Goal: Task Accomplishment & Management: Use online tool/utility

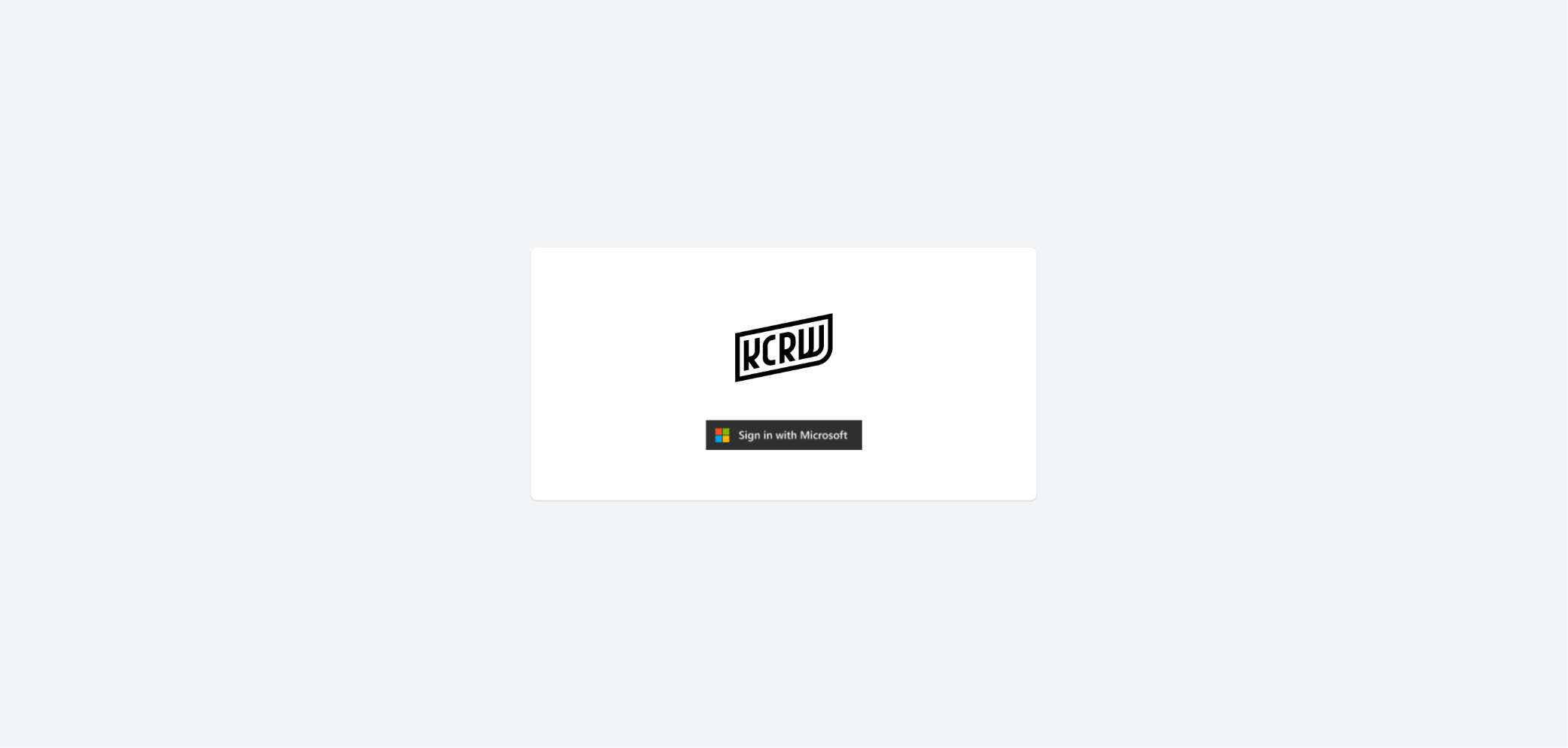
click at [773, 438] on img "submit" at bounding box center [784, 435] width 156 height 30
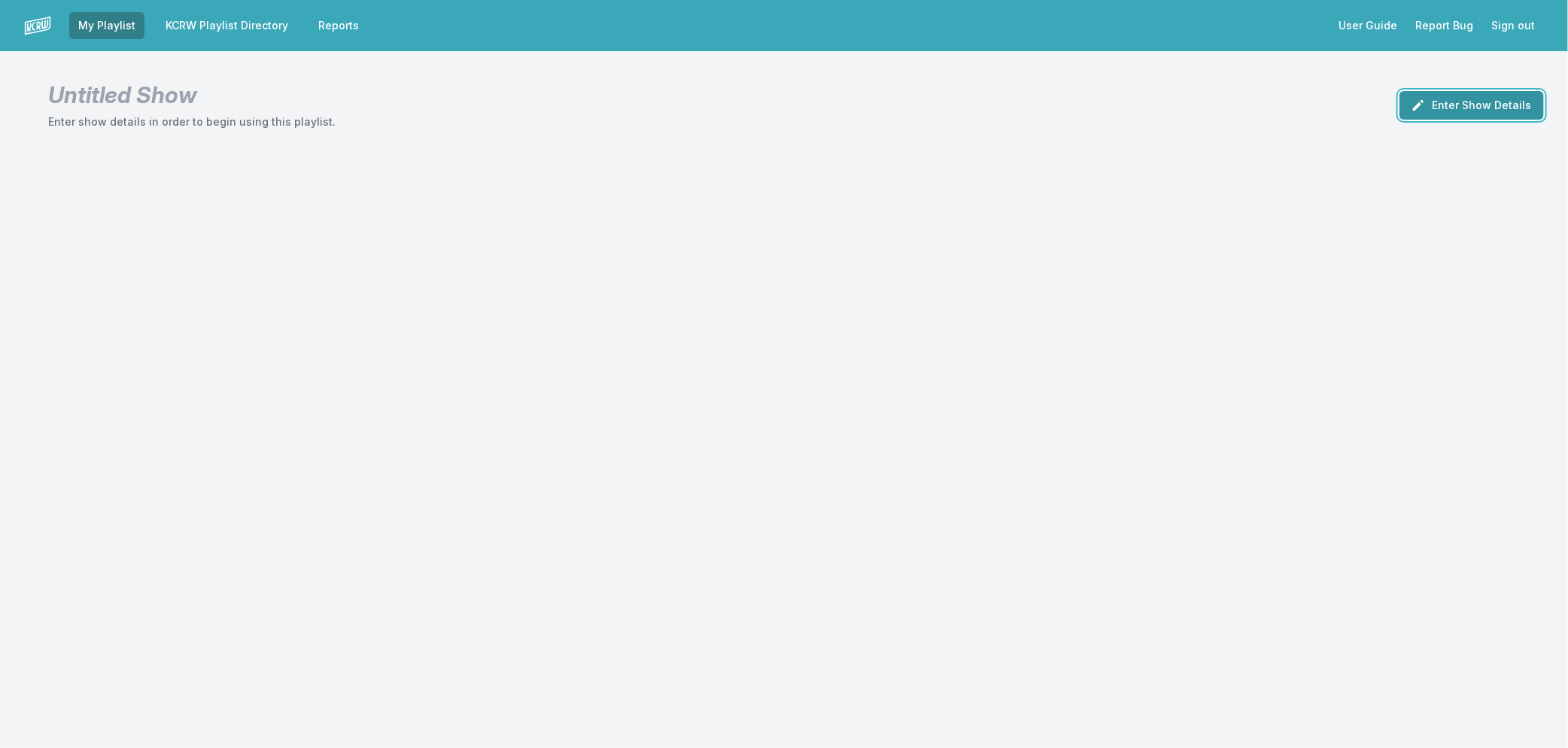
click at [1473, 110] on button "Enter Show Details" at bounding box center [1471, 104] width 144 height 28
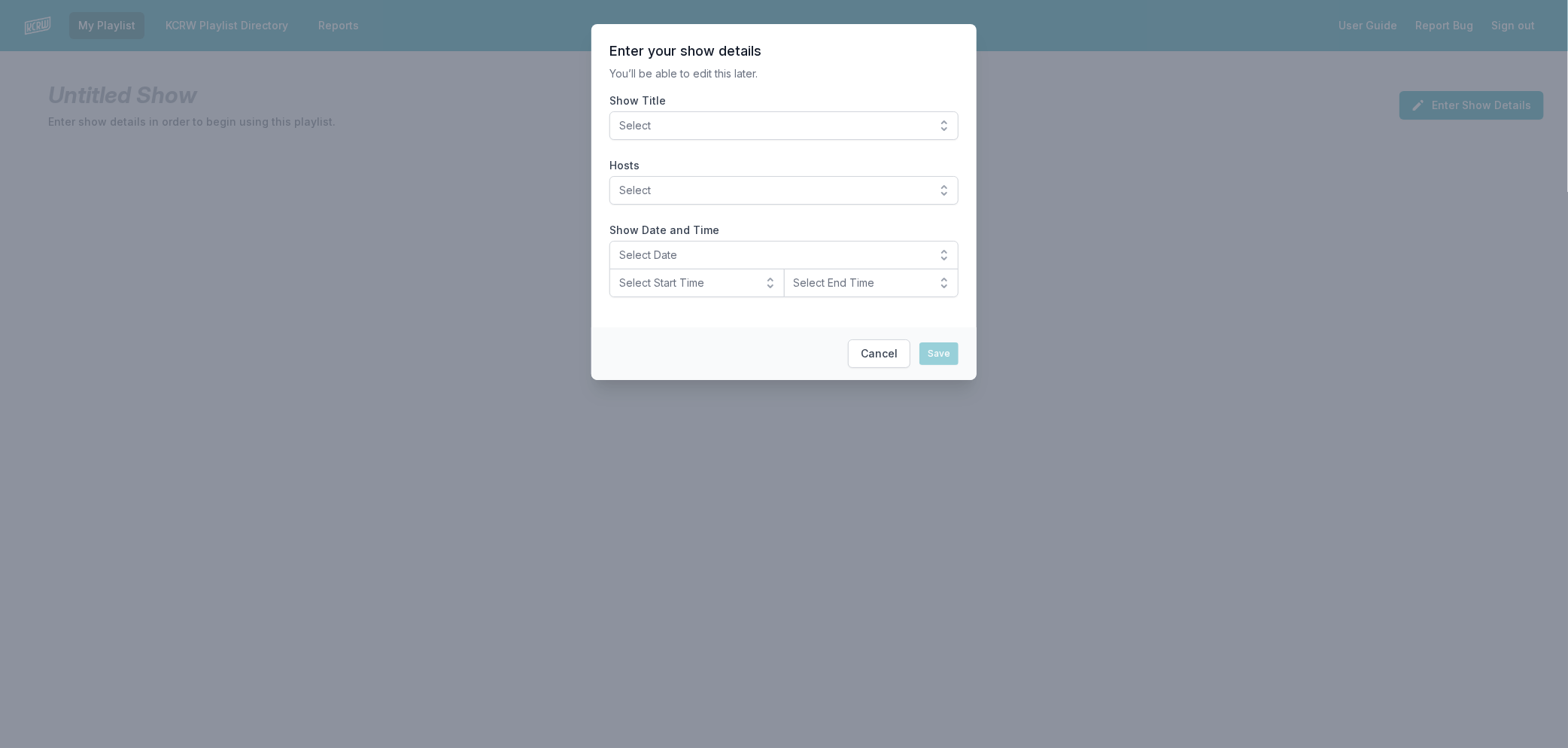
click at [702, 122] on span "Select" at bounding box center [773, 125] width 309 height 15
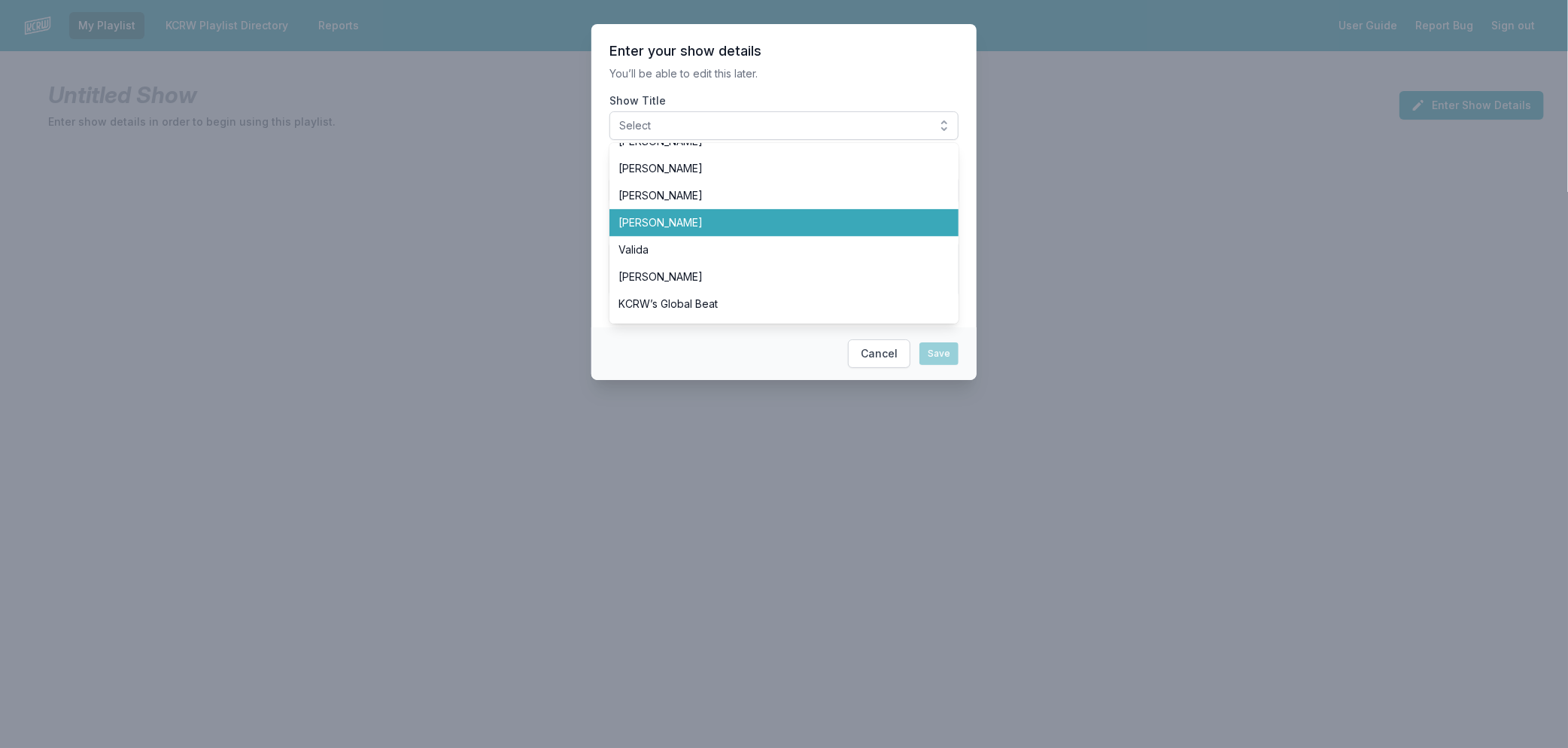
click at [736, 212] on li "[PERSON_NAME]" at bounding box center [784, 223] width 350 height 27
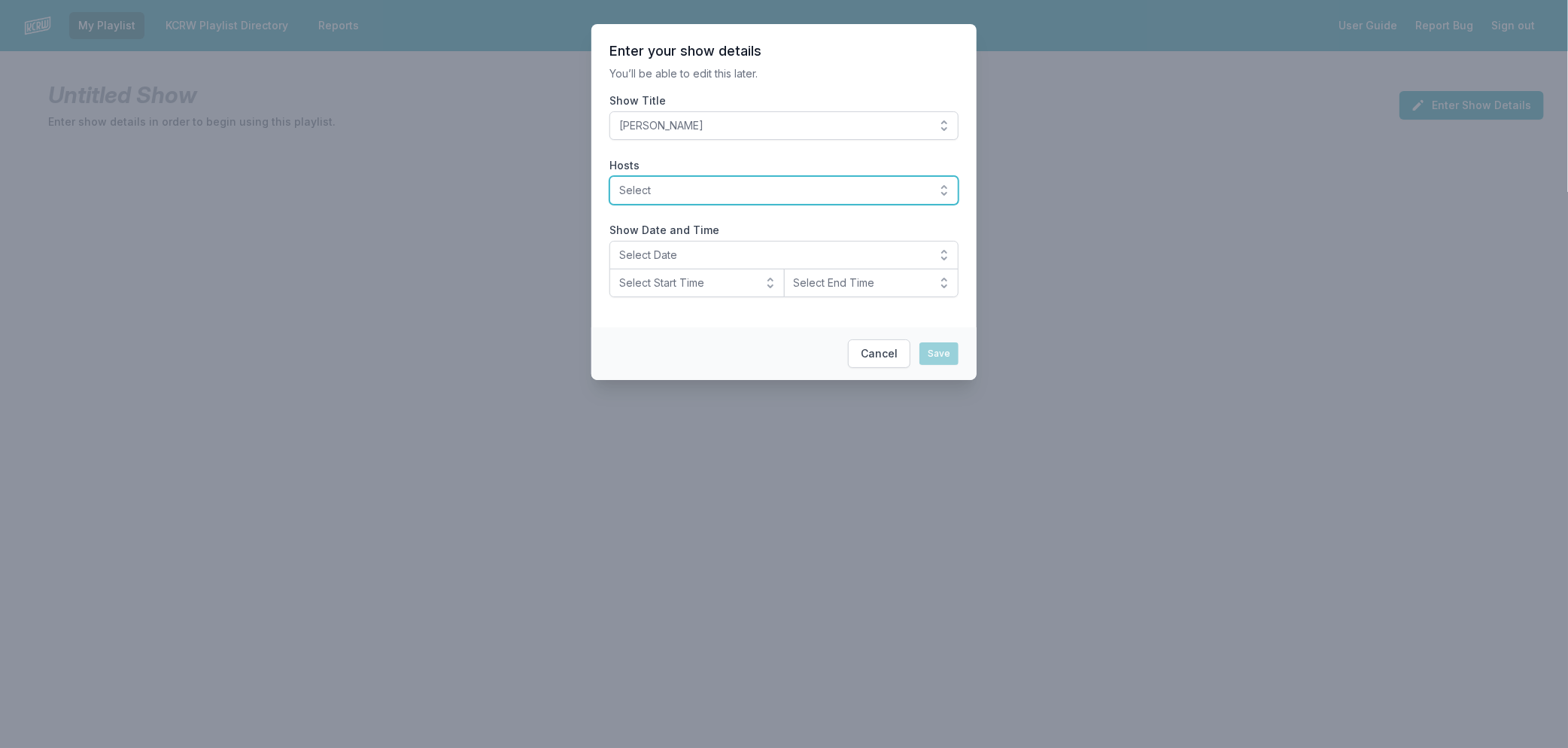
click at [659, 189] on span "Select" at bounding box center [773, 189] width 309 height 15
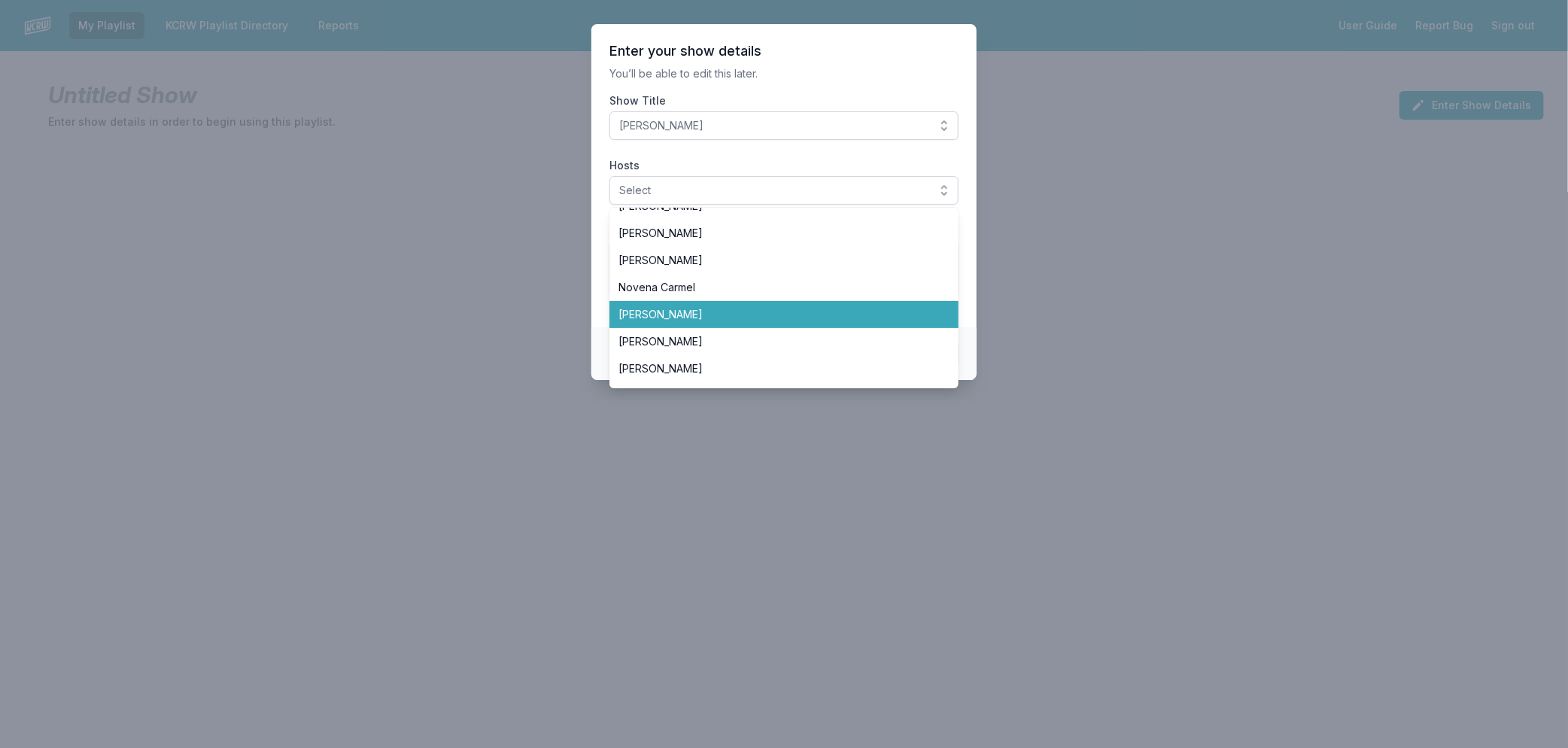
click at [709, 311] on span "[PERSON_NAME]" at bounding box center [774, 313] width 313 height 15
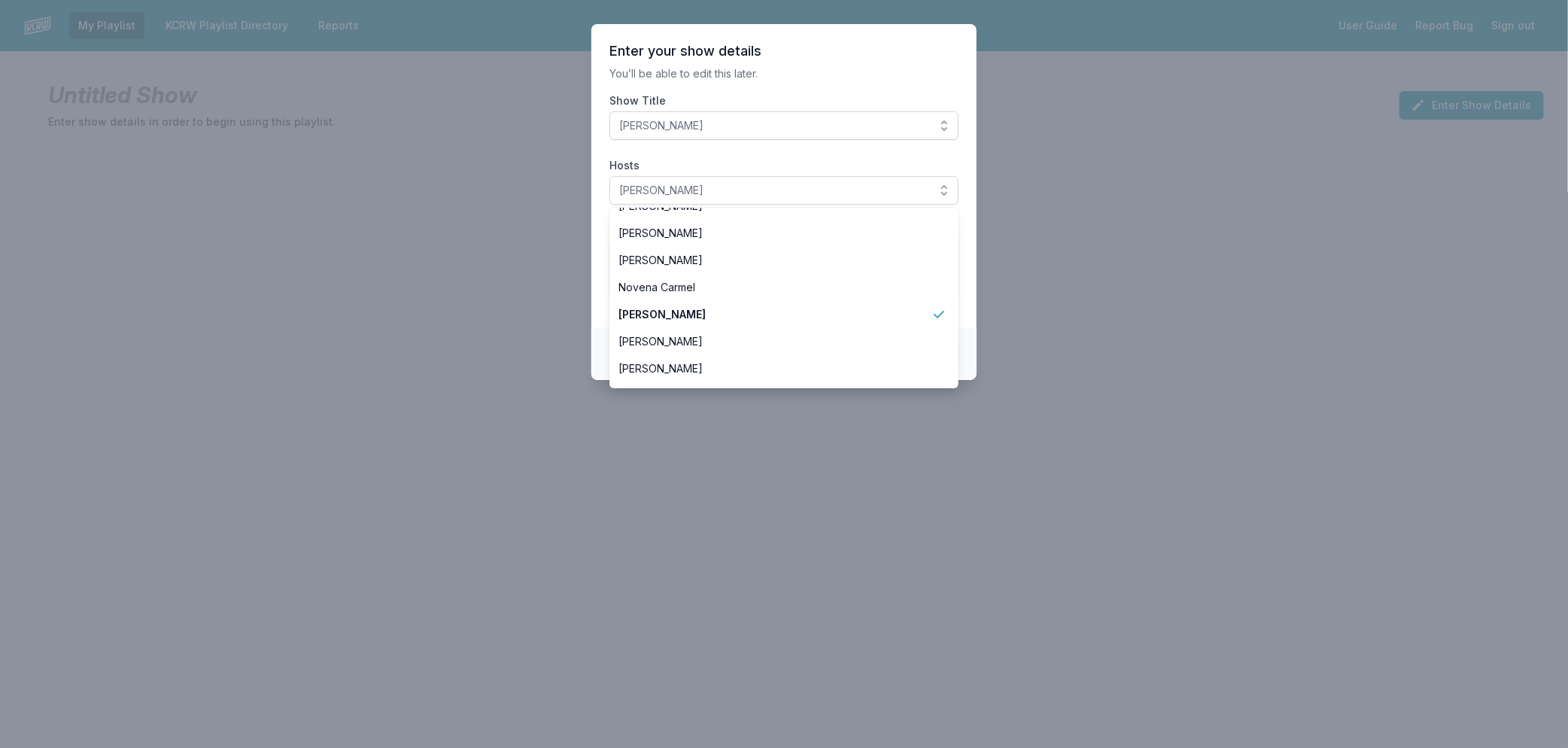
click at [968, 305] on section "Enter your show details You’ll be able to edit this later. Show Title Raul Camp…" at bounding box center [784, 176] width 386 height 304
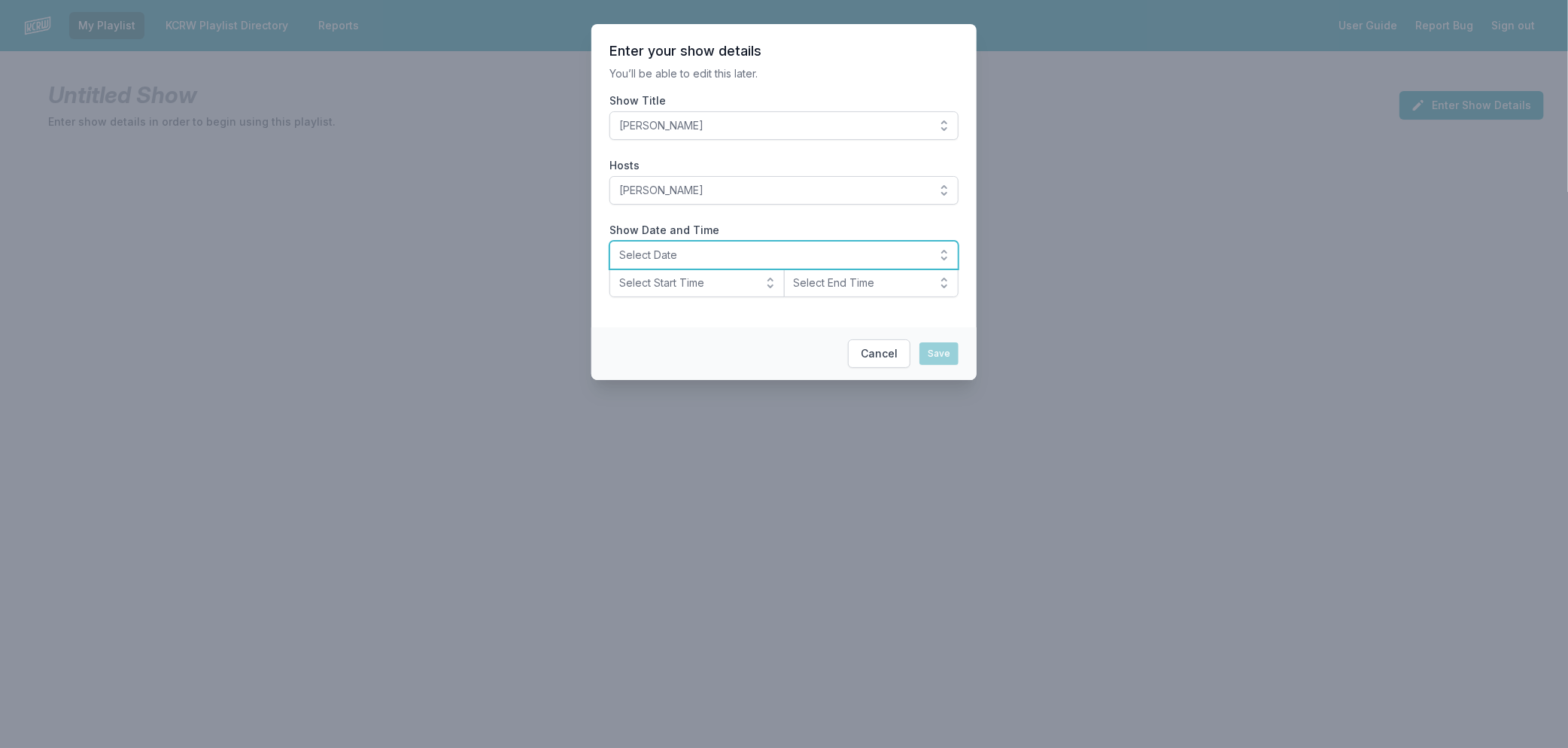
click at [674, 260] on span "Select Date" at bounding box center [773, 255] width 309 height 15
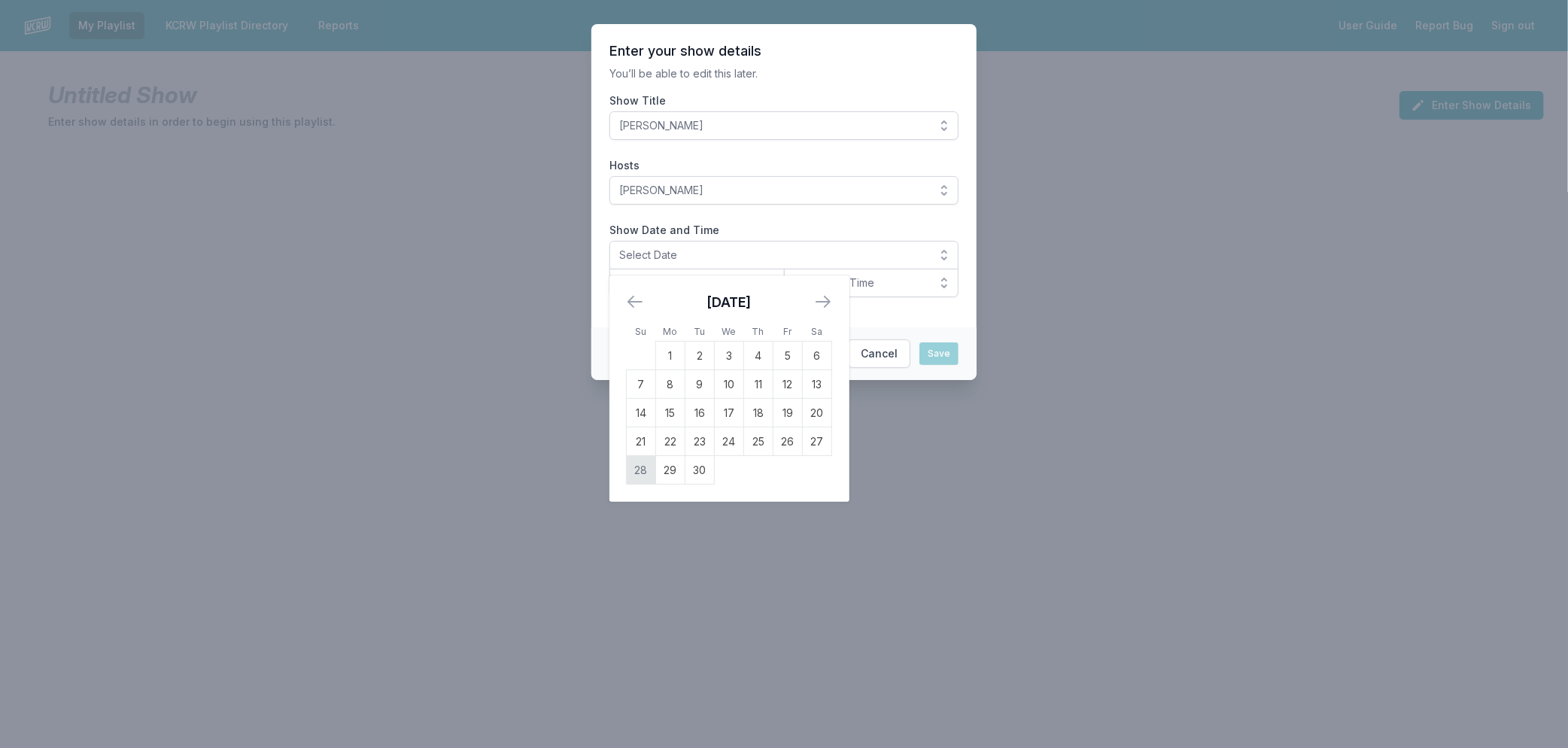
click at [634, 469] on td "28" at bounding box center [641, 470] width 29 height 28
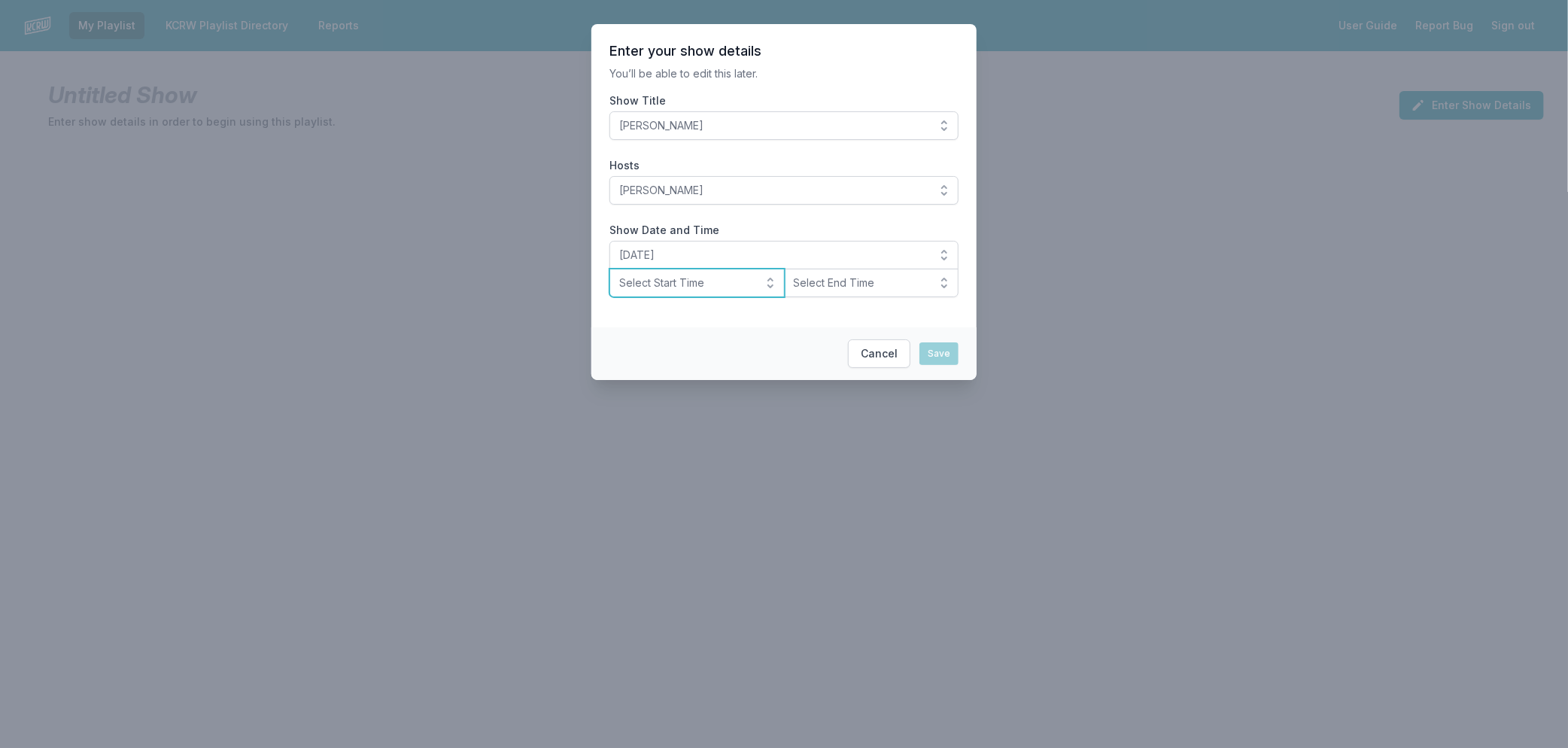
click at [659, 283] on span "Select Start Time" at bounding box center [686, 282] width 135 height 15
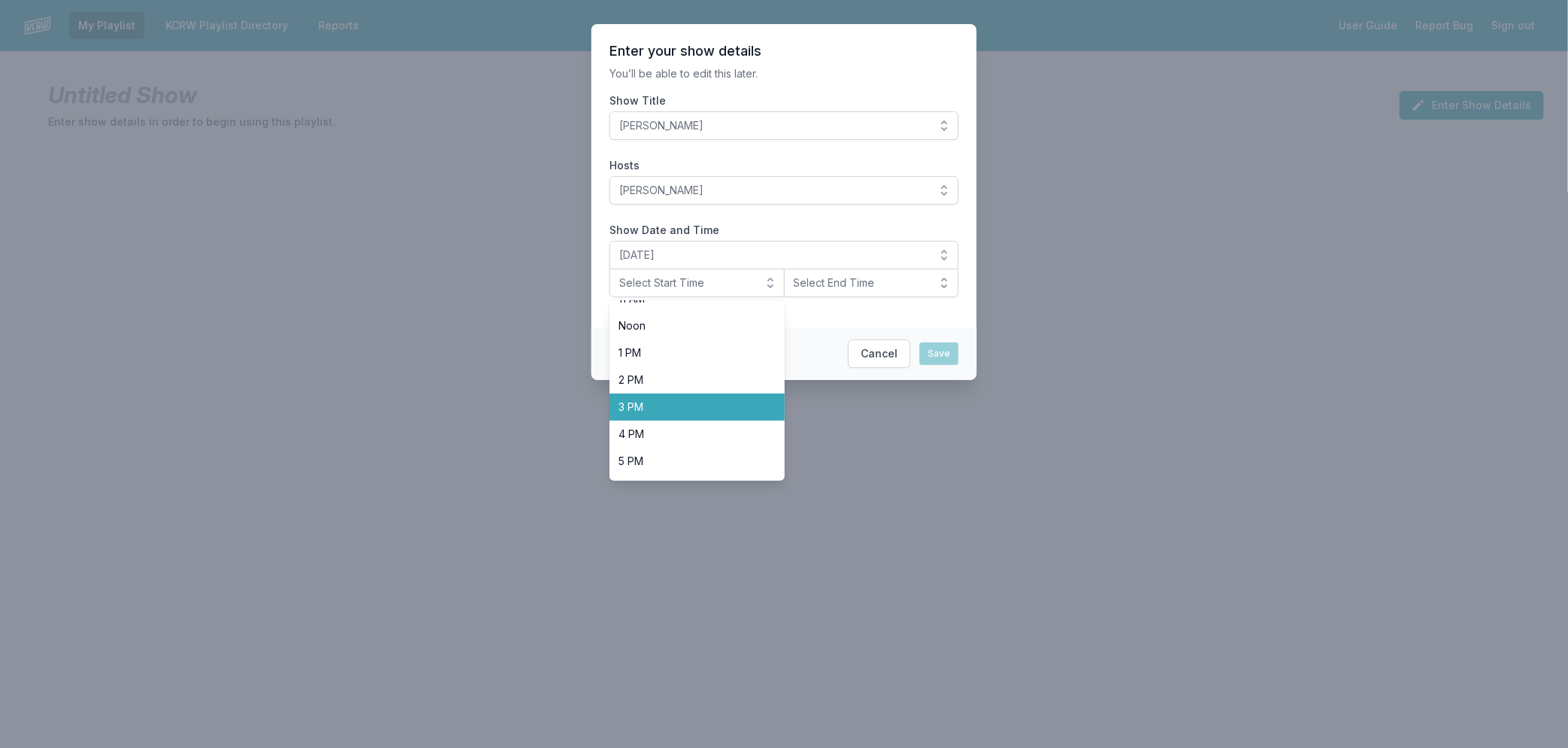
click at [703, 407] on span "3 PM" at bounding box center [687, 406] width 140 height 15
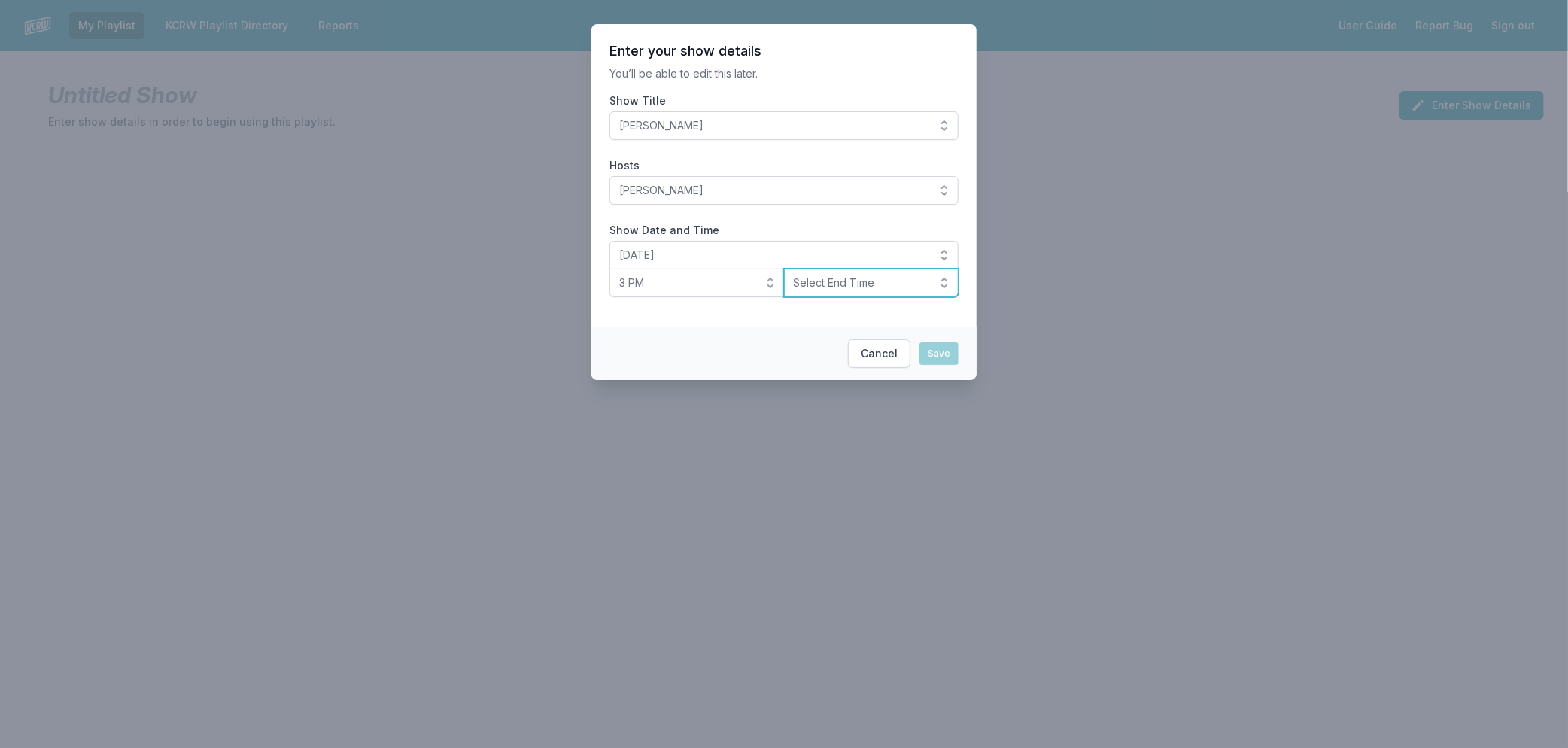
click at [856, 287] on span "Select End Time" at bounding box center [861, 282] width 135 height 15
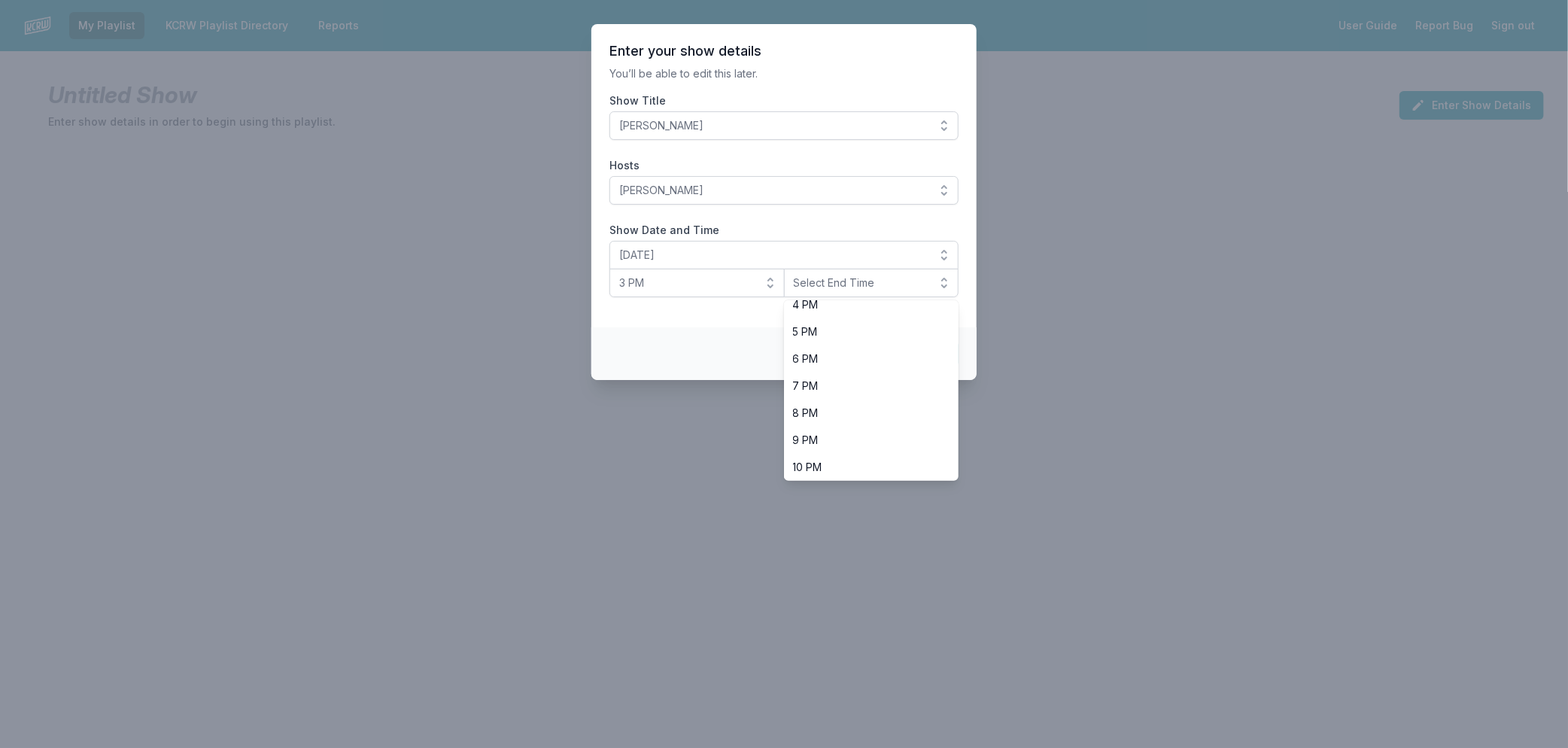
scroll to position [474, 0]
click at [826, 332] on span "6 PM" at bounding box center [862, 330] width 140 height 15
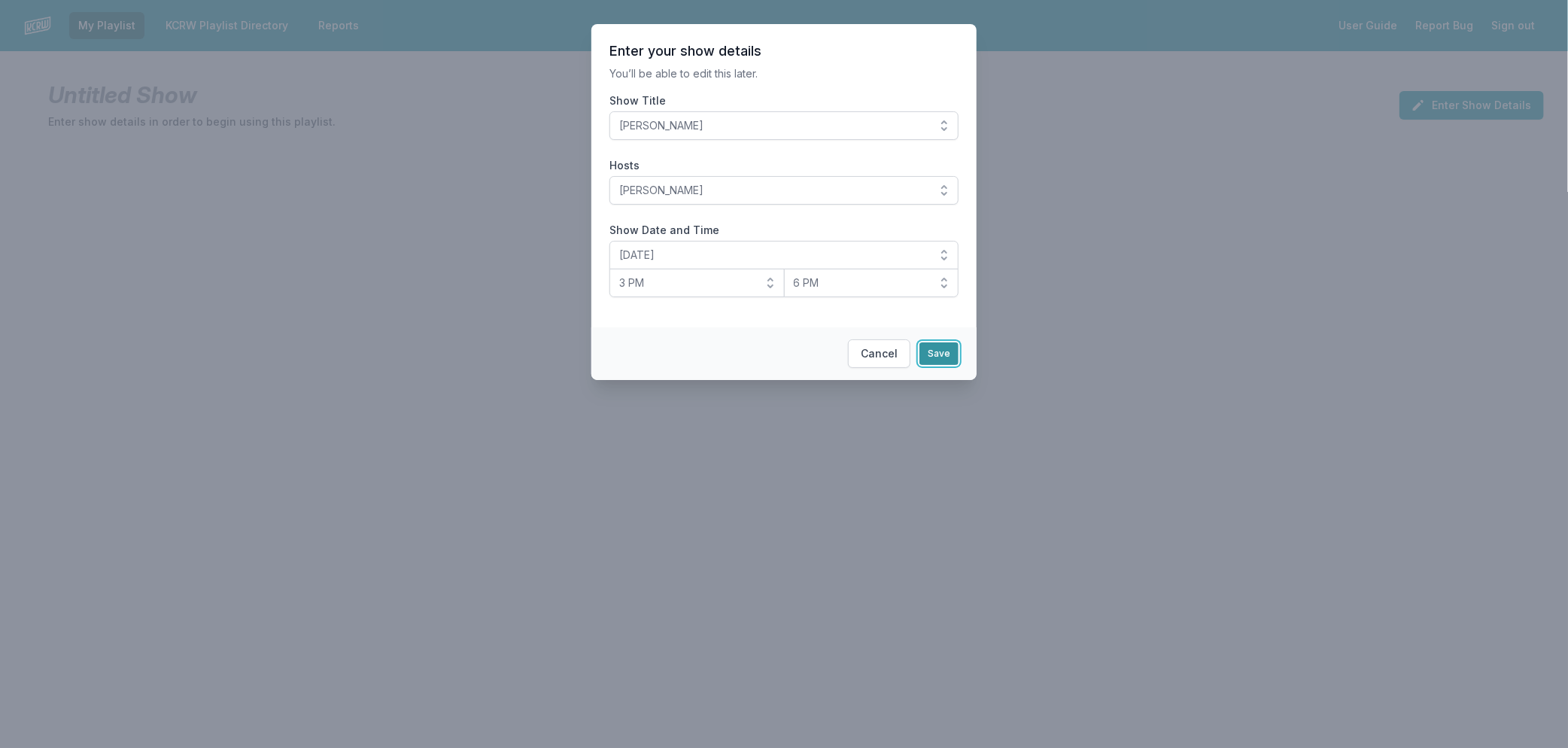
click at [943, 352] on button "Save" at bounding box center [939, 353] width 39 height 22
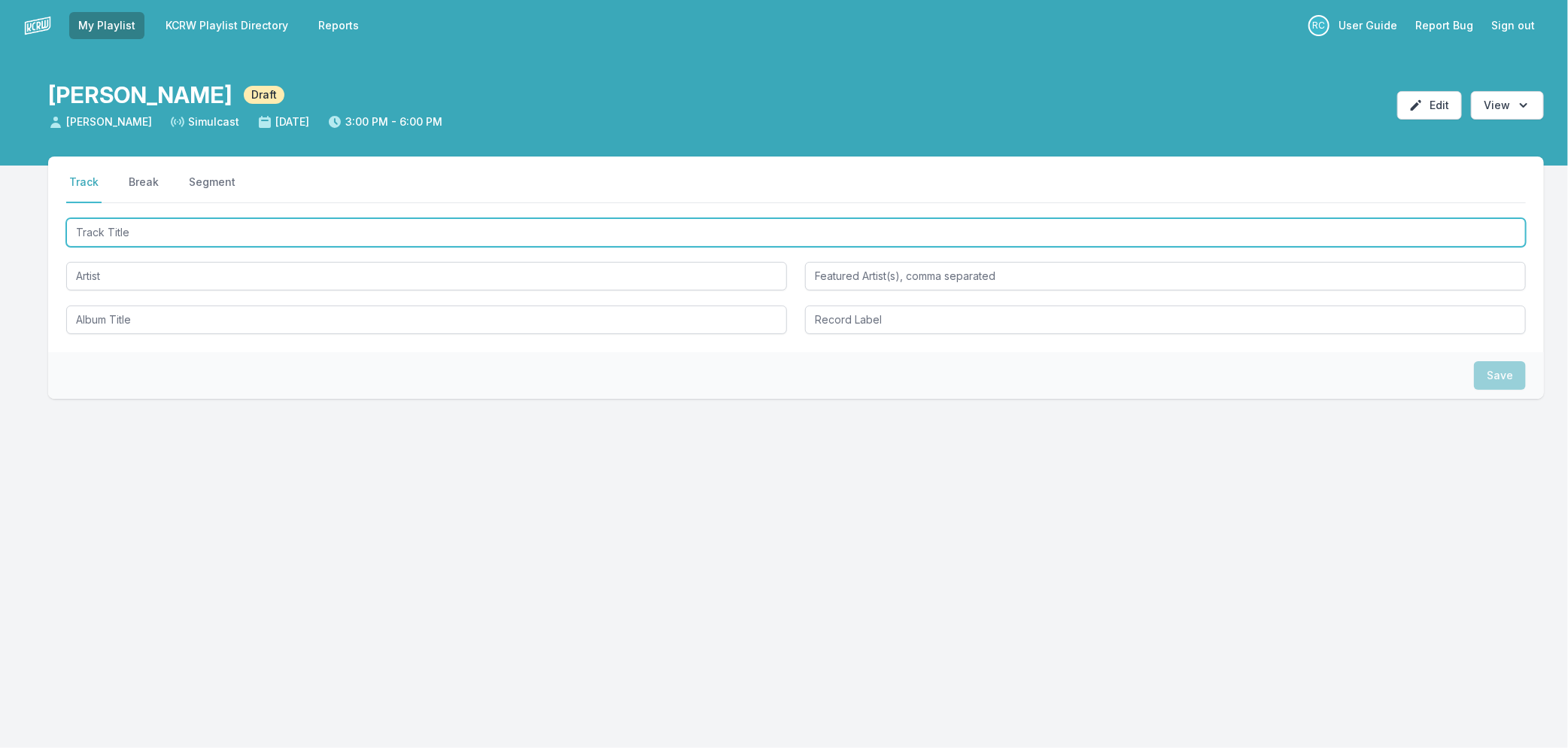
click at [166, 233] on input "Track Title" at bounding box center [796, 231] width 1460 height 28
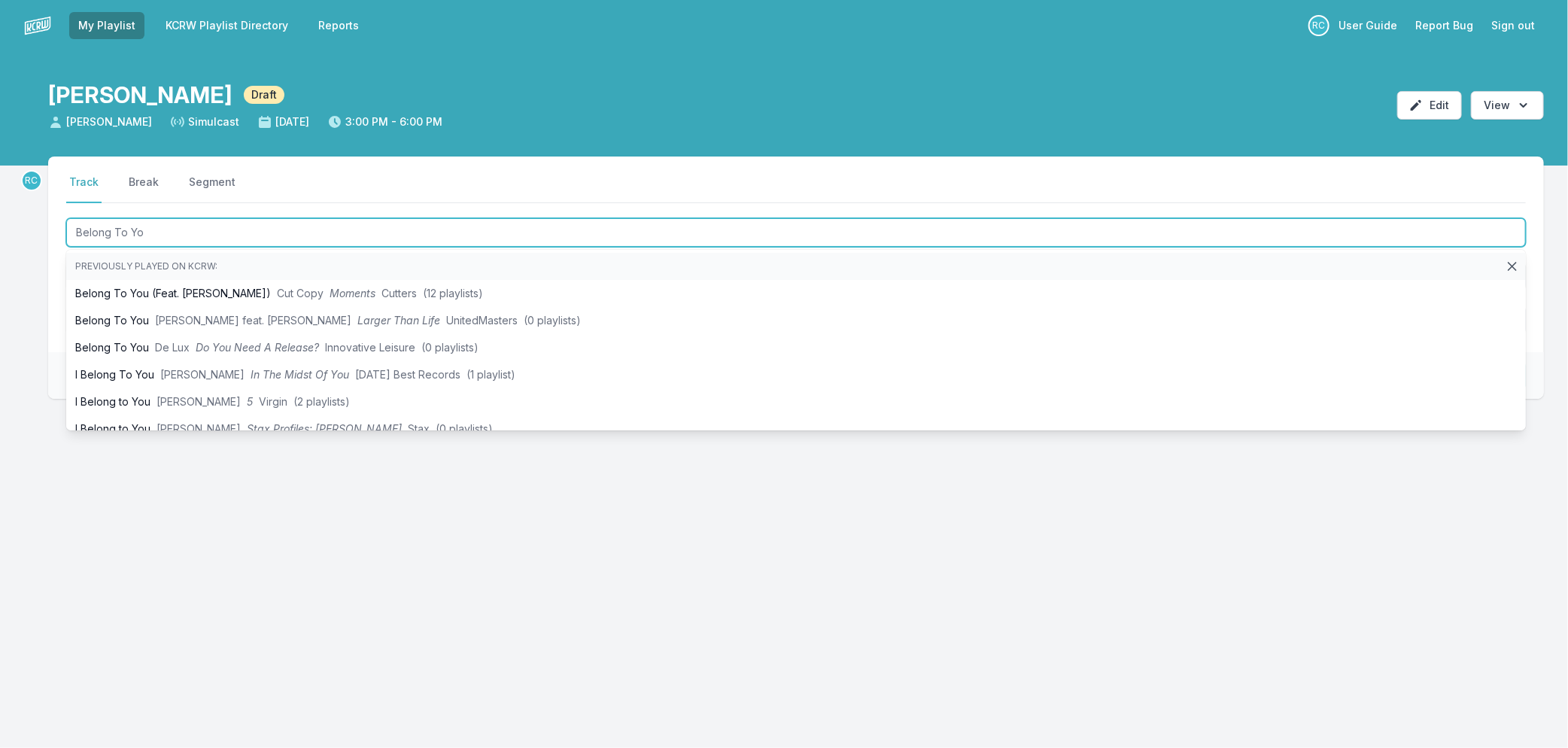
type input "Belong To You"
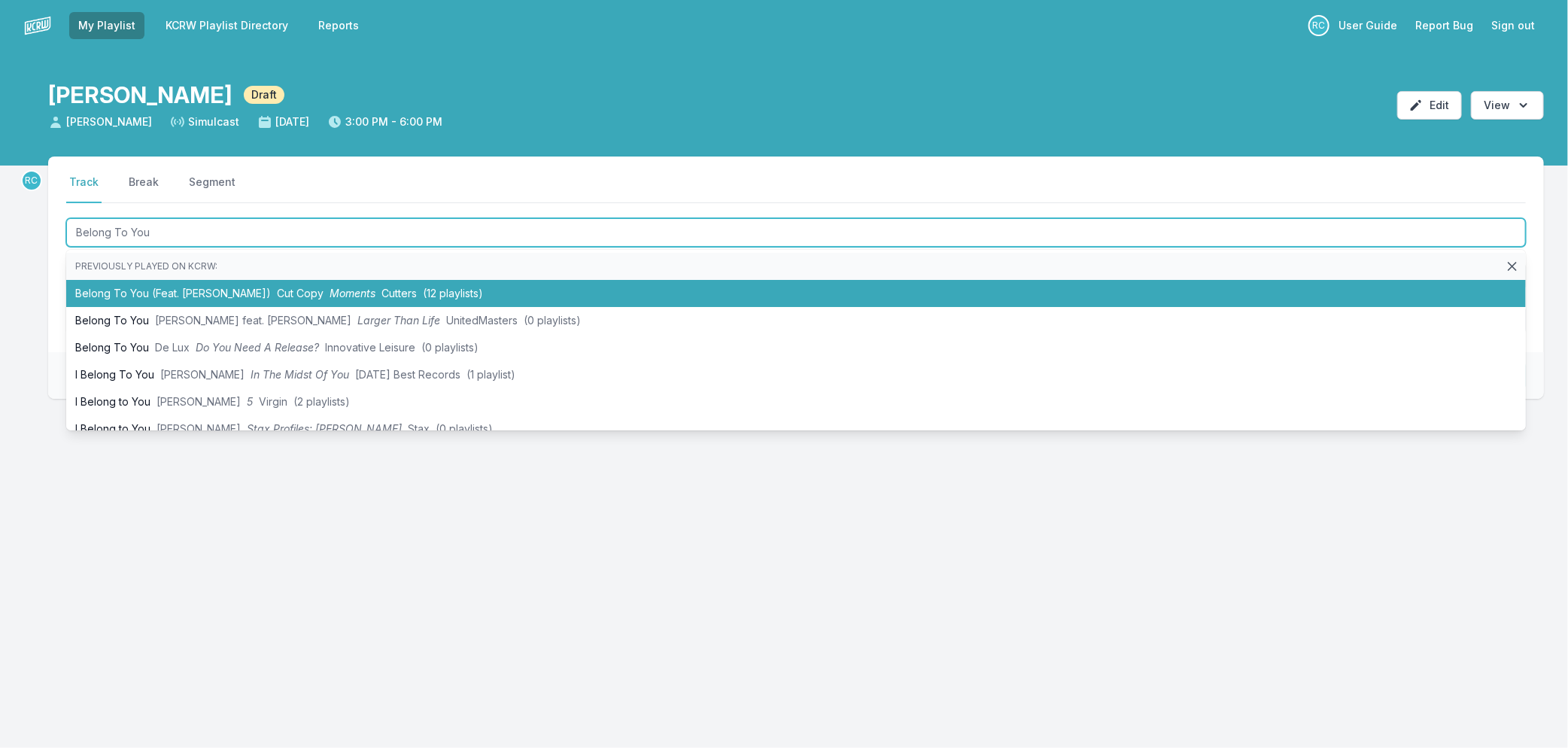
click at [290, 294] on span "Cut Copy" at bounding box center [301, 293] width 47 height 13
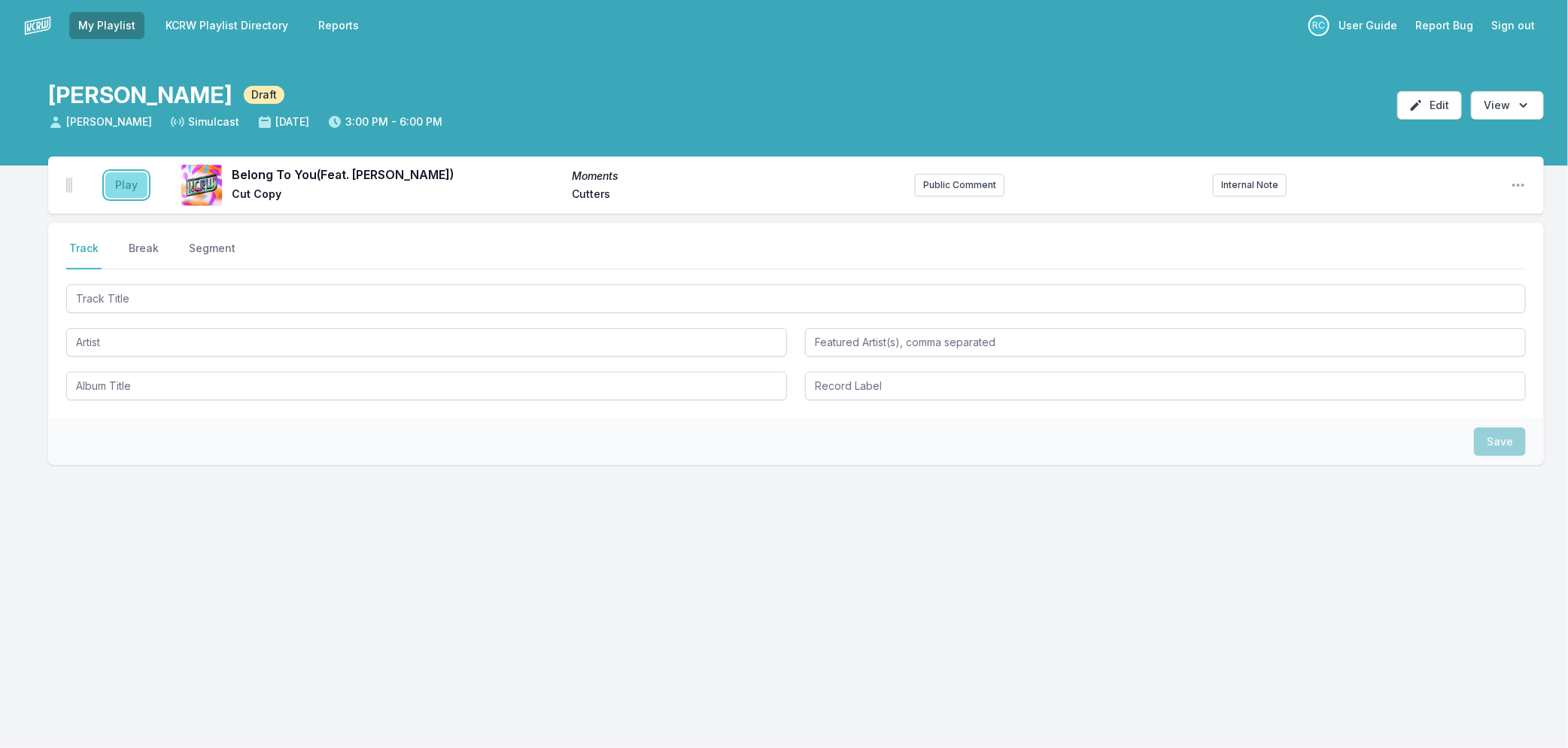
click at [123, 192] on button "Play" at bounding box center [126, 185] width 42 height 25
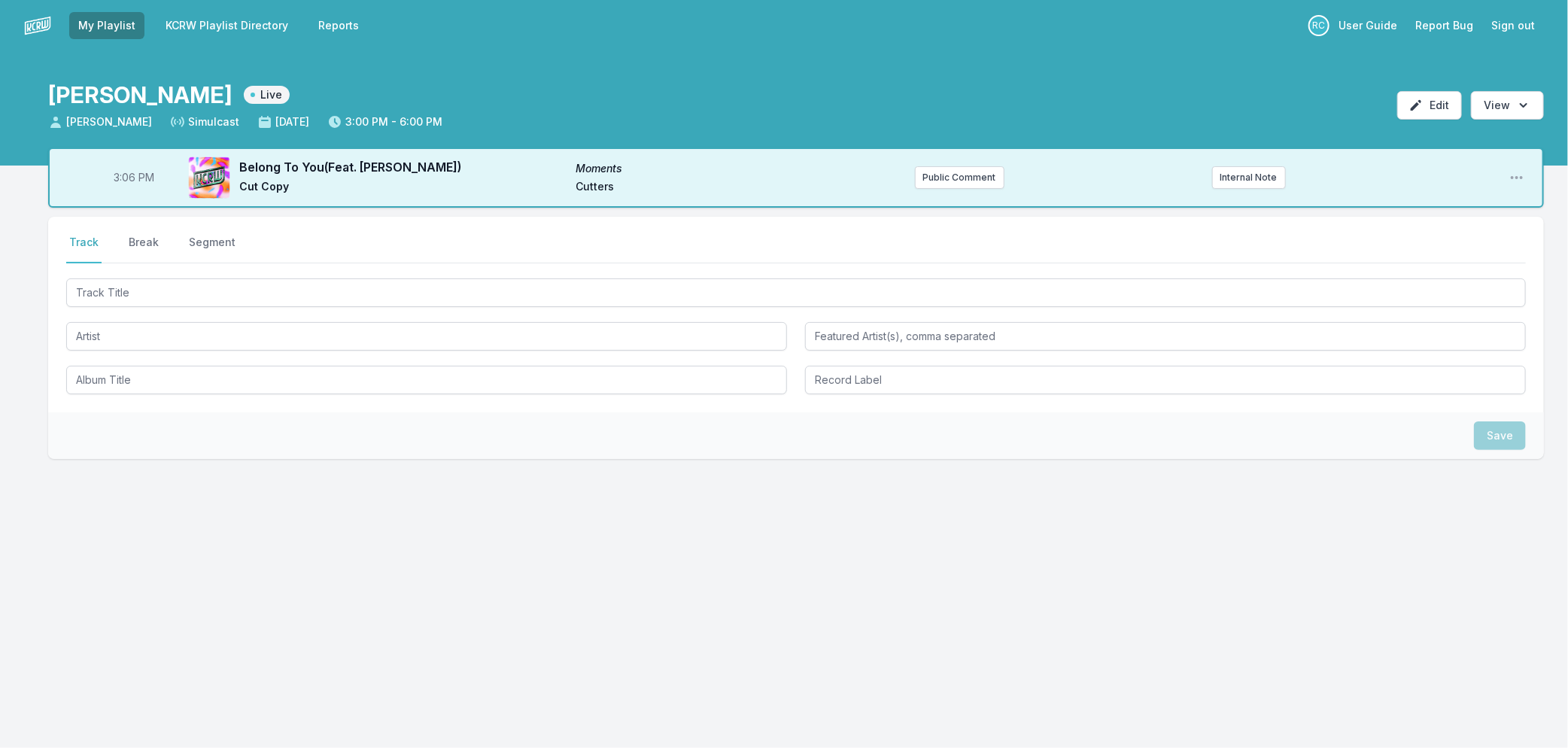
click at [128, 176] on span "3:06 PM" at bounding box center [134, 177] width 41 height 15
click at [128, 176] on input "15:06" at bounding box center [134, 177] width 84 height 28
type input "15:05"
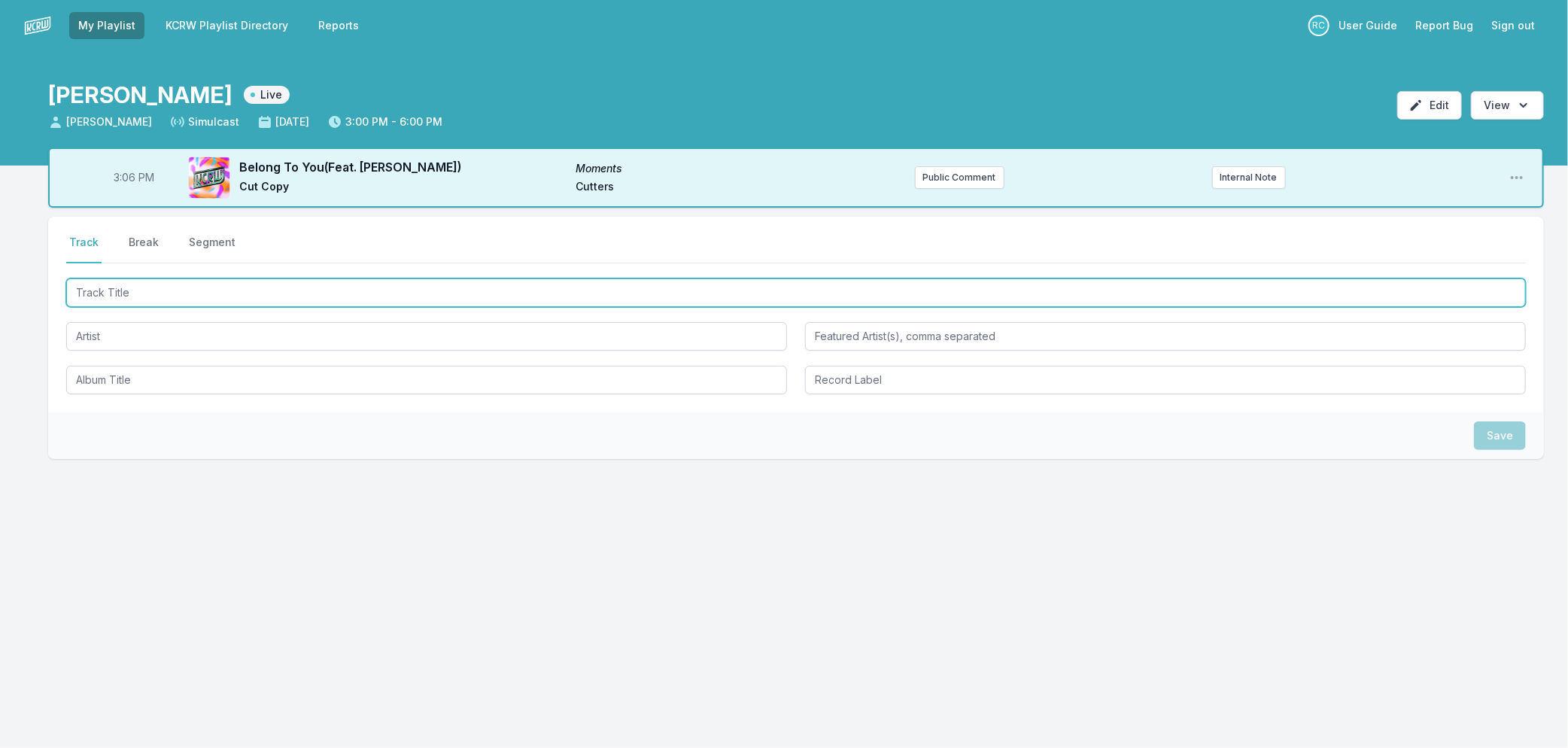
click at [202, 284] on input "Track Title" at bounding box center [796, 292] width 1460 height 28
click at [239, 291] on input "Track Title" at bounding box center [796, 292] width 1460 height 28
drag, startPoint x: 212, startPoint y: 290, endPoint x: 222, endPoint y: 290, distance: 10.0
click at [214, 290] on input "Track Title" at bounding box center [796, 292] width 1460 height 28
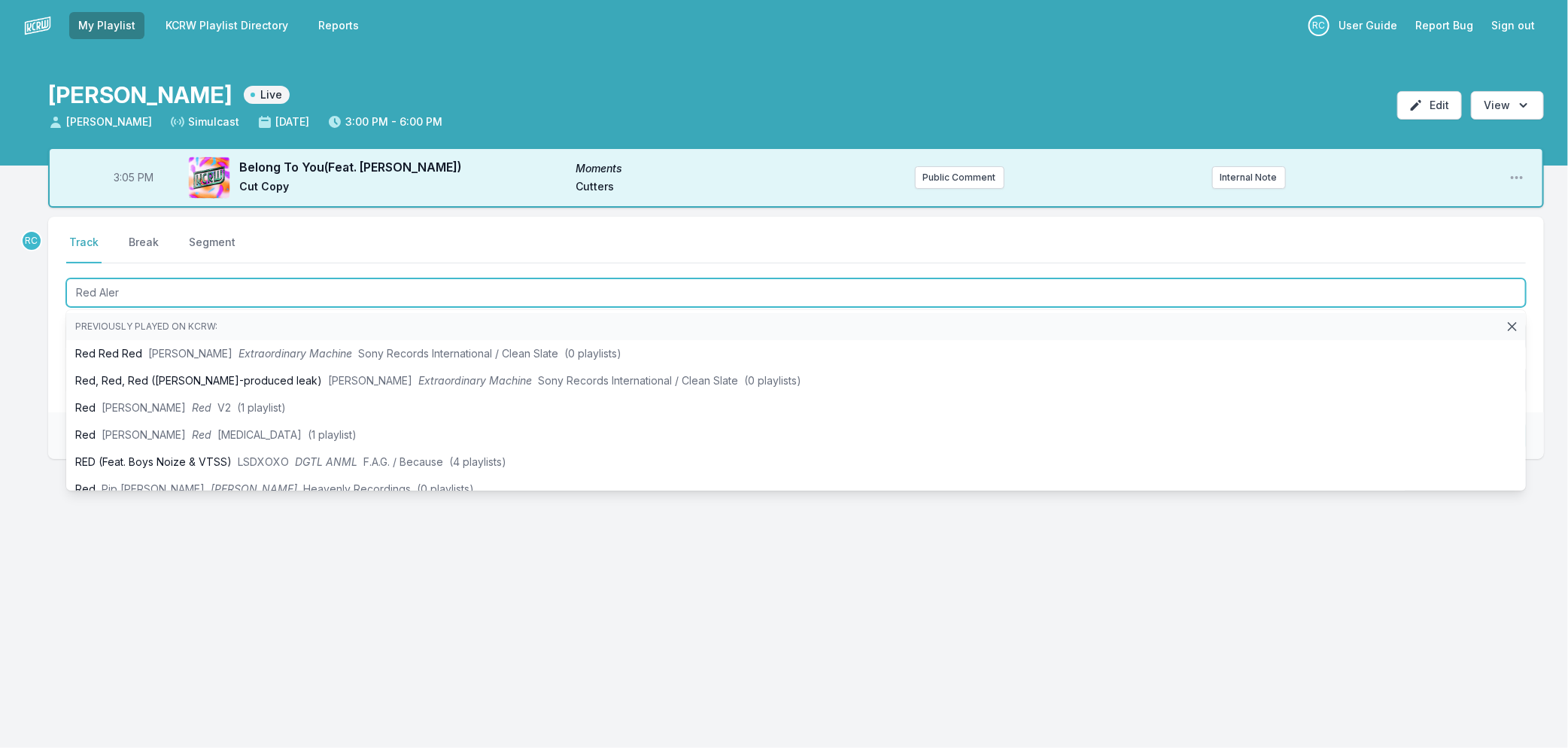
type input "Red Alert"
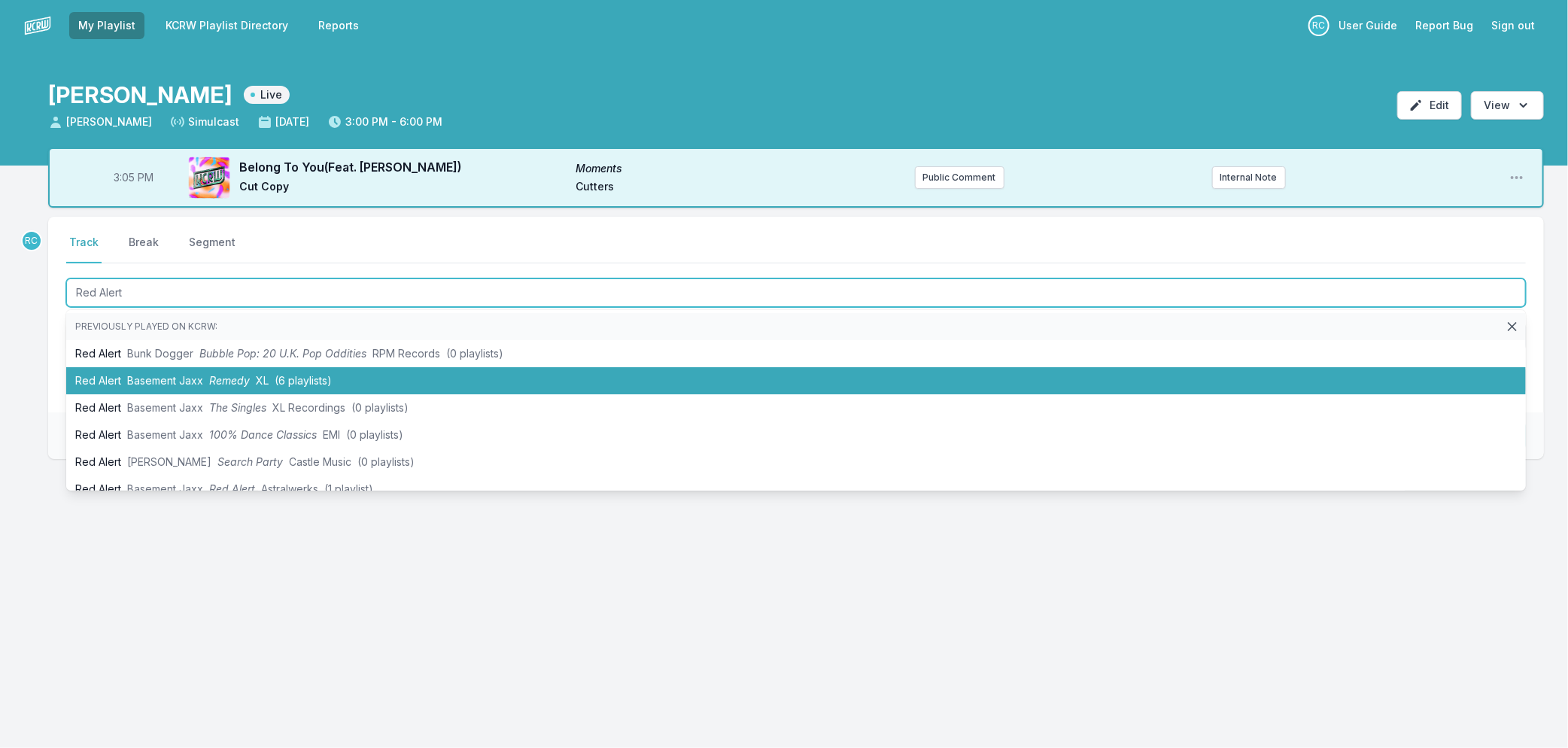
click at [217, 377] on span "Remedy" at bounding box center [229, 380] width 41 height 13
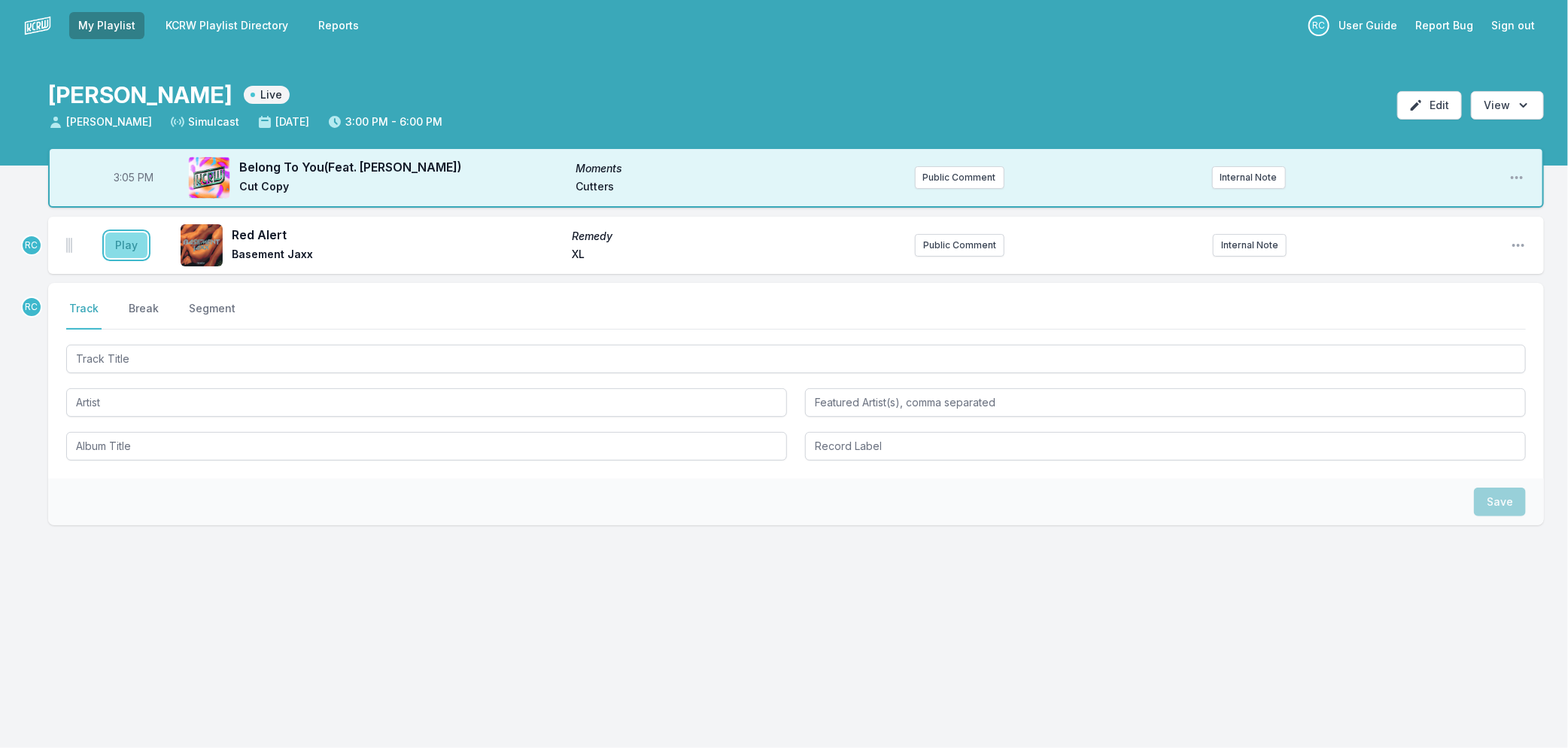
click at [130, 247] on button "Play" at bounding box center [126, 245] width 42 height 25
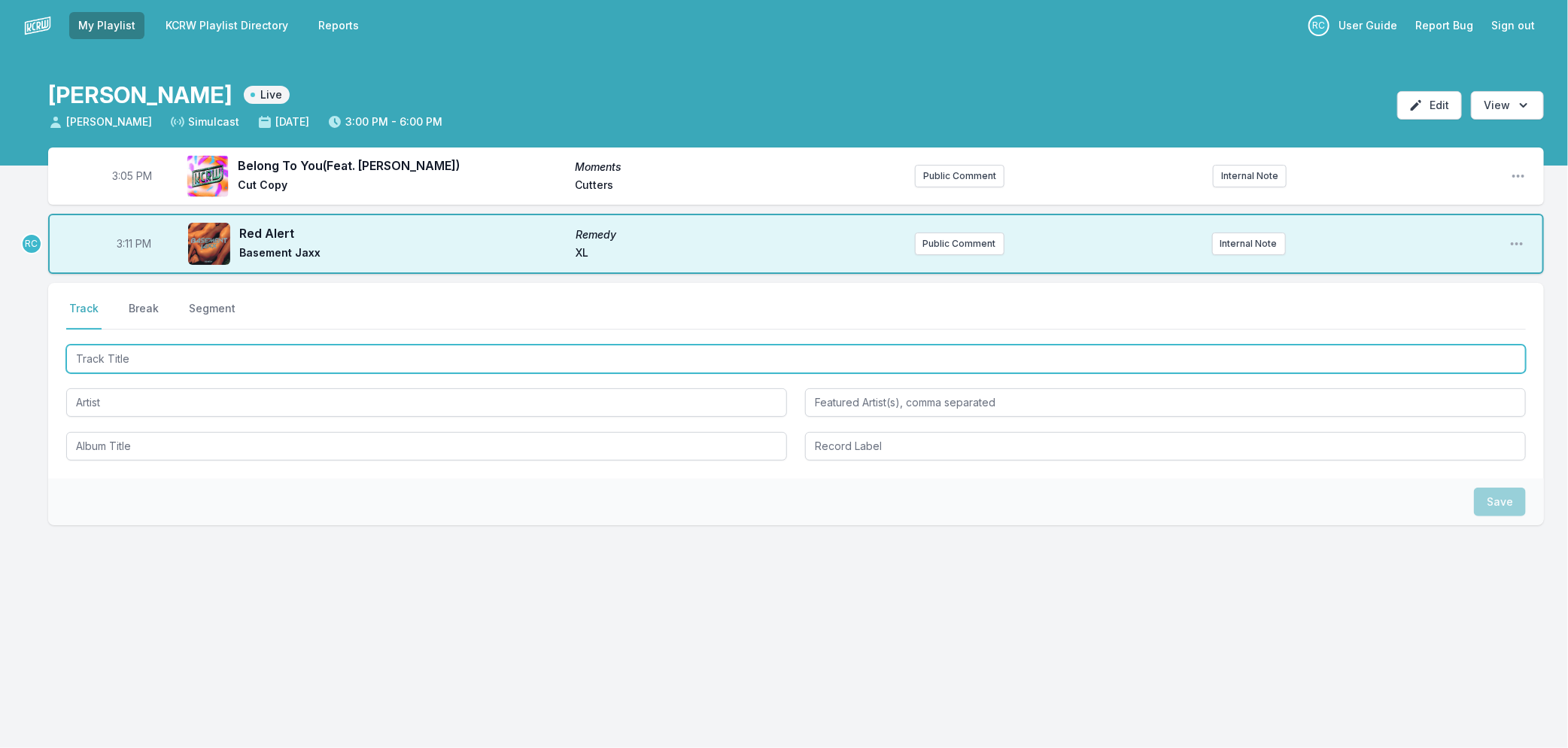
click at [173, 357] on input "Track Title" at bounding box center [796, 358] width 1460 height 28
drag, startPoint x: 159, startPoint y: 358, endPoint x: 181, endPoint y: 365, distance: 23.1
click at [159, 358] on input "Track Title" at bounding box center [796, 358] width 1460 height 28
type input "My Melody"
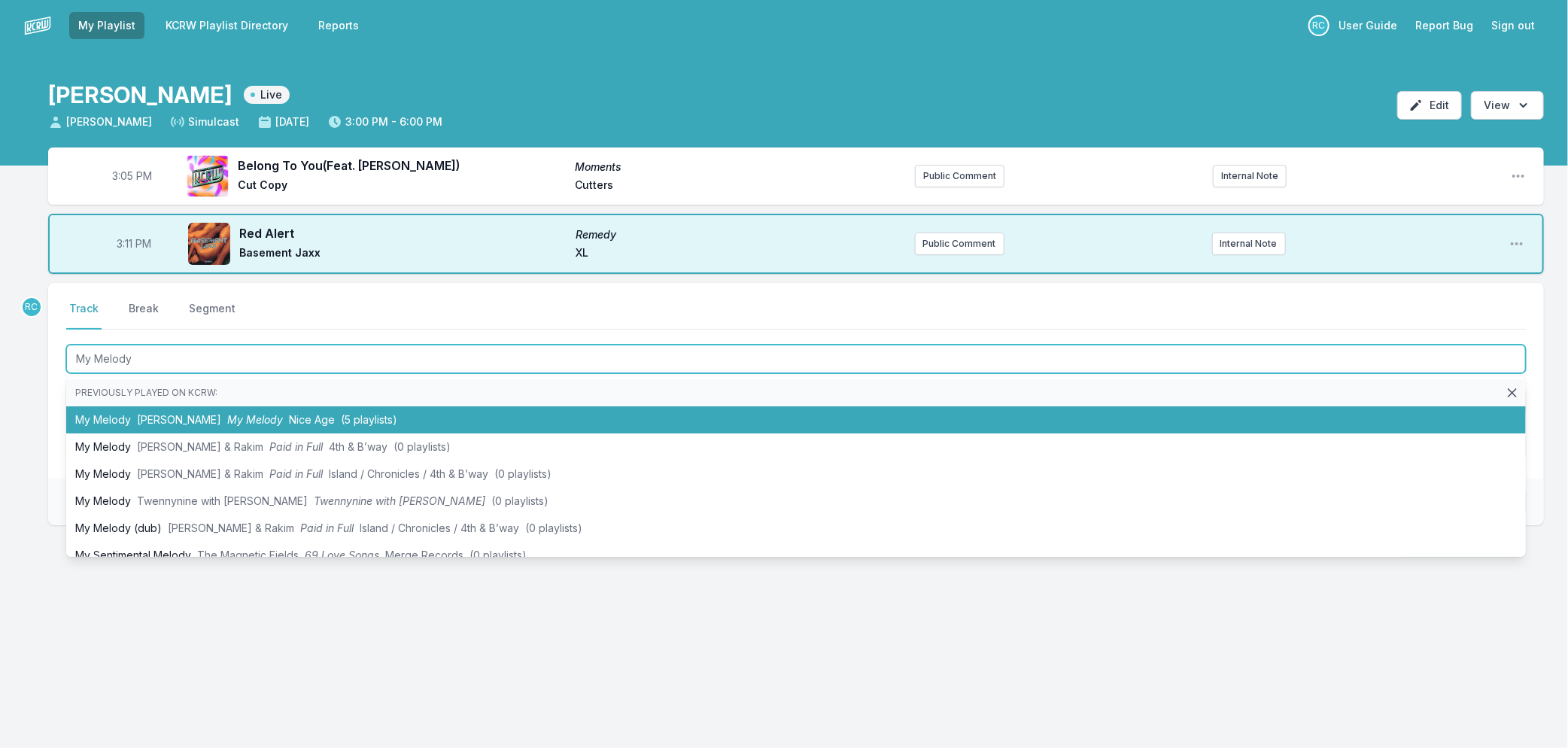
click at [160, 422] on span "[PERSON_NAME]" at bounding box center [179, 419] width 84 height 13
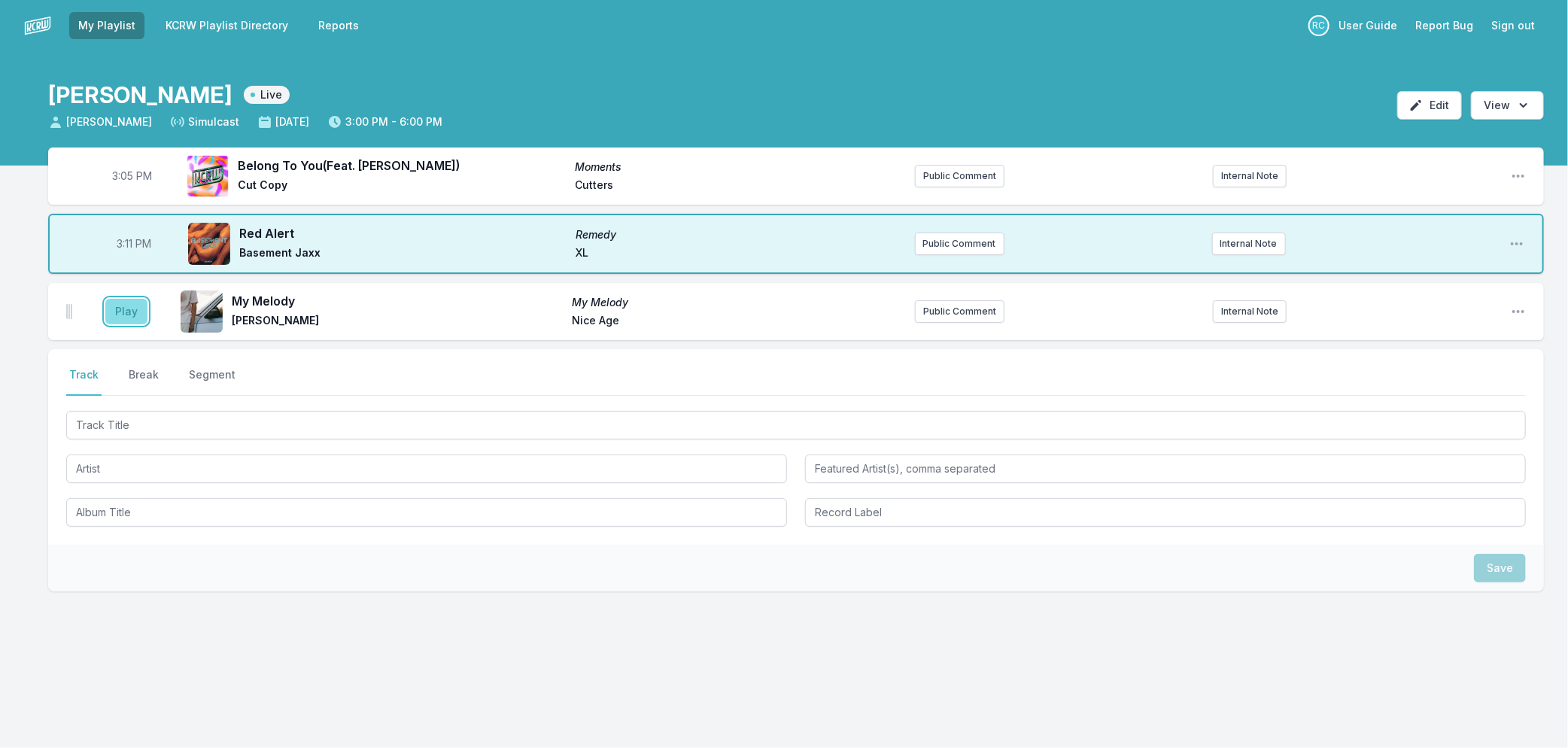
click at [120, 304] on button "Play" at bounding box center [126, 312] width 42 height 25
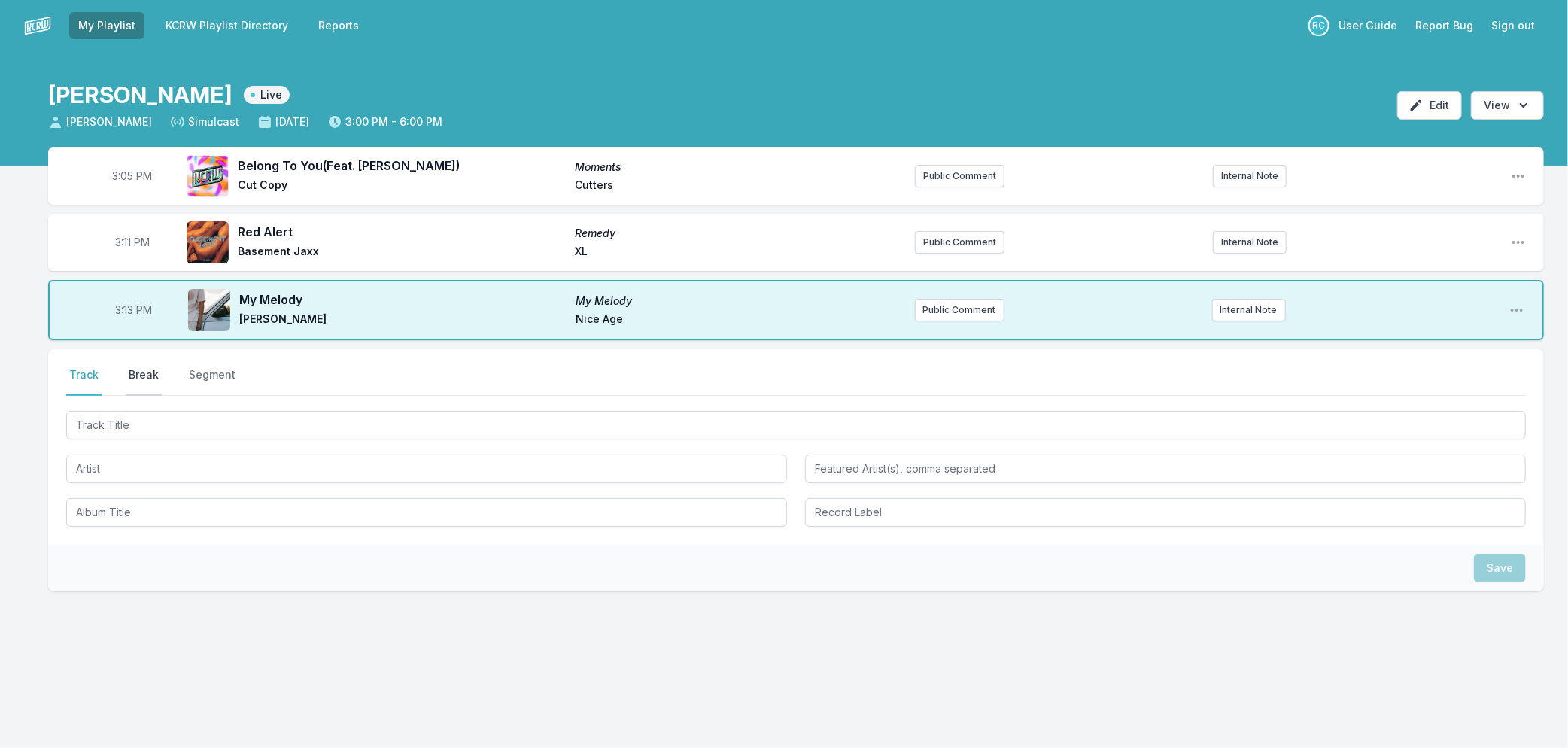
click at [133, 374] on button "Break" at bounding box center [144, 381] width 36 height 28
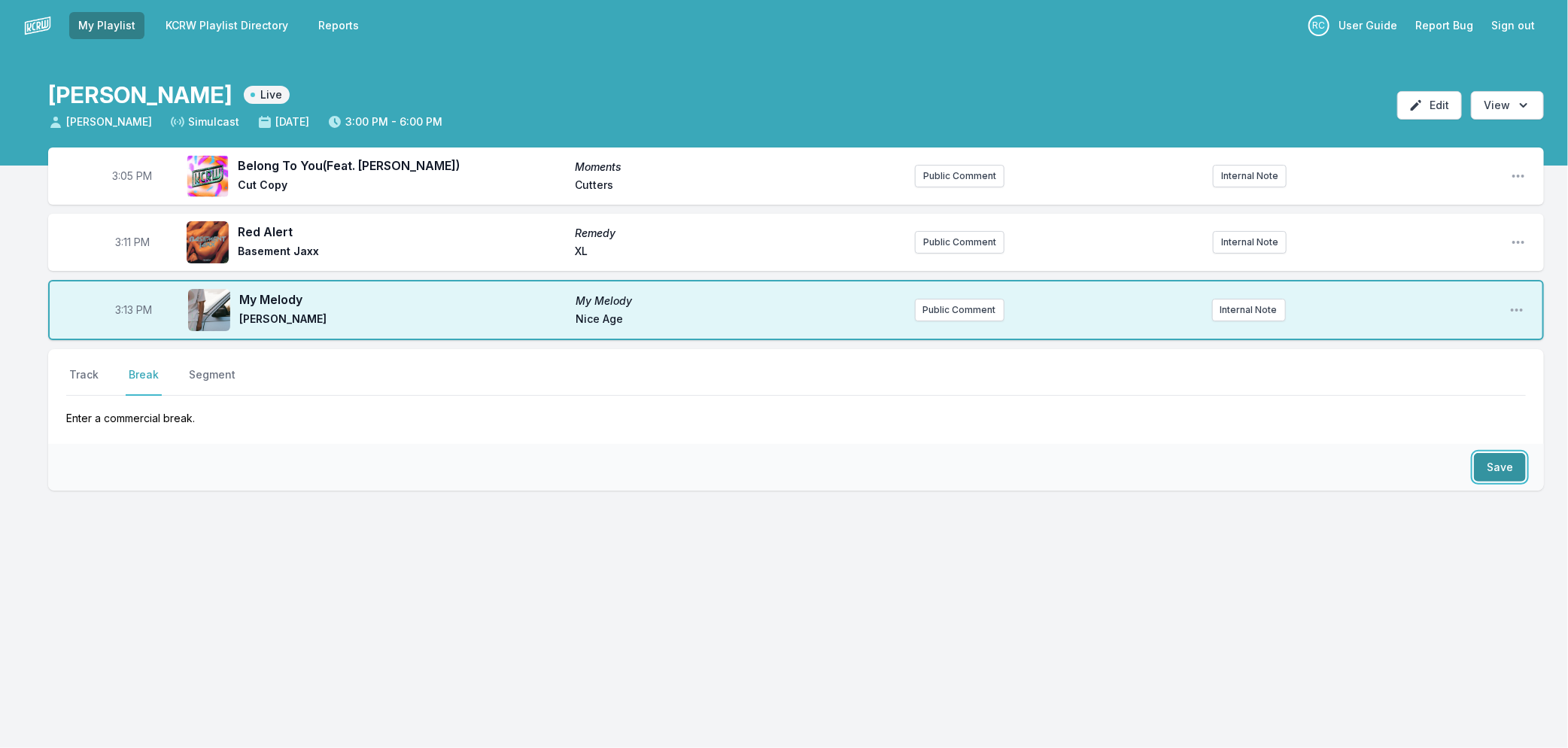
click at [1501, 474] on button "Save" at bounding box center [1500, 467] width 52 height 28
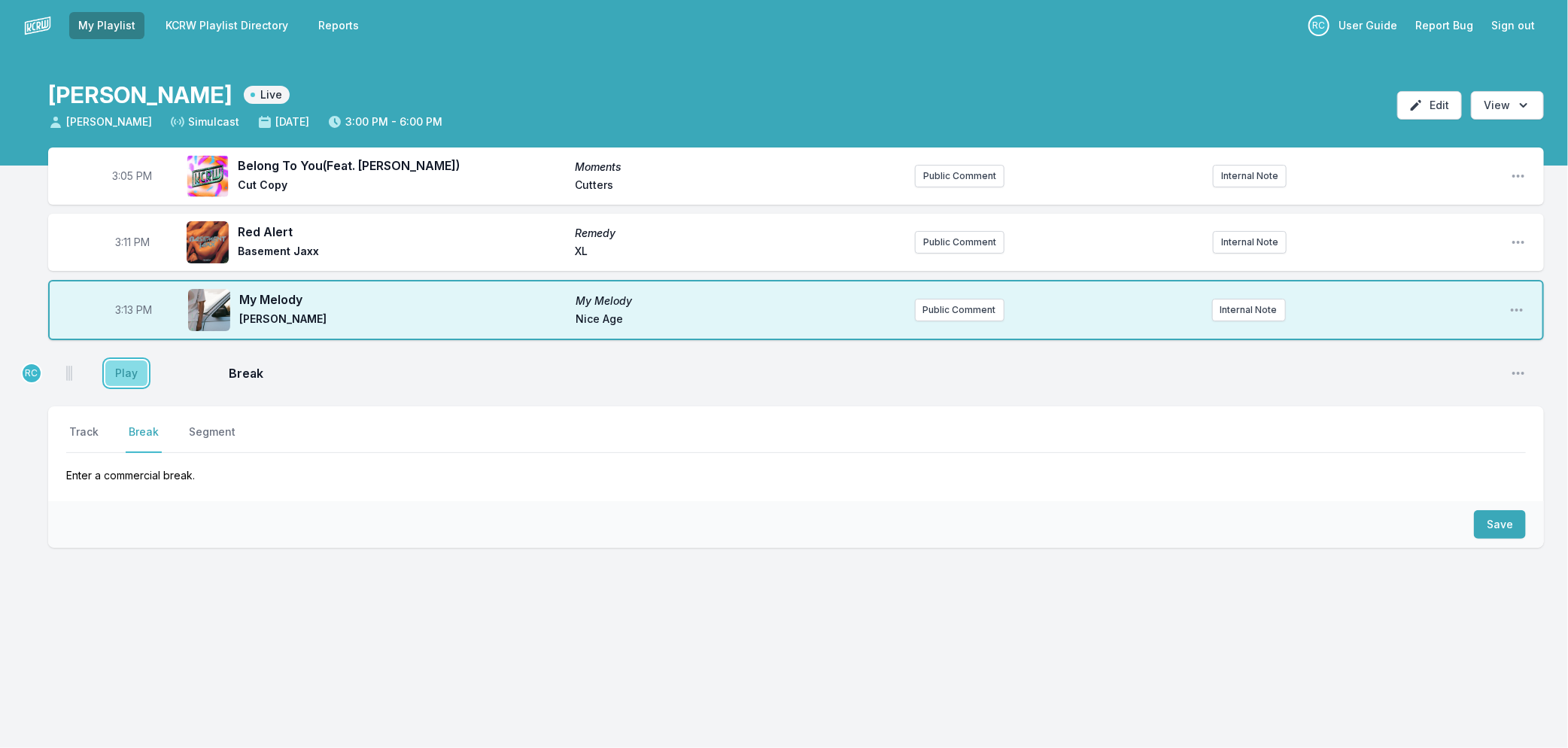
click at [122, 372] on button "Play" at bounding box center [126, 373] width 42 height 25
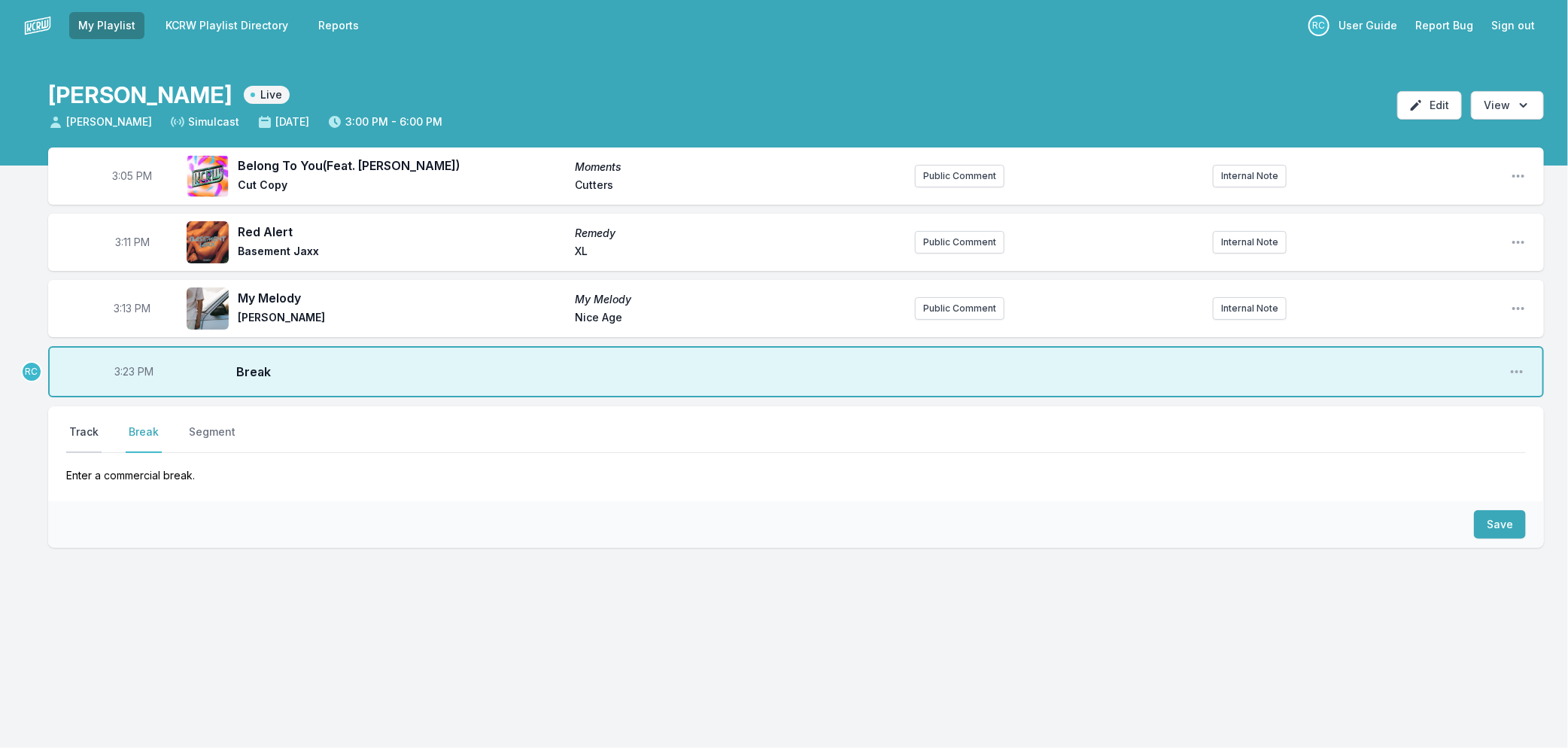
click at [87, 432] on button "Track" at bounding box center [84, 438] width 35 height 28
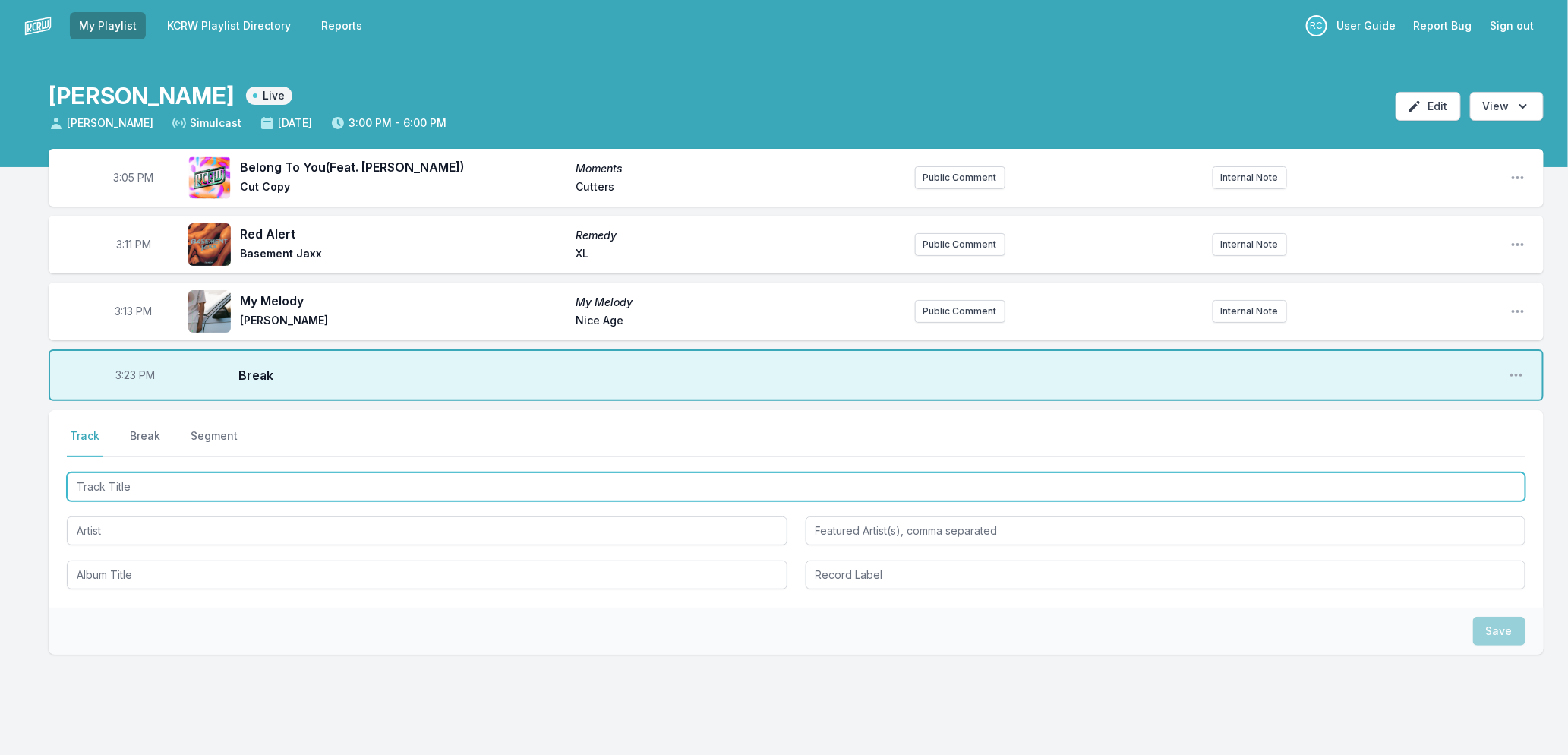
click at [312, 484] on input "Track Title" at bounding box center [796, 486] width 1459 height 29
type input "Nothing Is Forever"
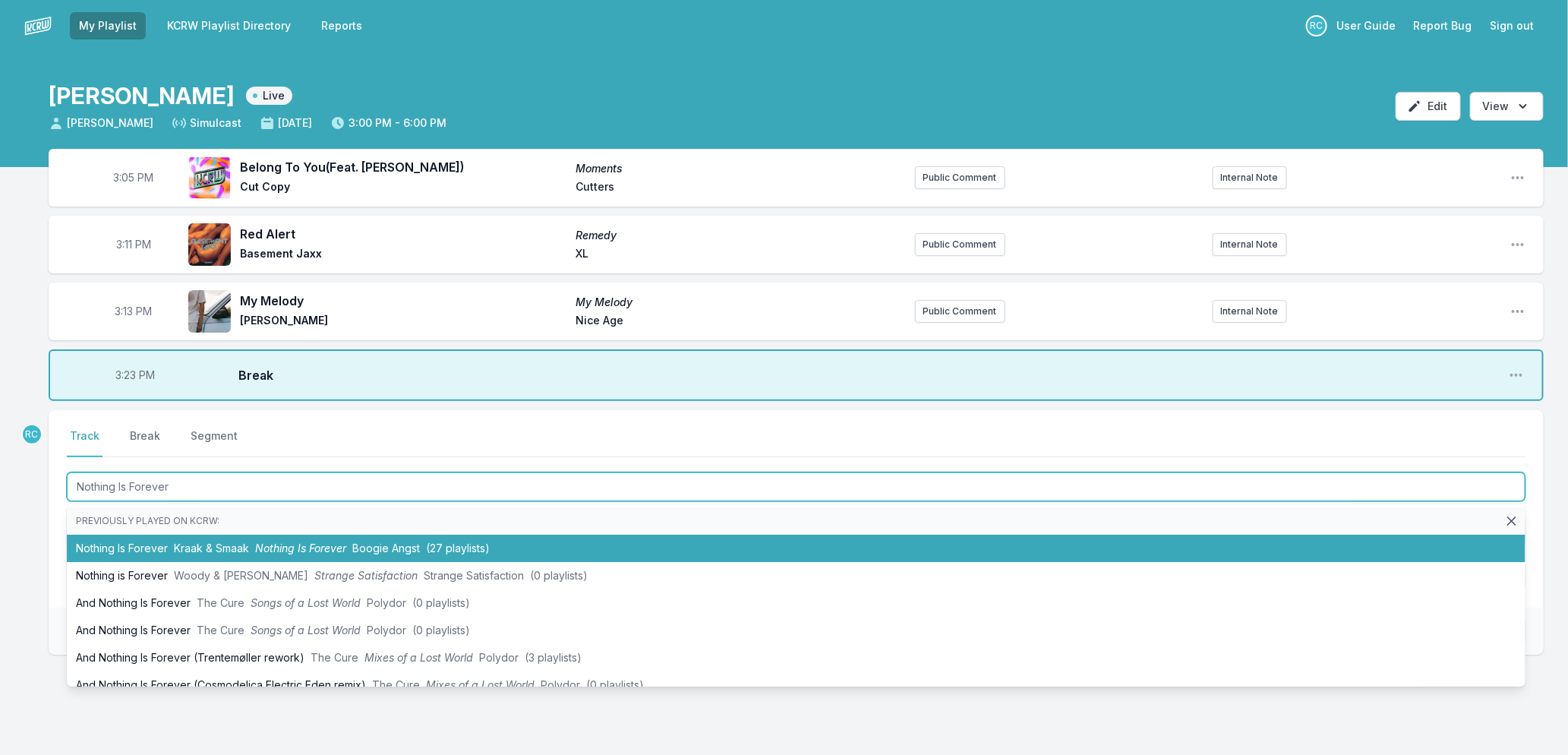
click at [321, 550] on span "Nothing Is Forever" at bounding box center [301, 547] width 91 height 13
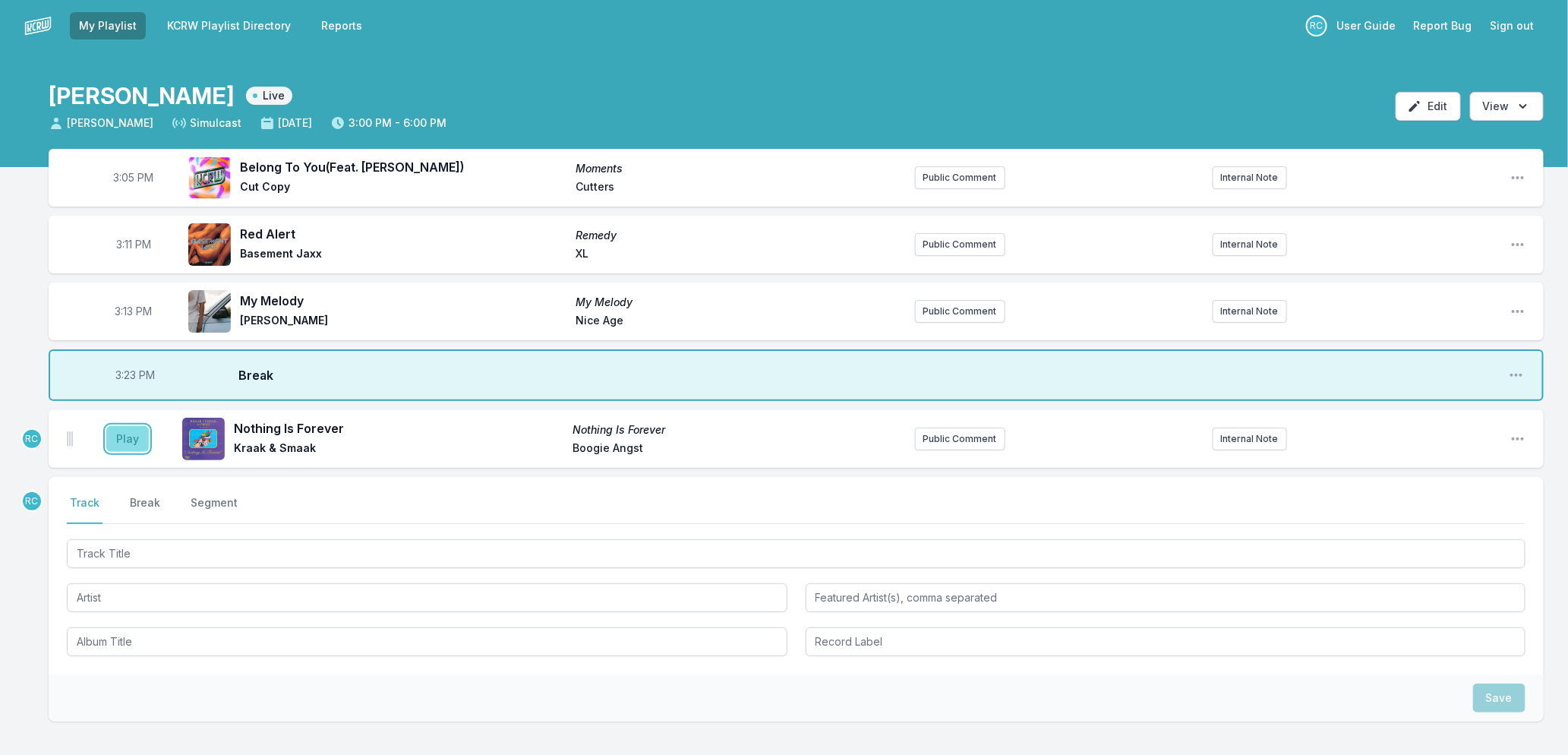
click at [122, 430] on button "Play" at bounding box center [127, 439] width 42 height 26
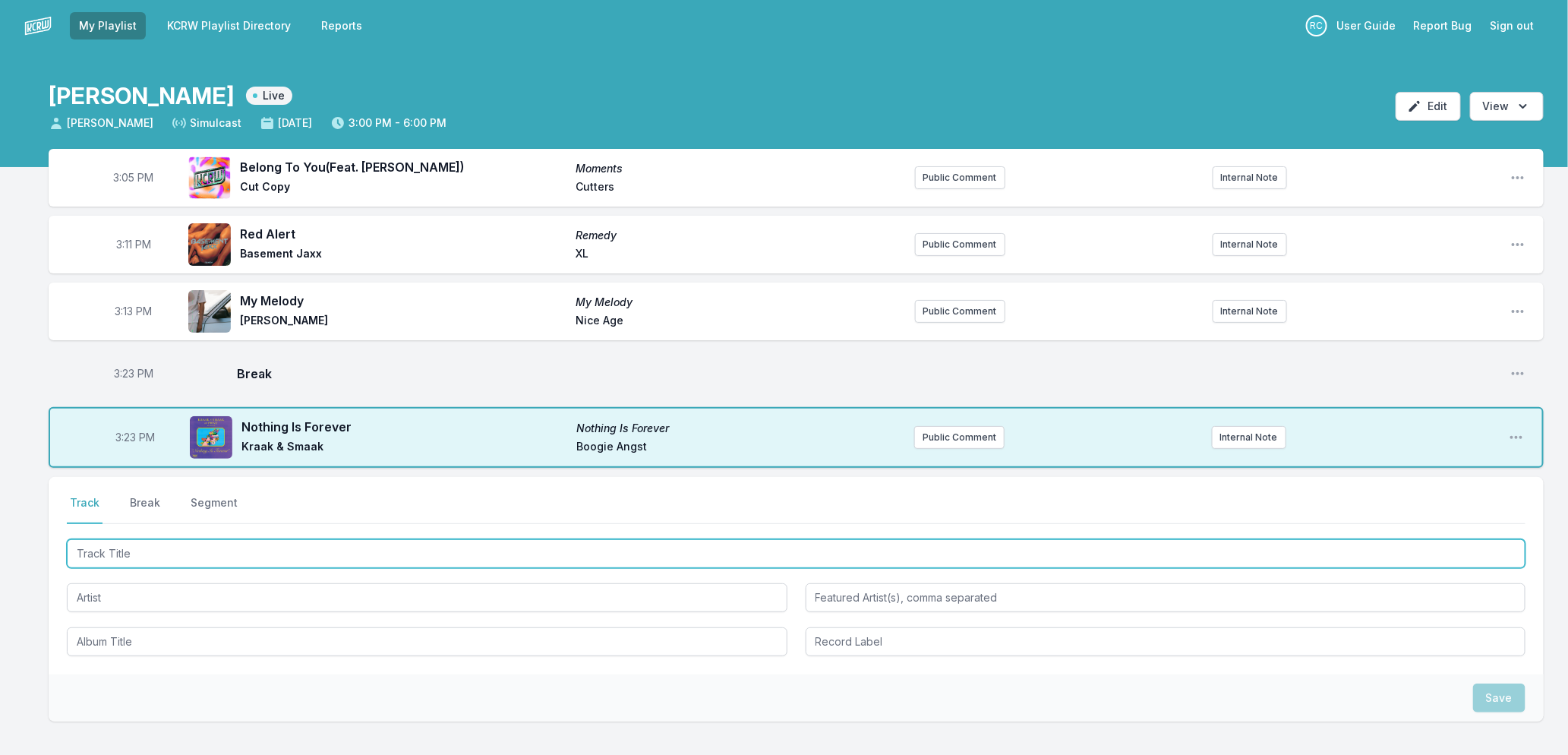
click at [229, 544] on input "Track Title" at bounding box center [796, 553] width 1459 height 29
type input "Ask"
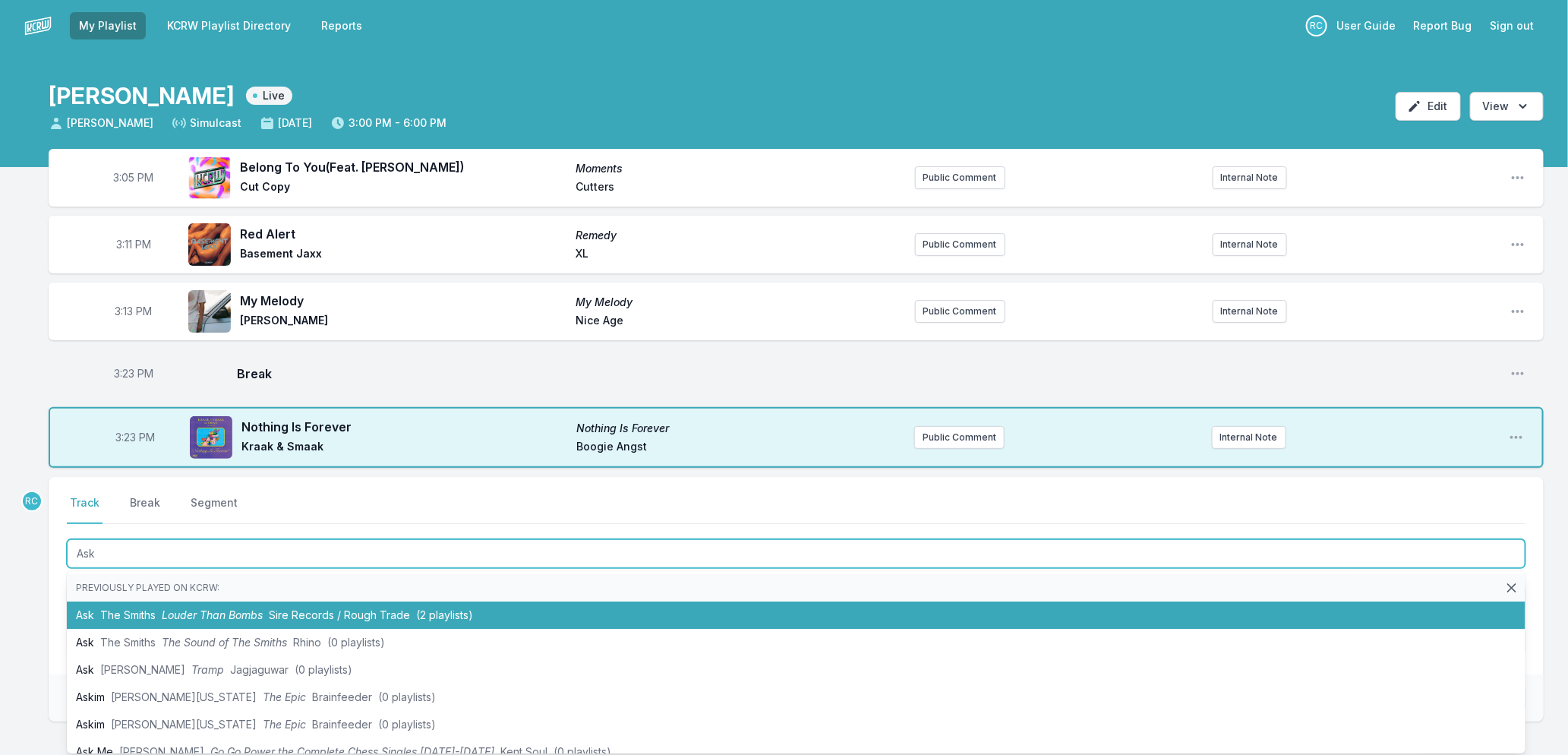
click at [123, 610] on span "The Smiths" at bounding box center [128, 614] width 55 height 13
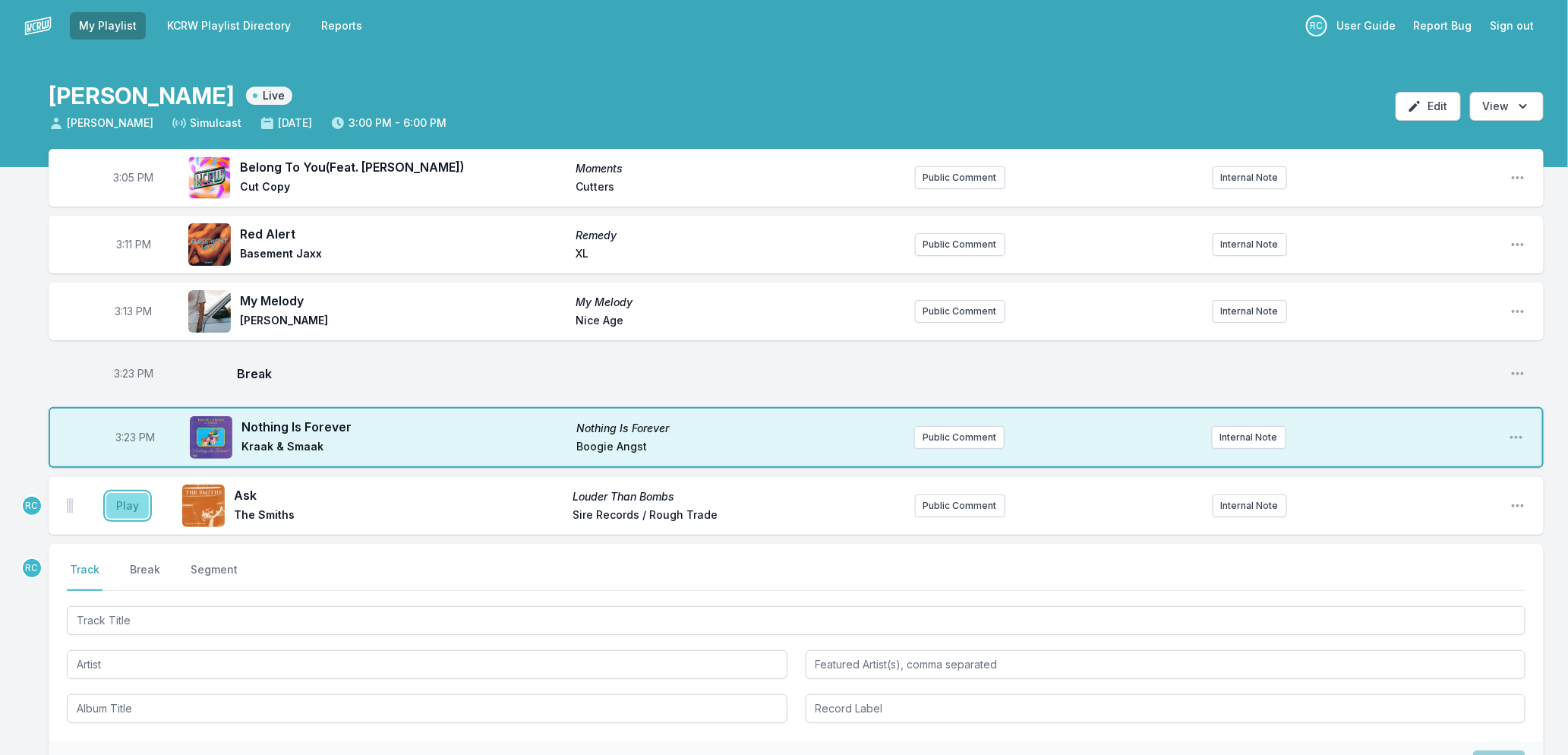
click at [124, 508] on button "Play" at bounding box center [127, 506] width 42 height 26
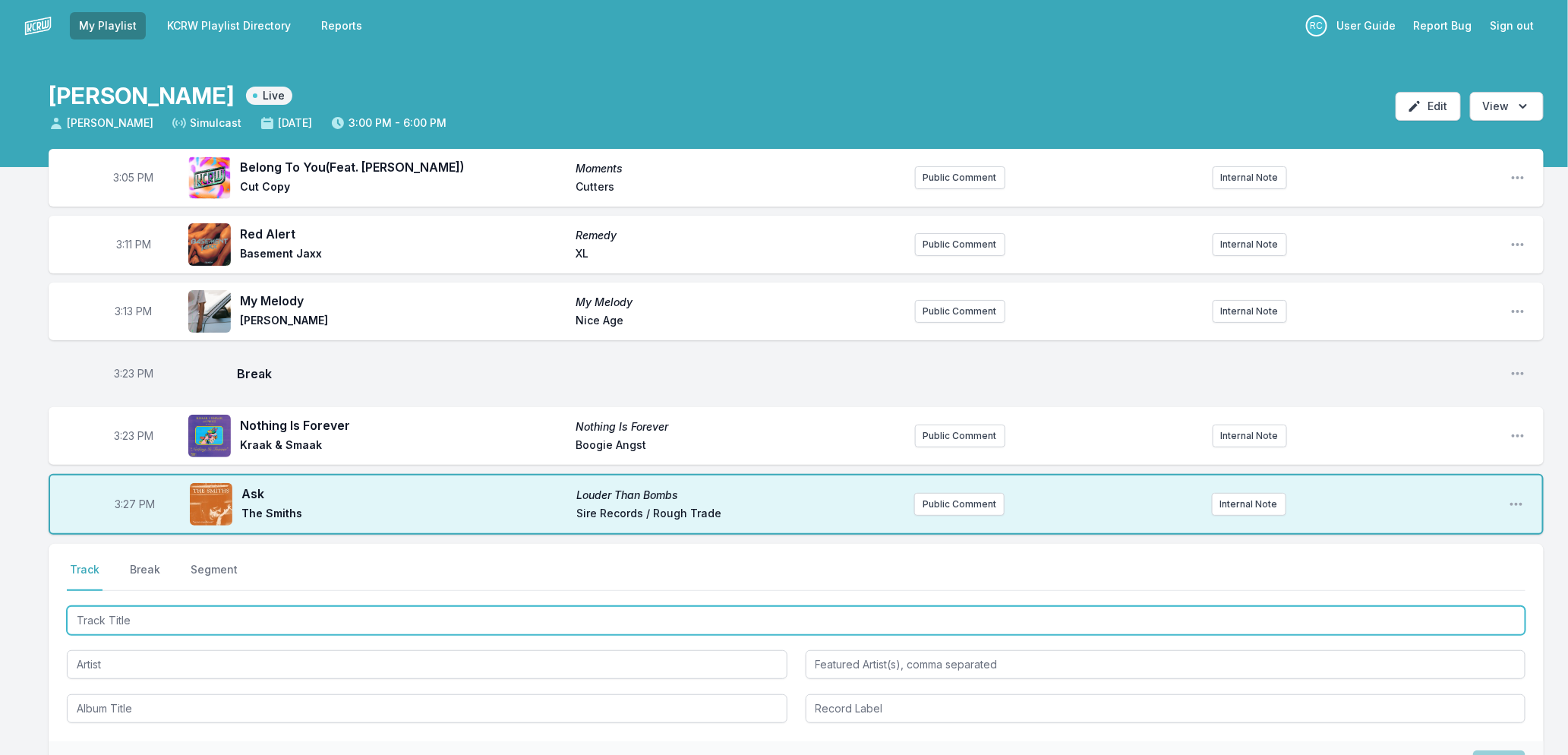
click at [240, 618] on input "Track Title" at bounding box center [796, 620] width 1459 height 29
type input "Black Box"
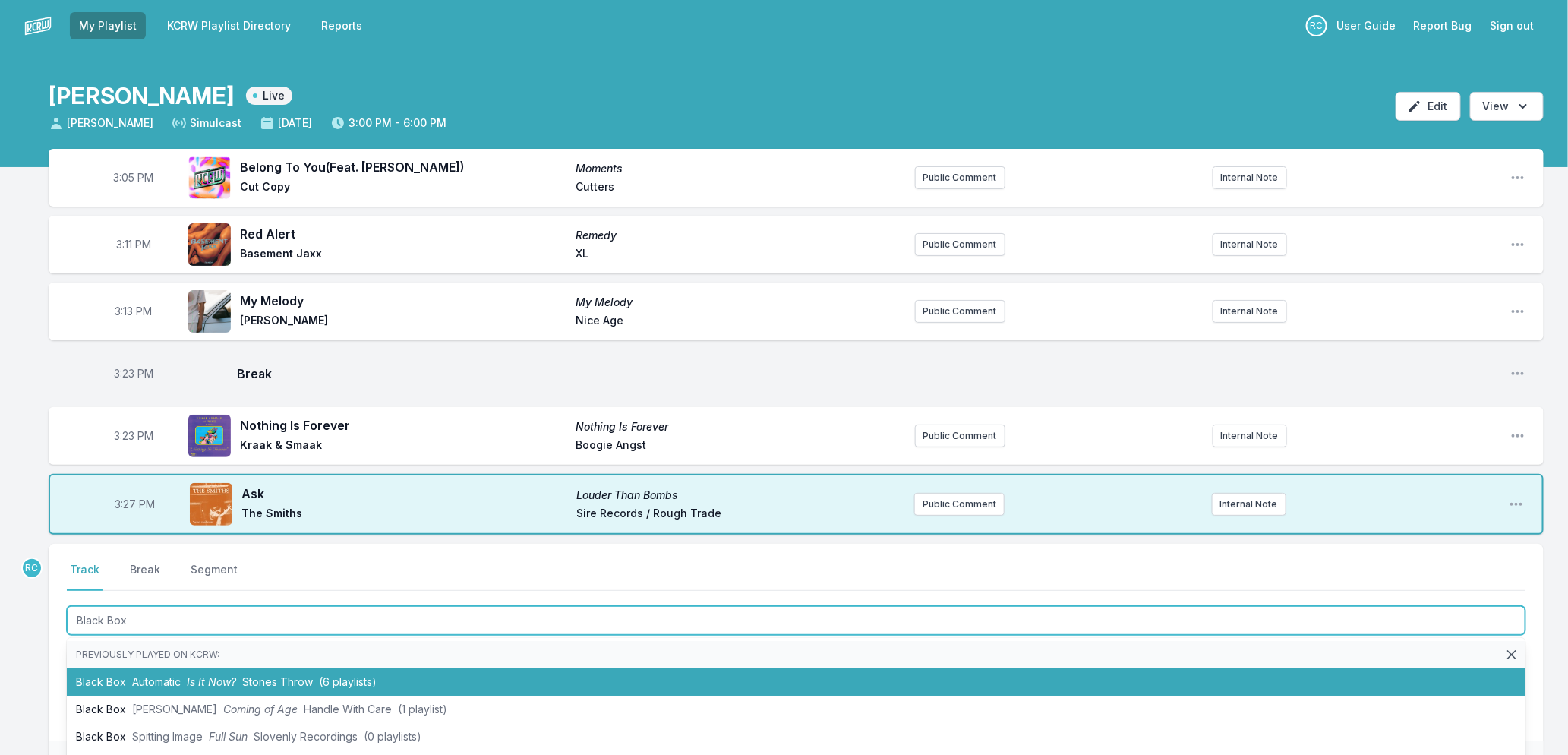
click at [133, 681] on span "Automatic" at bounding box center [156, 681] width 48 height 13
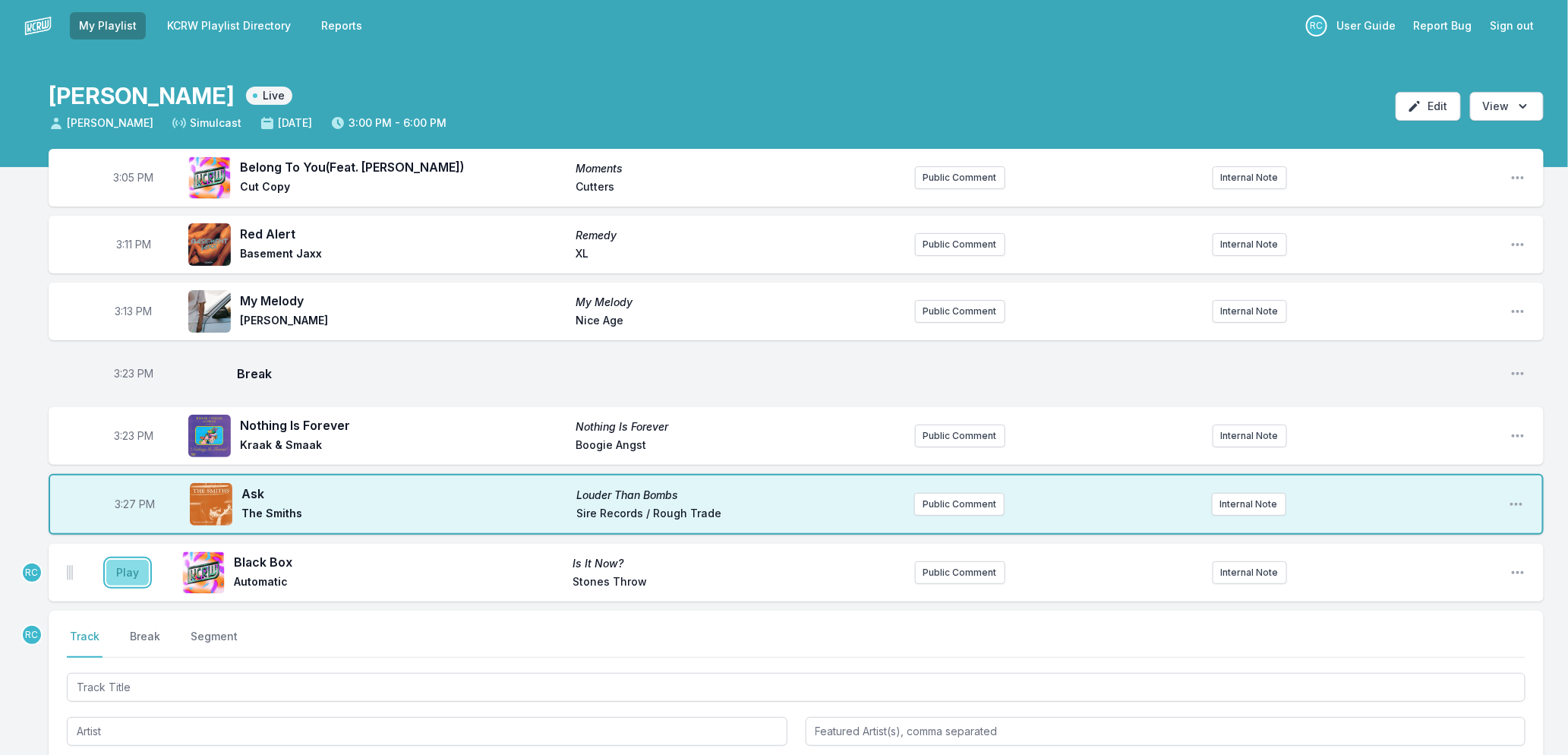
click at [132, 575] on button "Play" at bounding box center [127, 573] width 42 height 26
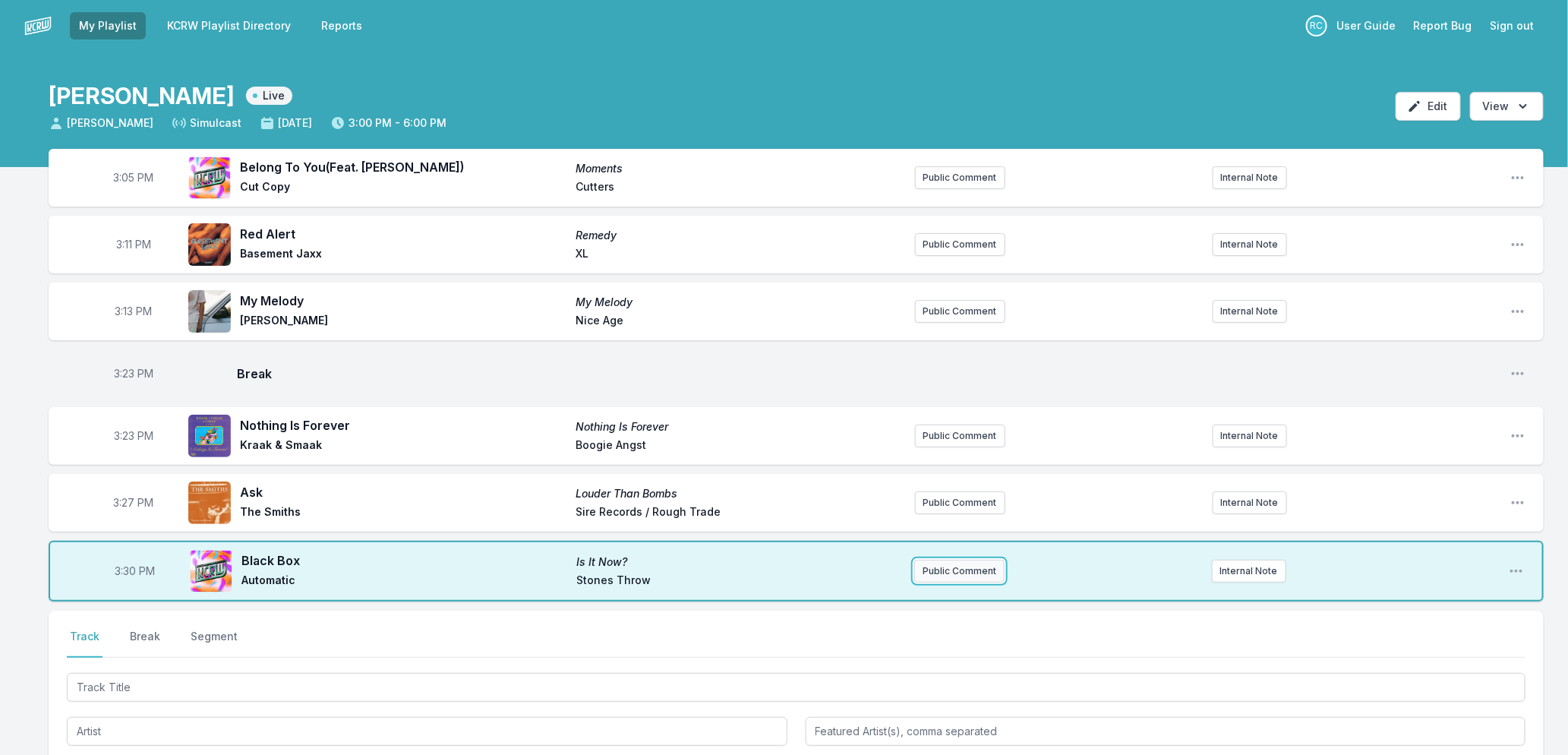
click at [944, 567] on button "Public Comment" at bounding box center [960, 571] width 91 height 23
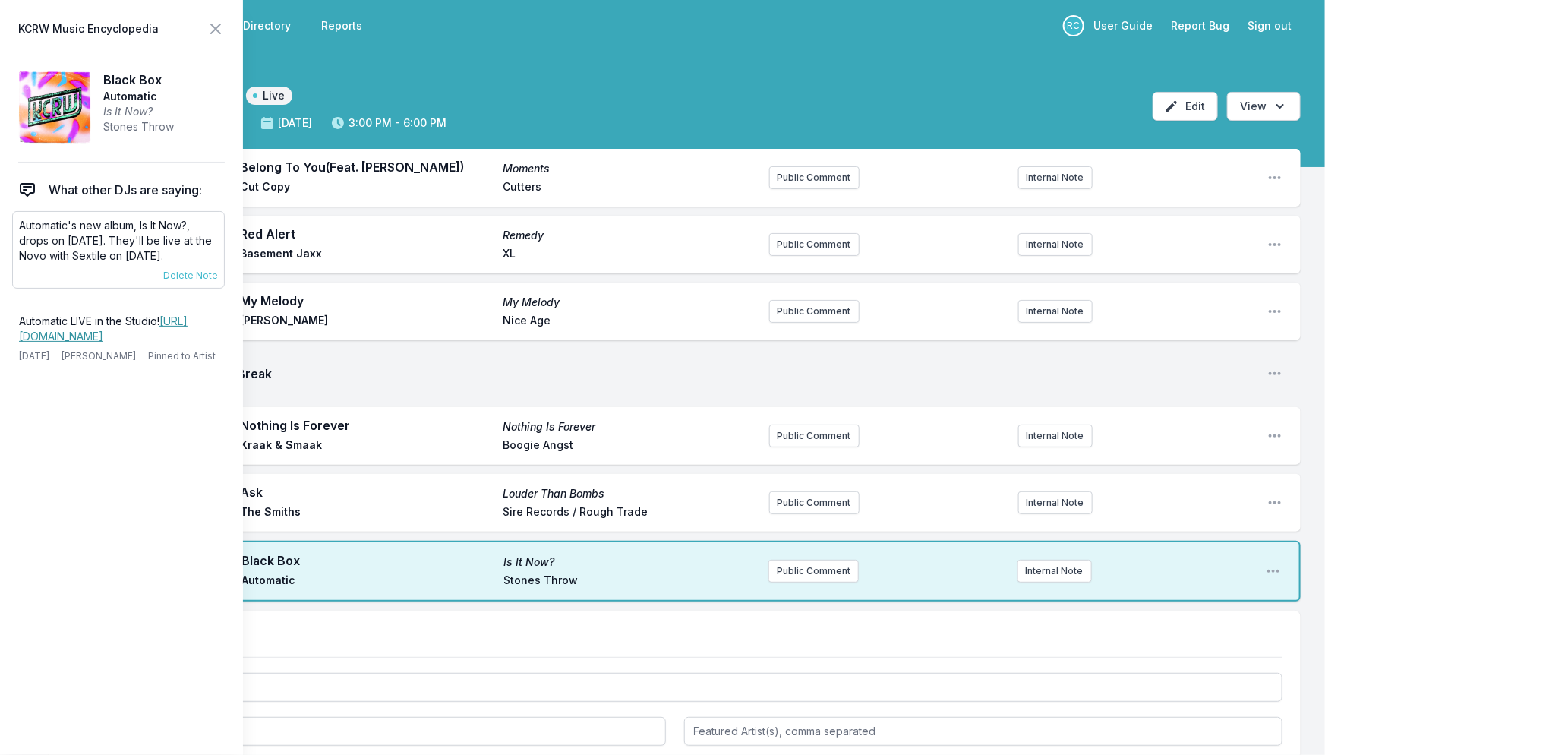
drag, startPoint x: 97, startPoint y: 272, endPoint x: 157, endPoint y: 240, distance: 68.0
click at [157, 240] on p "Automatic's new album, Is It Now?, drops on [DATE]. They'll be live at the Novo…" at bounding box center [118, 240] width 199 height 45
copy p "They'll be live at the Novo with Sextile on [DATE]."
click at [811, 573] on button "Public Comment" at bounding box center [814, 571] width 91 height 23
click at [214, 27] on icon at bounding box center [215, 29] width 9 height 9
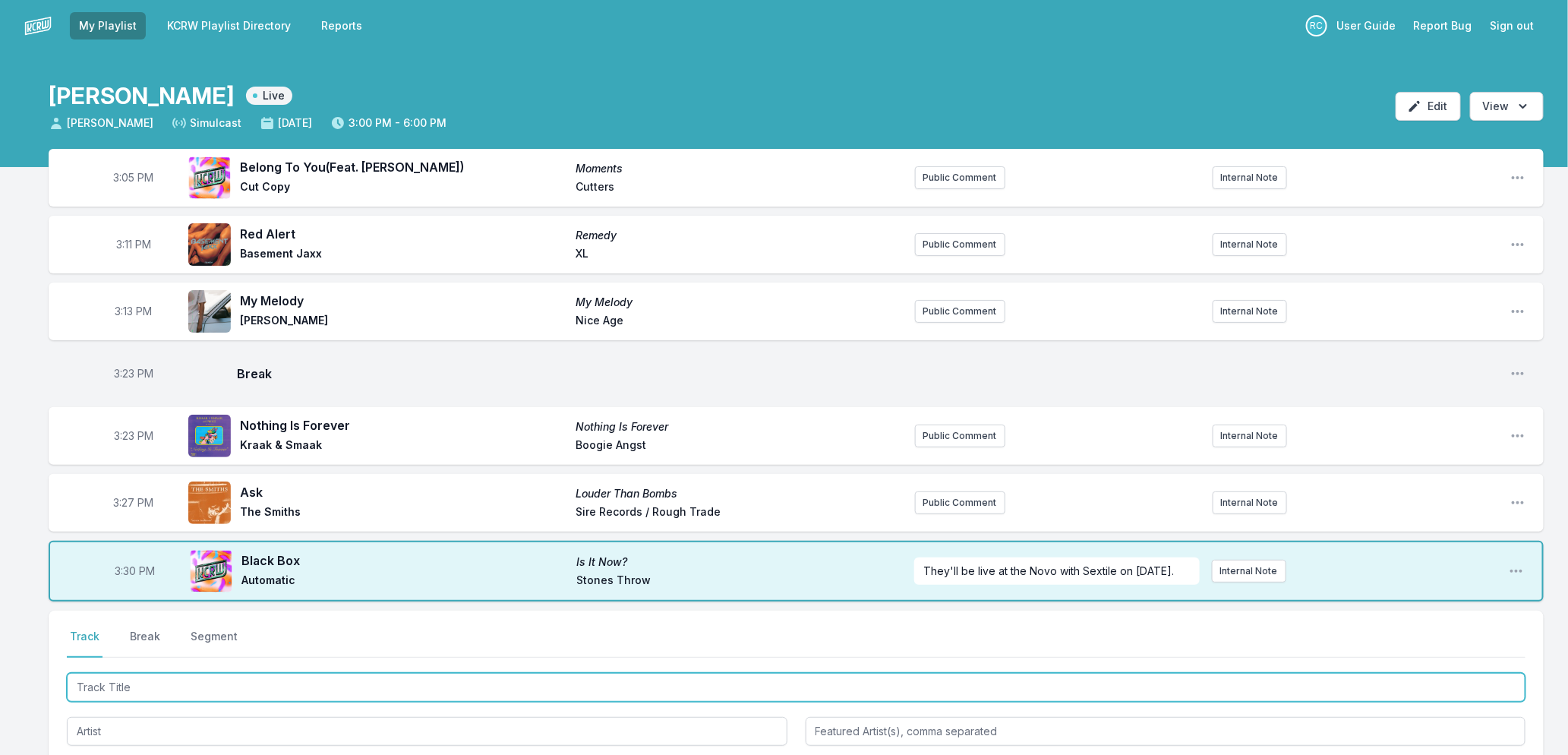
click at [198, 693] on input "Track Title" at bounding box center [796, 687] width 1459 height 29
type input "Teardrops"
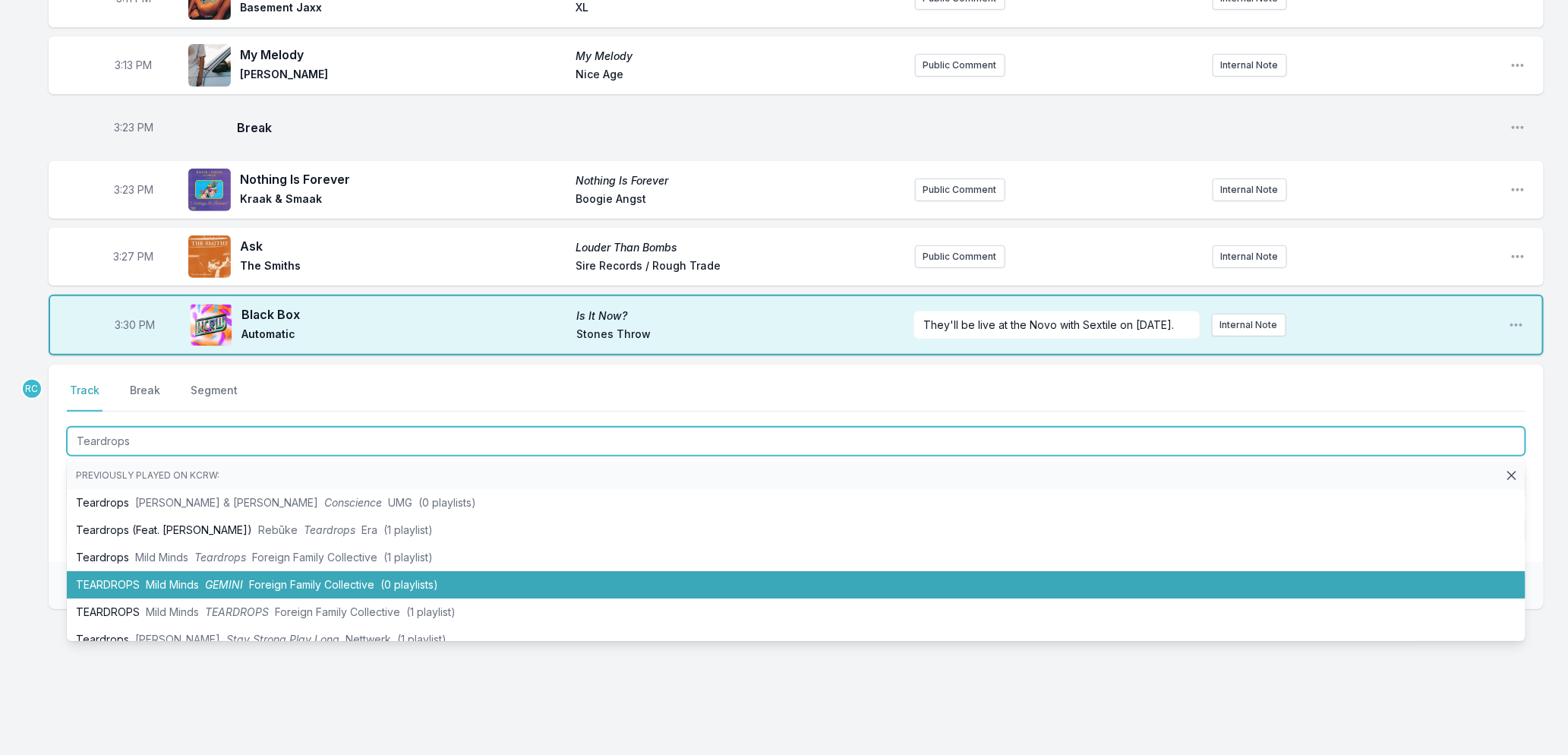
click at [215, 582] on span "GEMINI" at bounding box center [224, 583] width 38 height 13
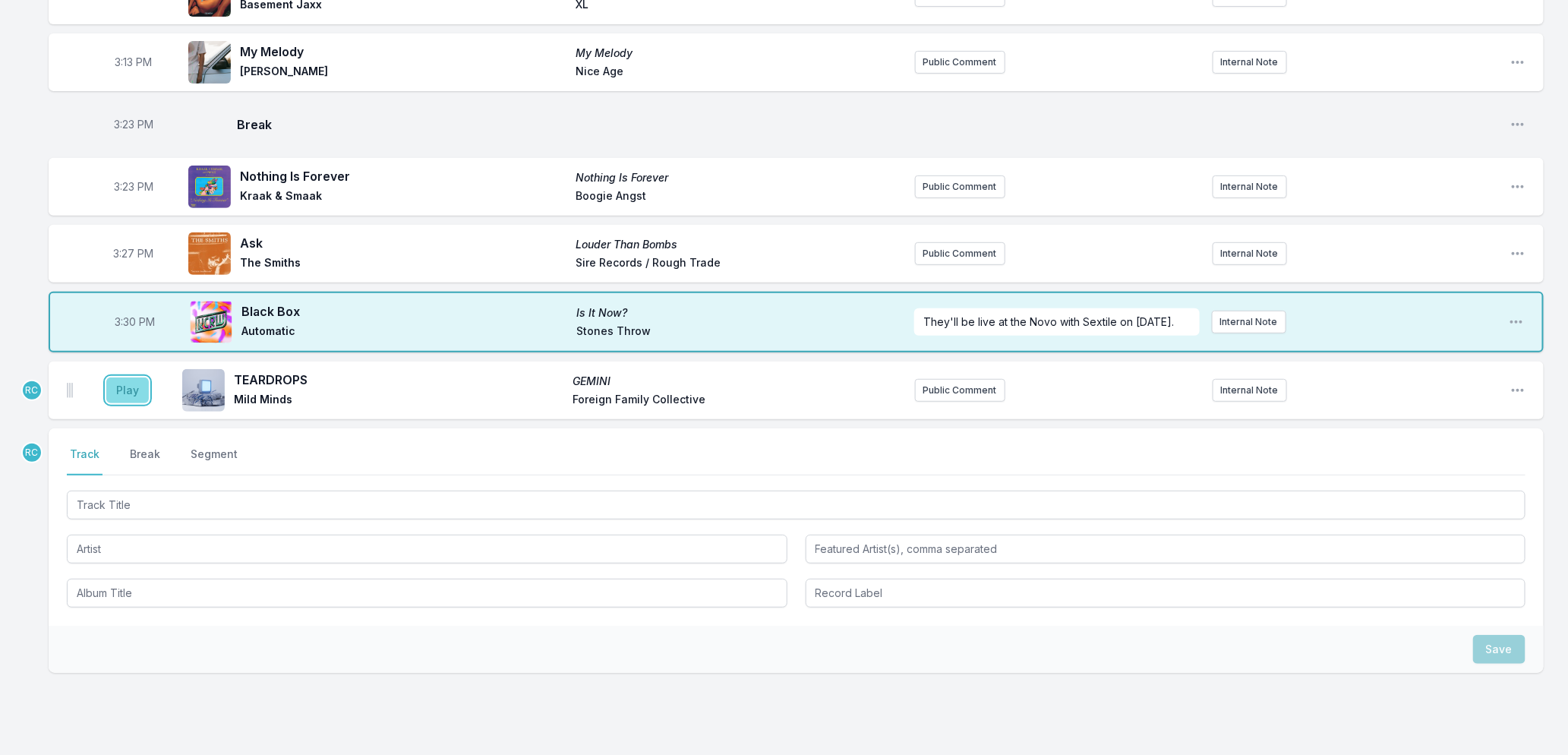
click at [138, 391] on button "Play" at bounding box center [127, 390] width 42 height 26
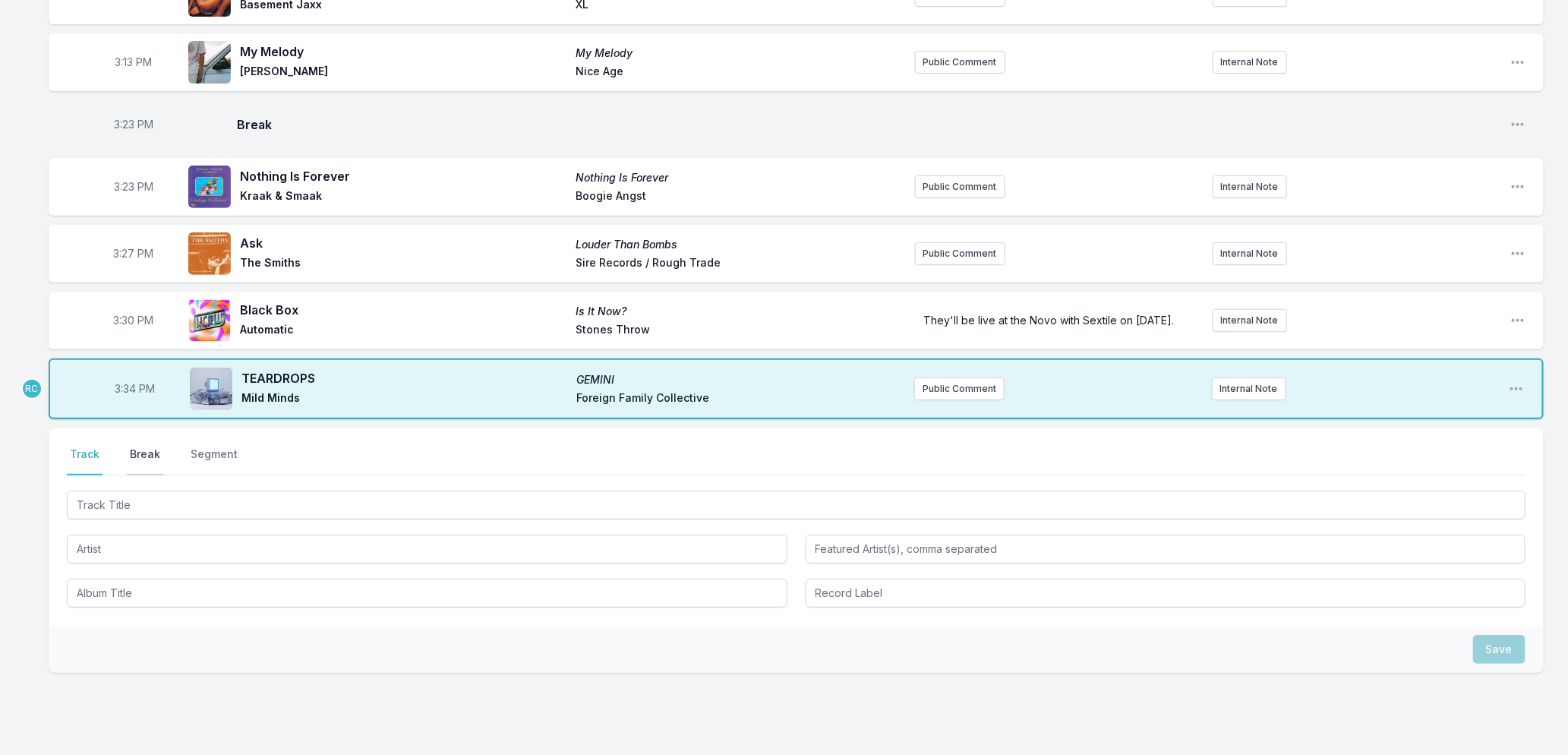
click at [147, 459] on button "Break" at bounding box center [145, 460] width 36 height 29
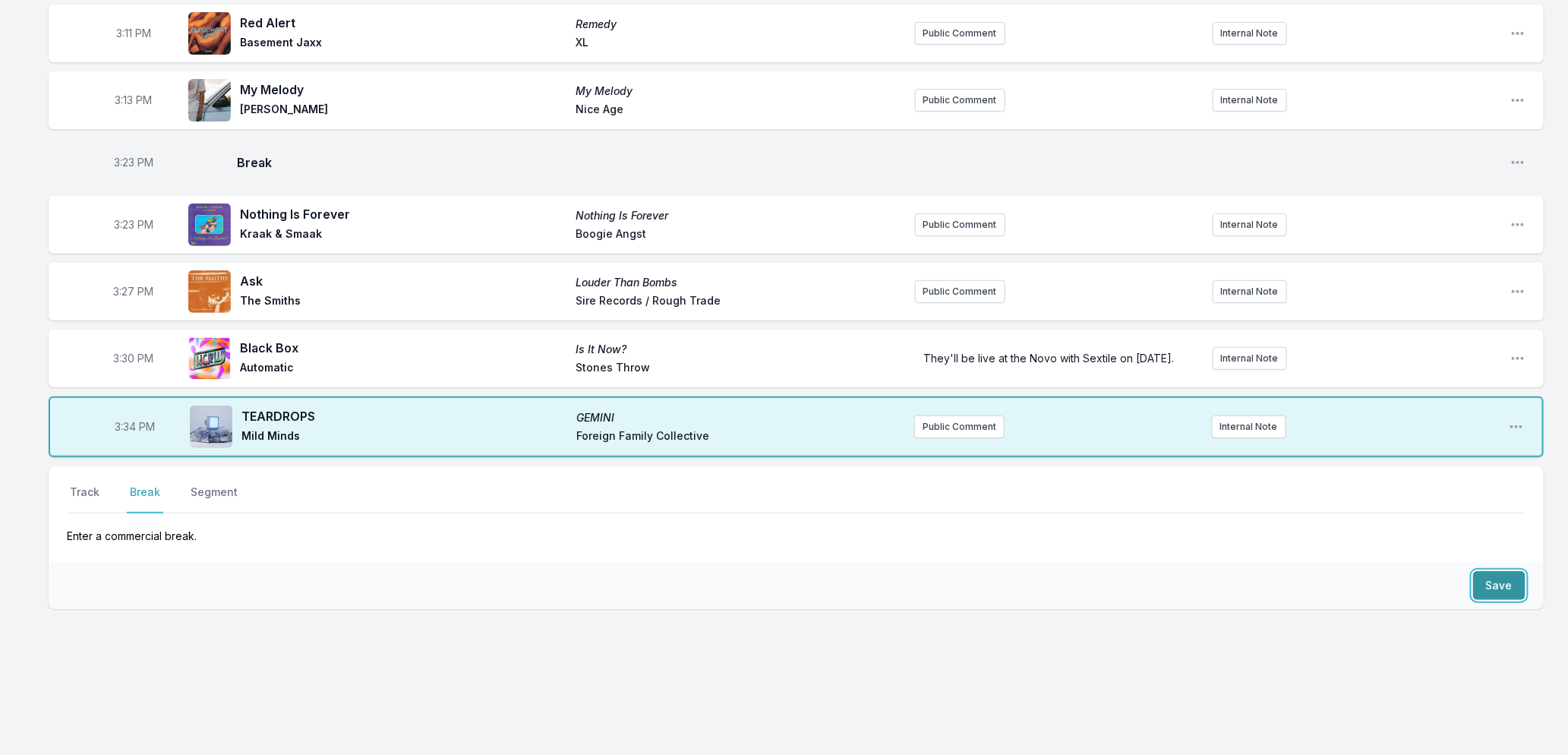
click at [1497, 594] on button "Save" at bounding box center [1499, 585] width 52 height 29
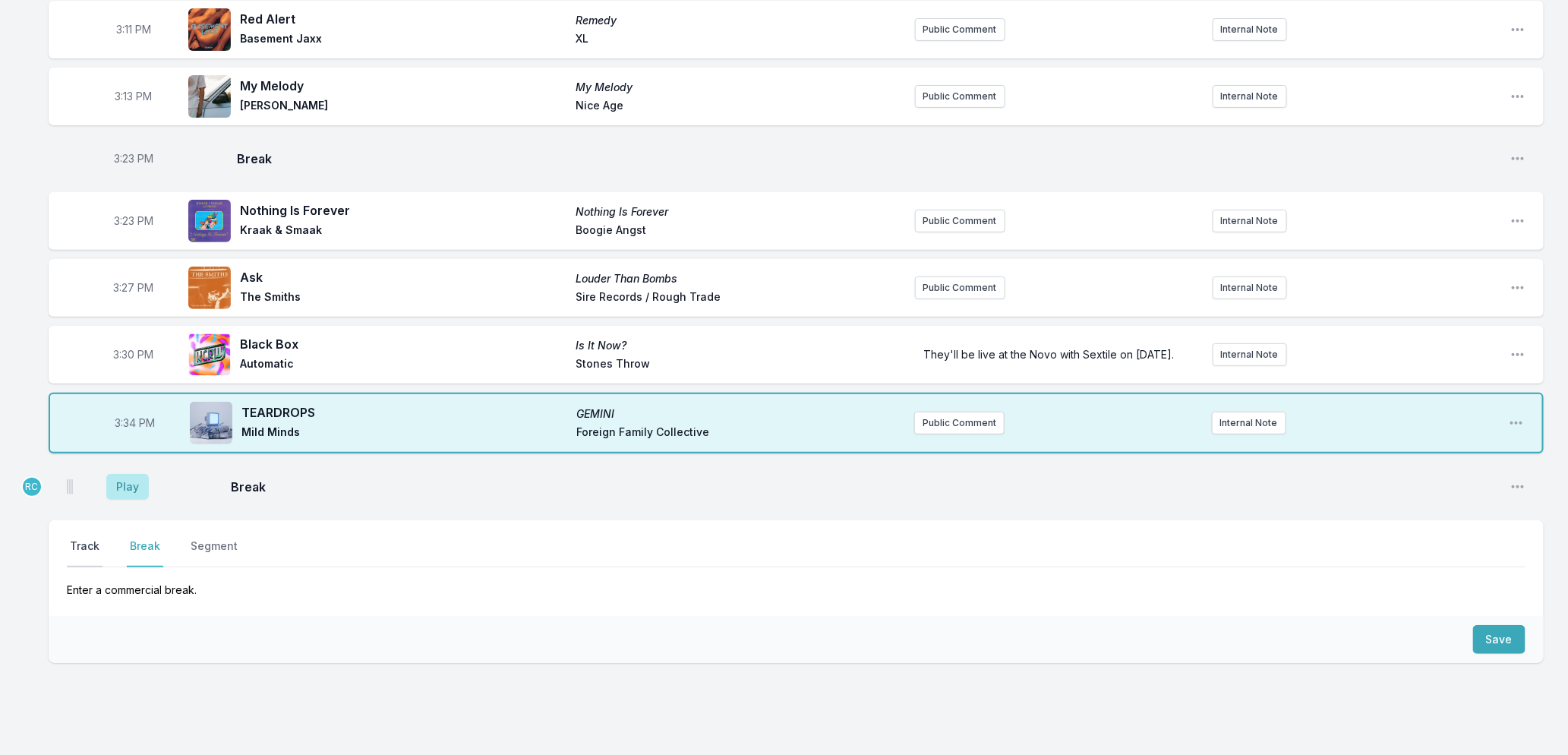
click at [86, 547] on button "Track" at bounding box center [85, 552] width 35 height 29
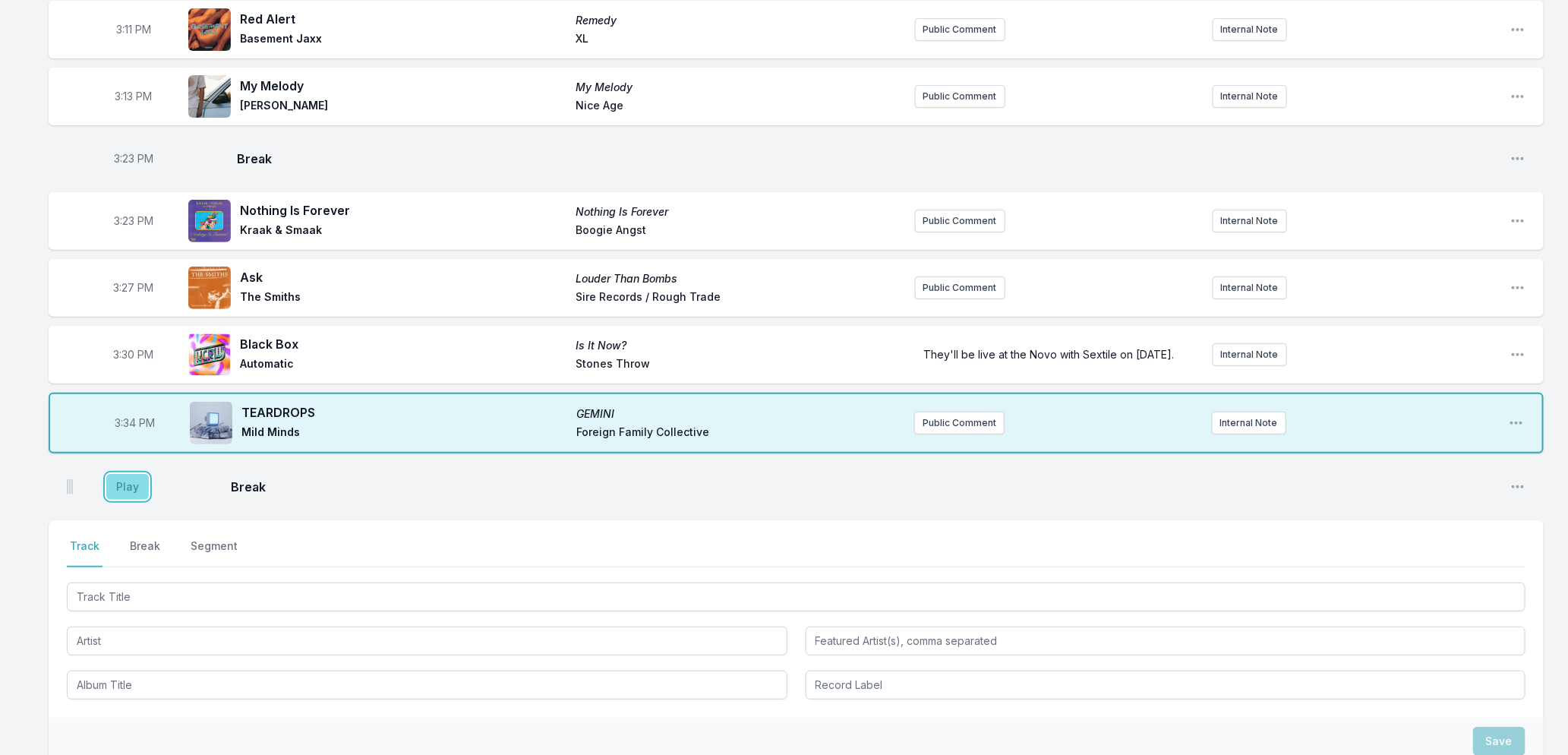
click at [121, 489] on button "Play" at bounding box center [127, 487] width 42 height 26
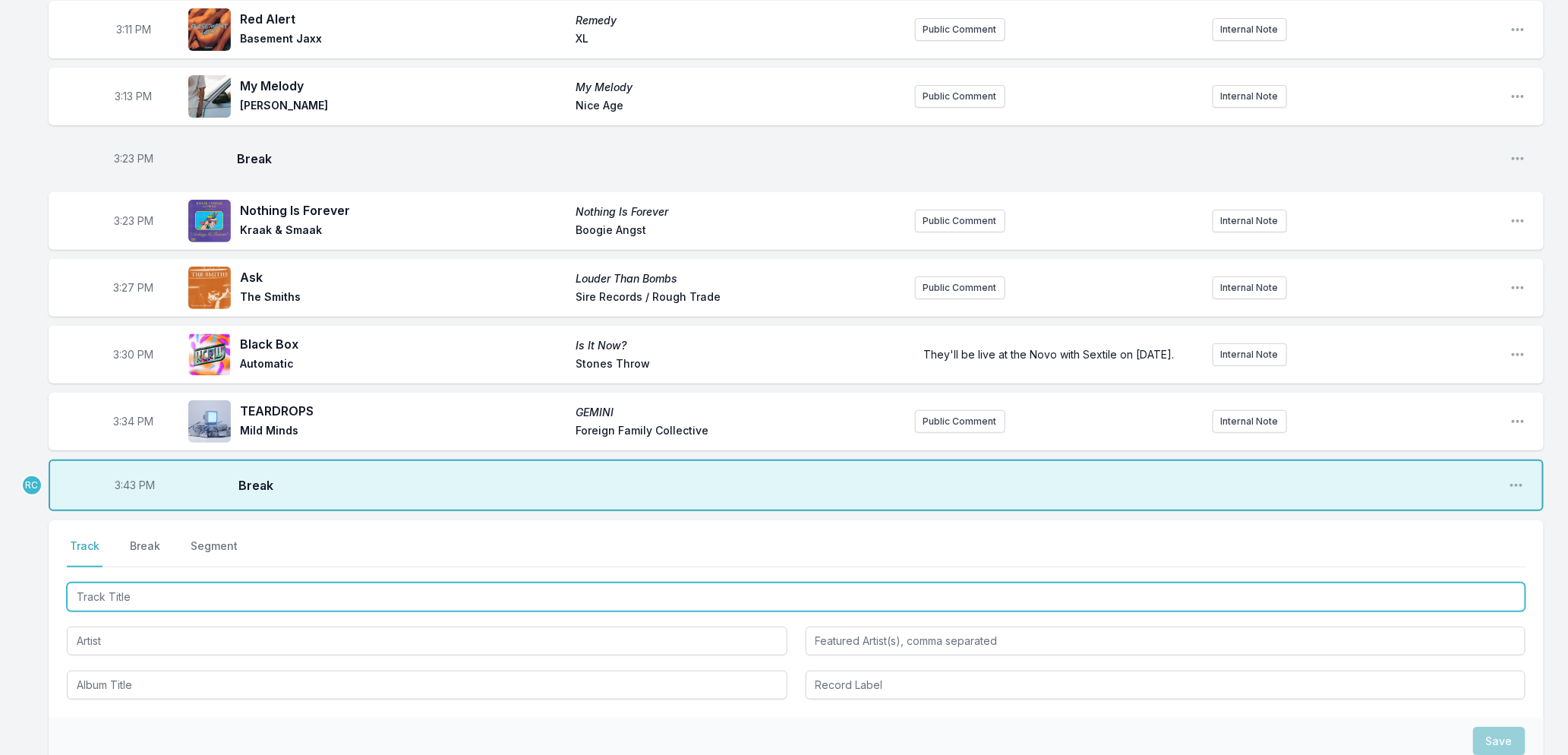
click at [163, 604] on input "Track Title" at bounding box center [796, 596] width 1459 height 29
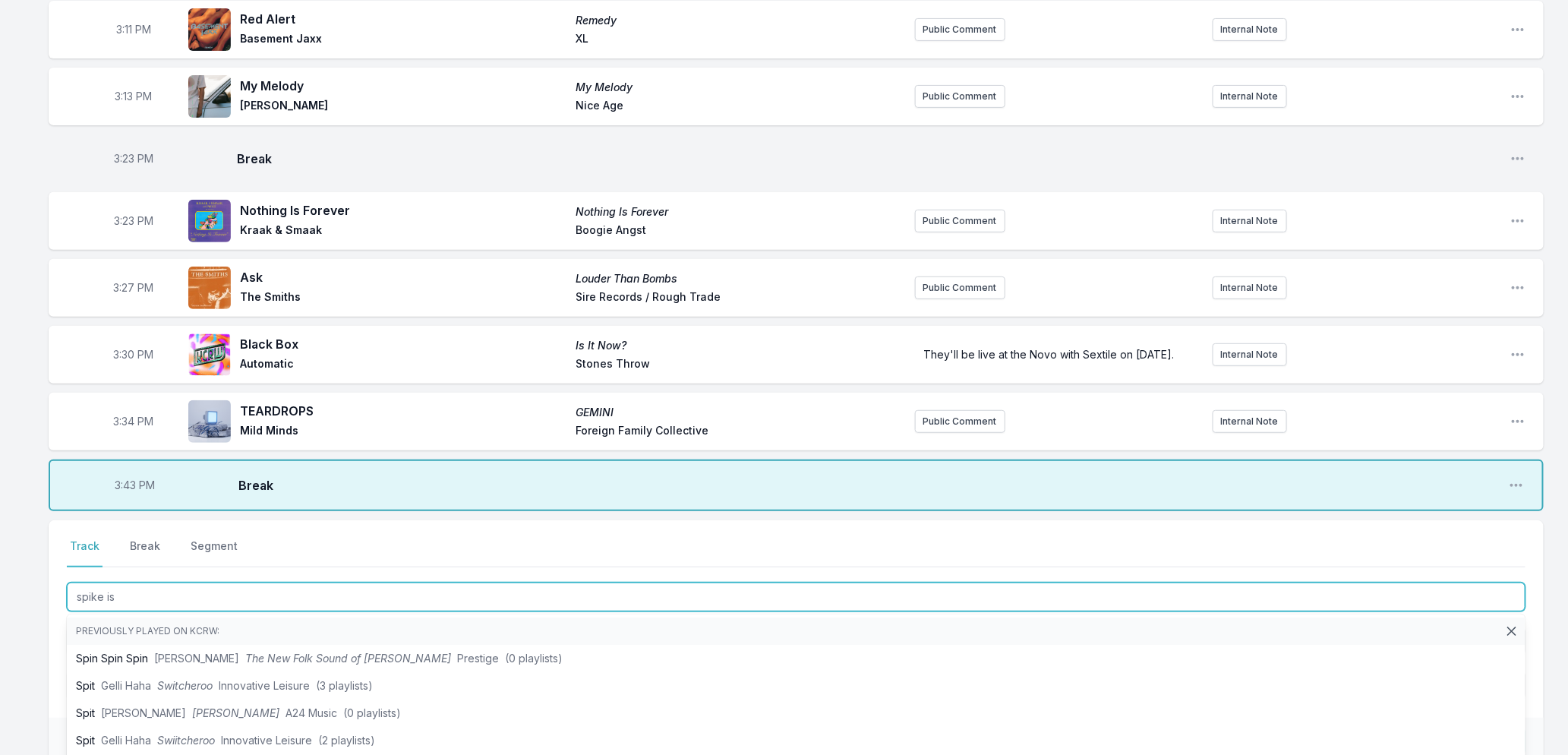
type input "spike isl"
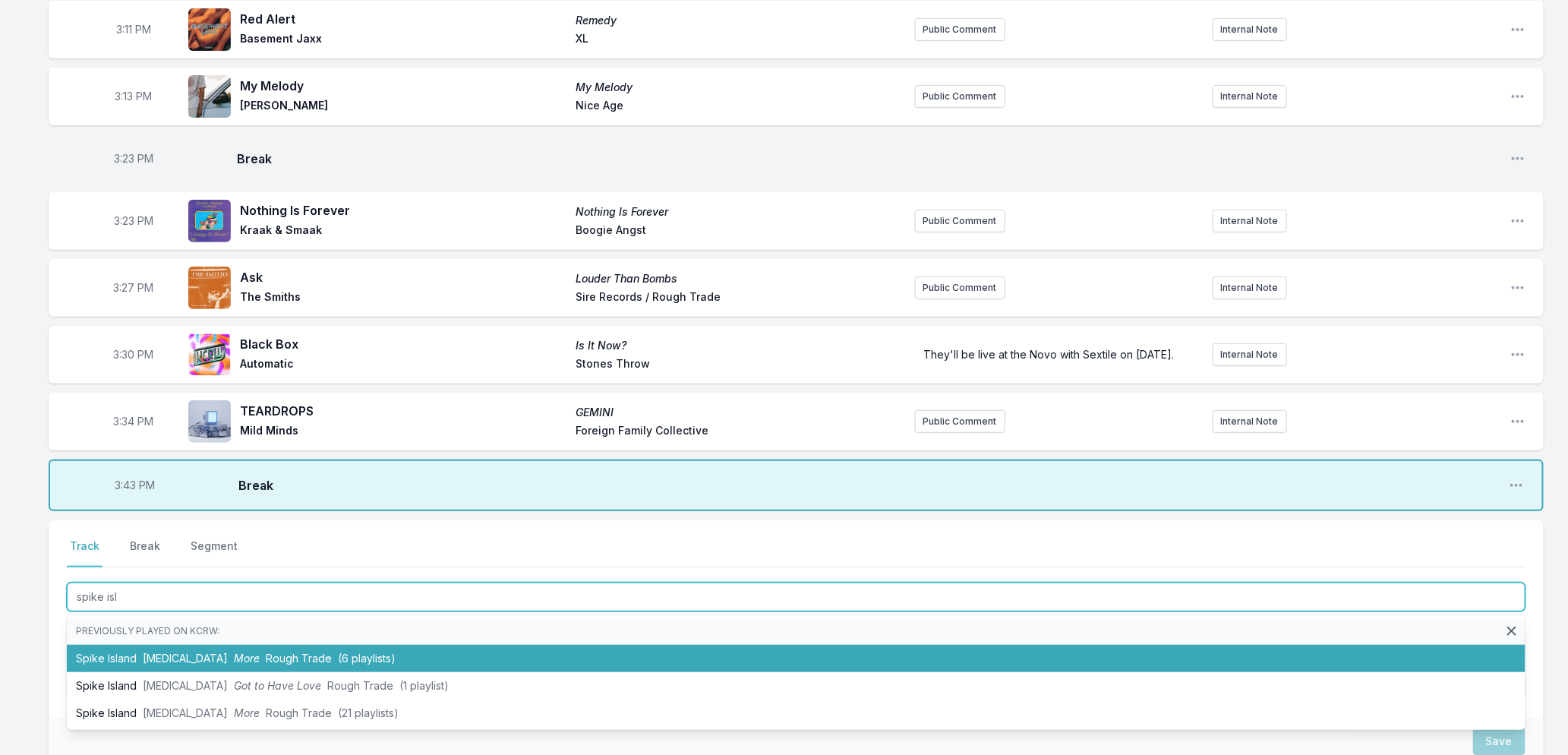
click at [266, 663] on span "Rough Trade" at bounding box center [299, 657] width 66 height 13
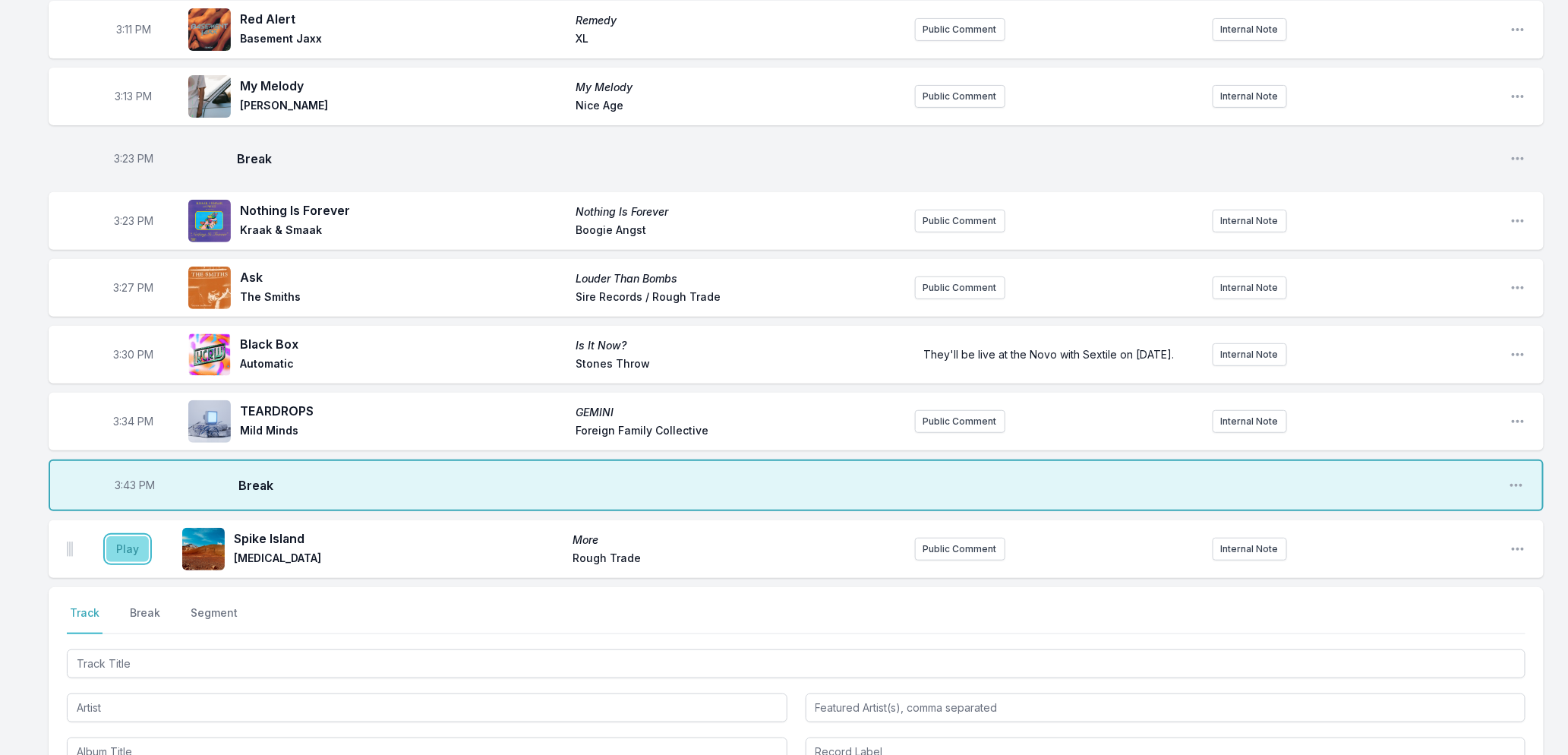
click at [124, 555] on button "Play" at bounding box center [127, 549] width 42 height 26
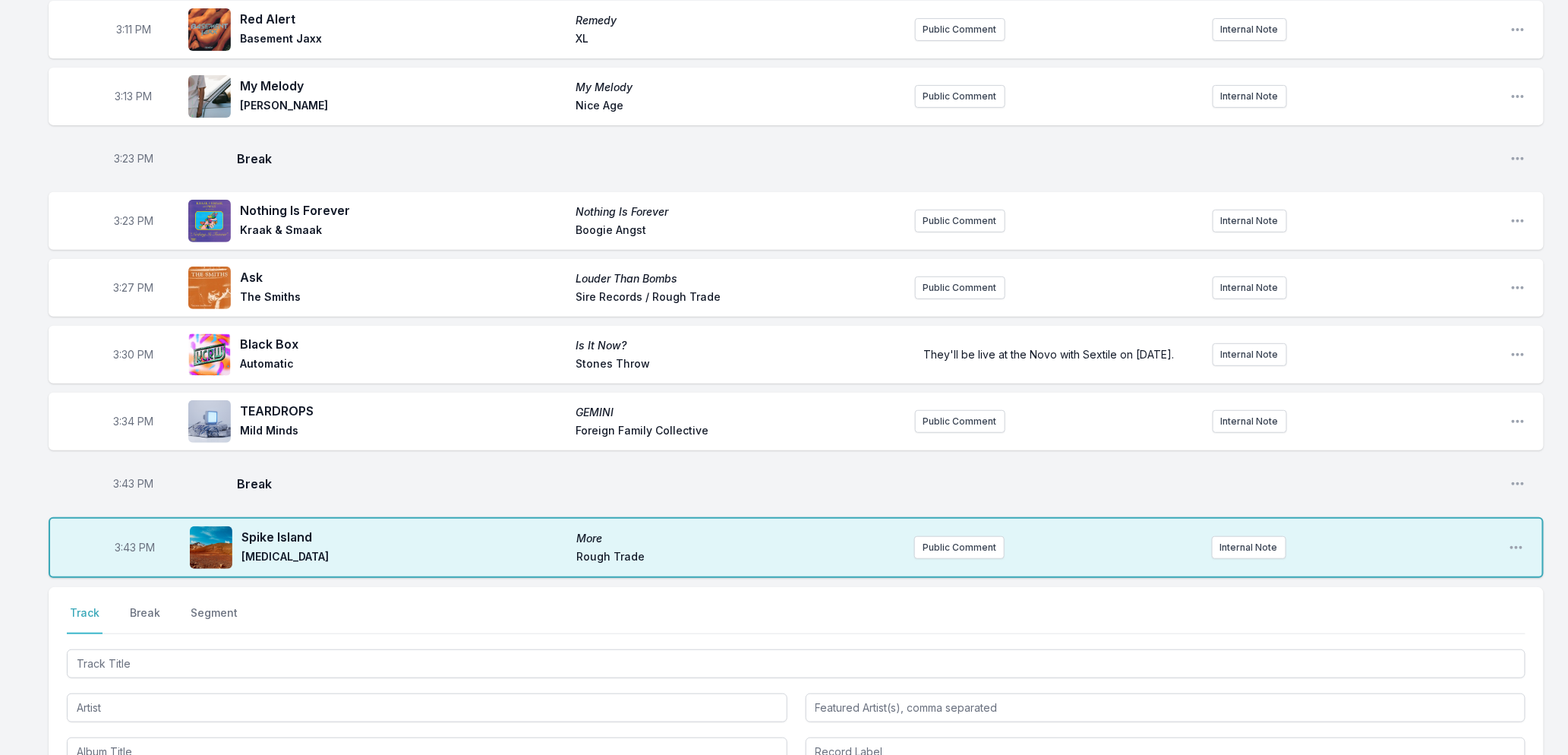
click at [127, 487] on span "3:43 PM" at bounding box center [134, 483] width 40 height 15
click at [127, 487] on input "15:43" at bounding box center [133, 483] width 85 height 29
type input "15:41"
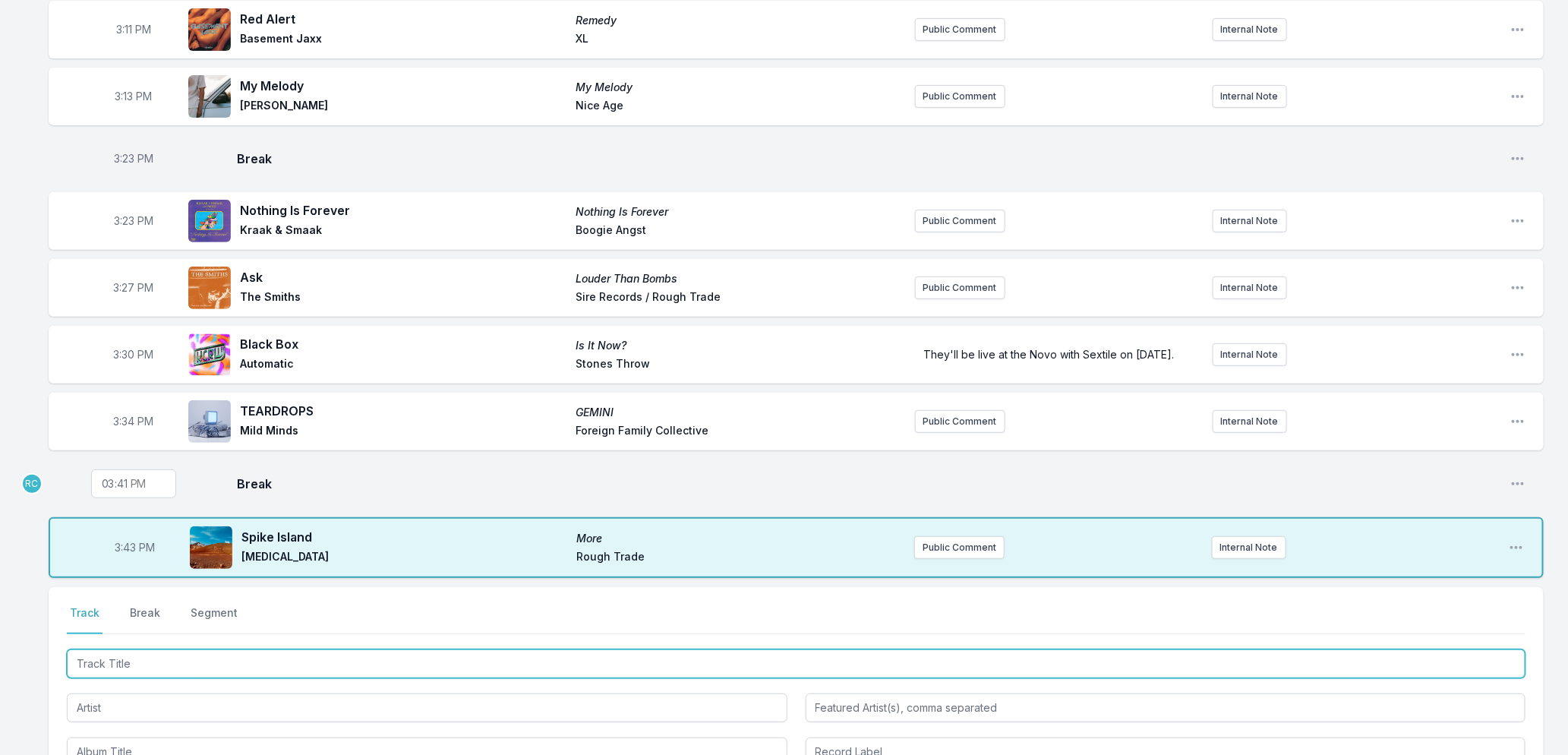
click at [151, 668] on input "Track Title" at bounding box center [796, 663] width 1459 height 29
click at [203, 661] on input "Track Title" at bounding box center [796, 663] width 1459 height 29
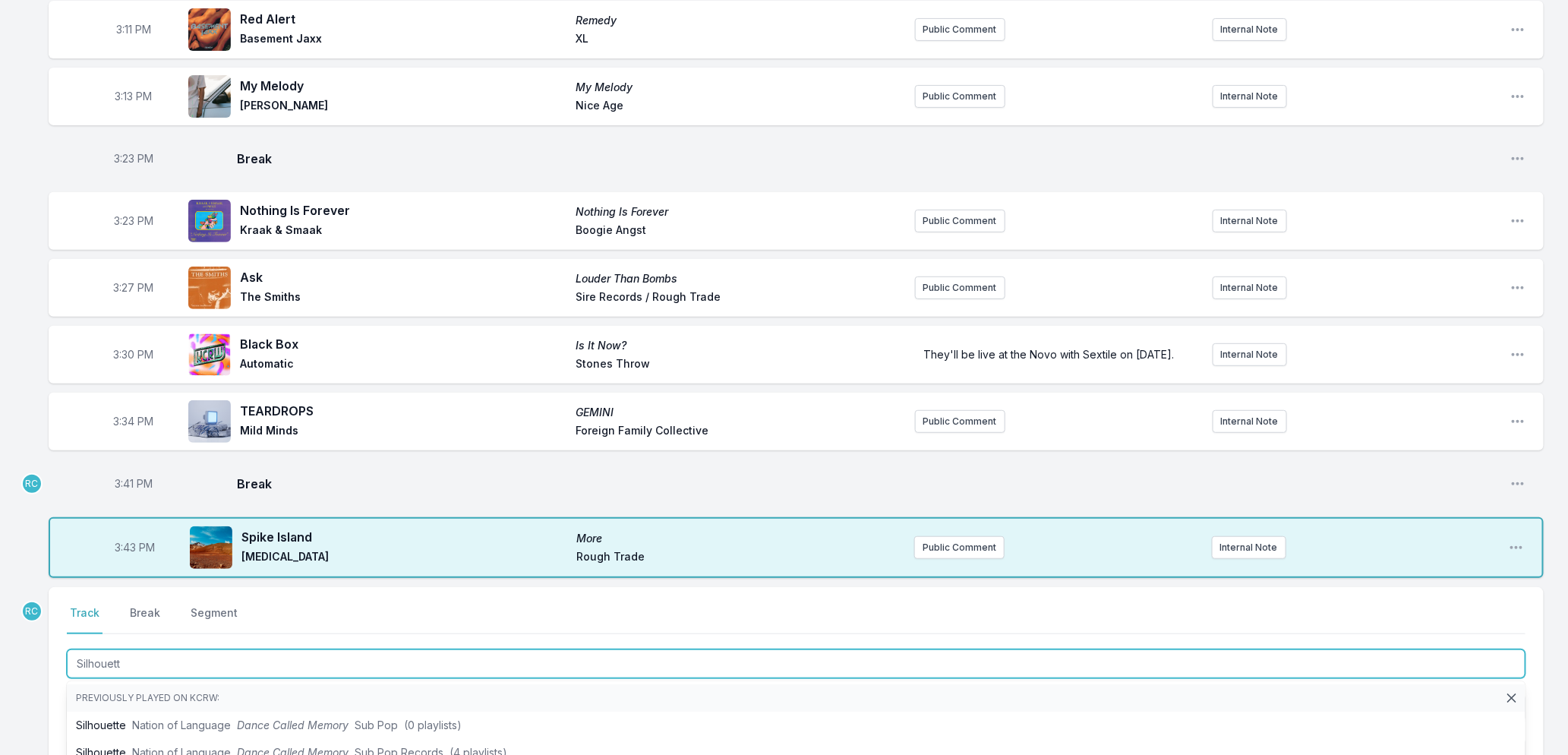
type input "Silhouette"
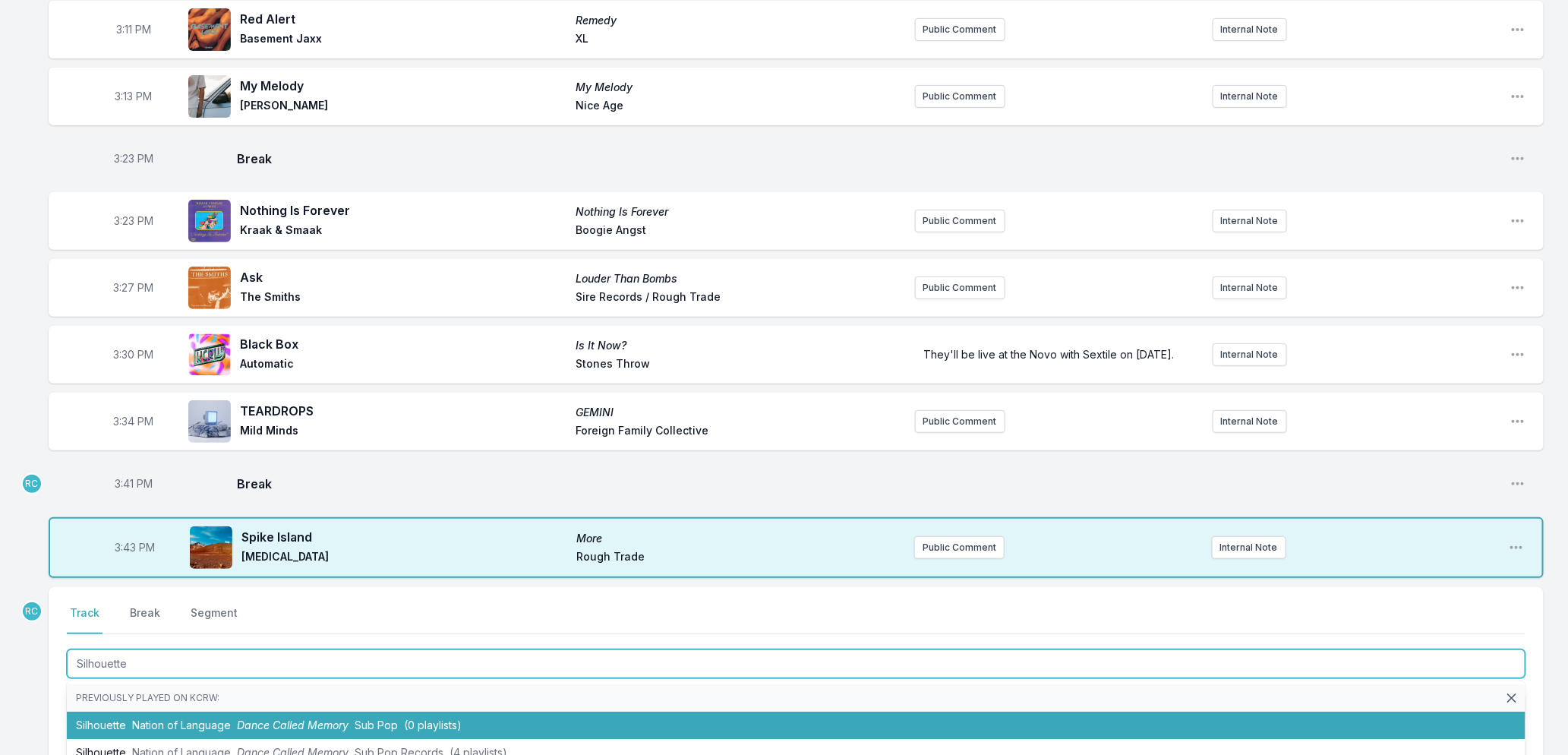
click at [194, 720] on li "Silhouette Nation of Language Dance Called Memory Sub Pop (0 playlists)" at bounding box center [796, 725] width 1459 height 28
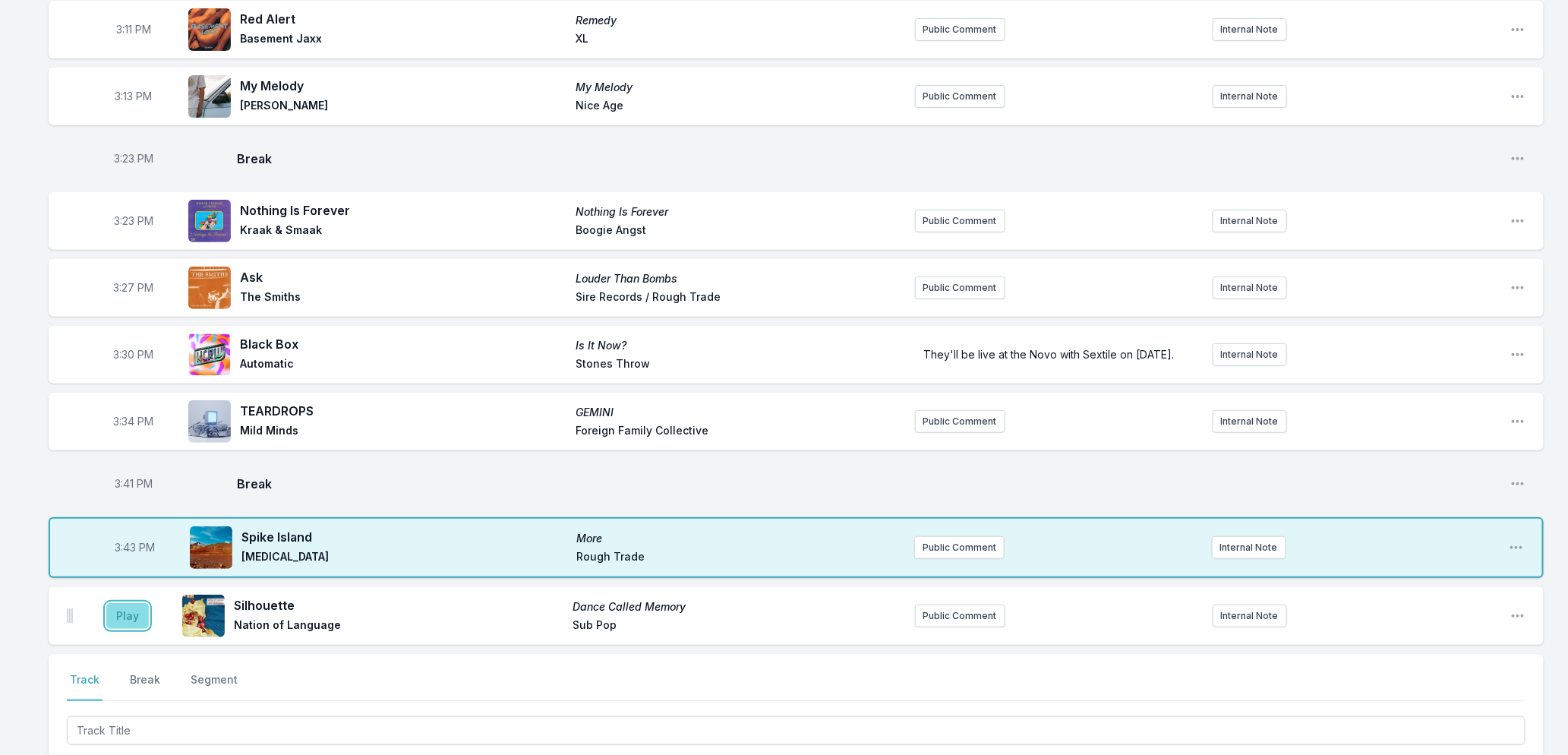
click at [119, 621] on button "Play" at bounding box center [127, 616] width 42 height 26
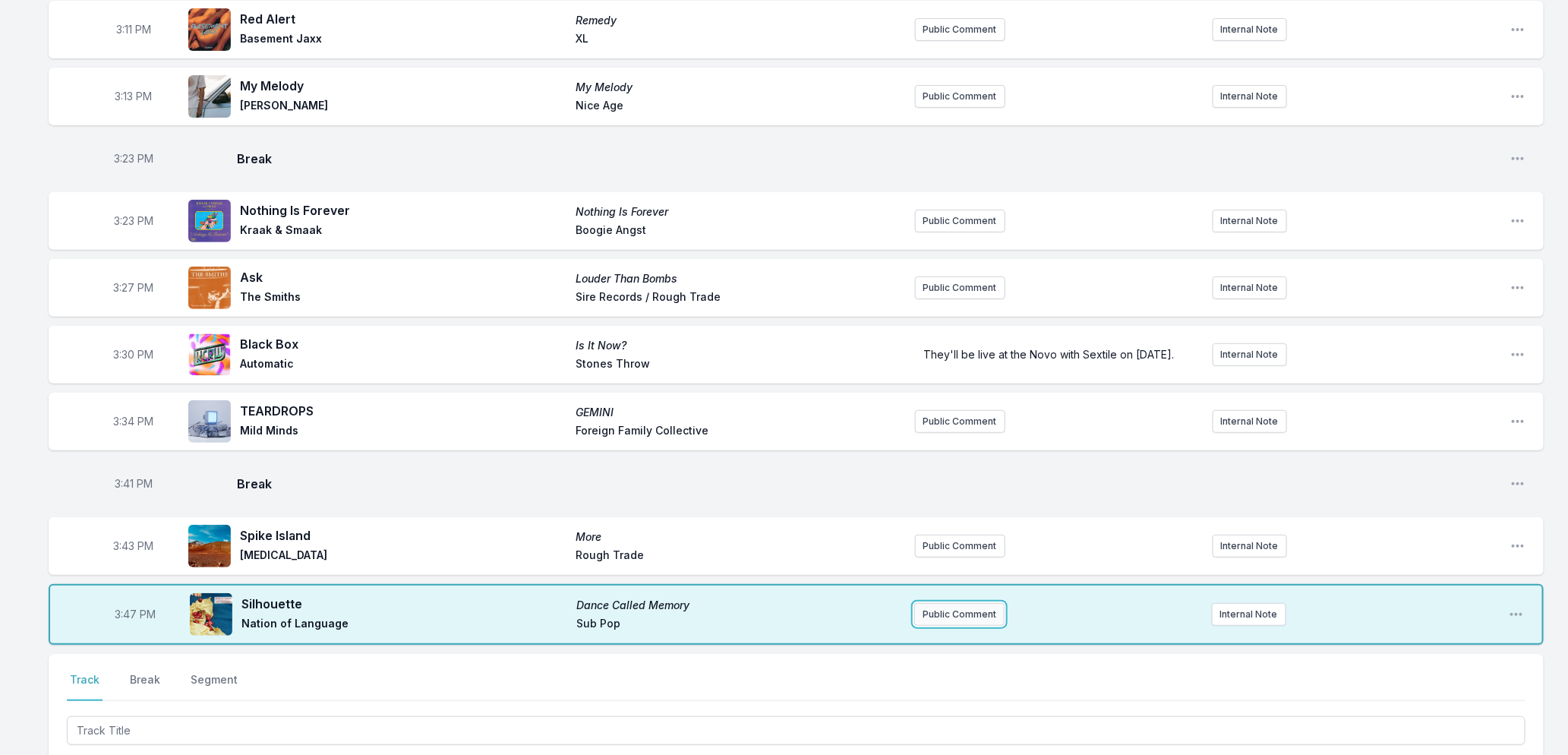
click at [938, 621] on button "Public Comment" at bounding box center [960, 614] width 91 height 23
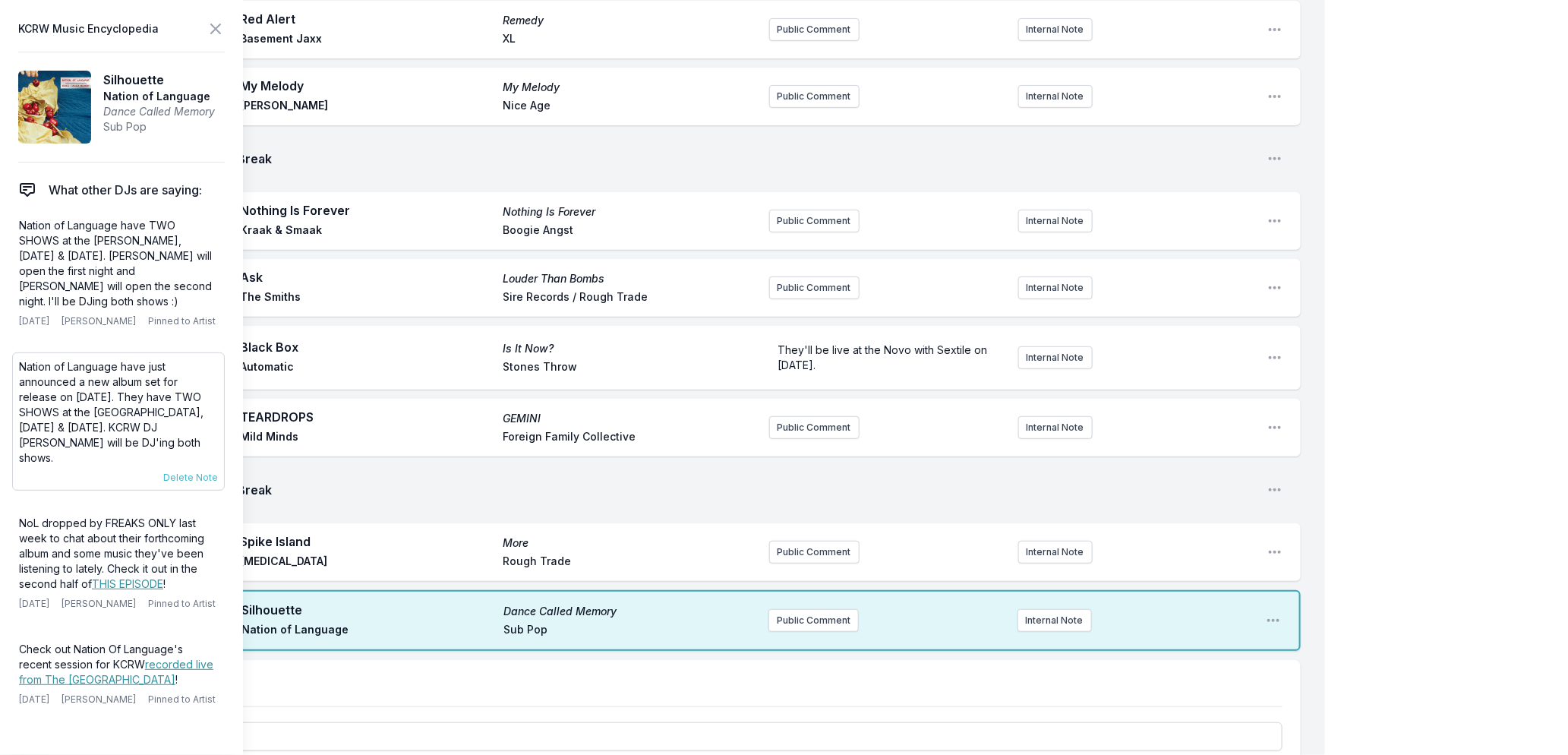
drag, startPoint x: 210, startPoint y: 441, endPoint x: 17, endPoint y: 365, distance: 207.4
click at [17, 365] on div "Nation of Language have just announced a new album set for release on [DATE]. T…" at bounding box center [118, 422] width 213 height 138
copy p "Nation of Language have just announced a new album set for release on [DATE]. T…"
click at [221, 442] on div "Nation of Language have just announced a new album set for release on [DATE]. T…" at bounding box center [118, 422] width 213 height 138
drag, startPoint x: 220, startPoint y: 442, endPoint x: 166, endPoint y: 391, distance: 74.3
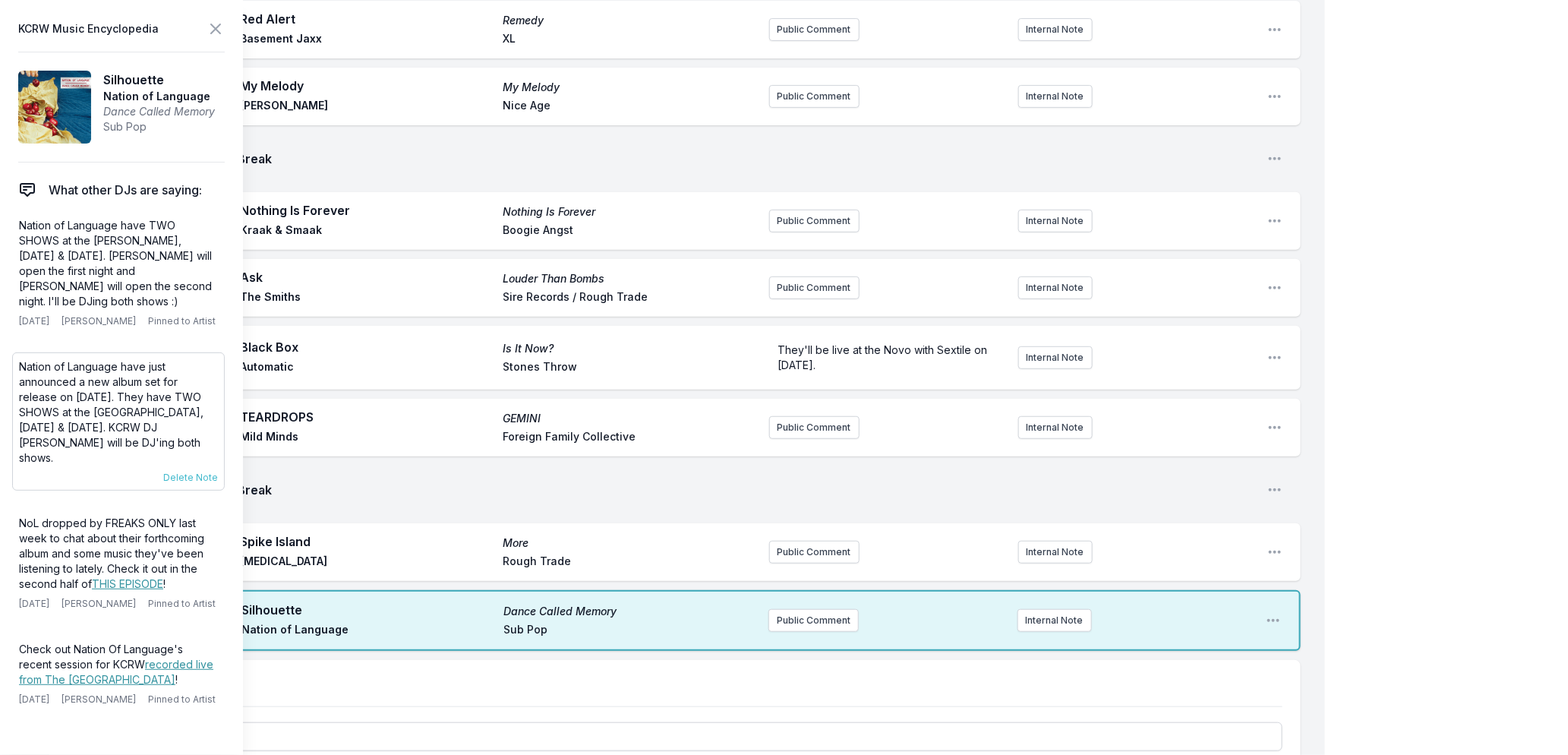
click at [166, 391] on div "Nation of Language have just announced a new album set for release on [DATE]. T…" at bounding box center [118, 422] width 213 height 138
copy p "They have TWO SHOWS at the [GEOGRAPHIC_DATA], [DATE] & [DATE]. KCRW DJ [PERSON_…"
click at [820, 620] on button "Public Comment" at bounding box center [814, 620] width 91 height 23
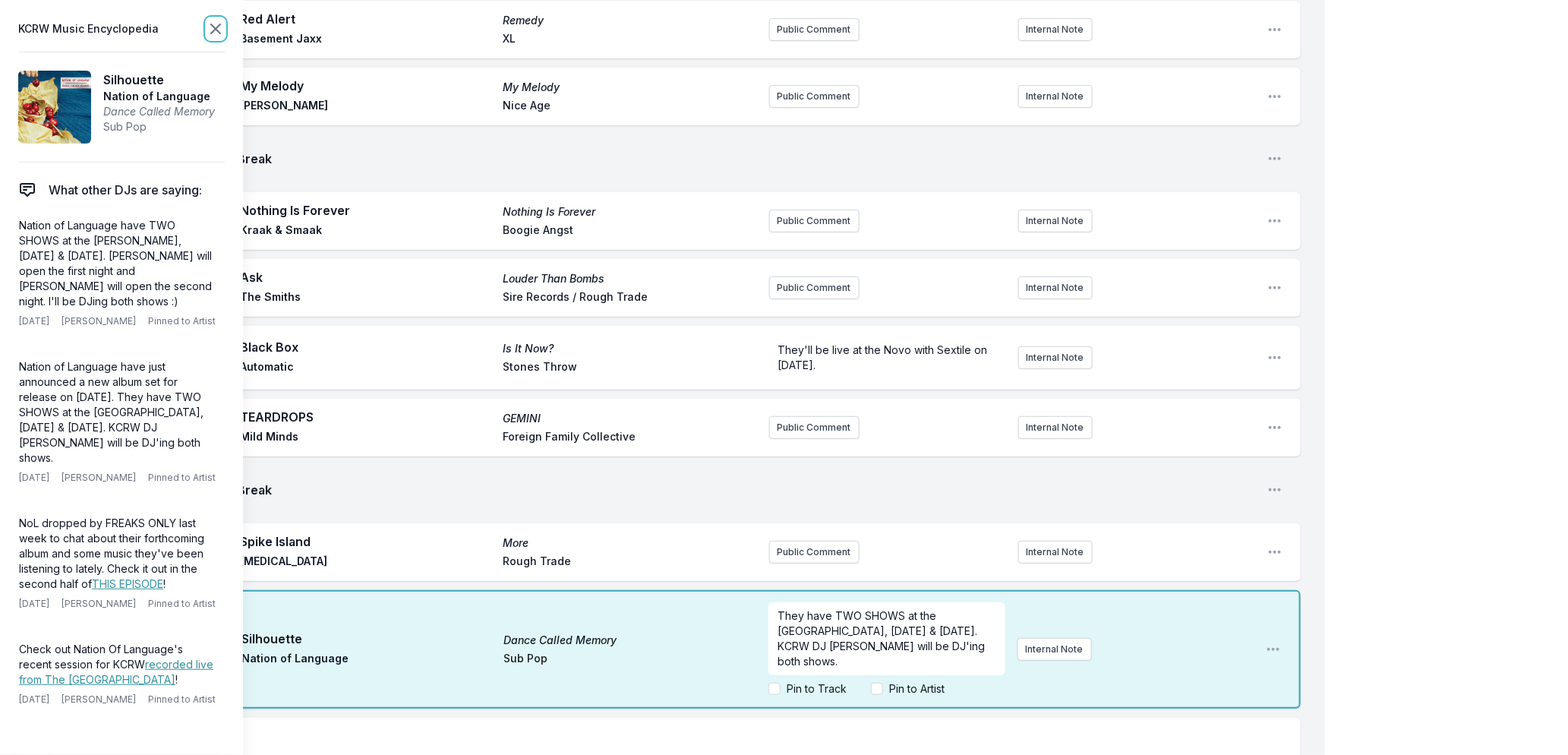
click at [213, 25] on icon at bounding box center [216, 29] width 18 height 18
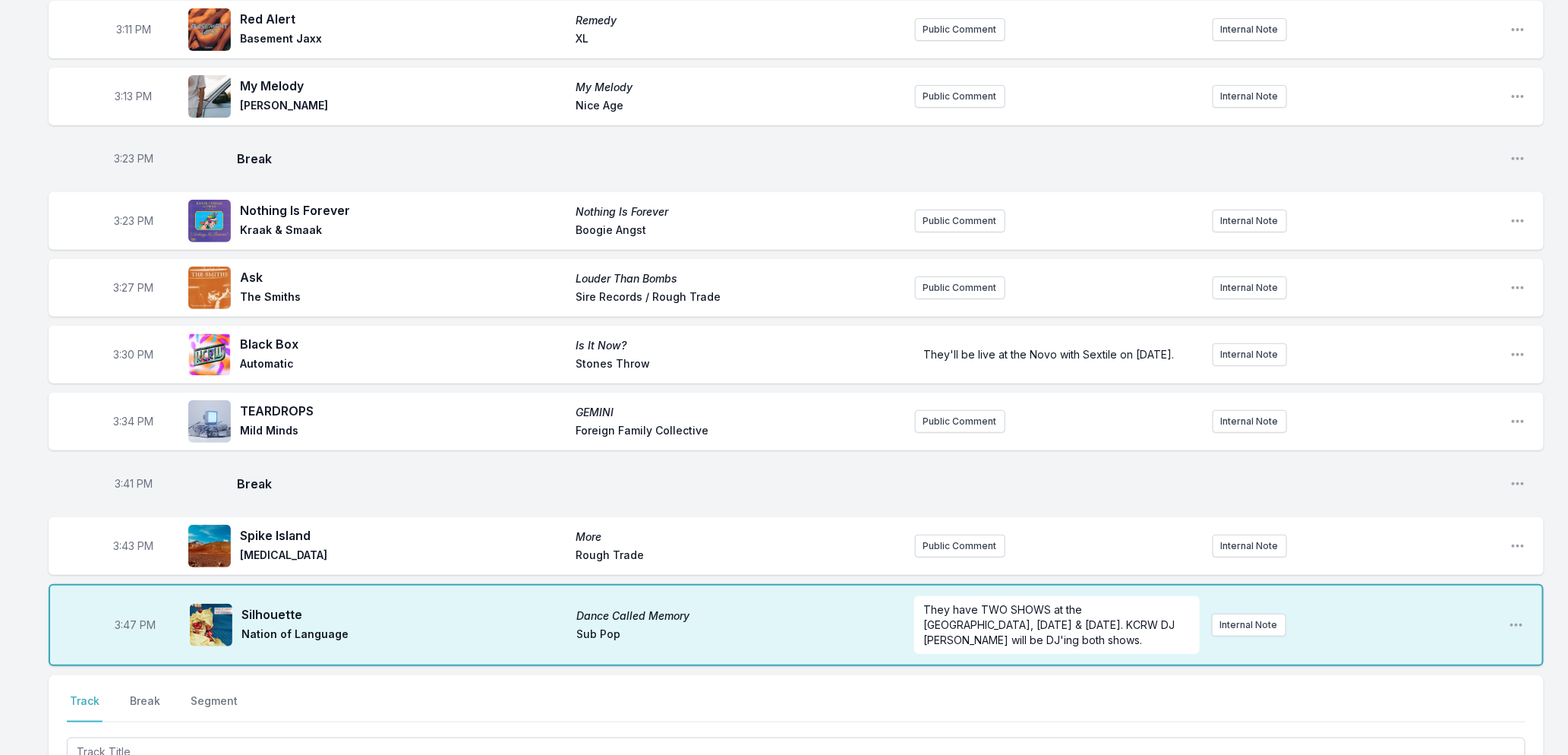
scroll to position [529, 0]
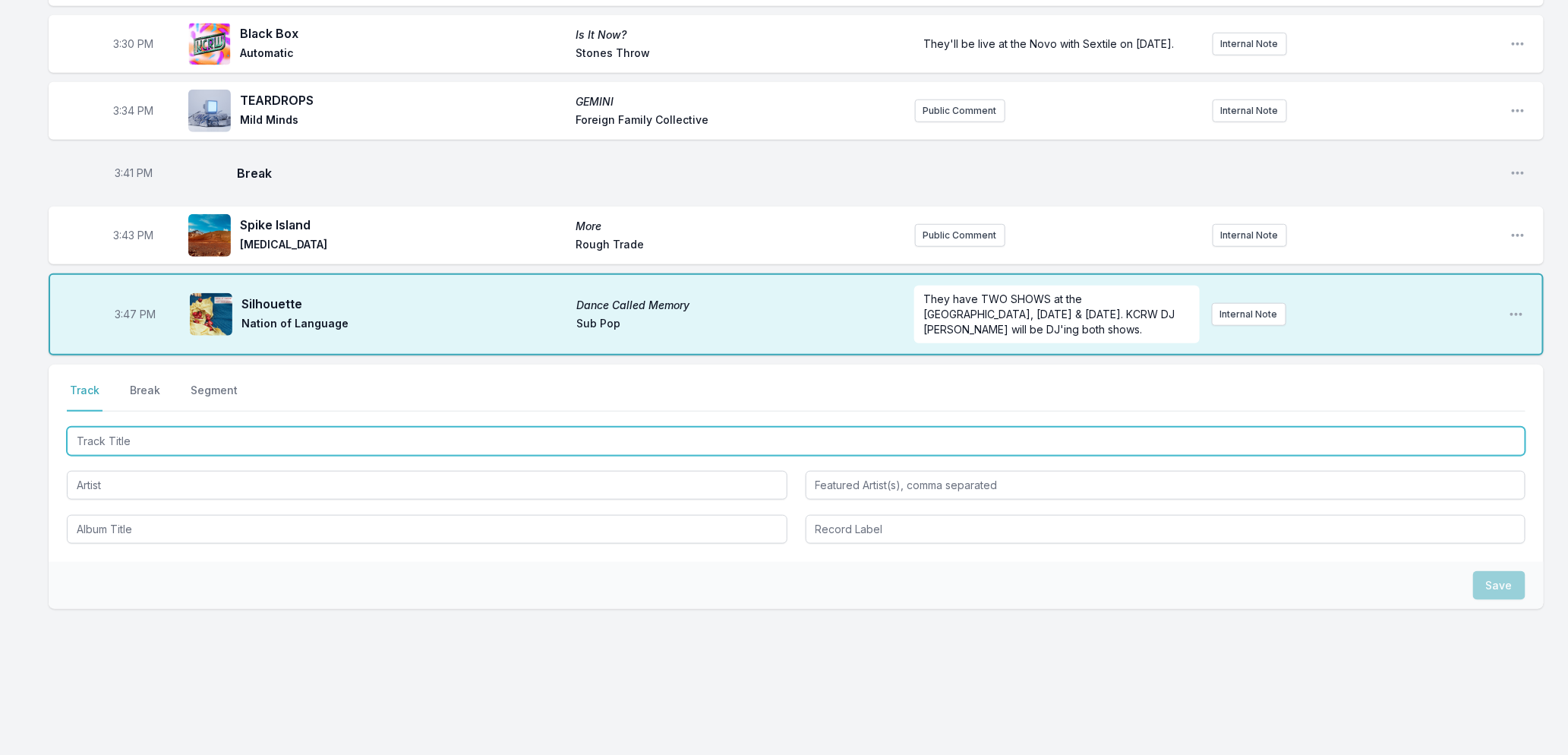
click at [277, 446] on input "Track Title" at bounding box center [796, 441] width 1459 height 29
type input "Teardrop (Mad Professor"
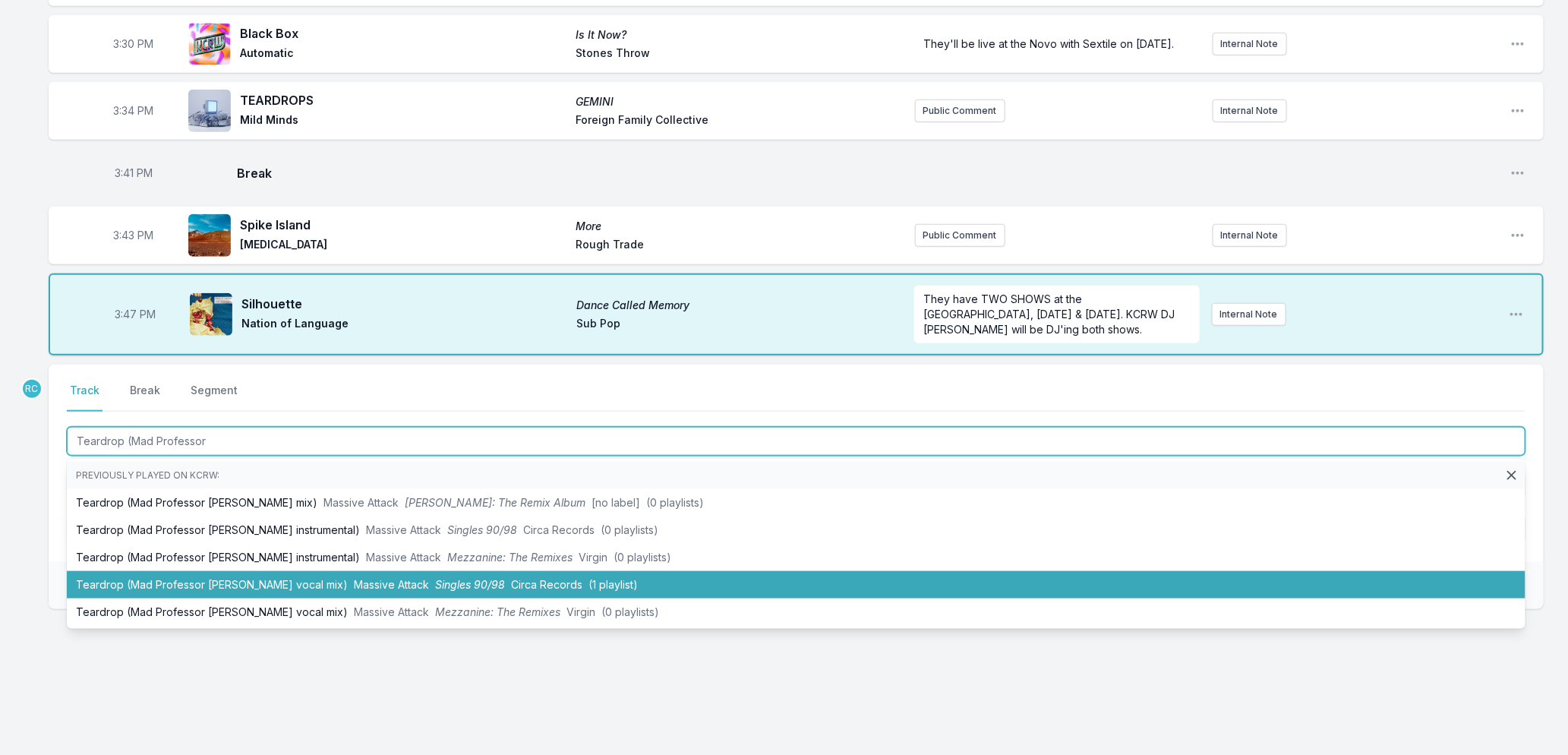
click at [431, 590] on li "Teardrop (Mad Professor [PERSON_NAME] vocal mix) Massive Attack Singles 90/98 C…" at bounding box center [796, 585] width 1459 height 28
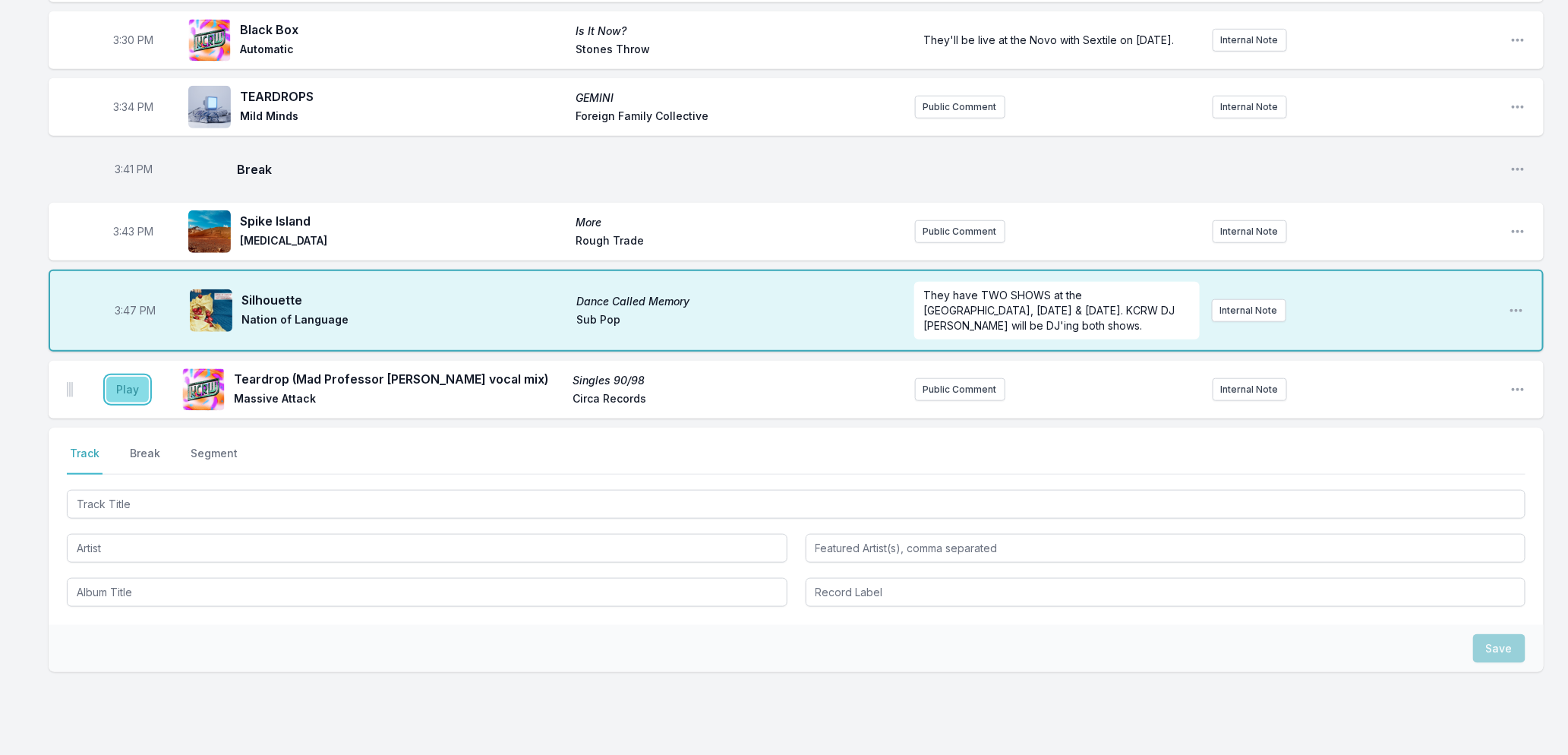
click at [117, 393] on button "Play" at bounding box center [127, 389] width 42 height 26
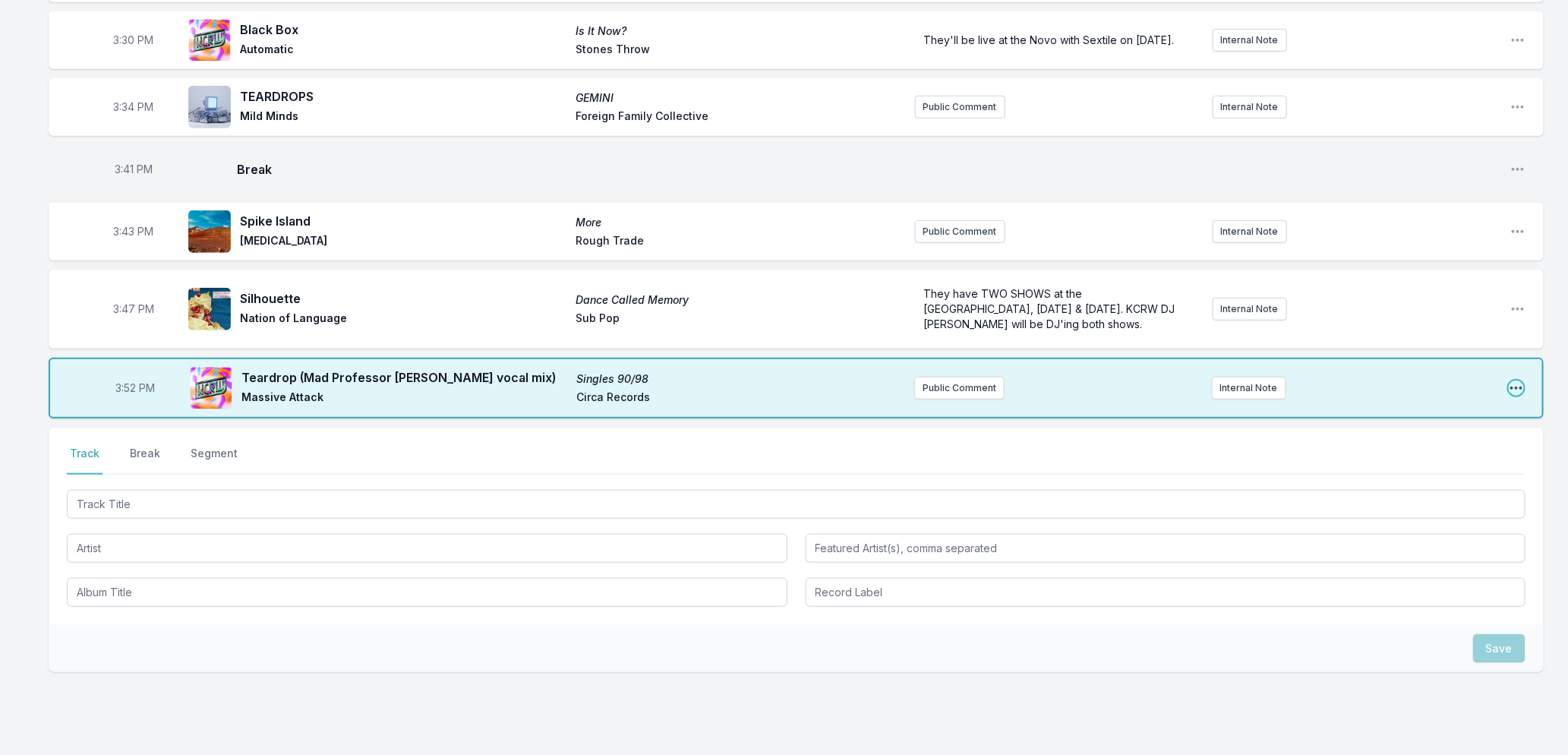
click at [1512, 390] on icon "Open playlist item options" at bounding box center [1516, 387] width 15 height 15
click at [1391, 452] on button "Edit Track Details" at bounding box center [1439, 446] width 170 height 28
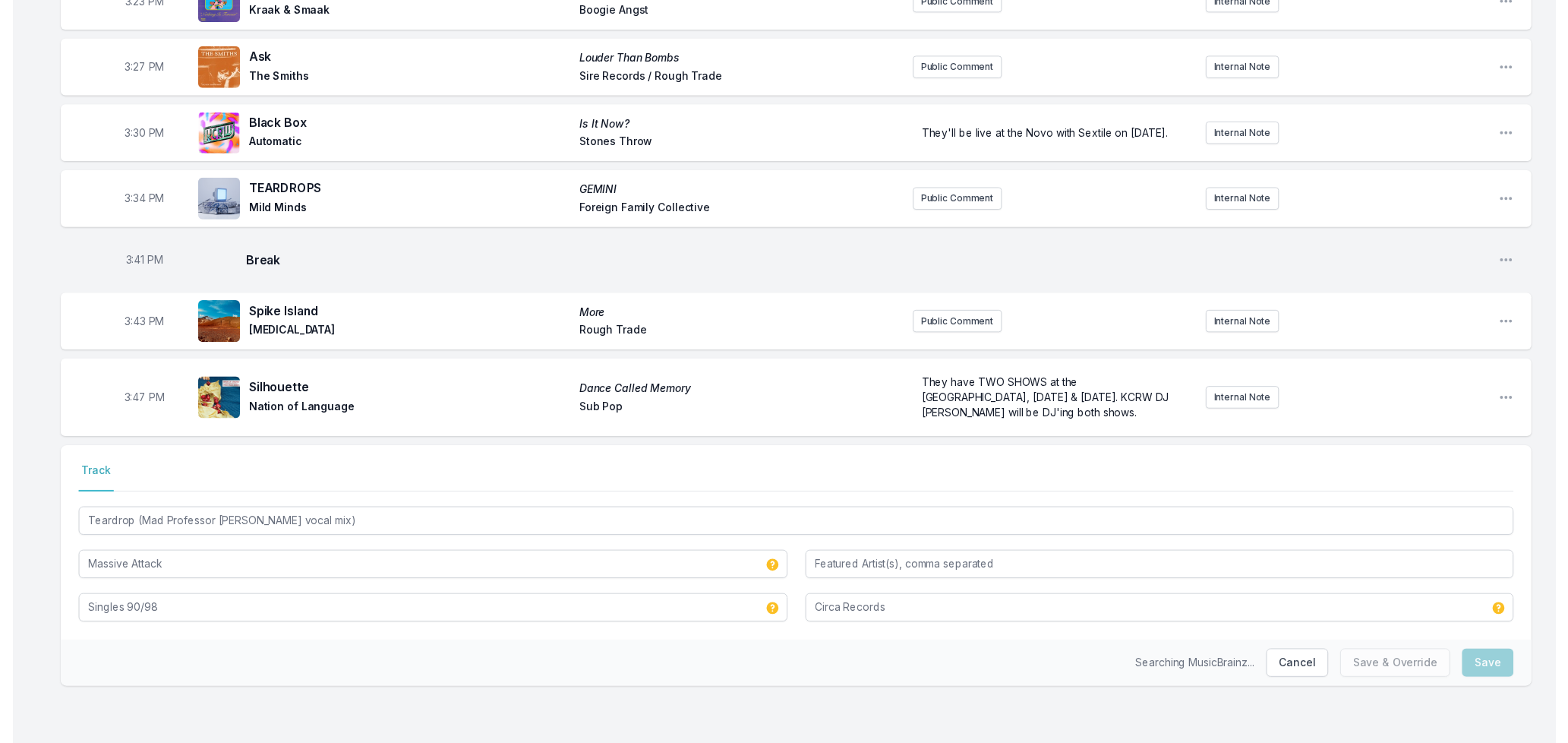
scroll to position [439, 0]
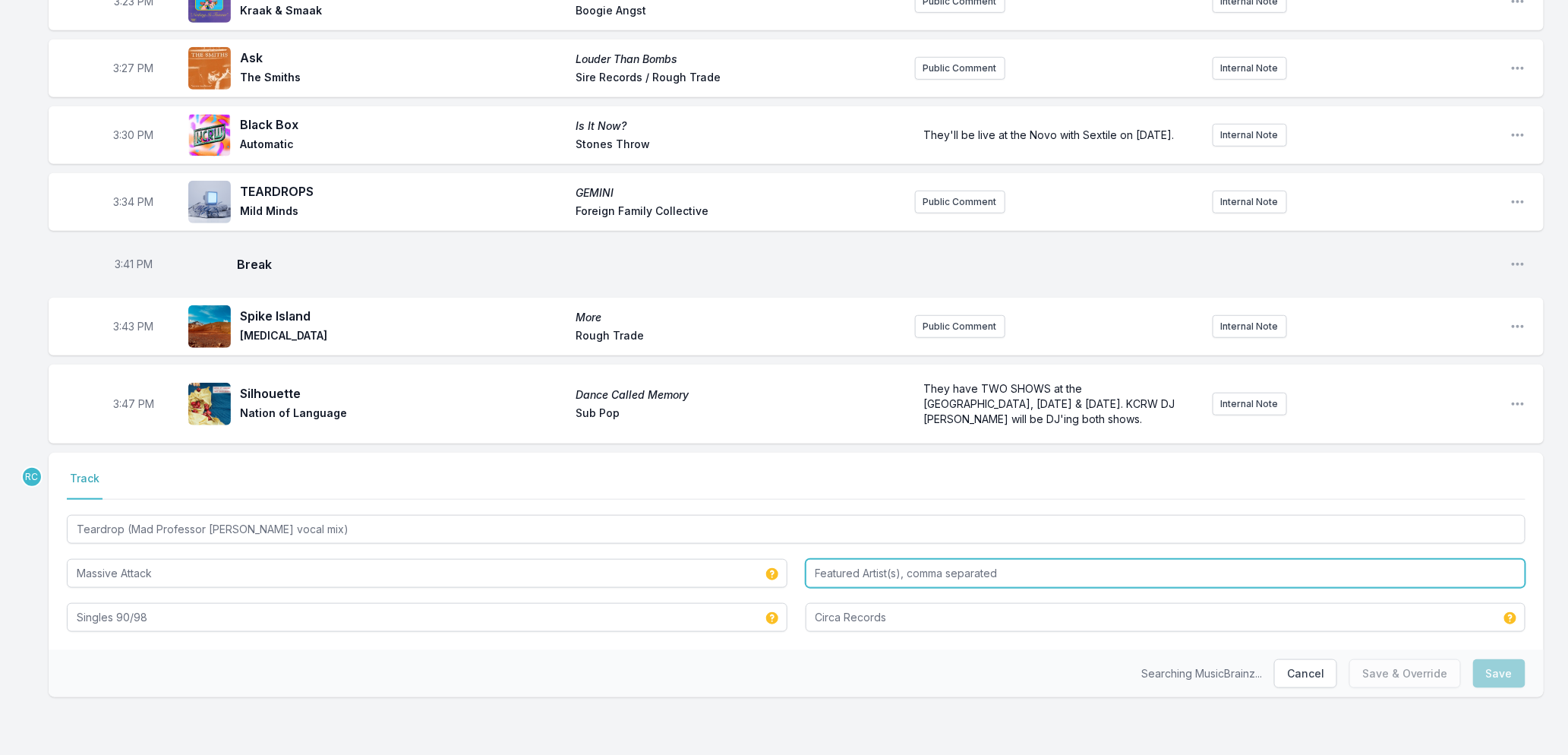
click at [958, 578] on input "Featured Artist(s), comma separated" at bounding box center [1166, 573] width 720 height 29
type input "[PERSON_NAME]"
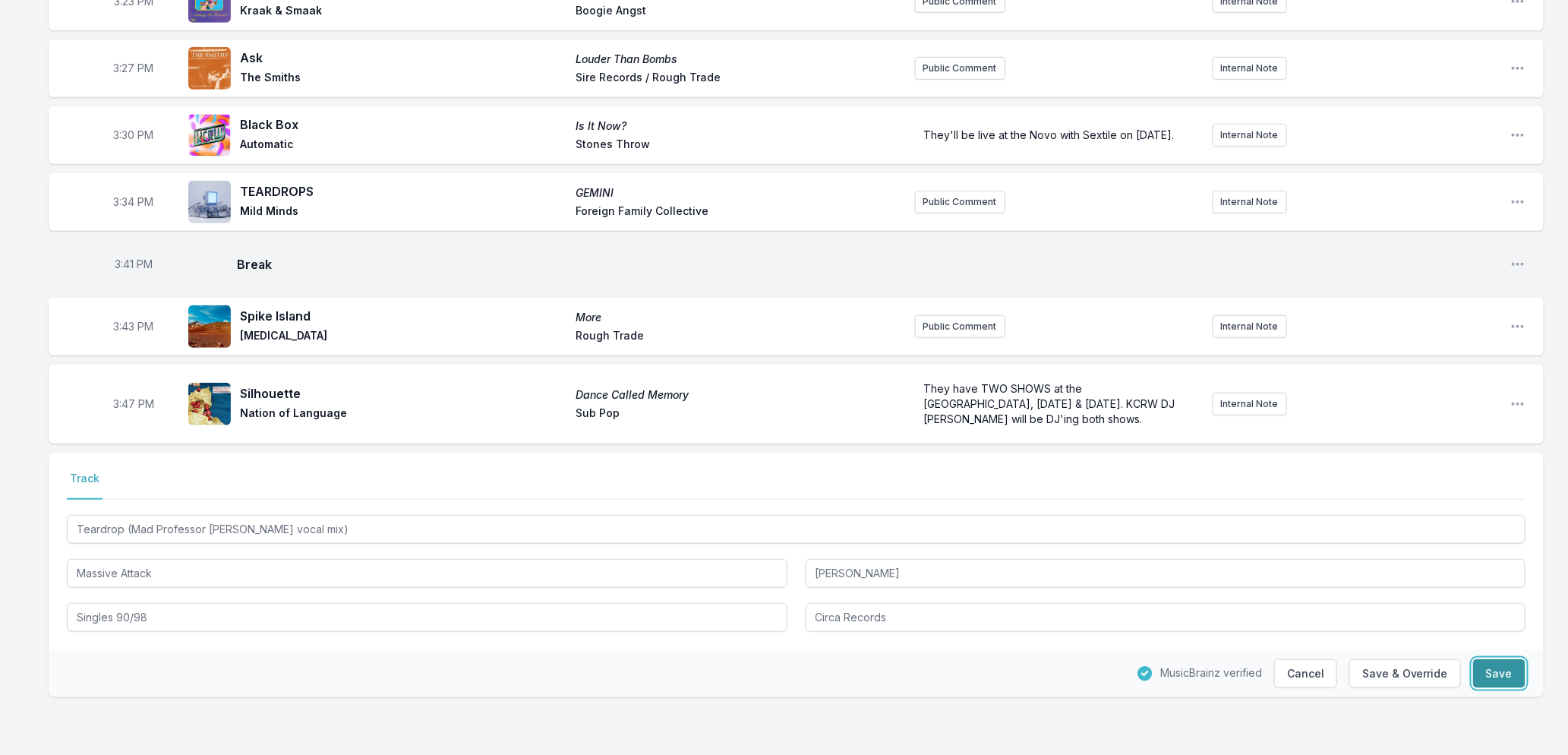
click at [1508, 666] on button "Save" at bounding box center [1499, 673] width 52 height 29
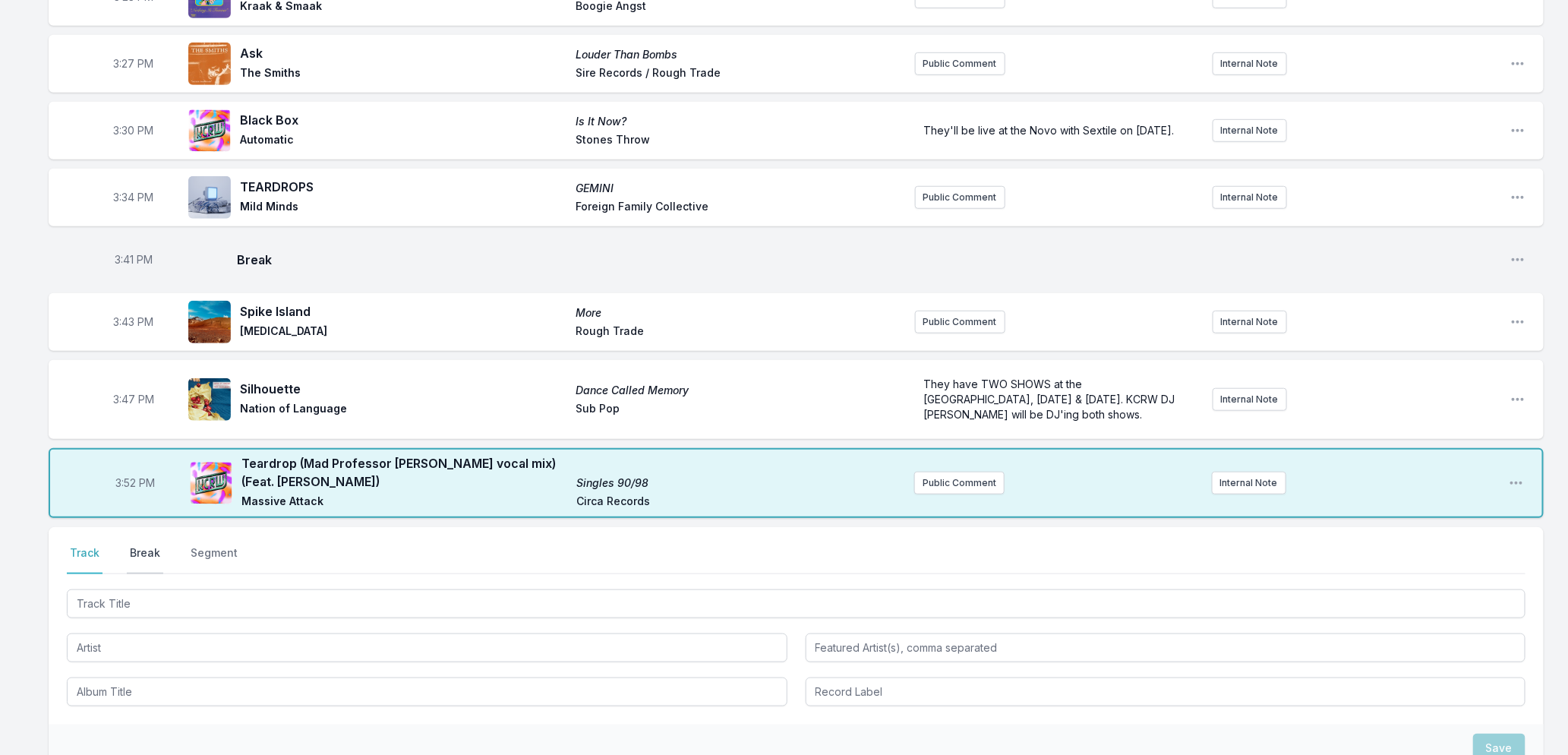
click at [131, 552] on button "Break" at bounding box center [145, 559] width 36 height 29
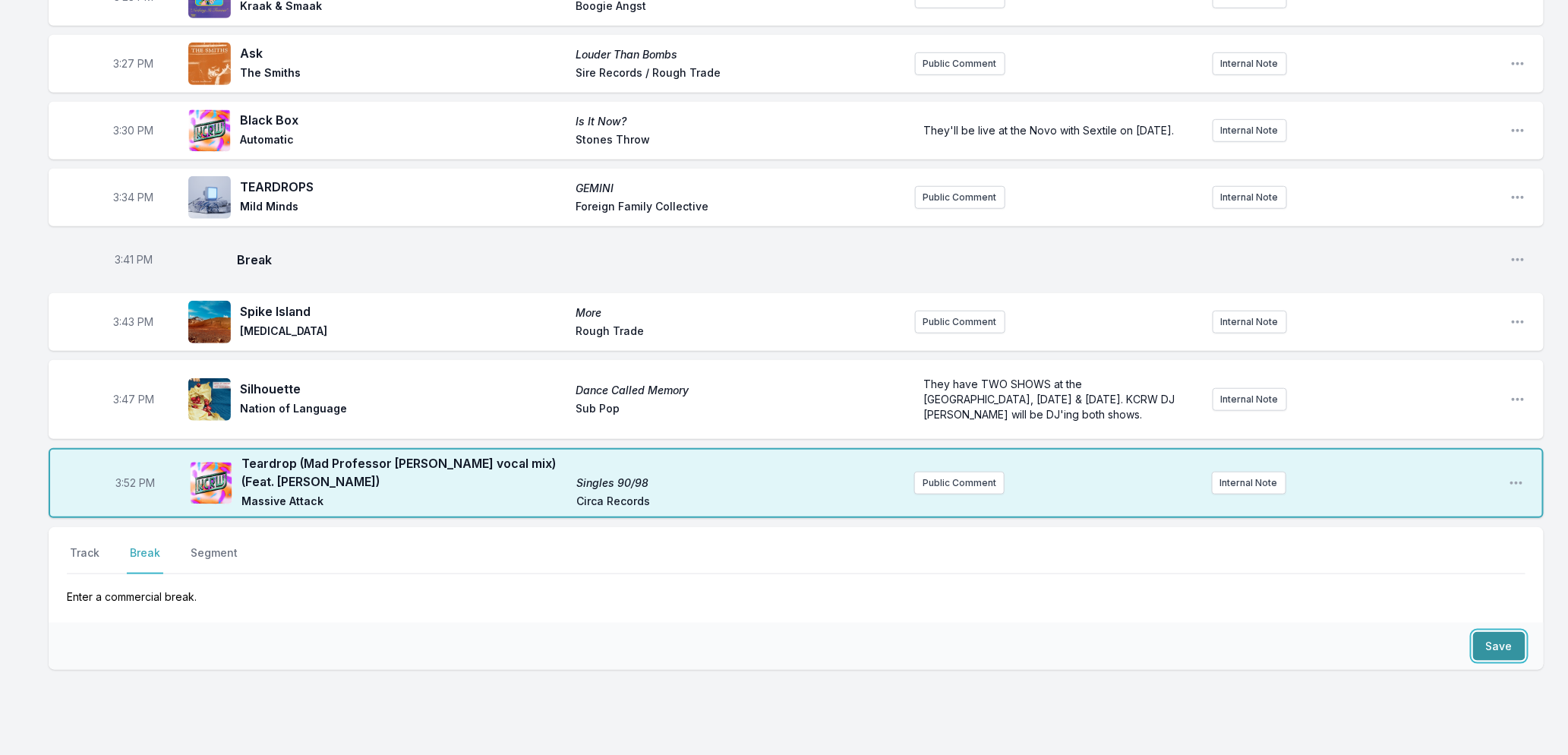
click at [1509, 648] on button "Save" at bounding box center [1499, 646] width 52 height 29
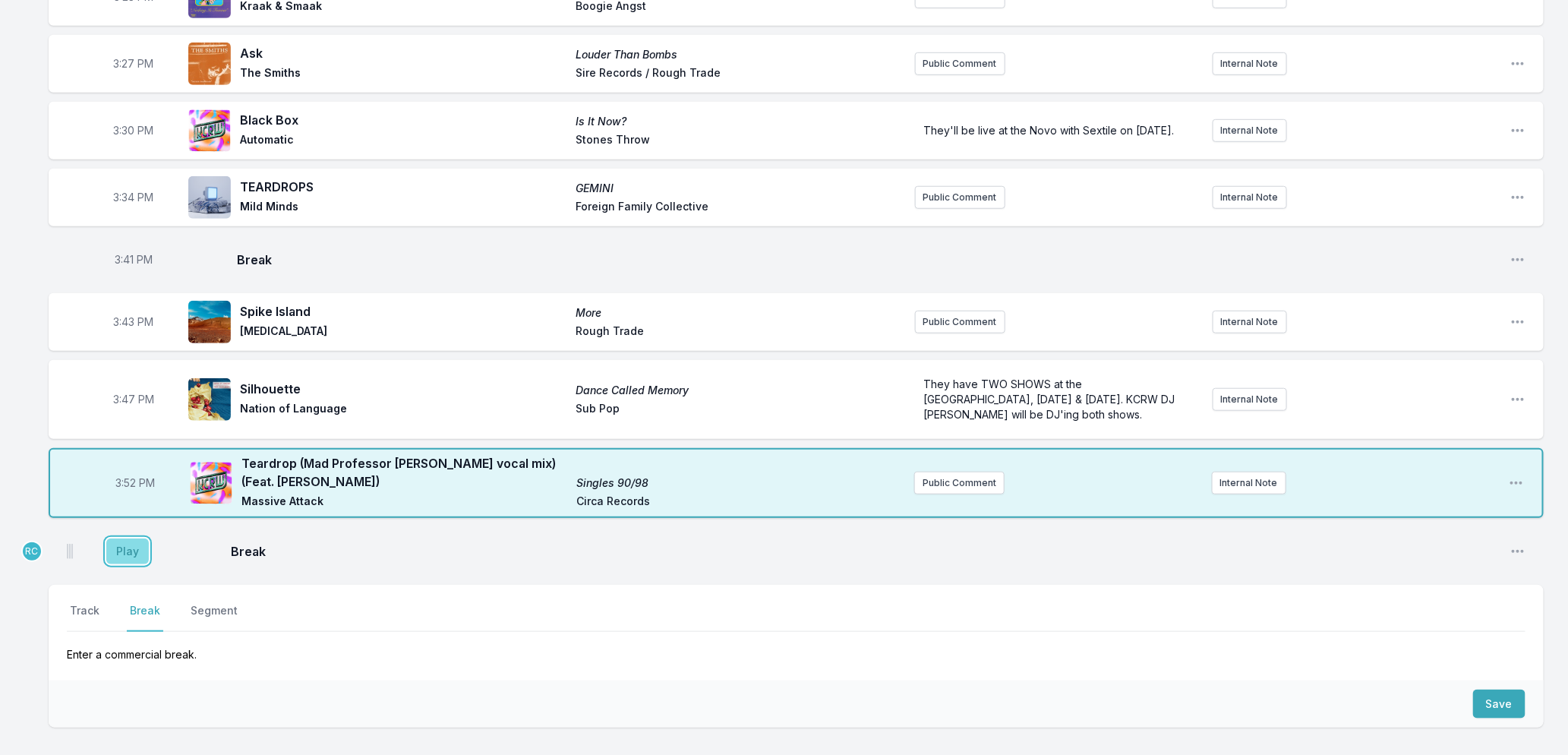
click at [120, 557] on button "Play" at bounding box center [127, 551] width 42 height 26
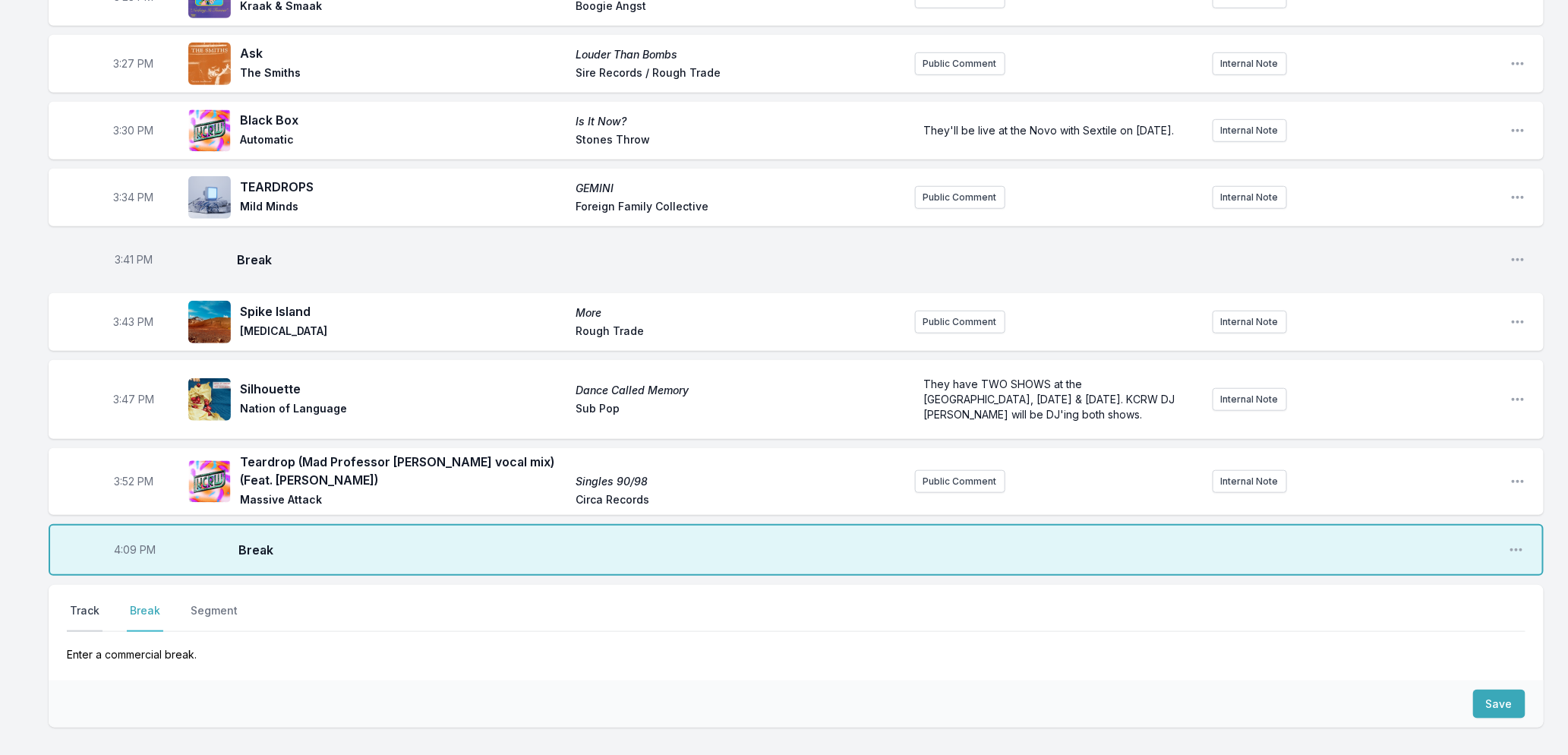
click at [80, 615] on button "Track" at bounding box center [85, 617] width 35 height 29
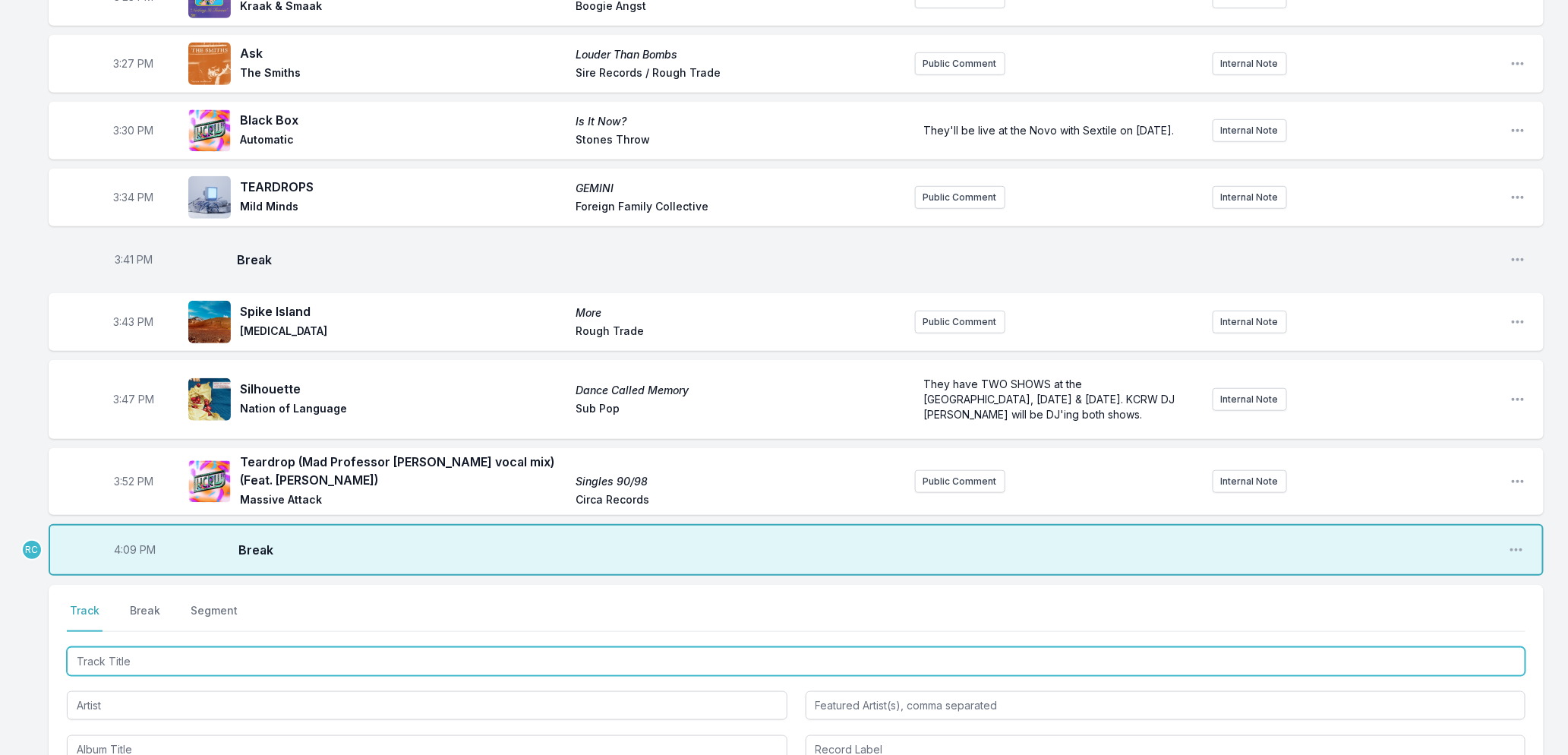
click at [174, 664] on input "Track Title" at bounding box center [796, 661] width 1459 height 29
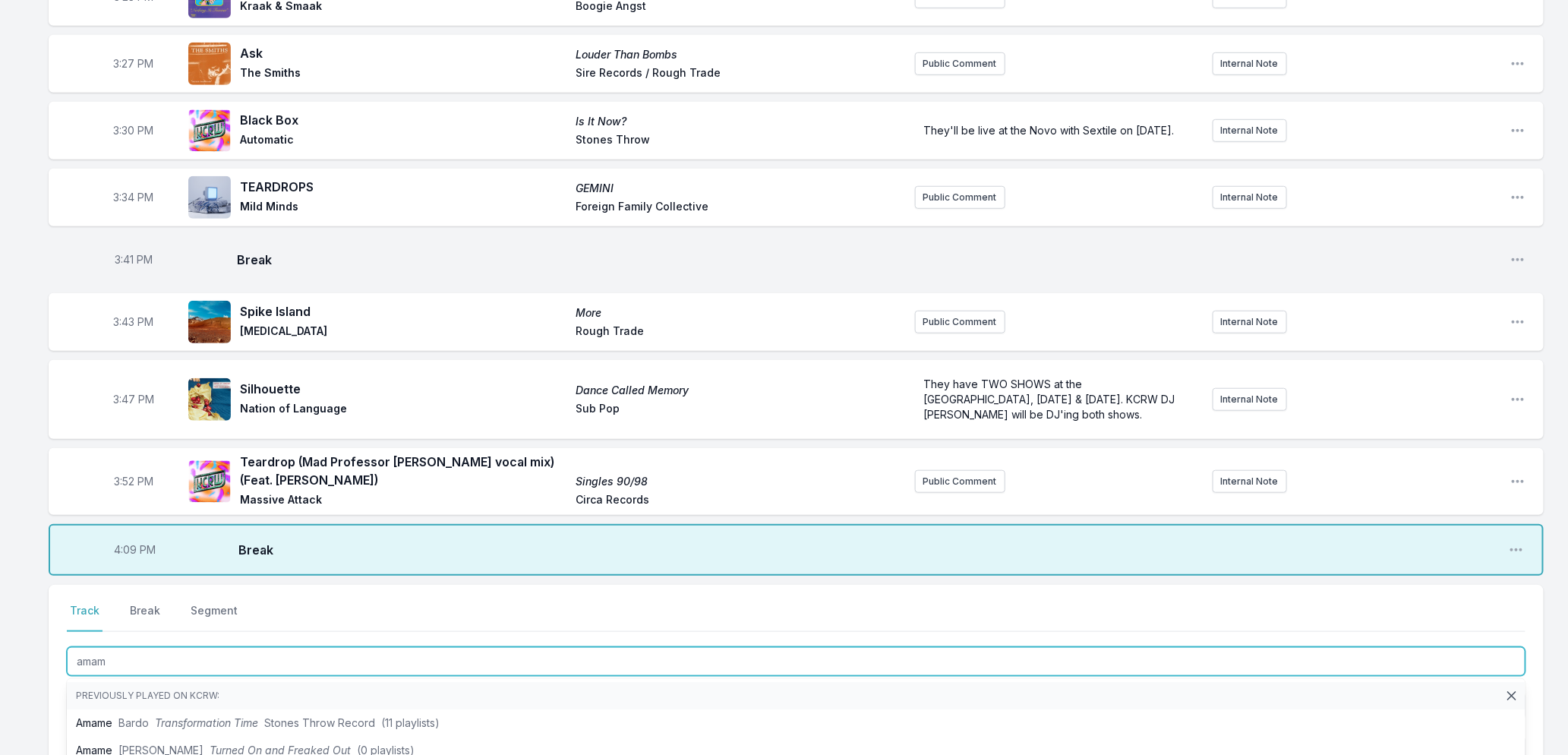
type input "amame"
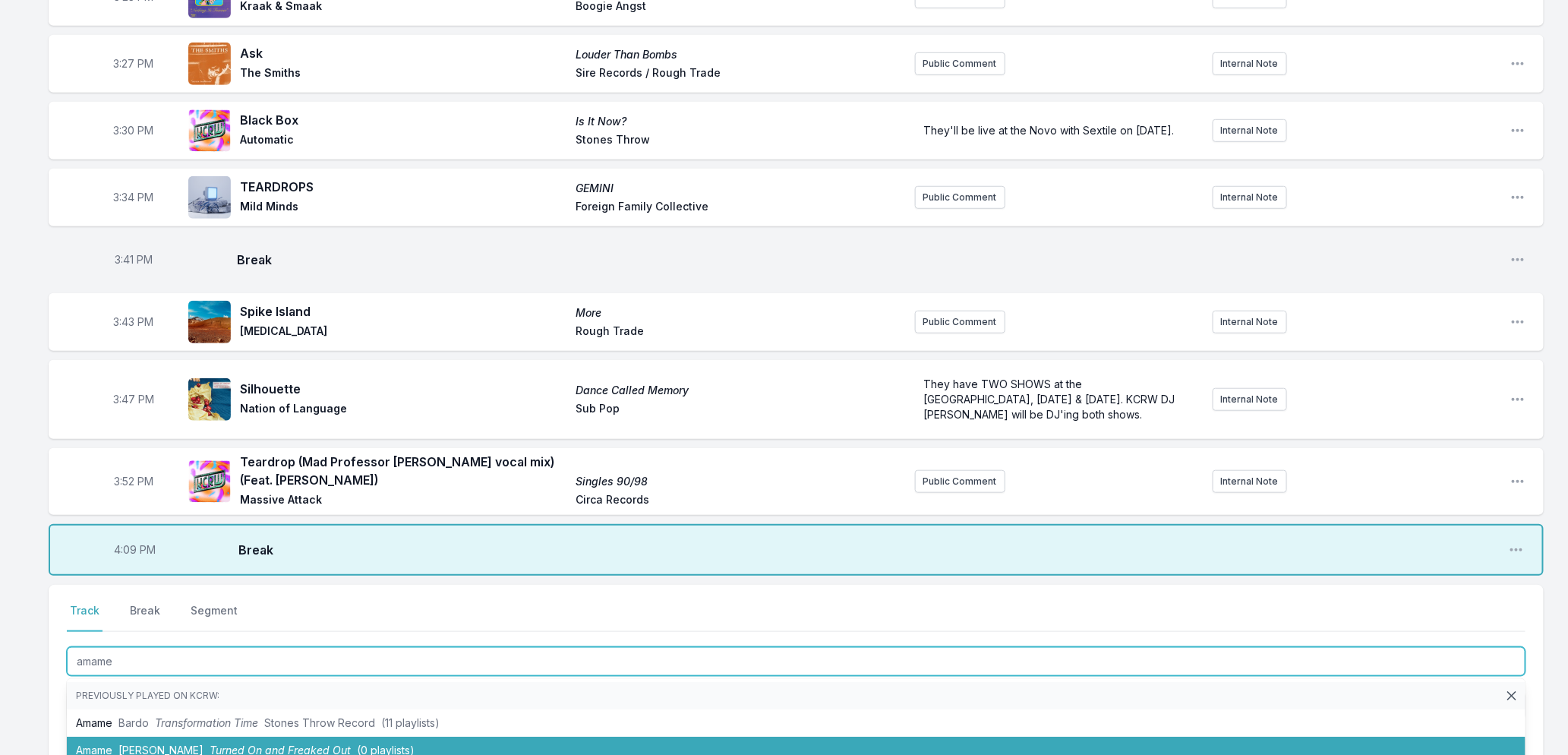
click at [220, 736] on li "Amame Bardo Transformation Time Stones Throw Record (11 playlists)" at bounding box center [796, 723] width 1459 height 28
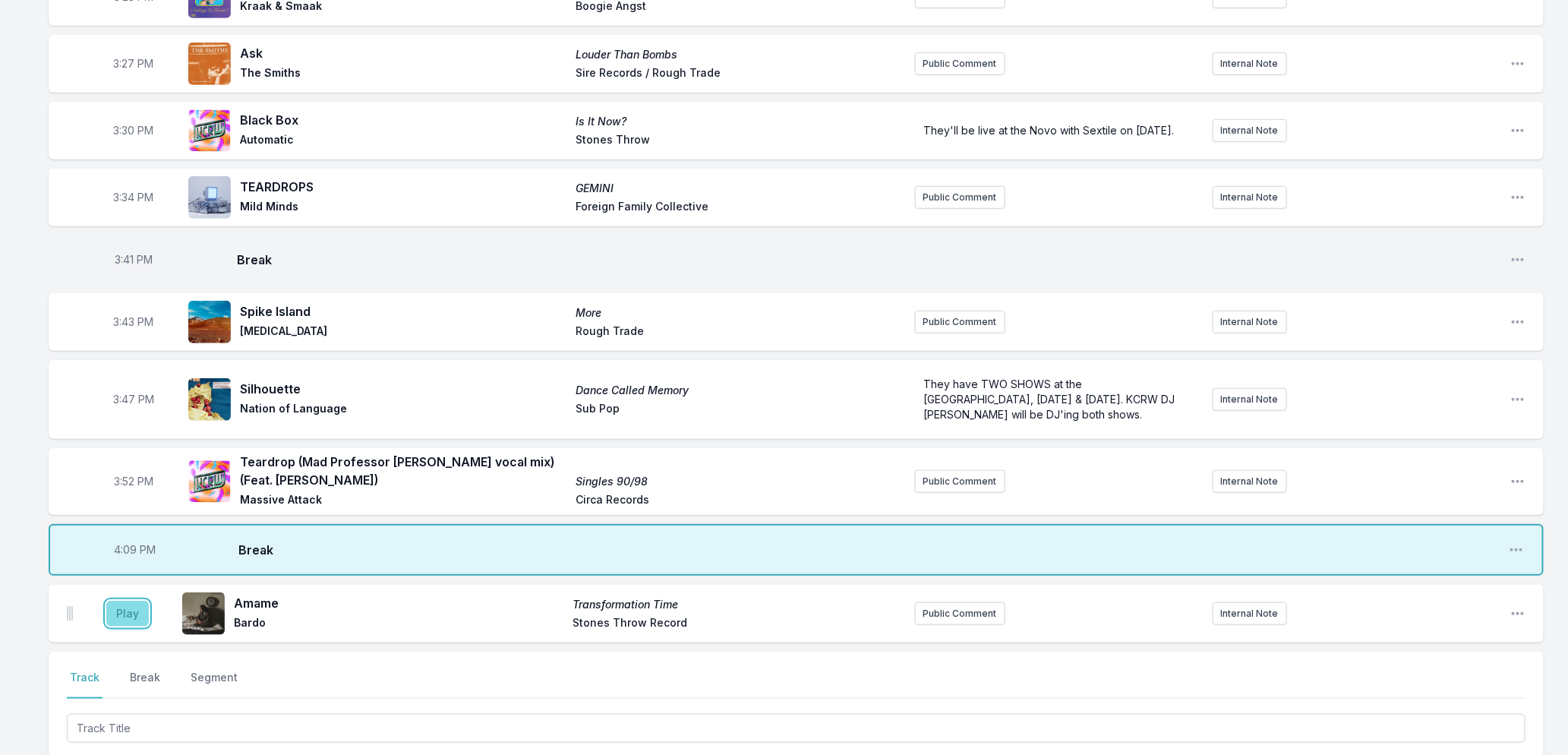
click at [124, 615] on button "Play" at bounding box center [127, 614] width 42 height 26
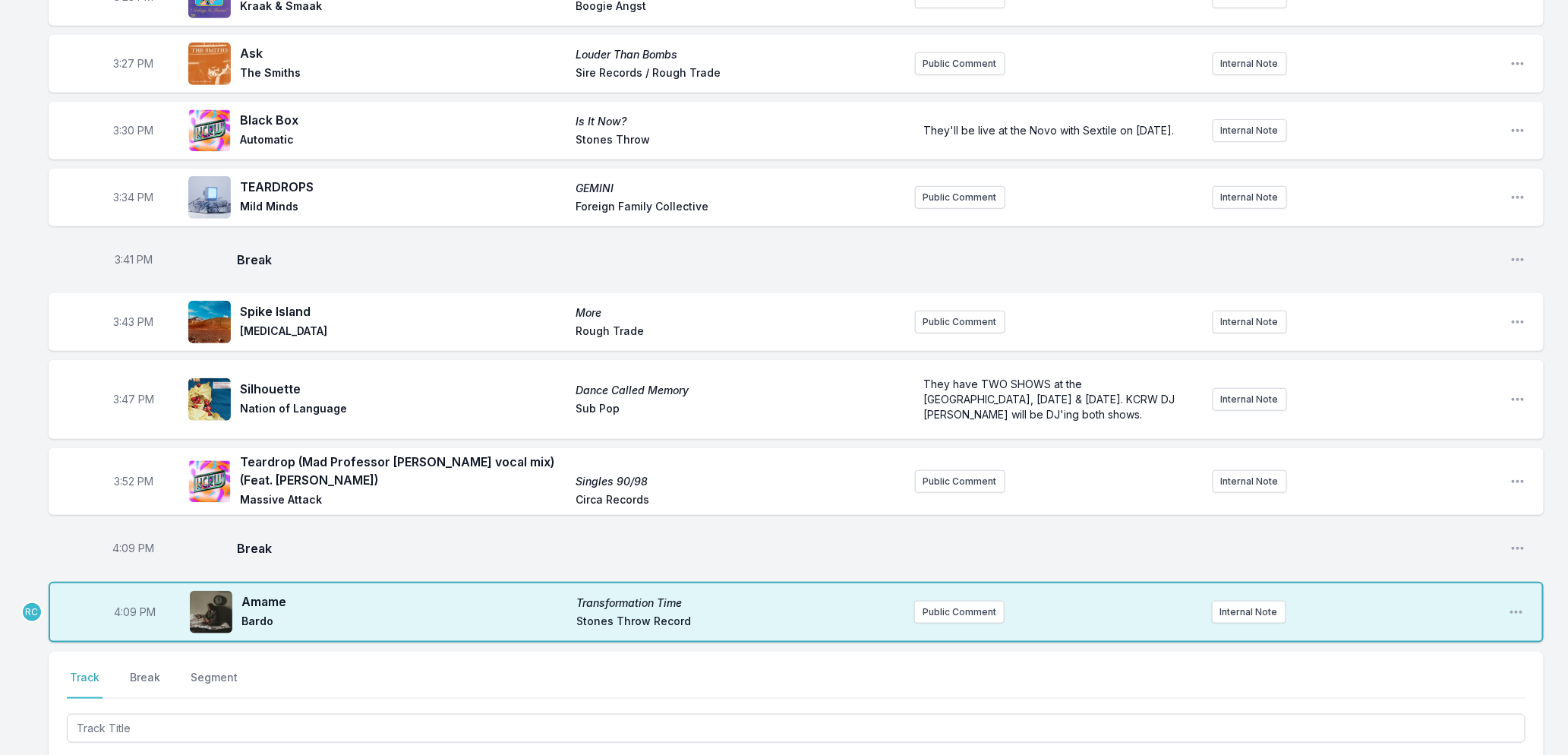
click at [127, 619] on span "4:09 PM" at bounding box center [135, 611] width 41 height 15
click at [127, 619] on input "16:09" at bounding box center [135, 611] width 85 height 29
type input "16:05"
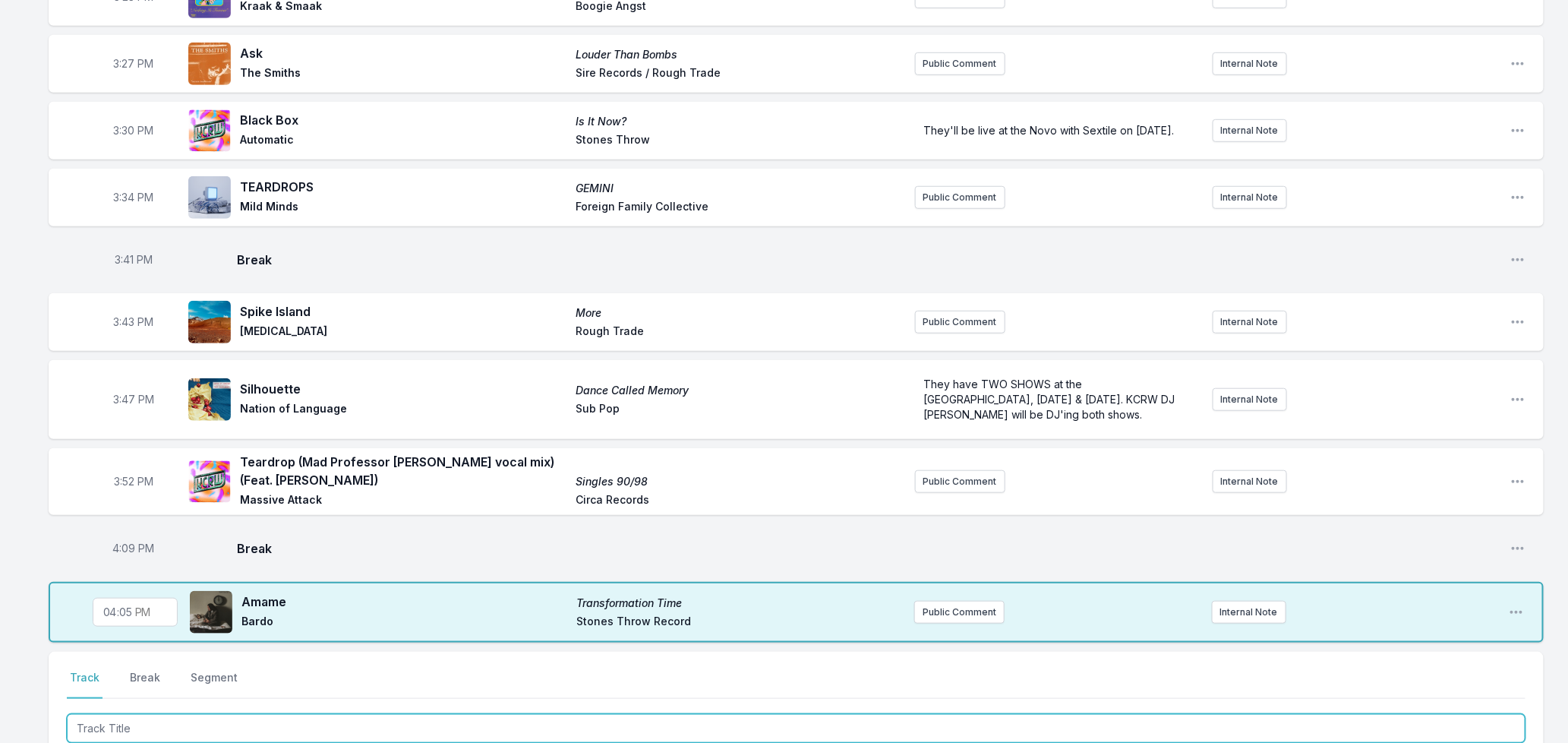
click at [175, 733] on input "Track Title" at bounding box center [796, 727] width 1459 height 29
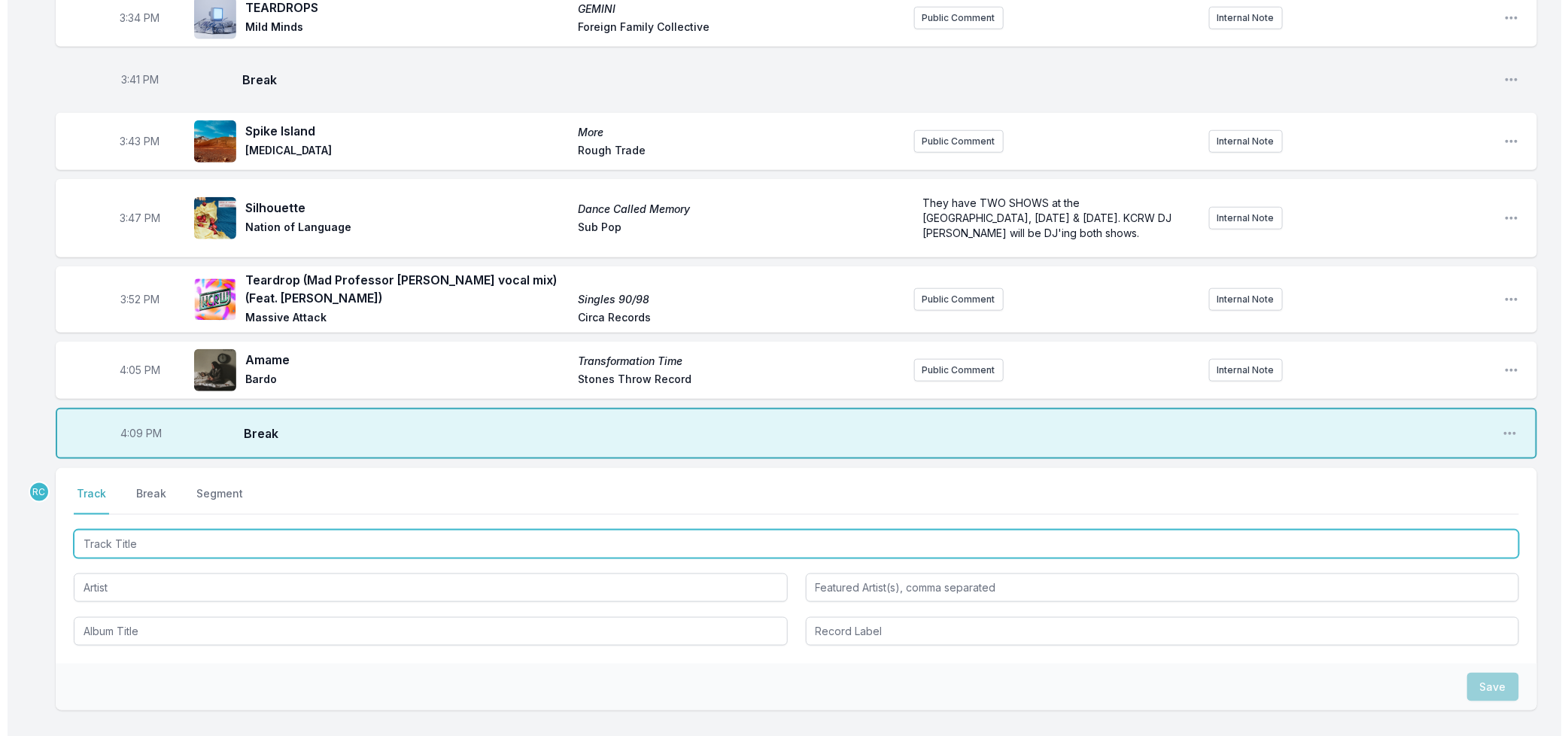
scroll to position [734, 0]
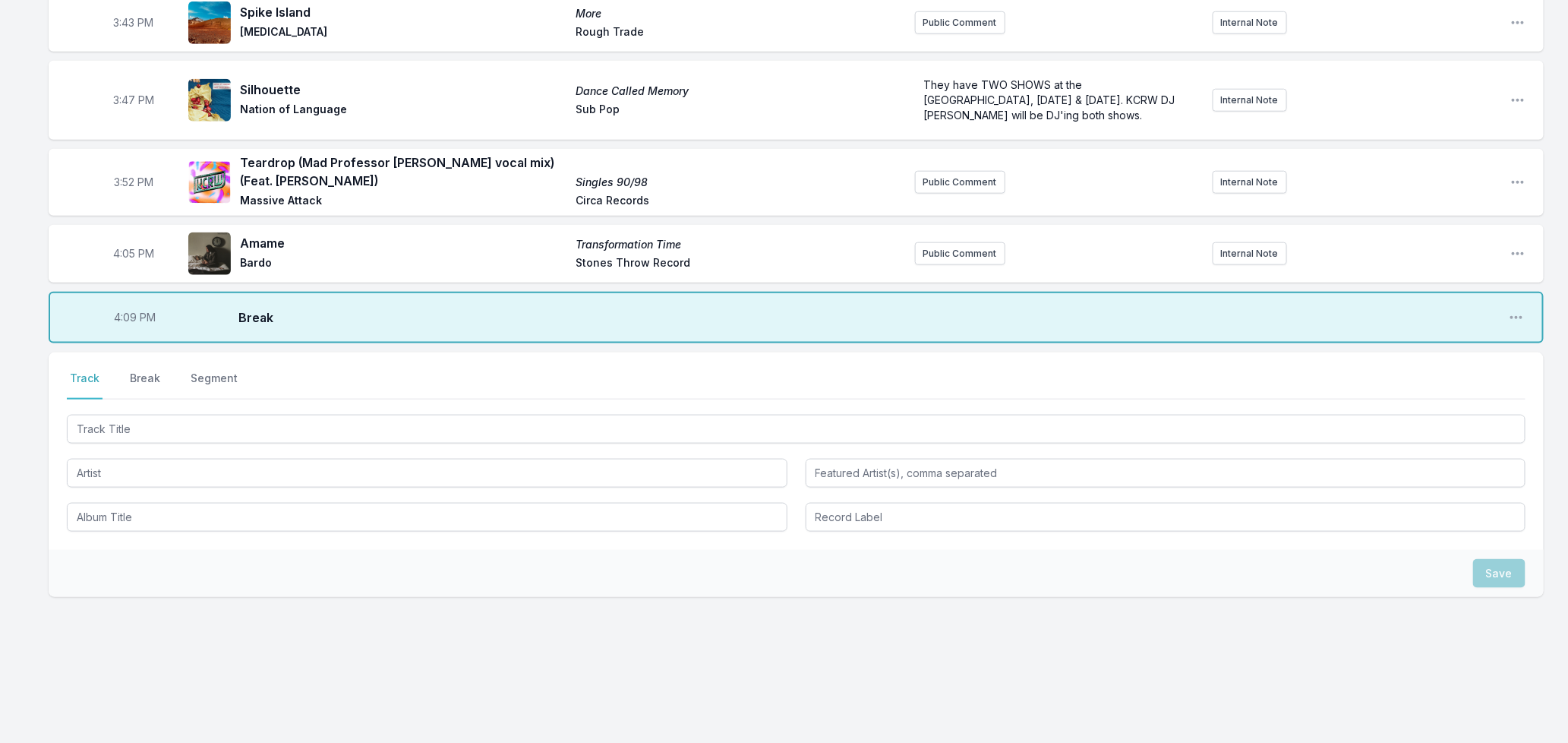
drag, startPoint x: 1517, startPoint y: 317, endPoint x: 1459, endPoint y: 315, distance: 58.0
click at [1459, 315] on span "Break" at bounding box center [867, 317] width 1259 height 18
click at [1518, 317] on icon "Open playlist item options" at bounding box center [1517, 317] width 12 height 3
click at [1432, 372] on button "Delete Entry" at bounding box center [1439, 375] width 170 height 28
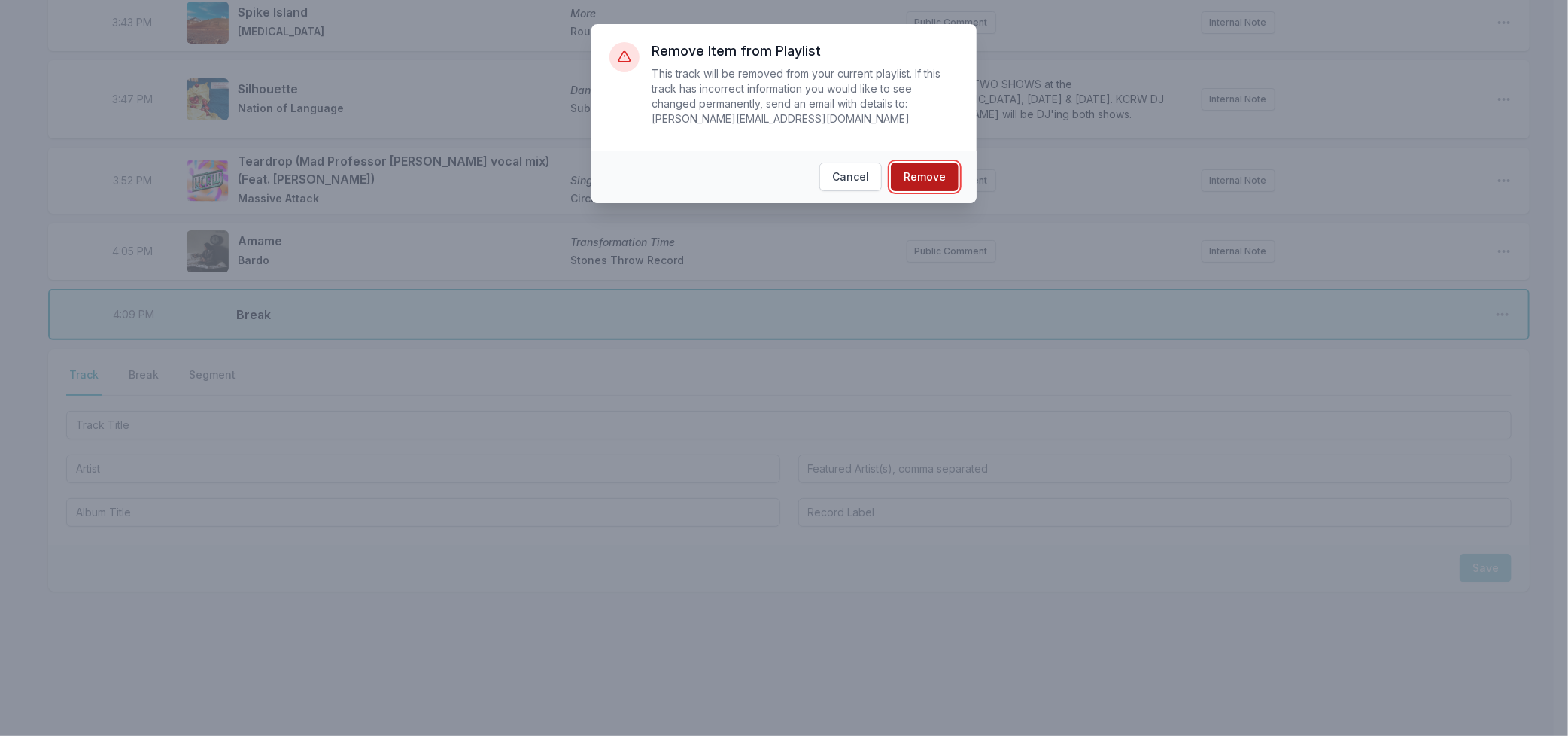
click at [923, 178] on button "Remove" at bounding box center [924, 176] width 67 height 28
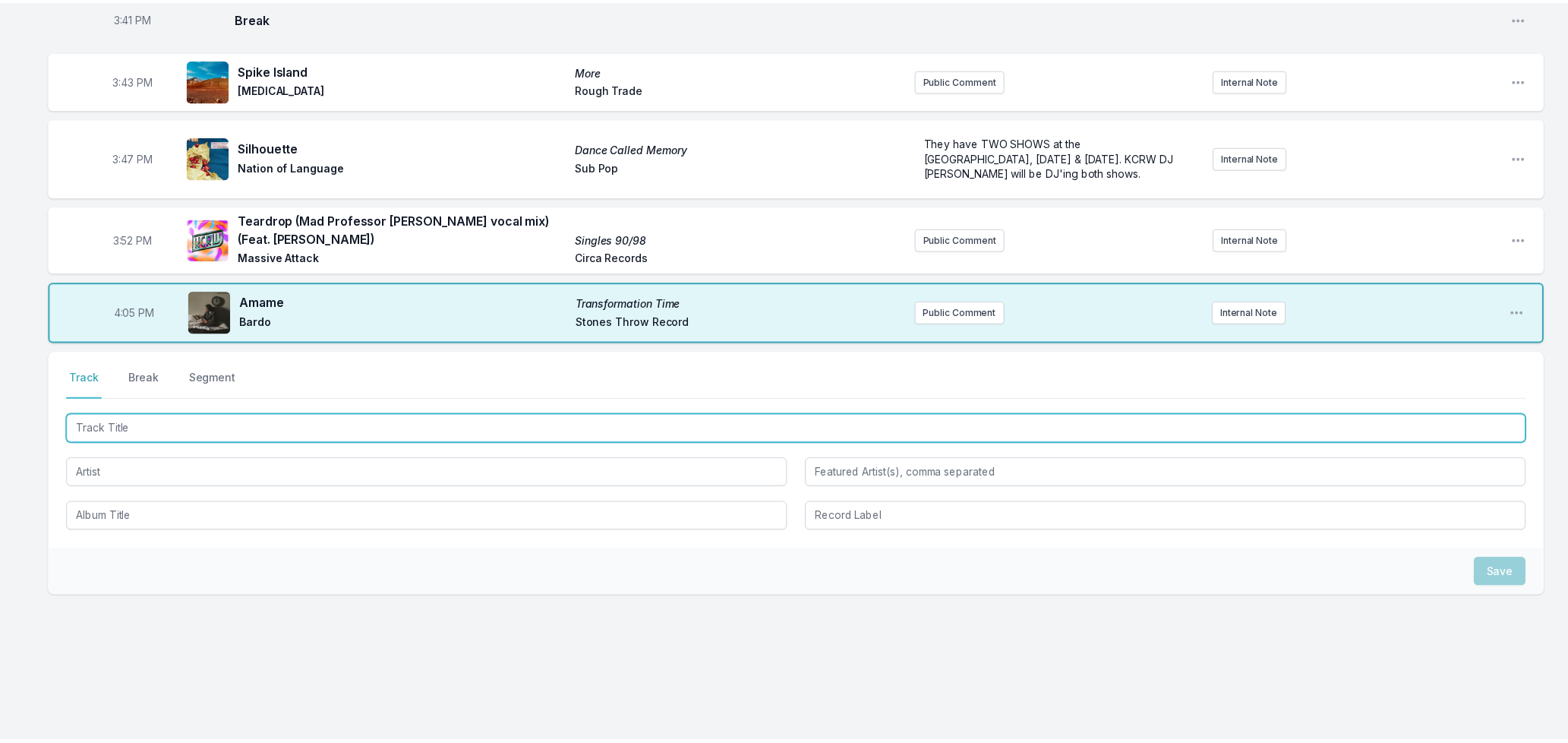
scroll to position [684, 0]
click at [129, 429] on input "Track Title" at bounding box center [796, 429] width 1459 height 29
type input "Harvest Moon (Satin Jackets"
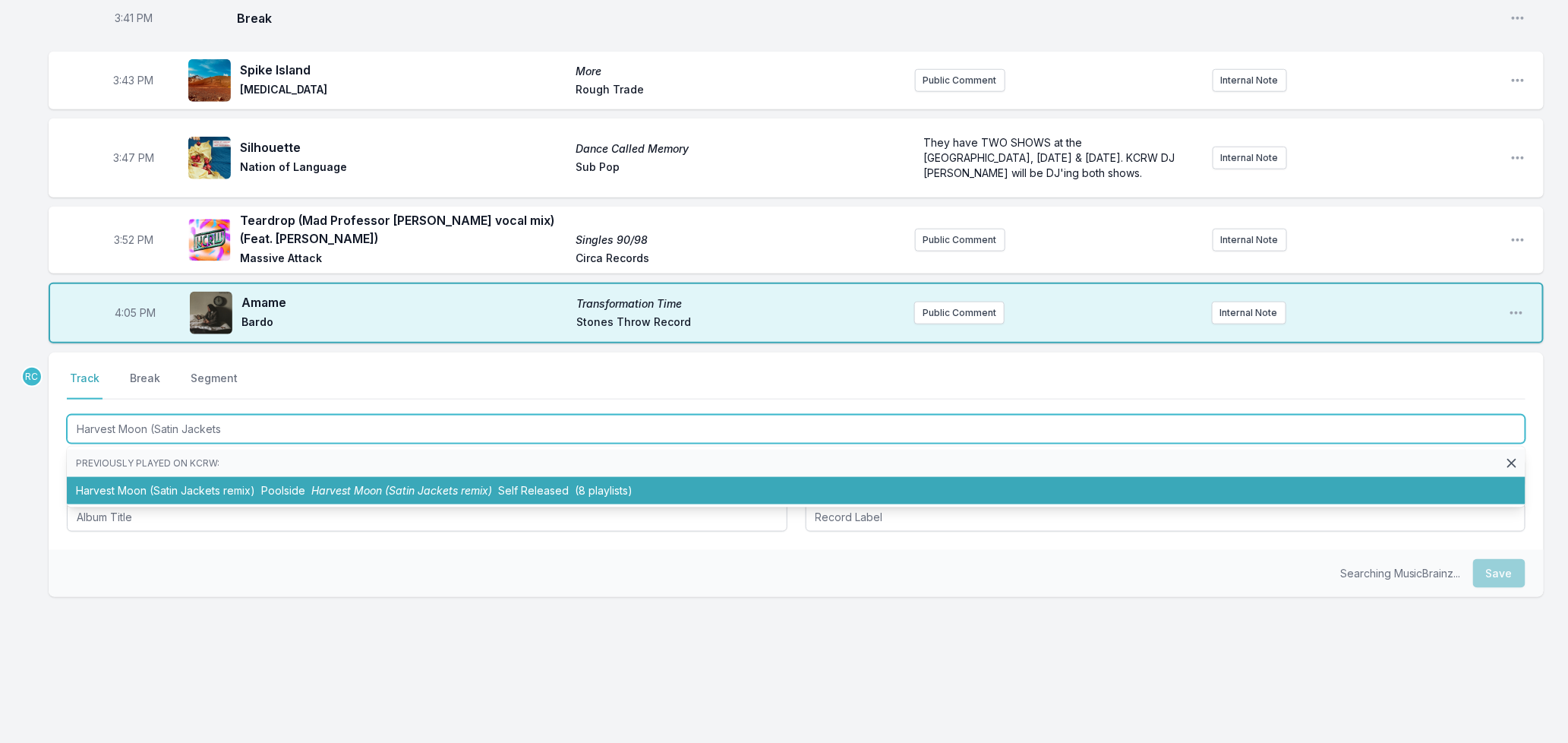
click at [192, 489] on li "Harvest Moon (Satin Jackets remix) Poolside Harvest Moon (Satin Jackets remix) …" at bounding box center [796, 491] width 1459 height 28
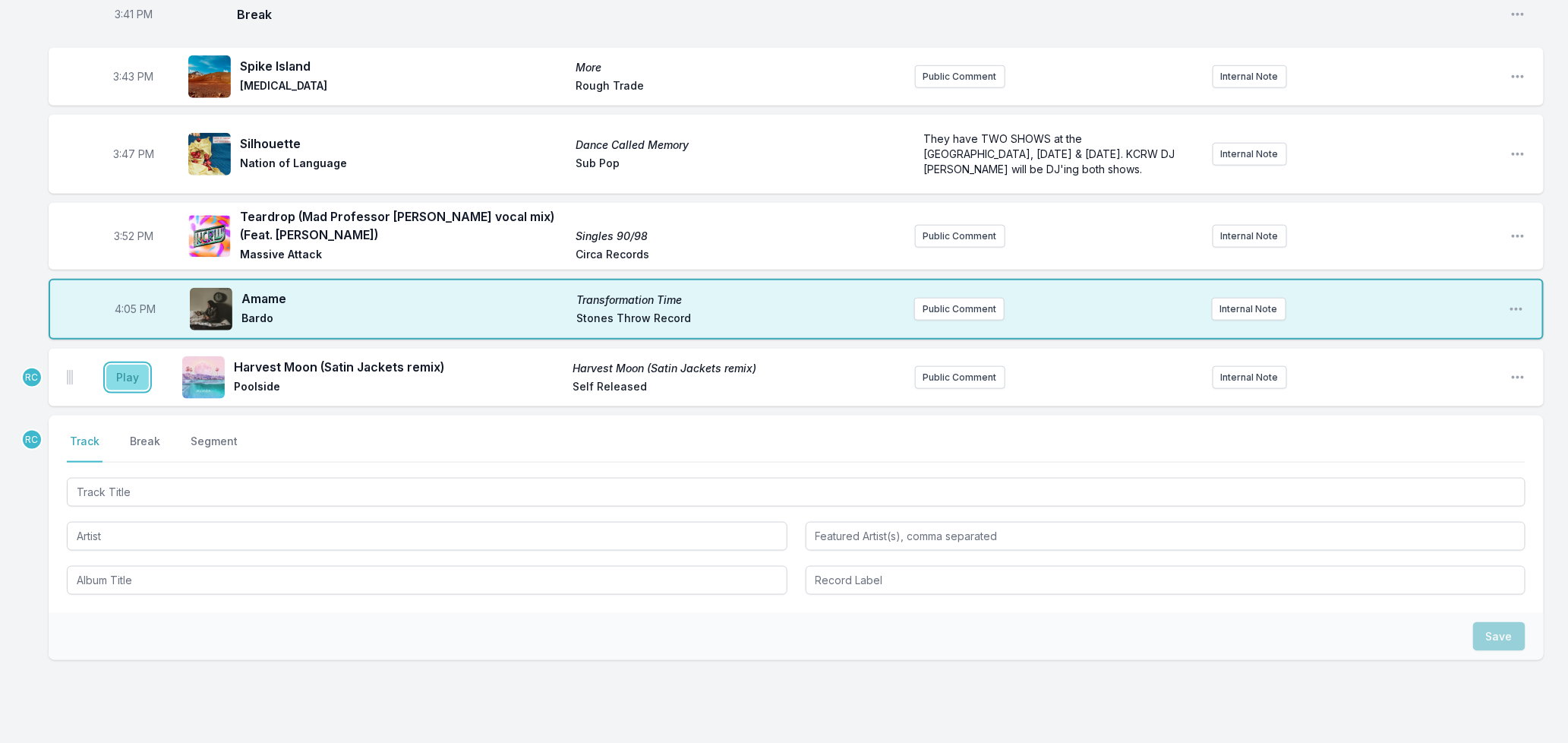
click at [127, 389] on button "Play" at bounding box center [127, 377] width 42 height 26
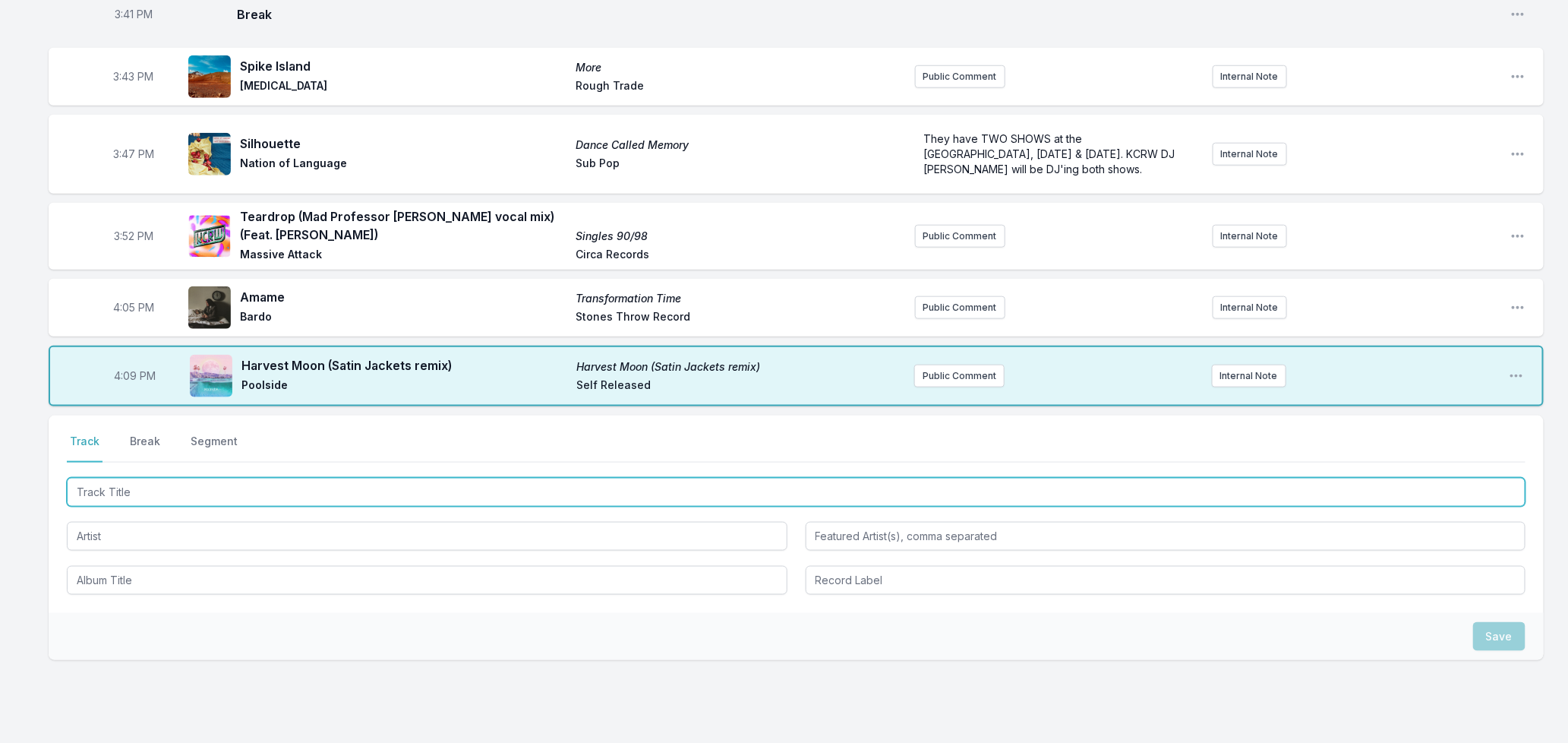
click at [217, 489] on input "Track Title" at bounding box center [796, 492] width 1459 height 29
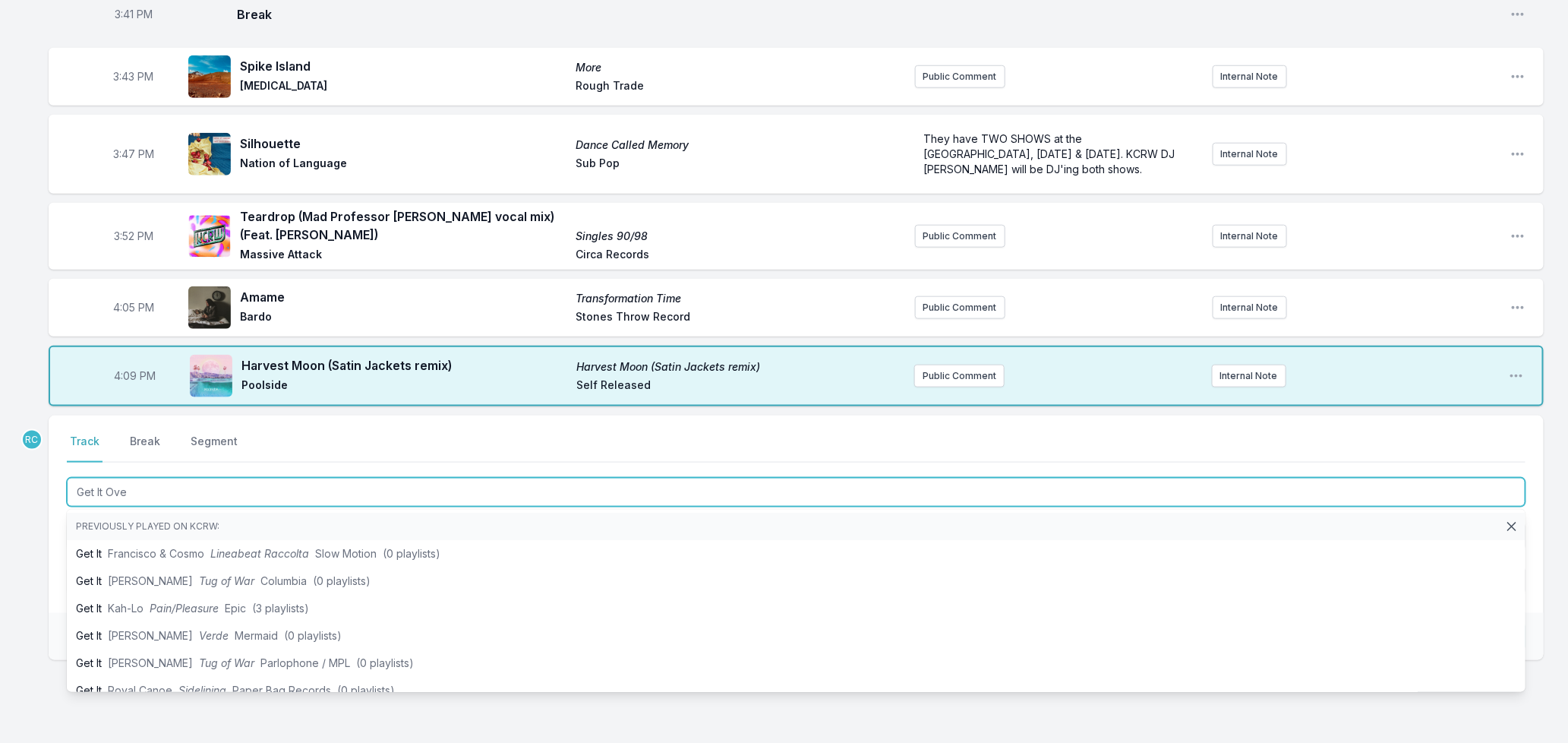
type input "Get It Over"
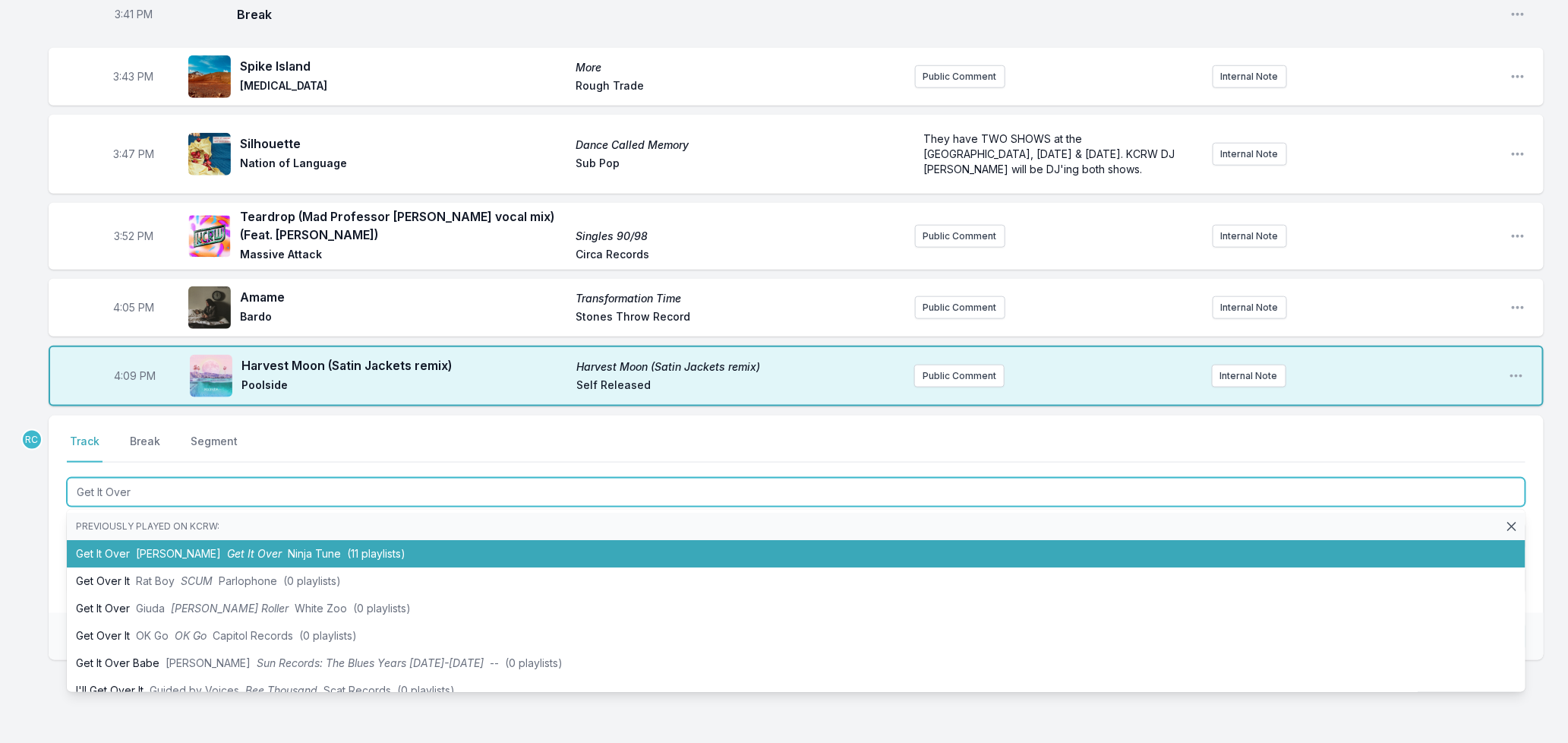
click at [288, 559] on span "Ninja Tune" at bounding box center [314, 553] width 53 height 13
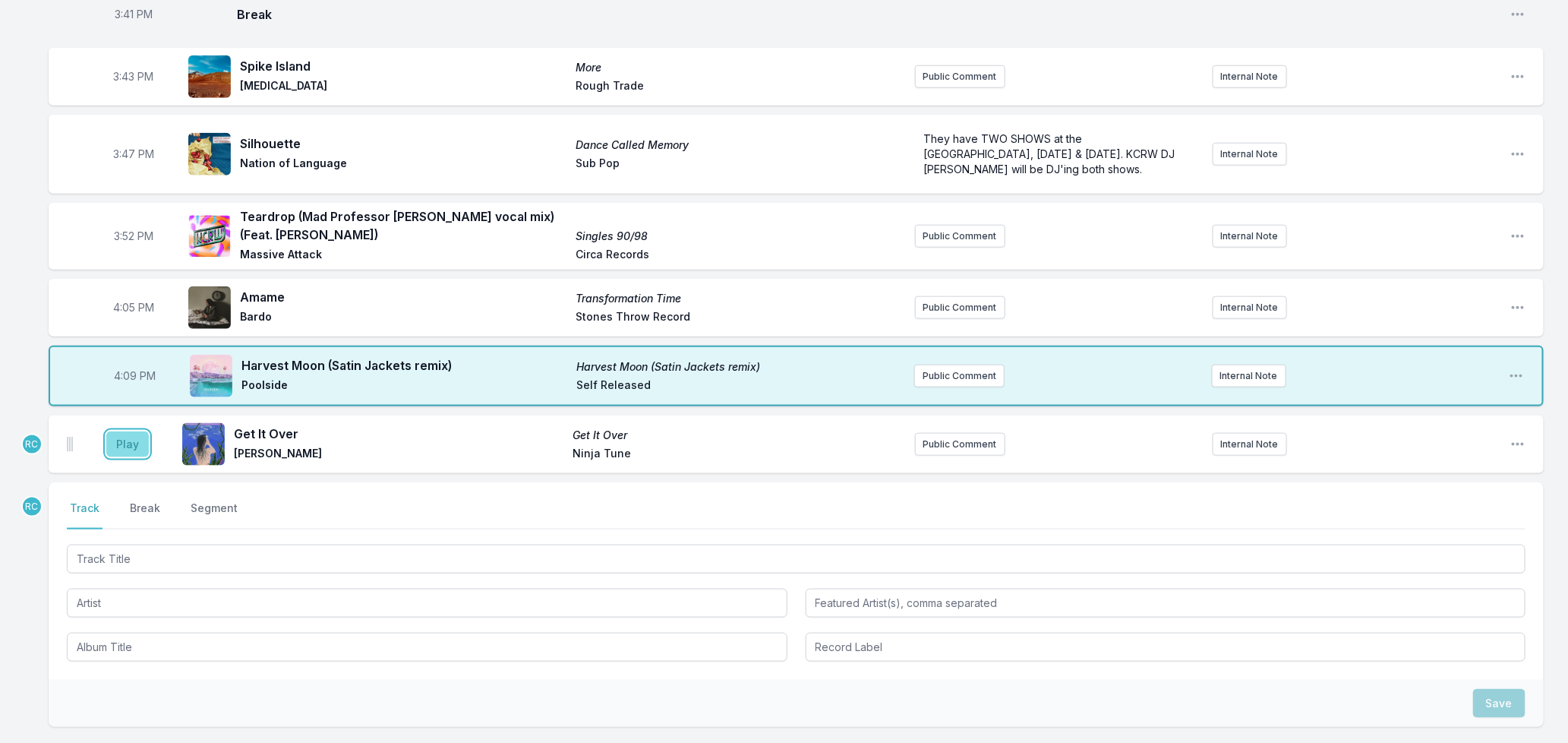
click at [131, 452] on button "Play" at bounding box center [127, 444] width 42 height 26
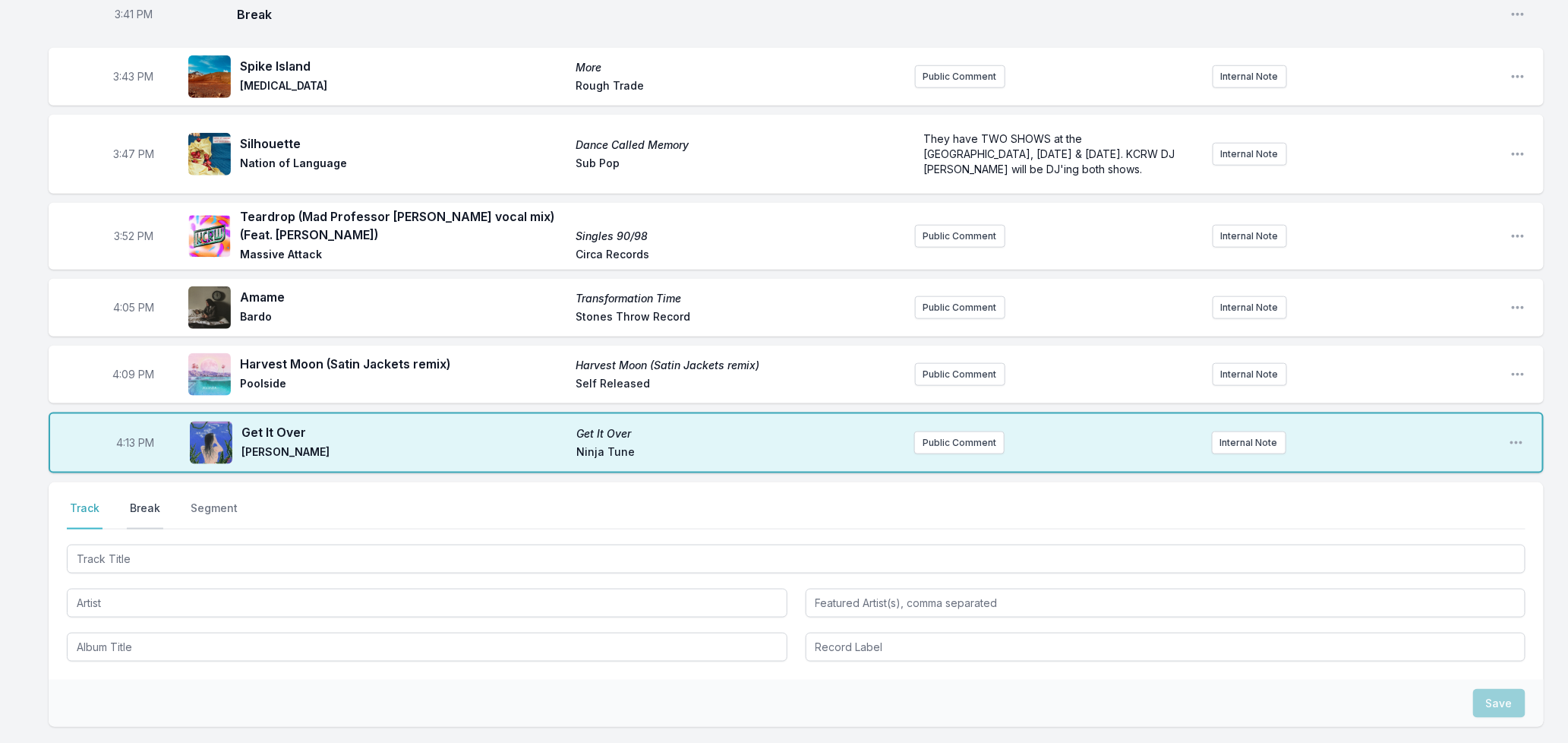
click at [147, 518] on button "Break" at bounding box center [145, 514] width 36 height 29
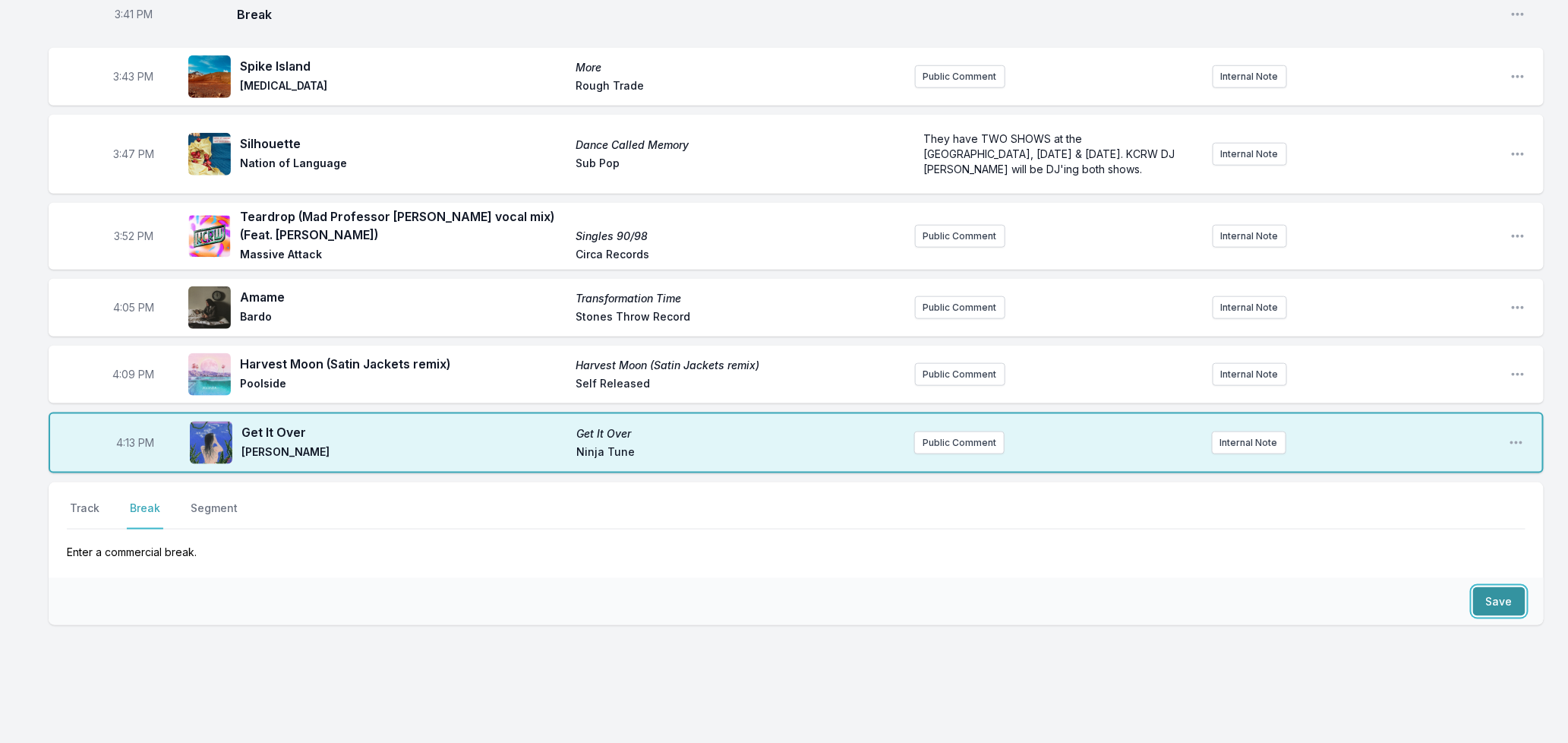
click at [1484, 604] on button "Save" at bounding box center [1499, 601] width 52 height 29
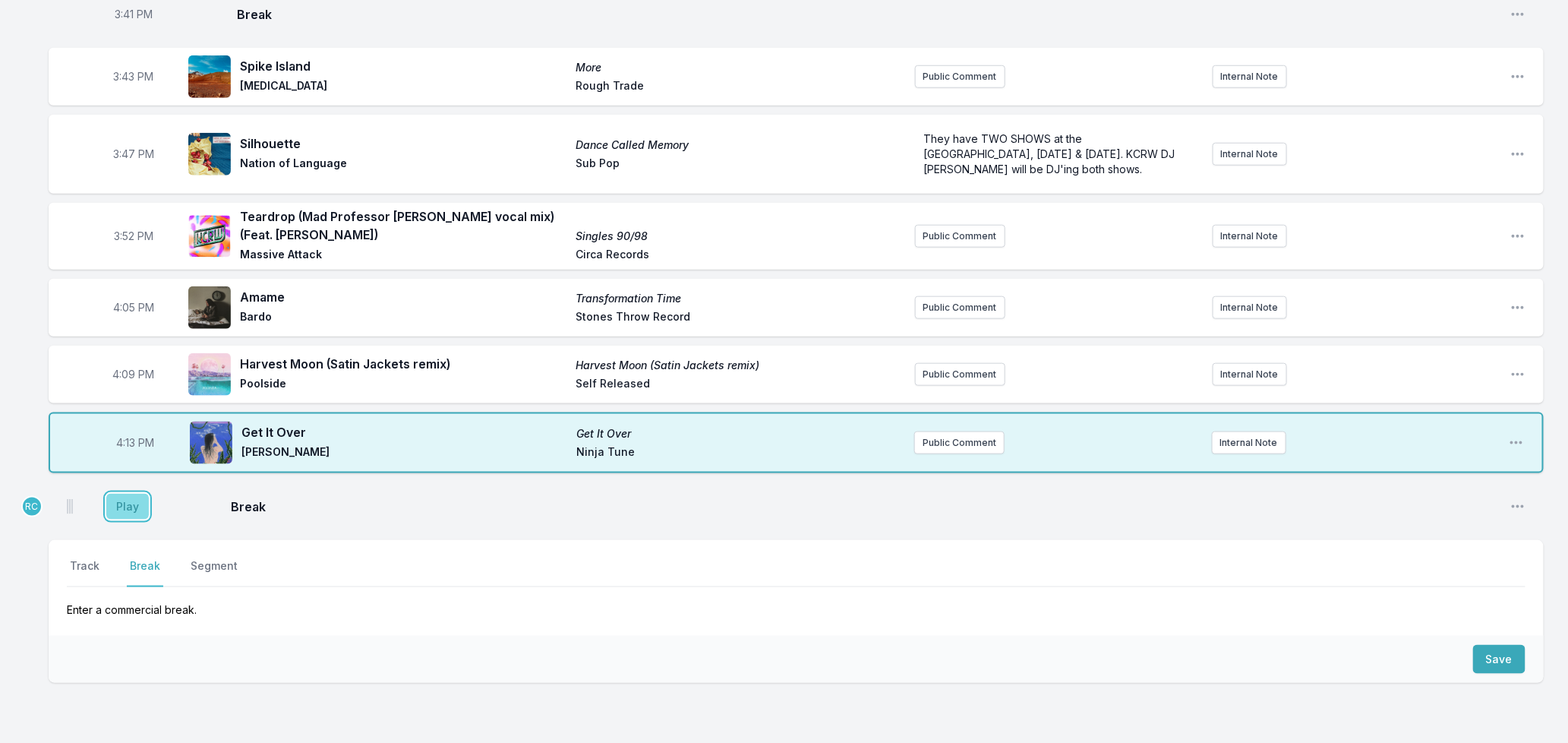
click at [121, 513] on button "Play" at bounding box center [127, 507] width 42 height 26
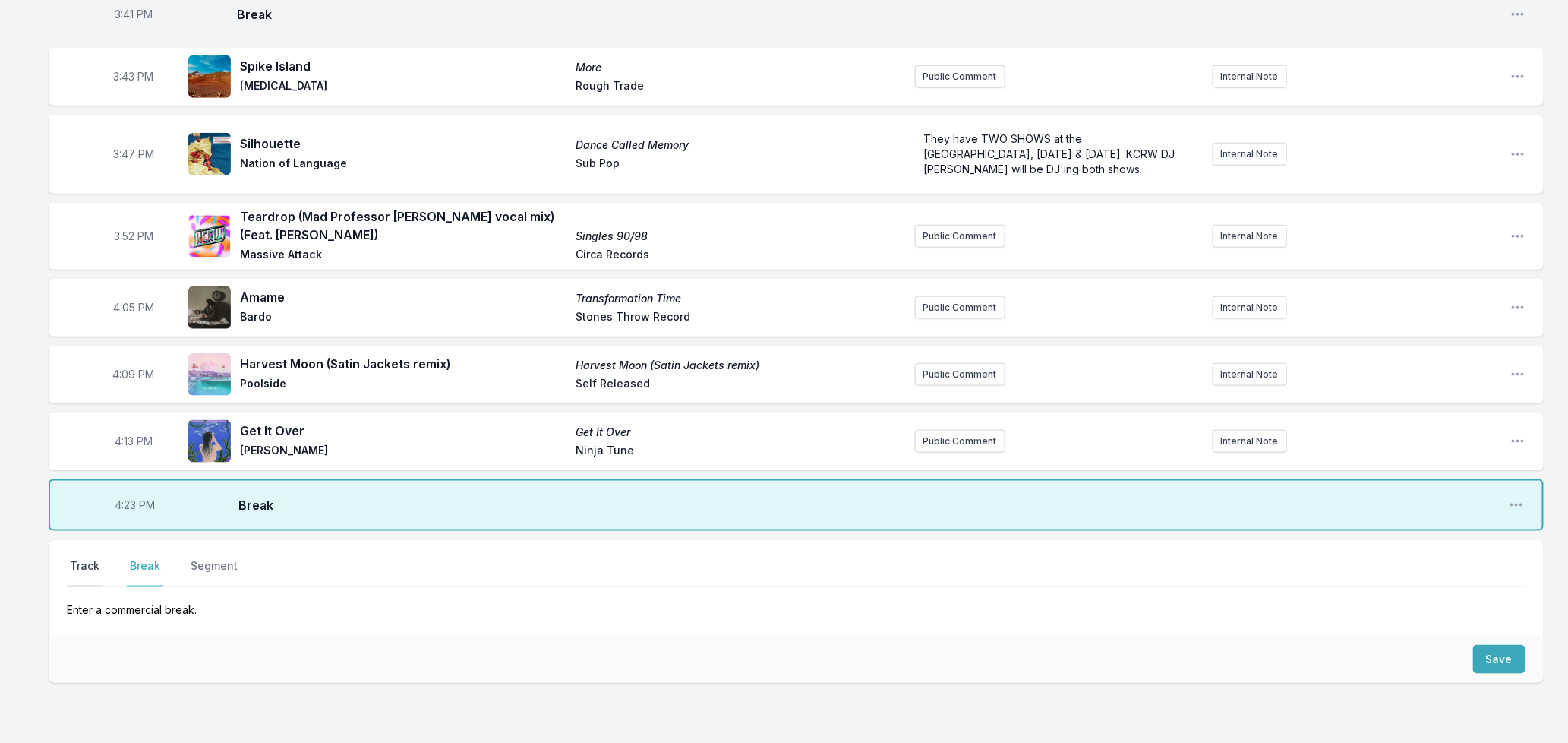
click at [89, 571] on button "Track" at bounding box center [85, 572] width 35 height 29
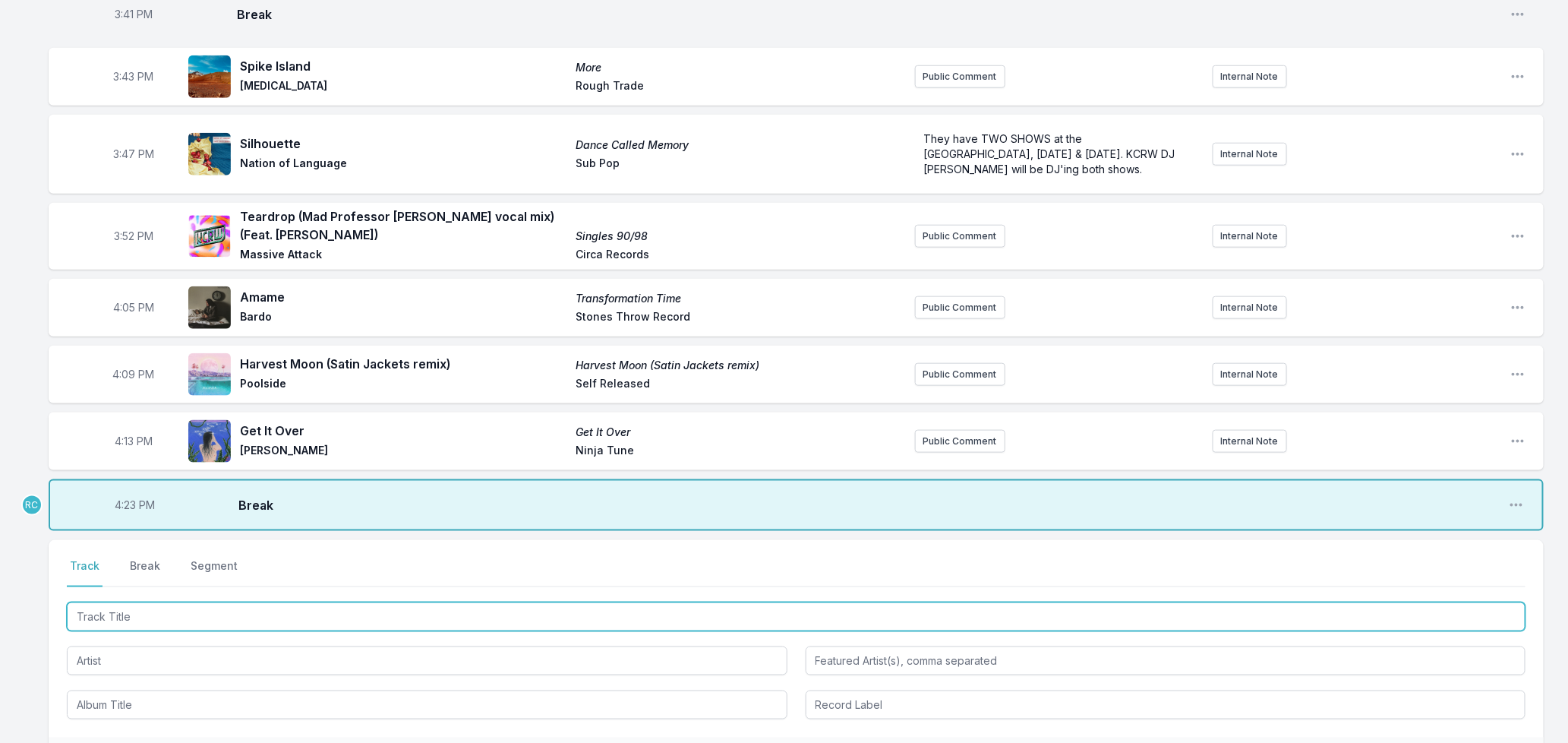
click at [101, 624] on input "Track Title" at bounding box center [796, 616] width 1459 height 29
type input "Bloodshot"
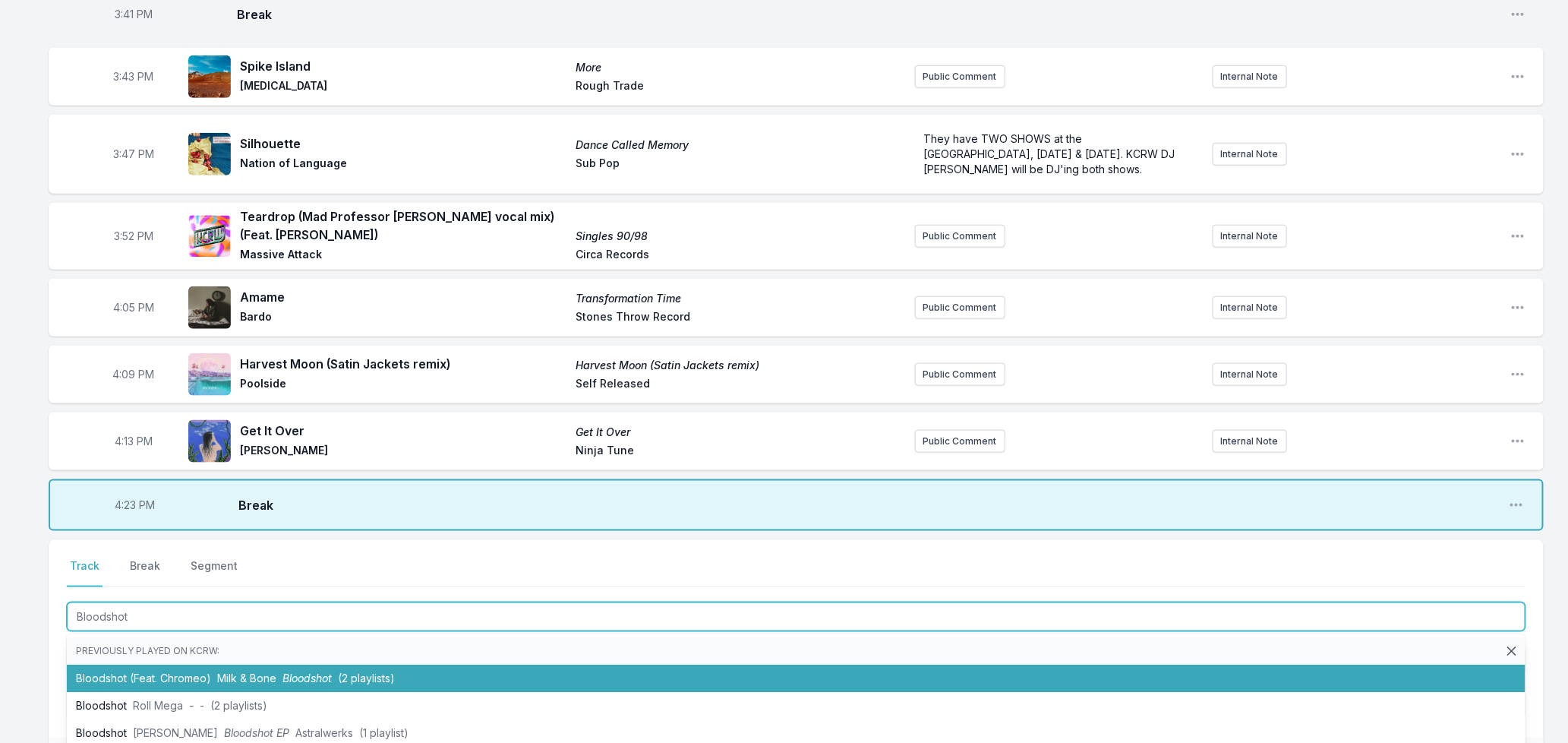
click at [222, 678] on span "Milk & Bone" at bounding box center [246, 677] width 59 height 13
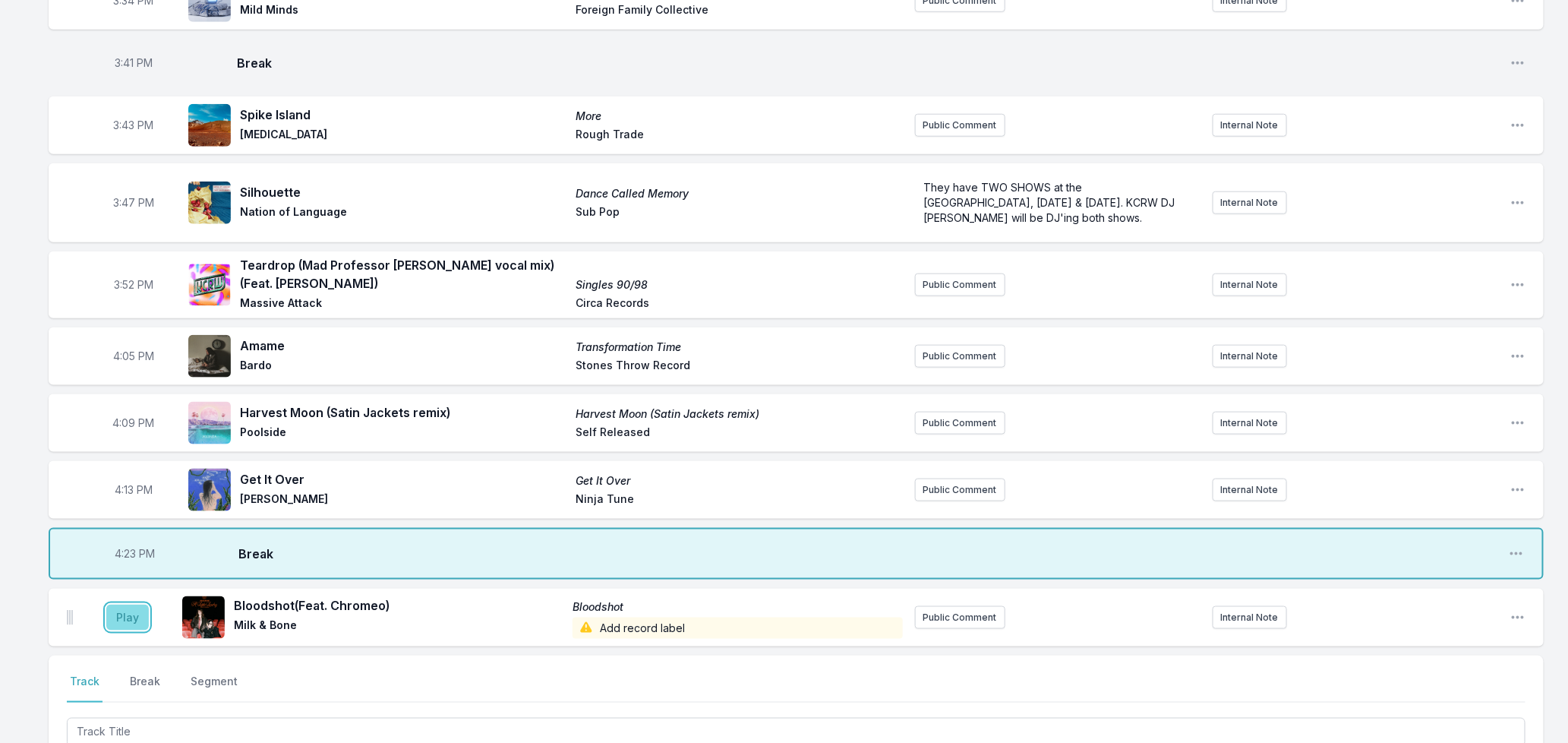
click at [135, 620] on button "Play" at bounding box center [127, 617] width 42 height 26
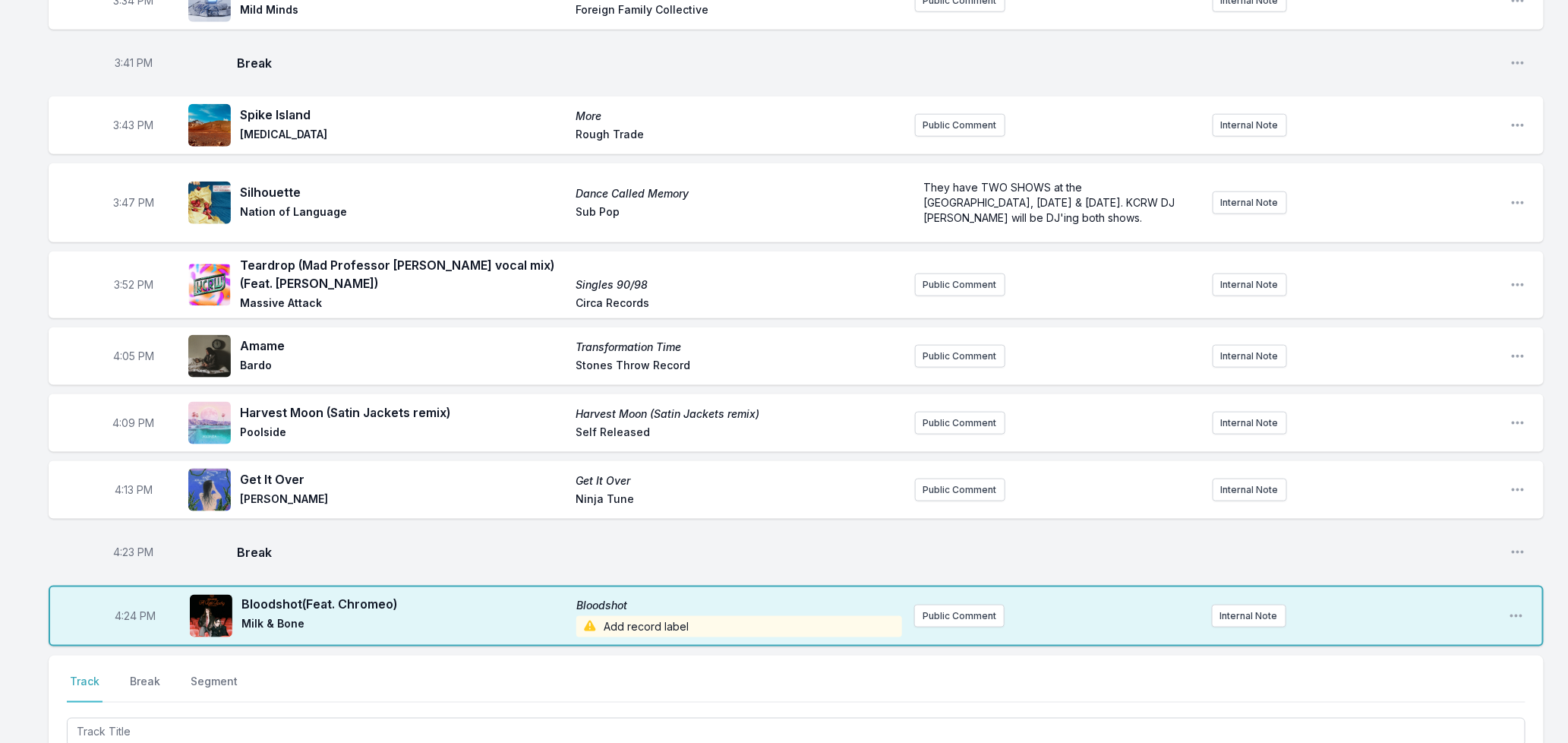
scroll to position [990, 0]
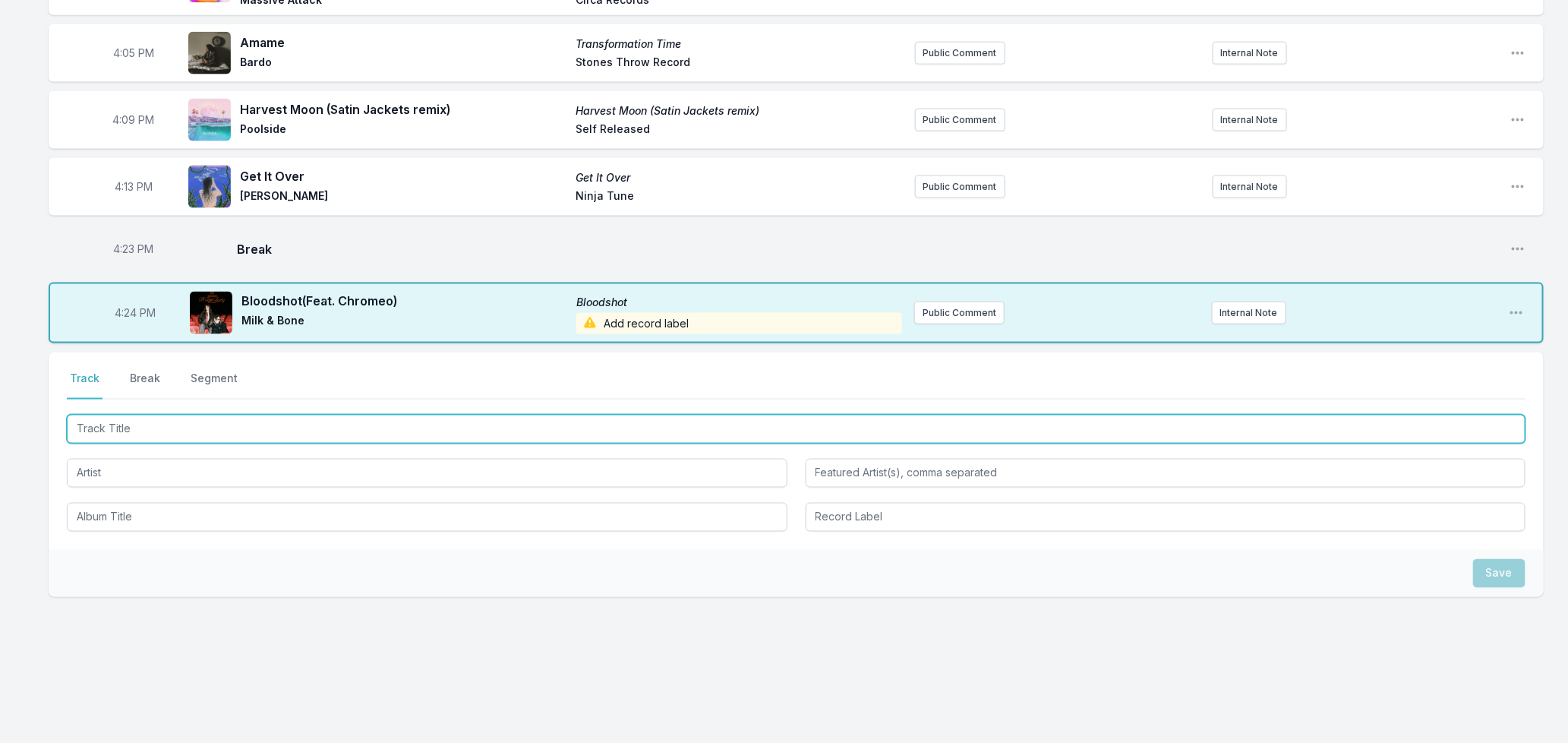
click at [307, 430] on input "Track Title" at bounding box center [796, 429] width 1459 height 29
type input "Strange World"
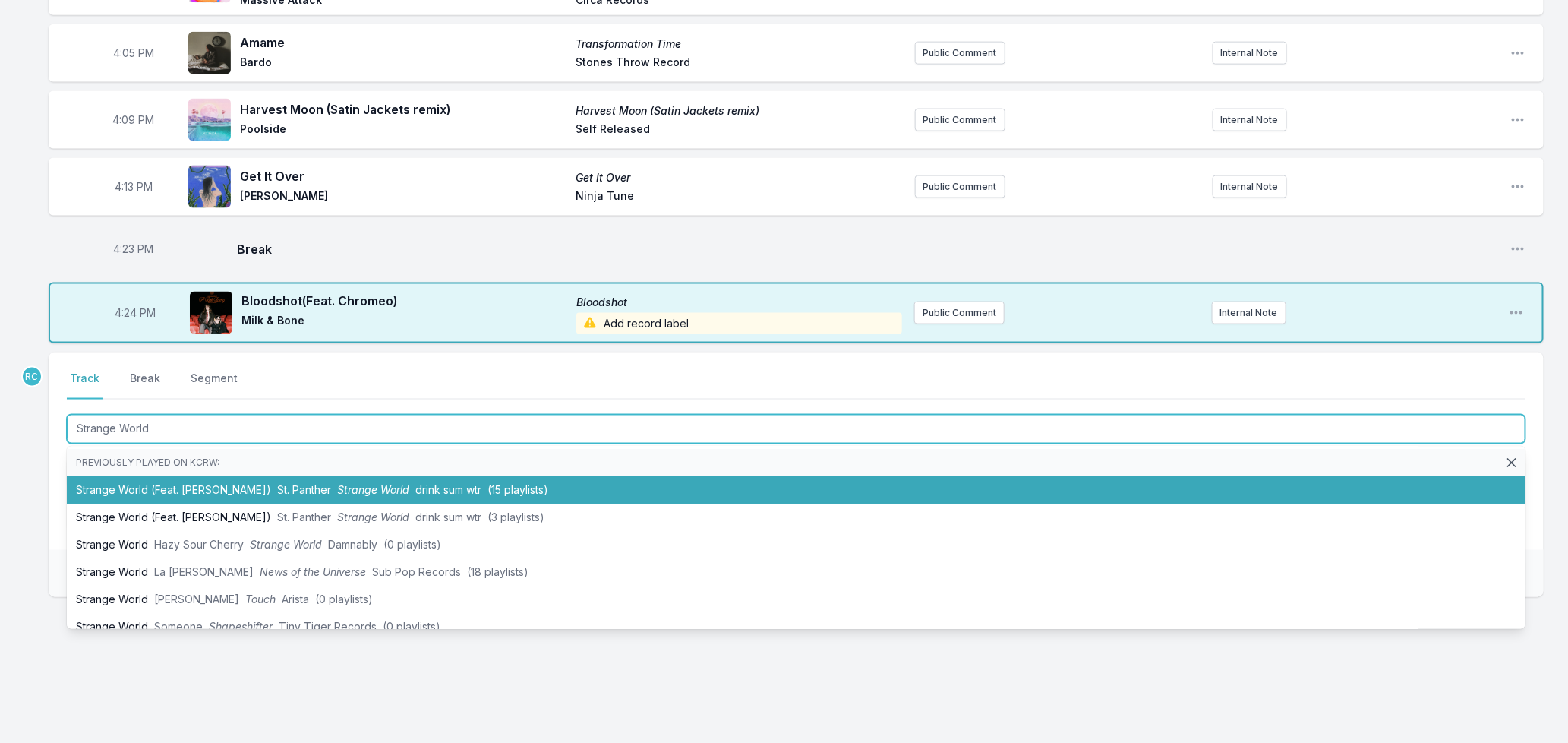
click at [286, 494] on span "St. Panther" at bounding box center [304, 490] width 54 height 13
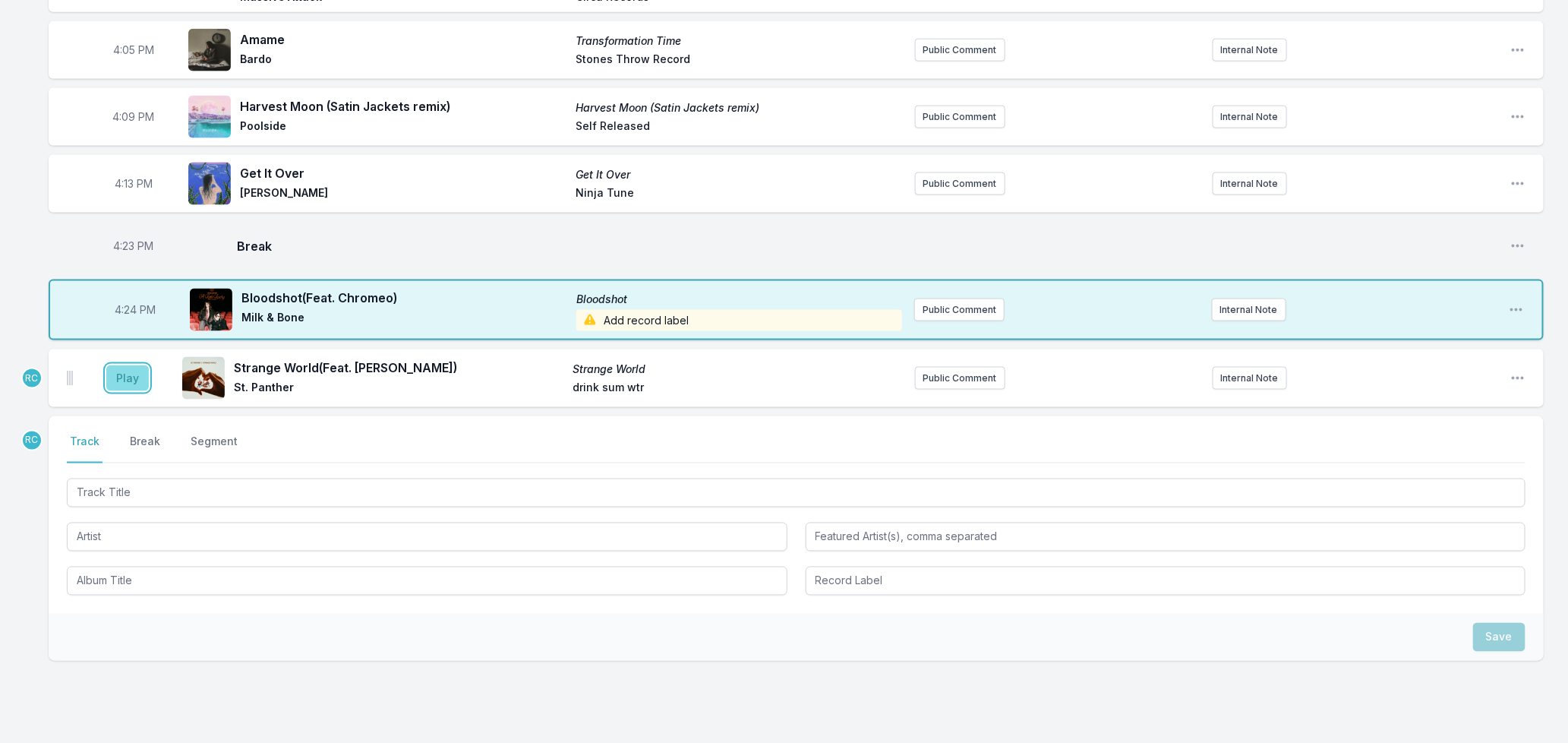
click at [114, 375] on button "Play" at bounding box center [127, 378] width 42 height 26
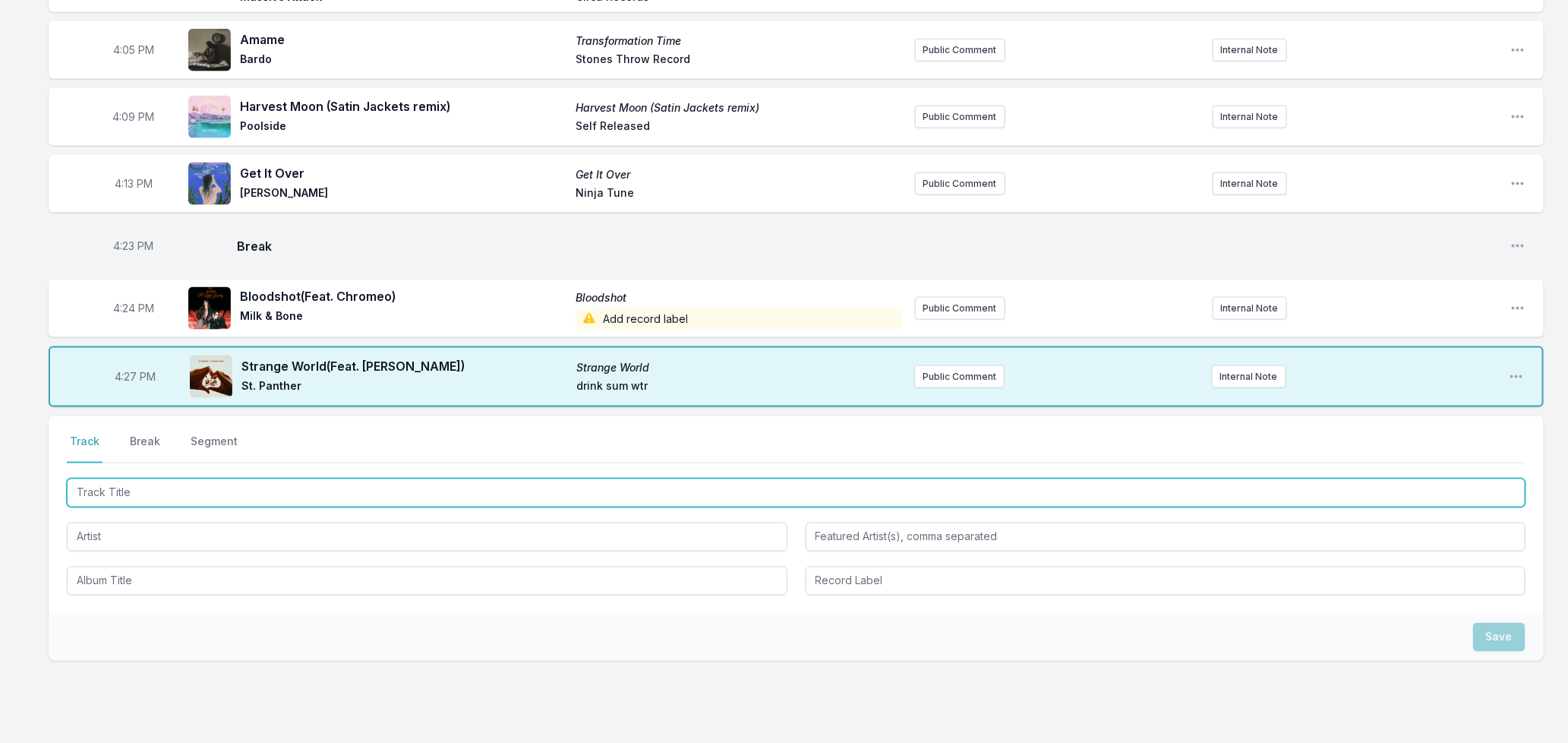
click at [262, 498] on input "Track Title" at bounding box center [796, 492] width 1459 height 29
type input "Real Live Baby"
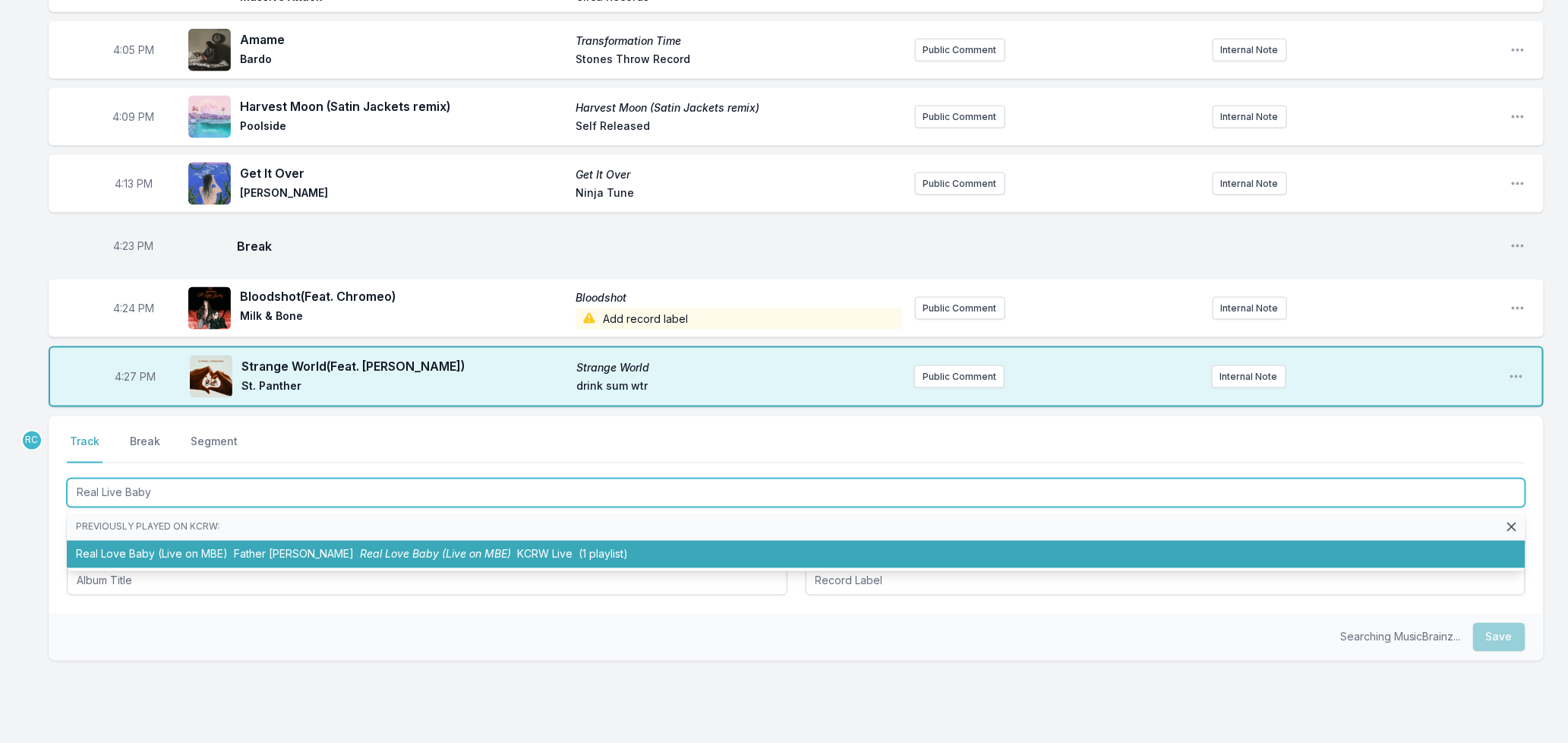
click at [284, 564] on li "Real Love Baby (Live on MBE) Father [PERSON_NAME] Real Love Baby (Live on MBE) …" at bounding box center [796, 555] width 1459 height 28
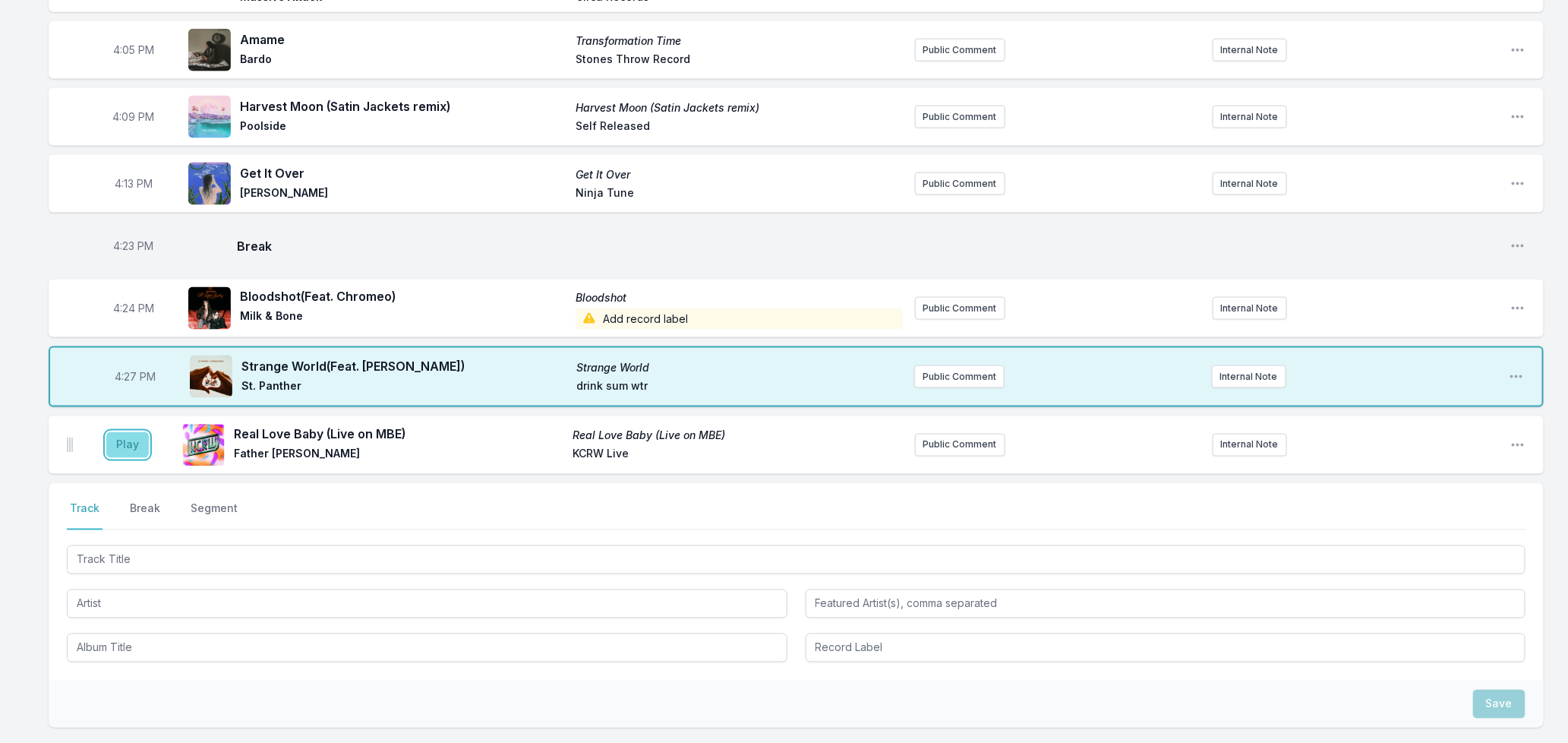
click at [134, 452] on button "Play" at bounding box center [127, 444] width 42 height 26
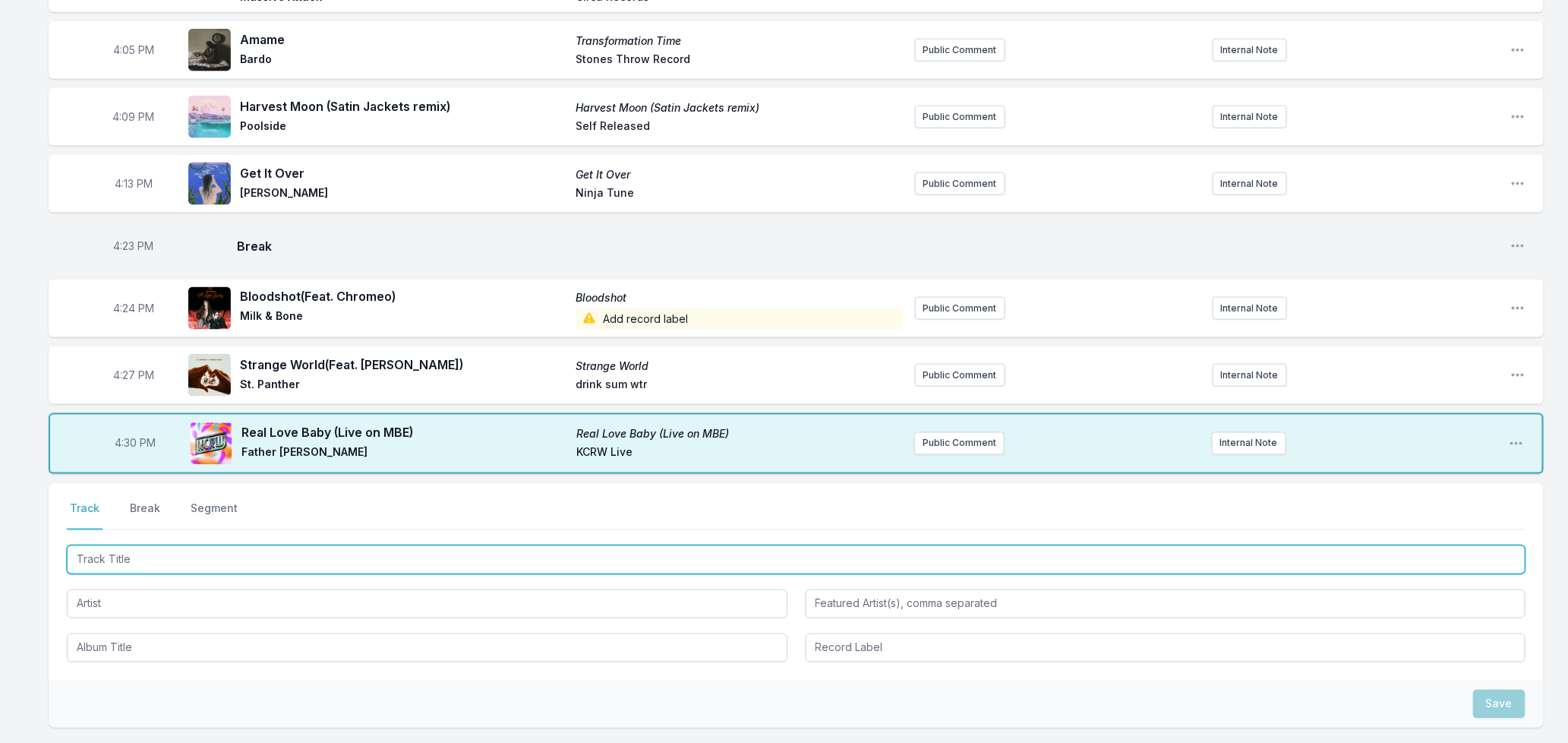
click at [217, 560] on input "Track Title" at bounding box center [796, 559] width 1459 height 29
type input "The Town"
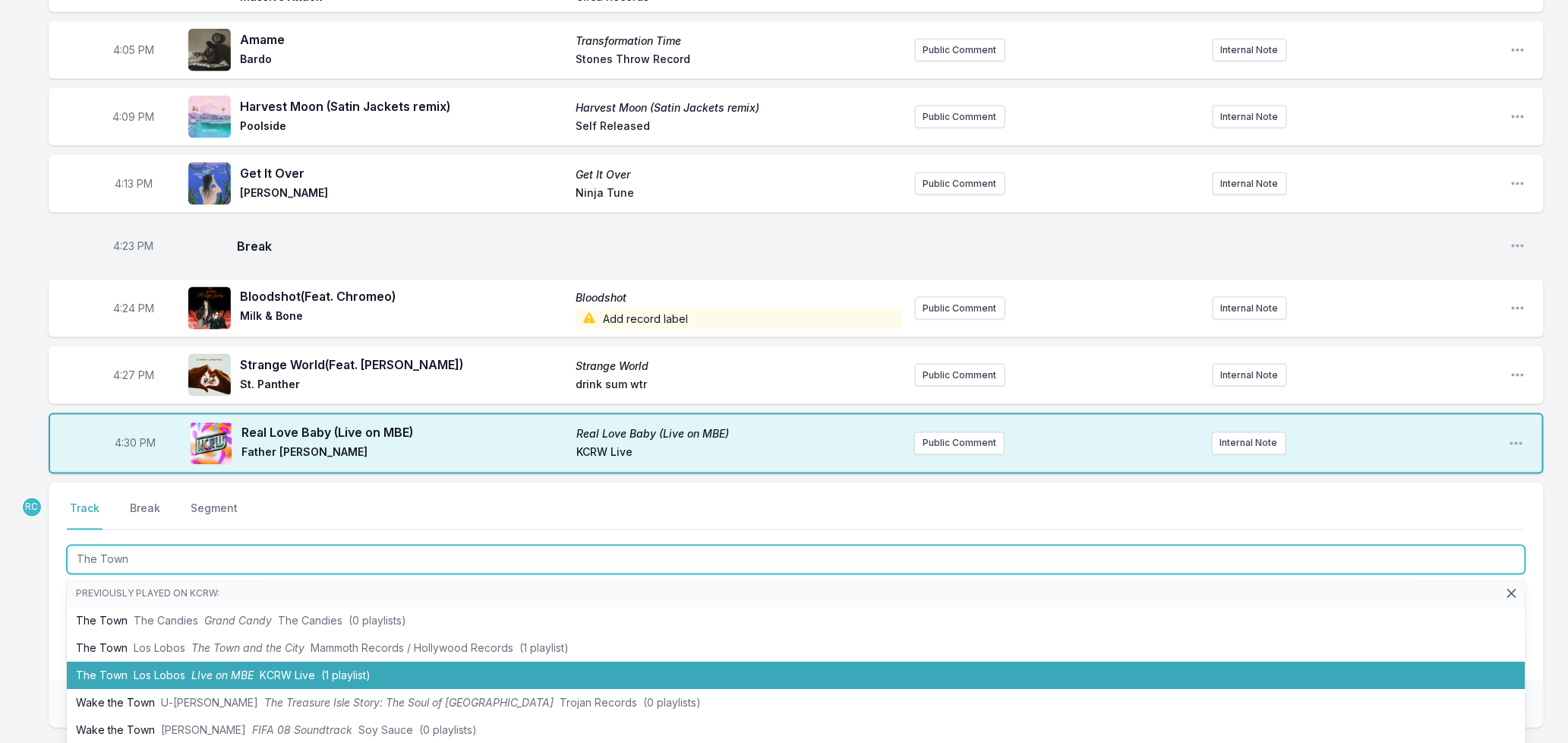
click at [131, 680] on li "The Town Los Lobos LIve on MBE KCRW Live (1 playlist)" at bounding box center [796, 676] width 1459 height 28
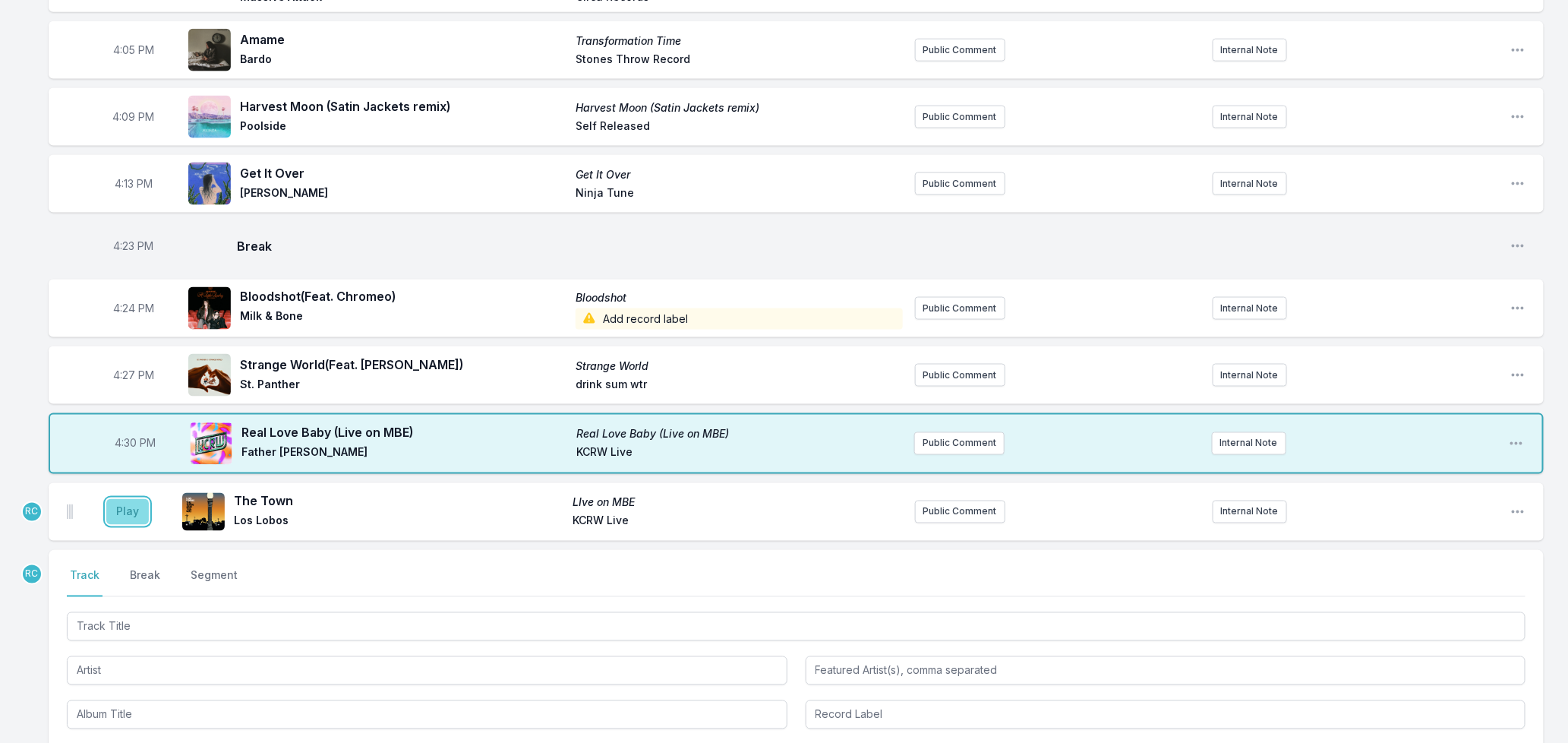
click at [116, 519] on button "Play" at bounding box center [127, 511] width 42 height 26
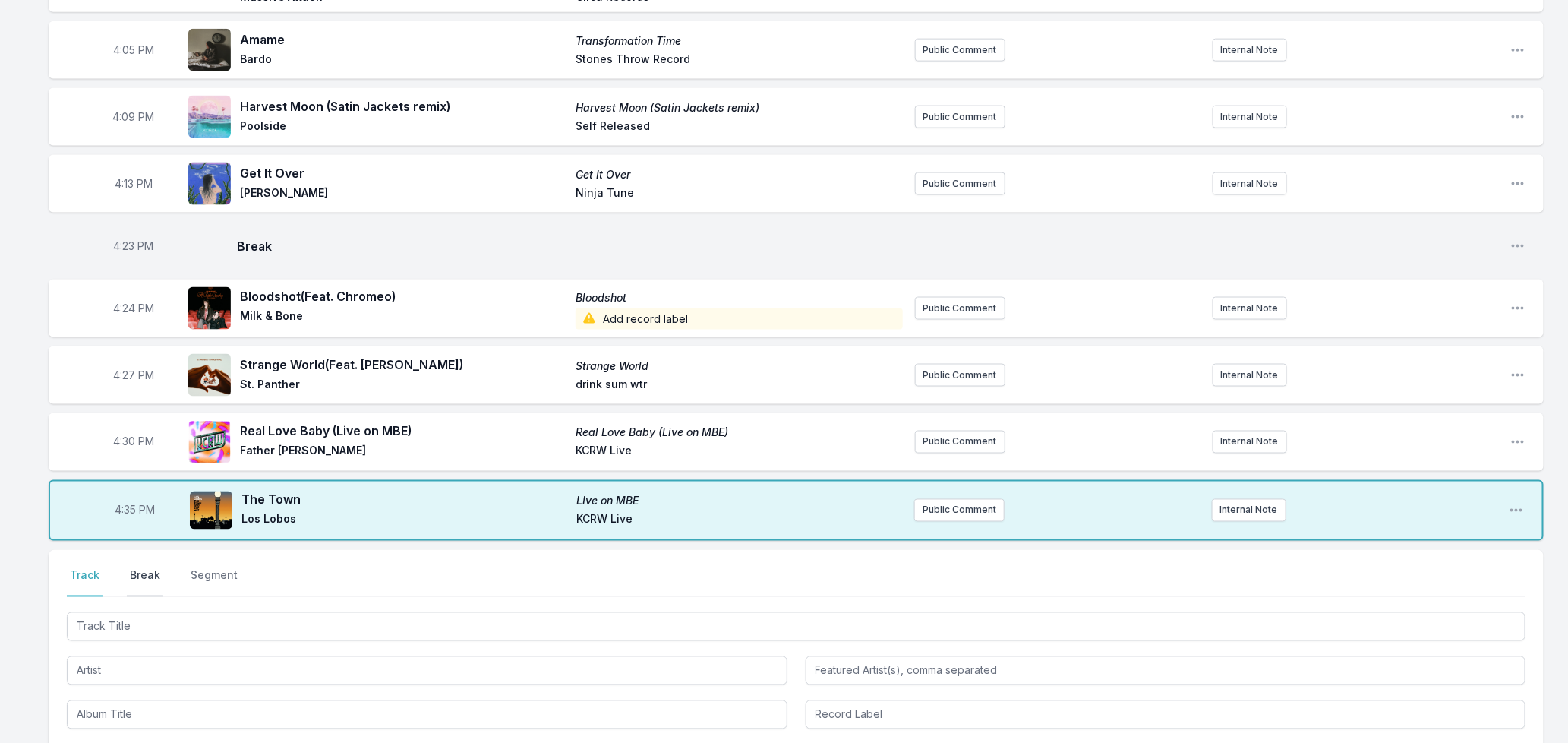
click at [149, 581] on button "Break" at bounding box center [145, 581] width 36 height 29
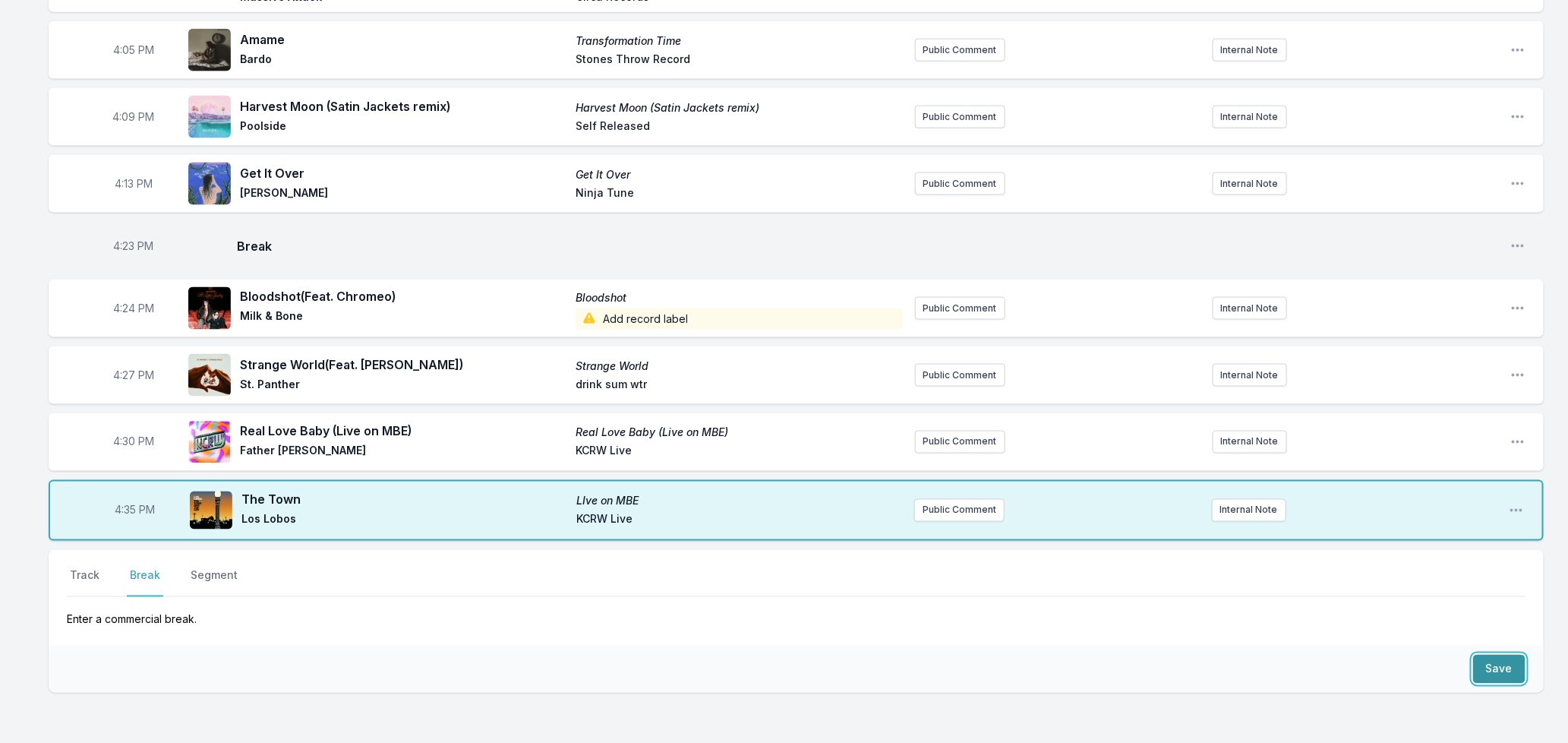
click at [1492, 673] on button "Save" at bounding box center [1499, 668] width 52 height 29
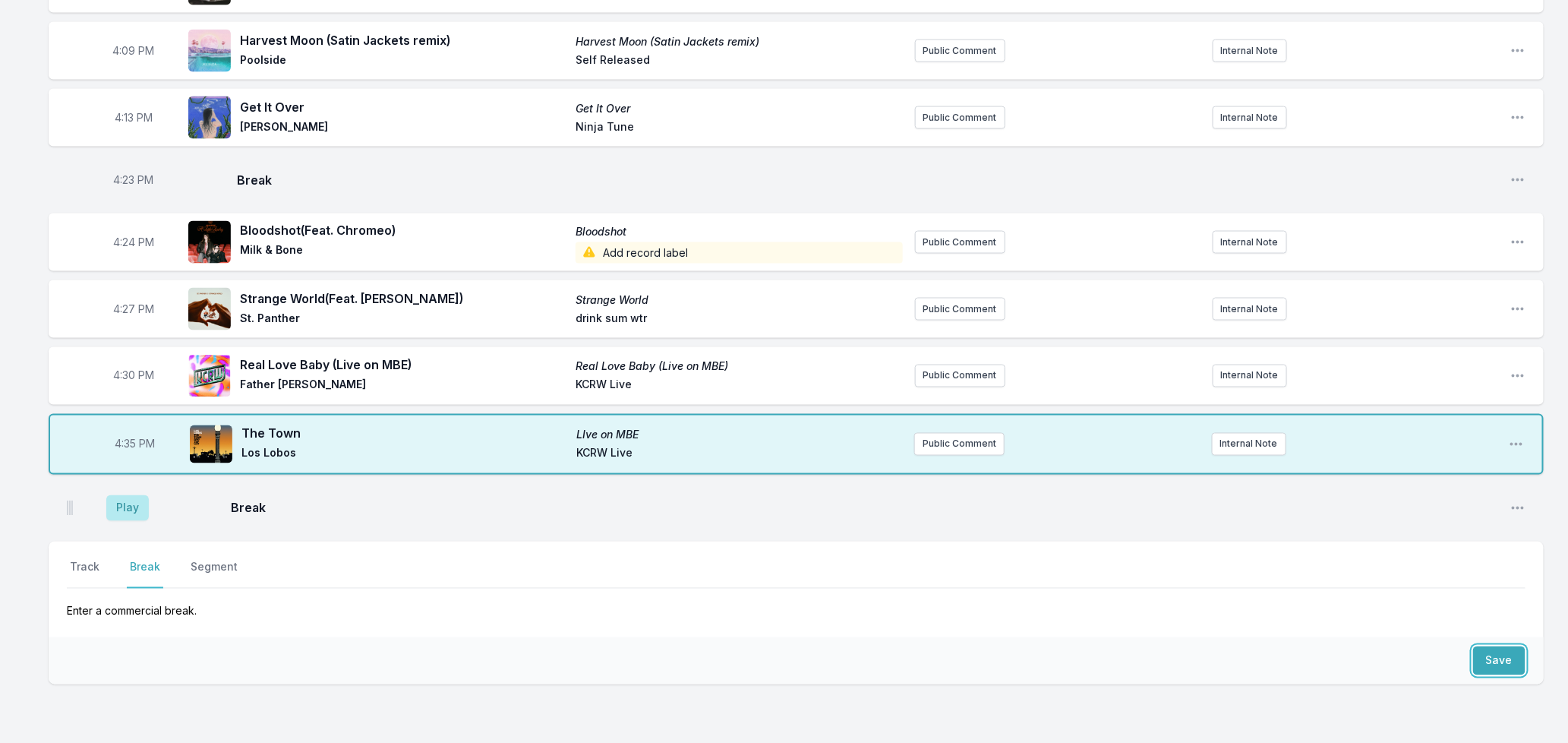
scroll to position [1147, 0]
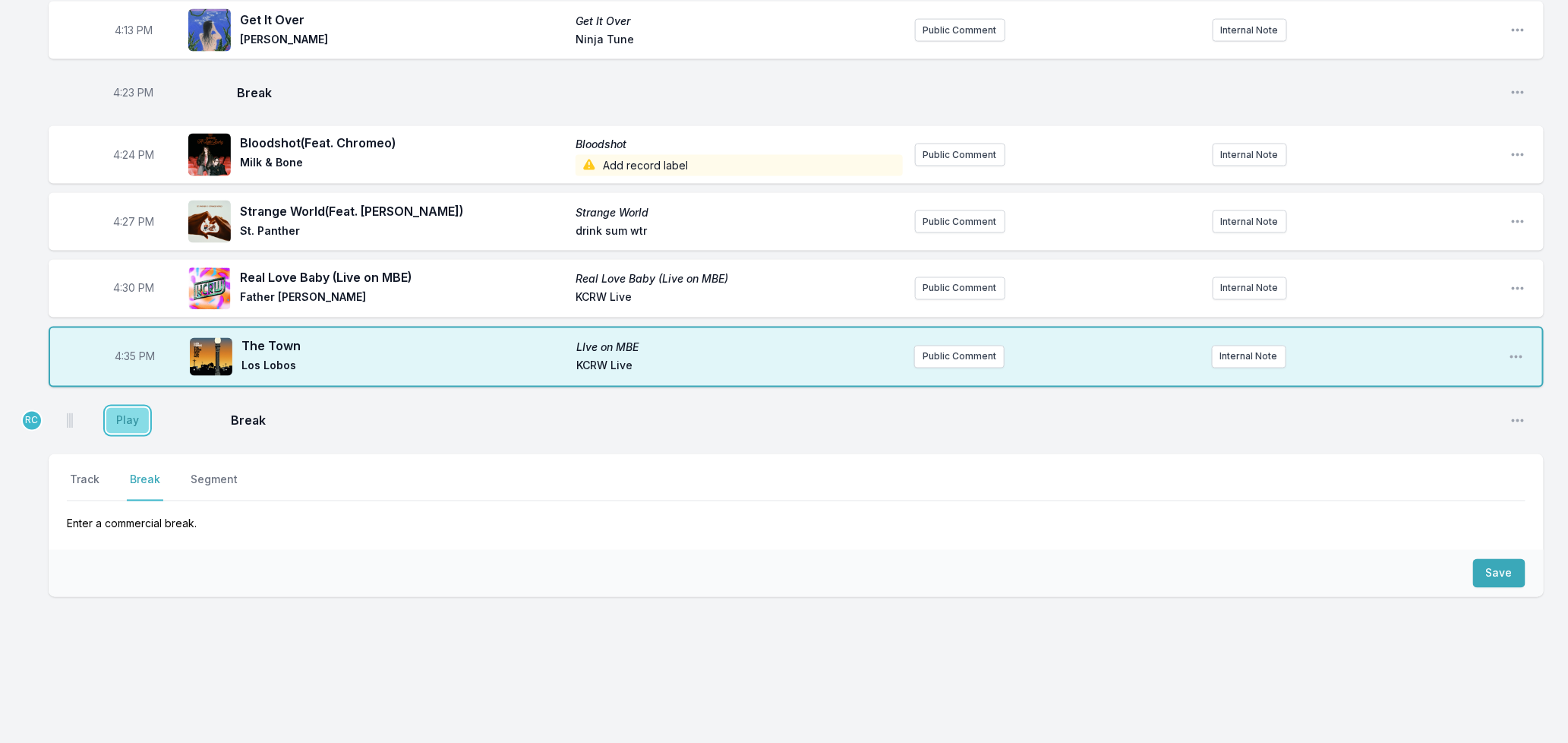
click at [137, 422] on button "Play" at bounding box center [127, 421] width 42 height 26
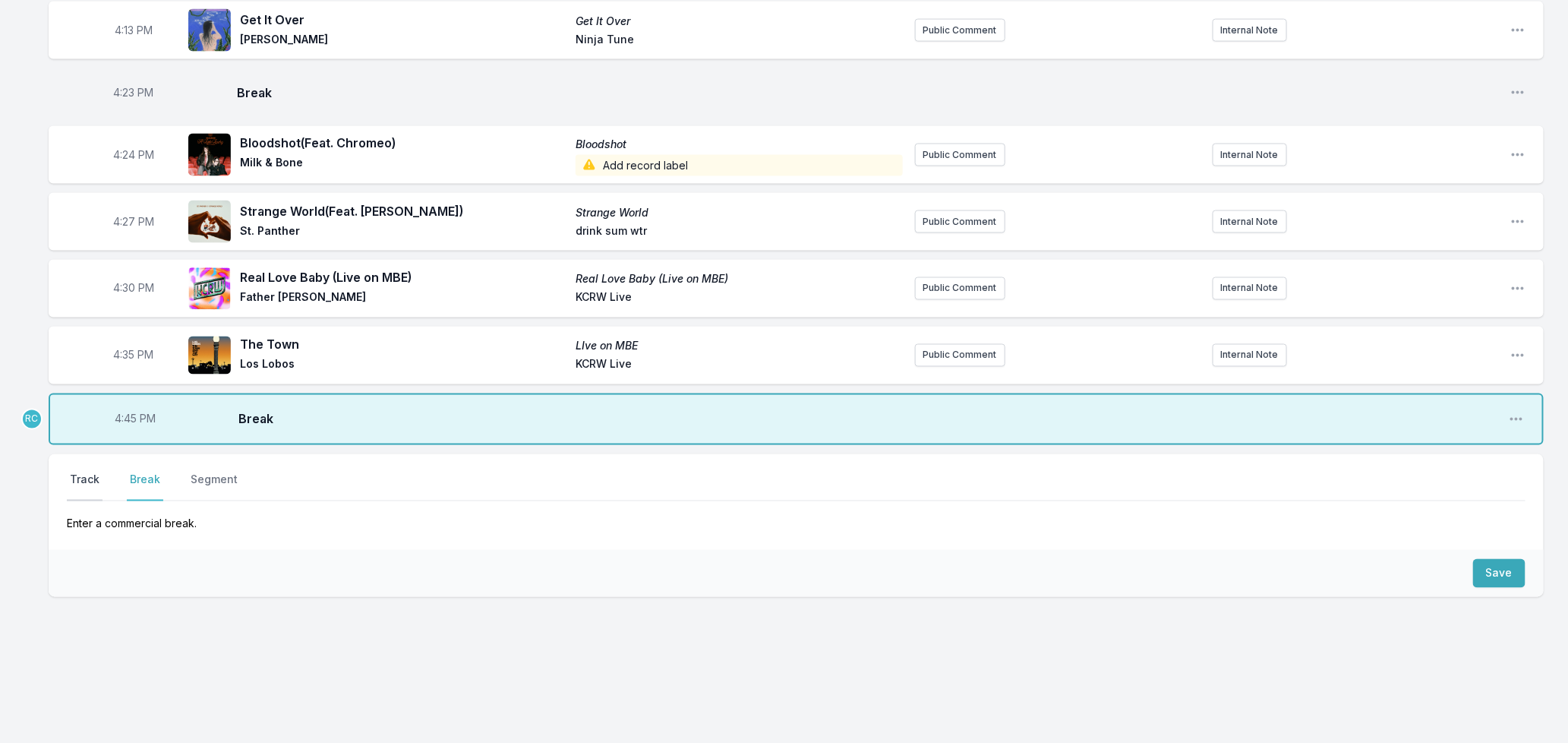
click at [71, 489] on button "Track" at bounding box center [85, 486] width 35 height 29
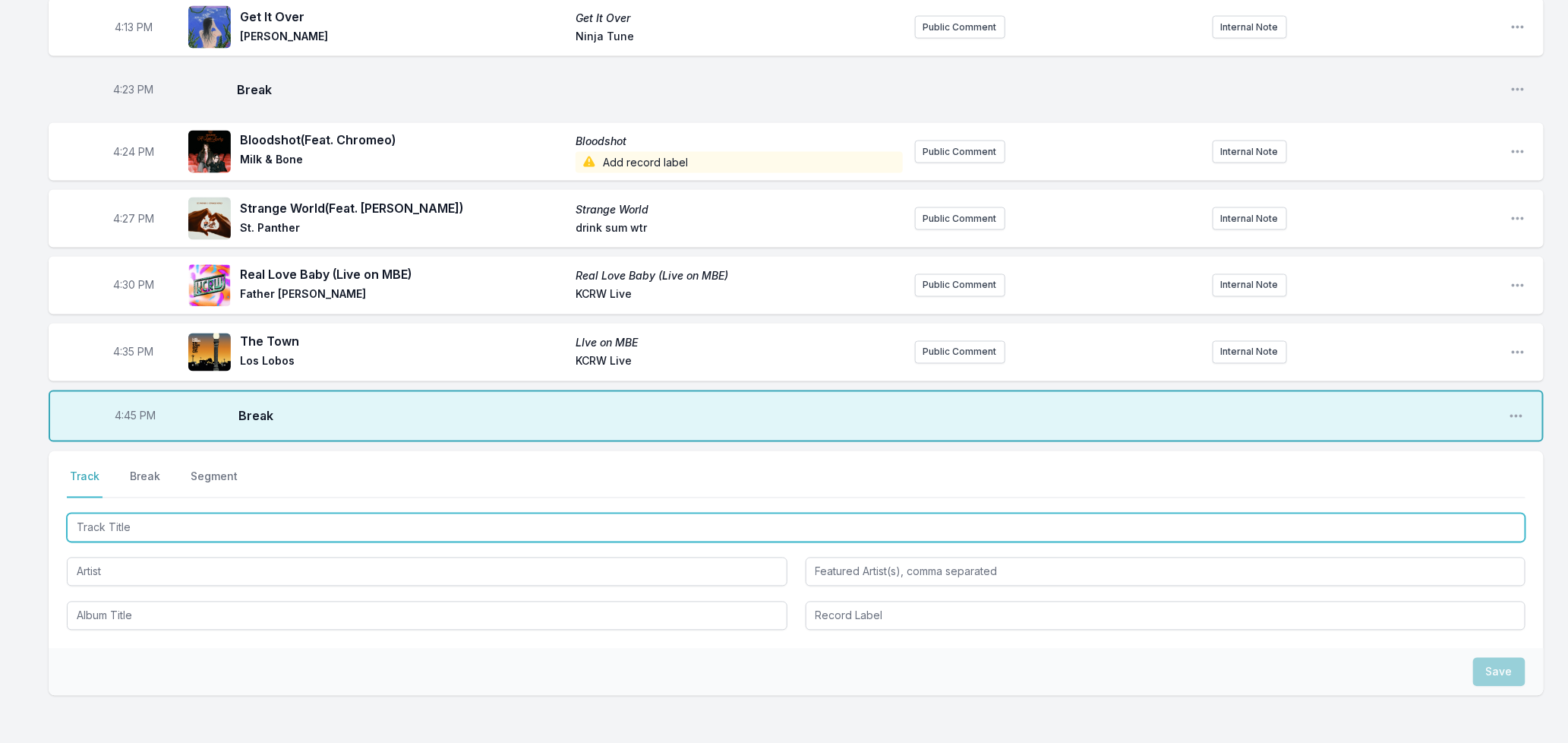
click at [286, 527] on input "Track Title" at bounding box center [796, 527] width 1459 height 29
type input "Hey [PERSON_NAME]"
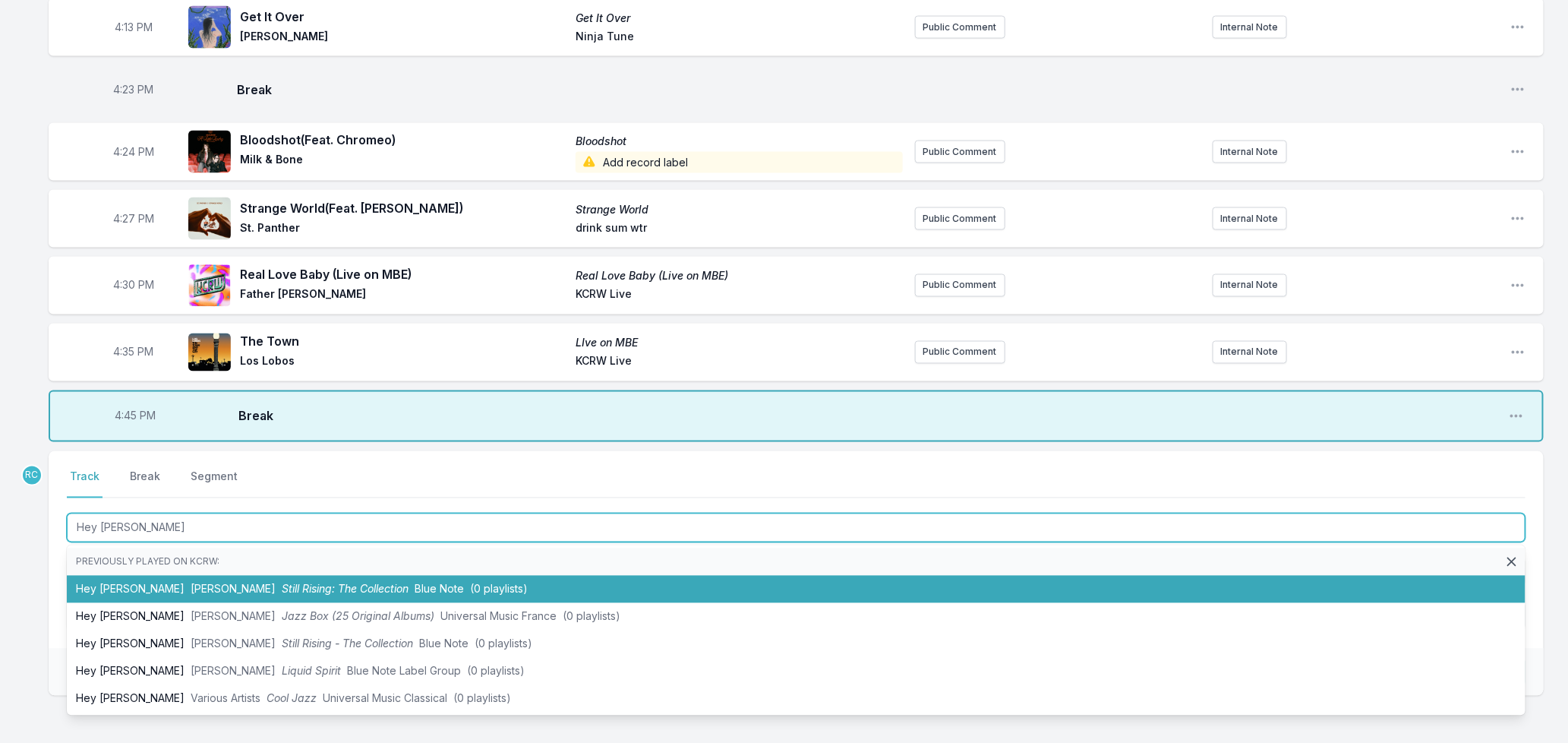
click at [309, 591] on span "Still Rising: The Collection" at bounding box center [345, 588] width 127 height 13
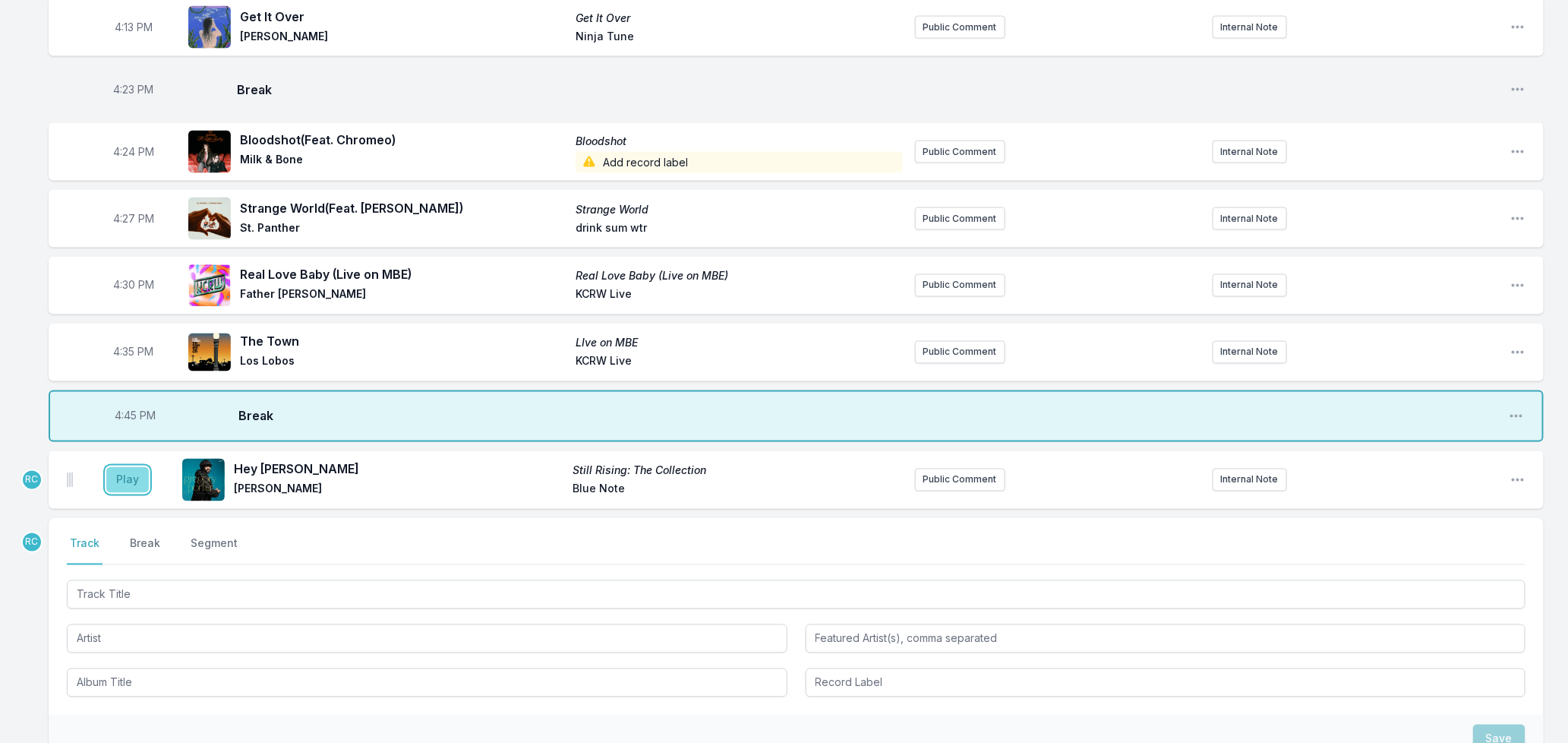
click at [117, 487] on button "Play" at bounding box center [127, 480] width 42 height 26
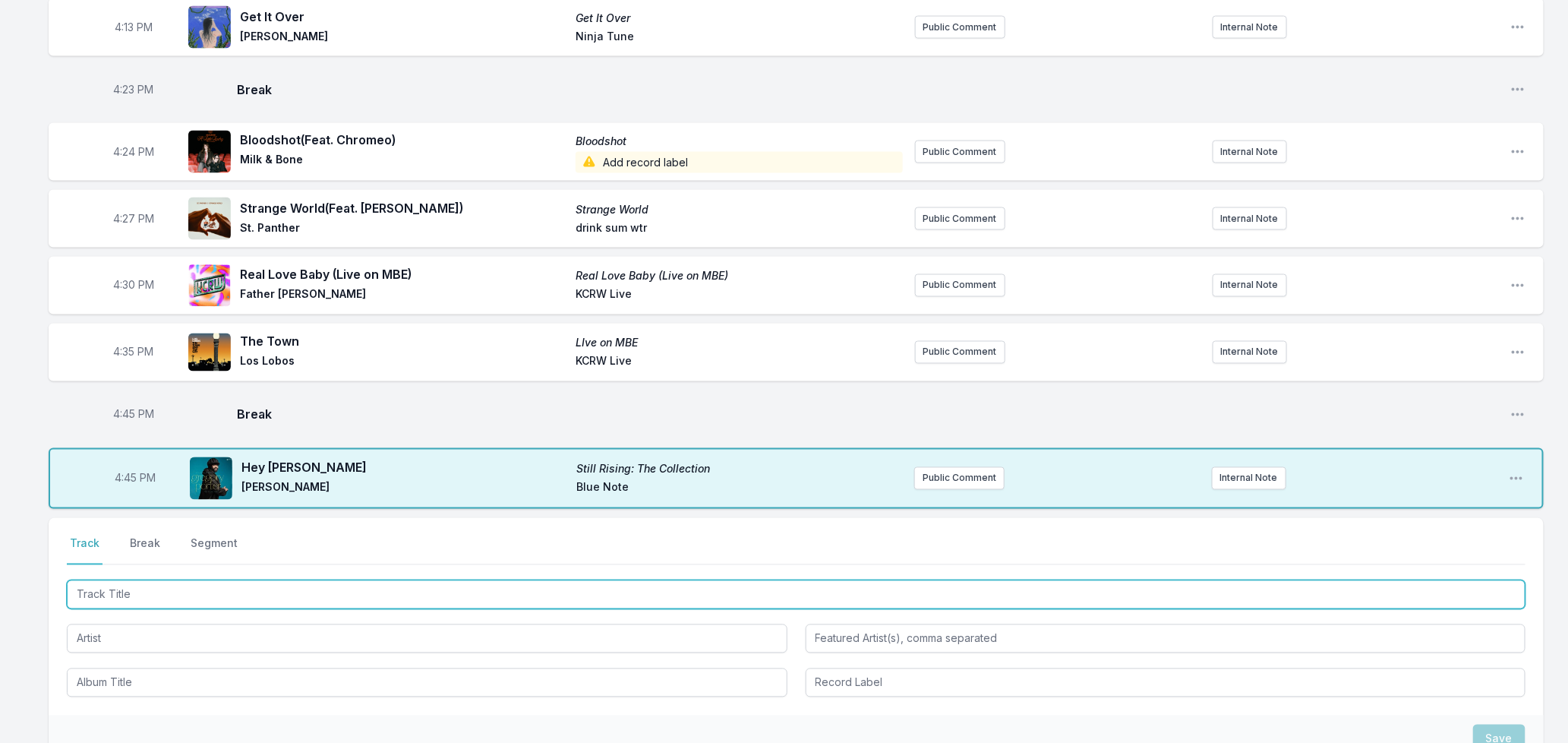
click at [287, 606] on input "Track Title" at bounding box center [796, 594] width 1459 height 29
type input "Wallpaper"
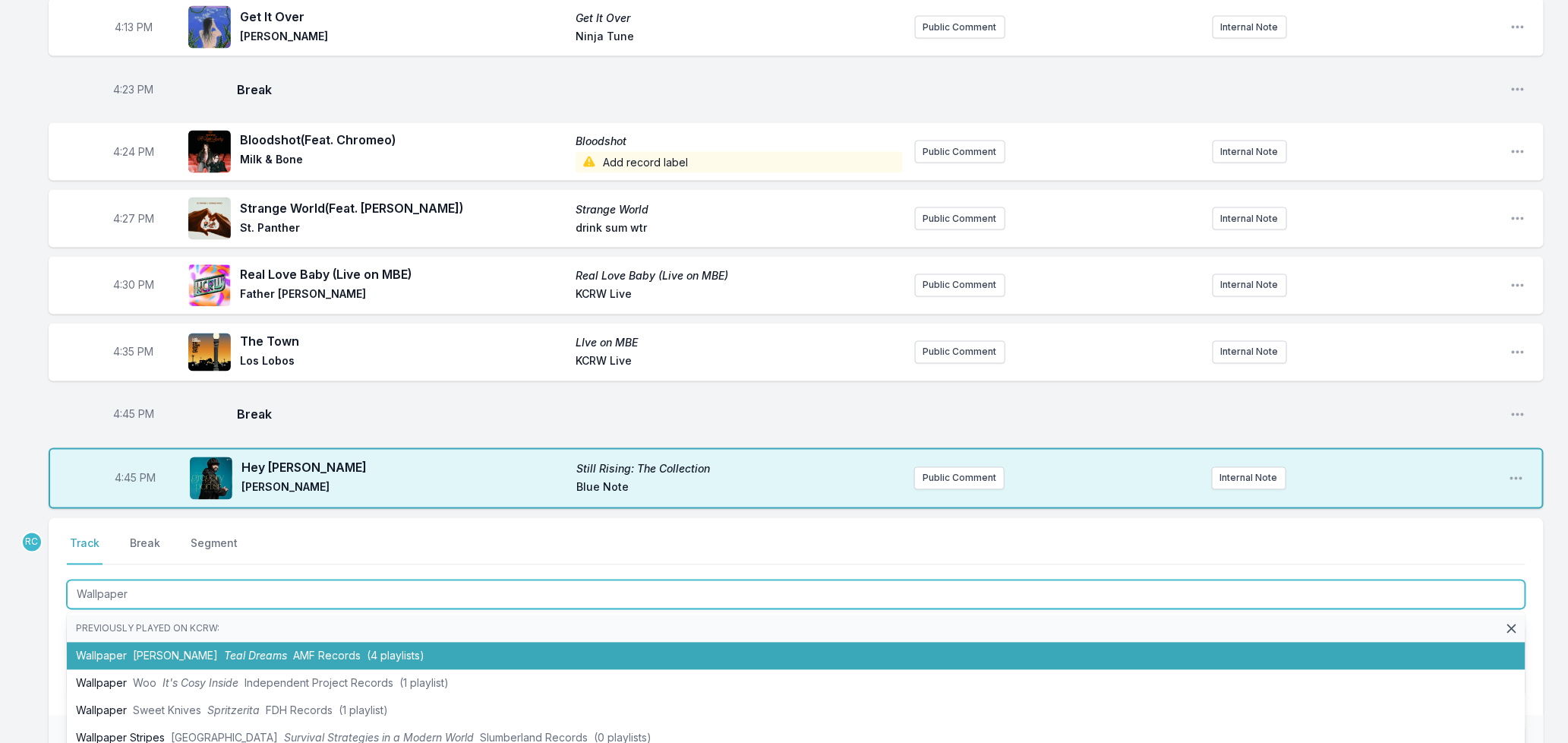
click at [287, 670] on li "Wallpaper [PERSON_NAME] Teal Dreams AMF Records (4 playlists)" at bounding box center [796, 656] width 1459 height 28
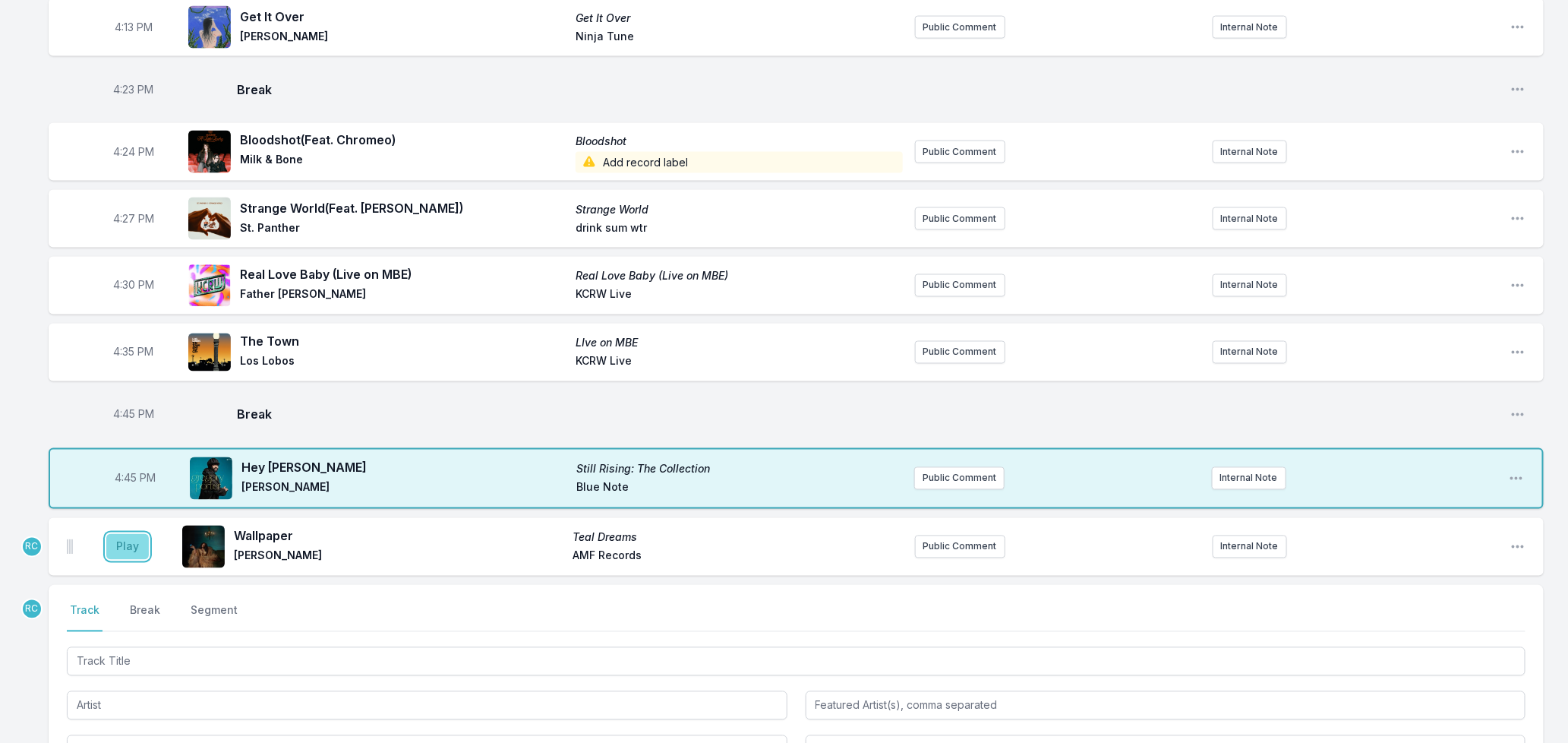
click at [127, 557] on button "Play" at bounding box center [127, 547] width 42 height 26
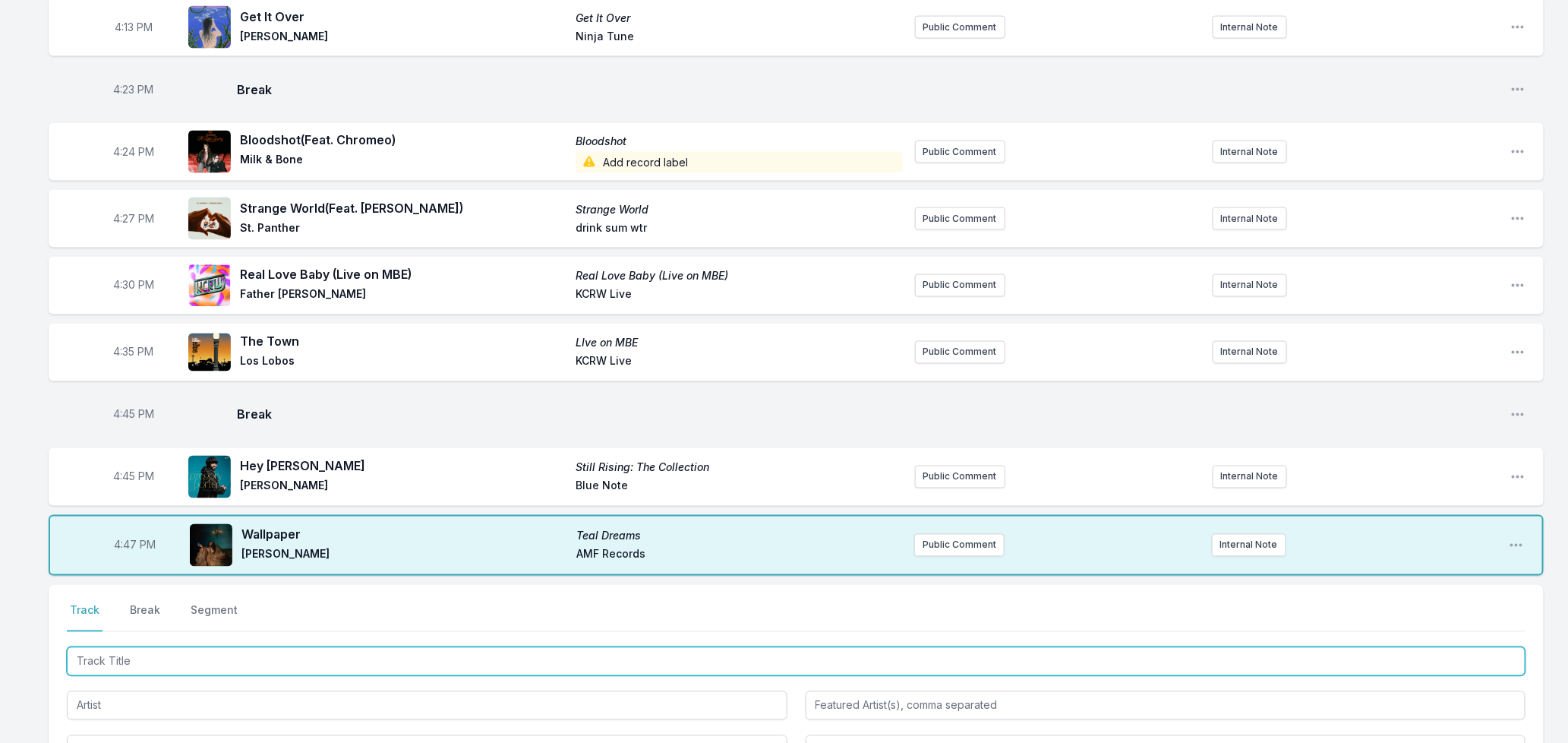
click at [269, 667] on input "Track Title" at bounding box center [796, 661] width 1459 height 29
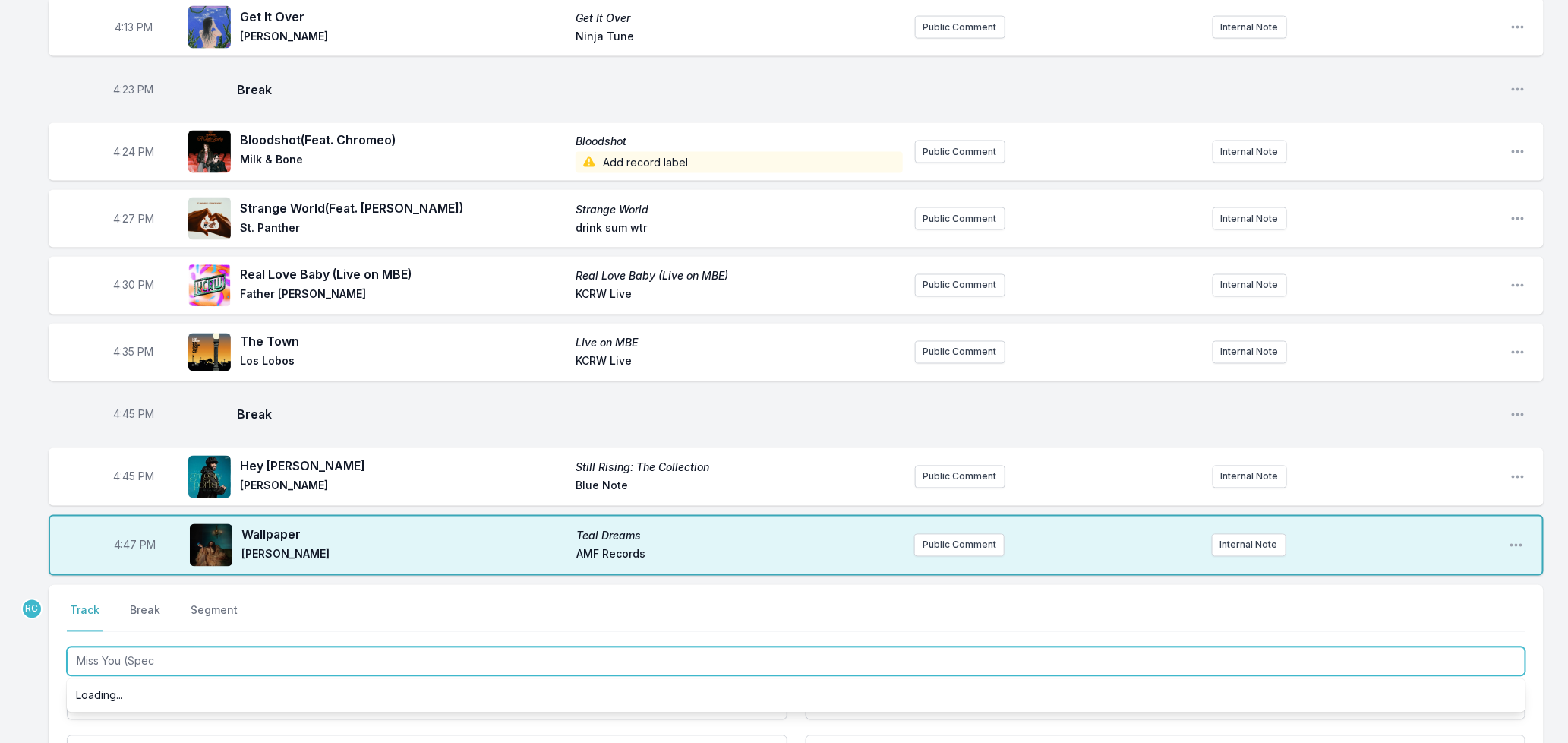
type input "Miss You (Speci"
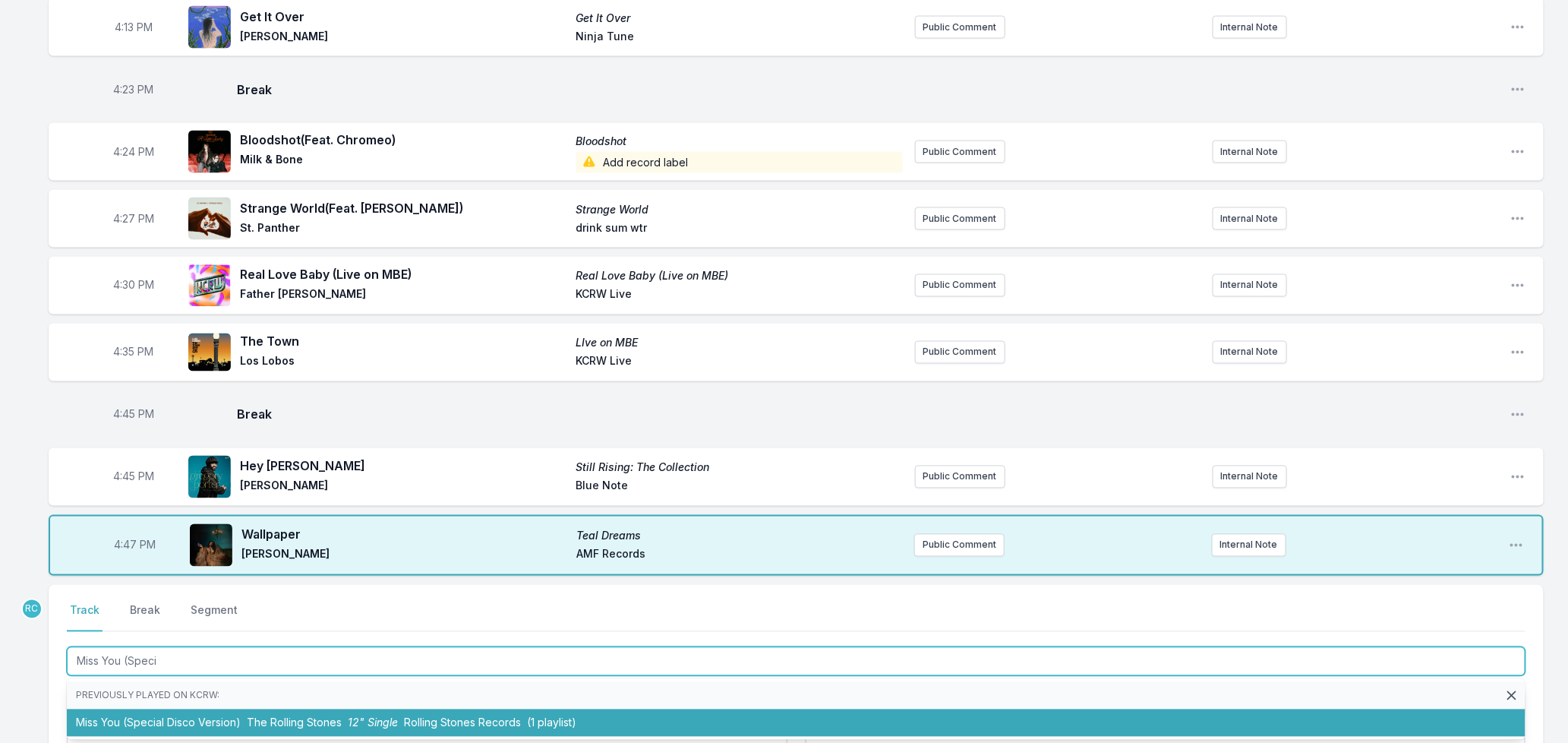
click at [336, 729] on span "The Rolling Stones" at bounding box center [294, 722] width 95 height 13
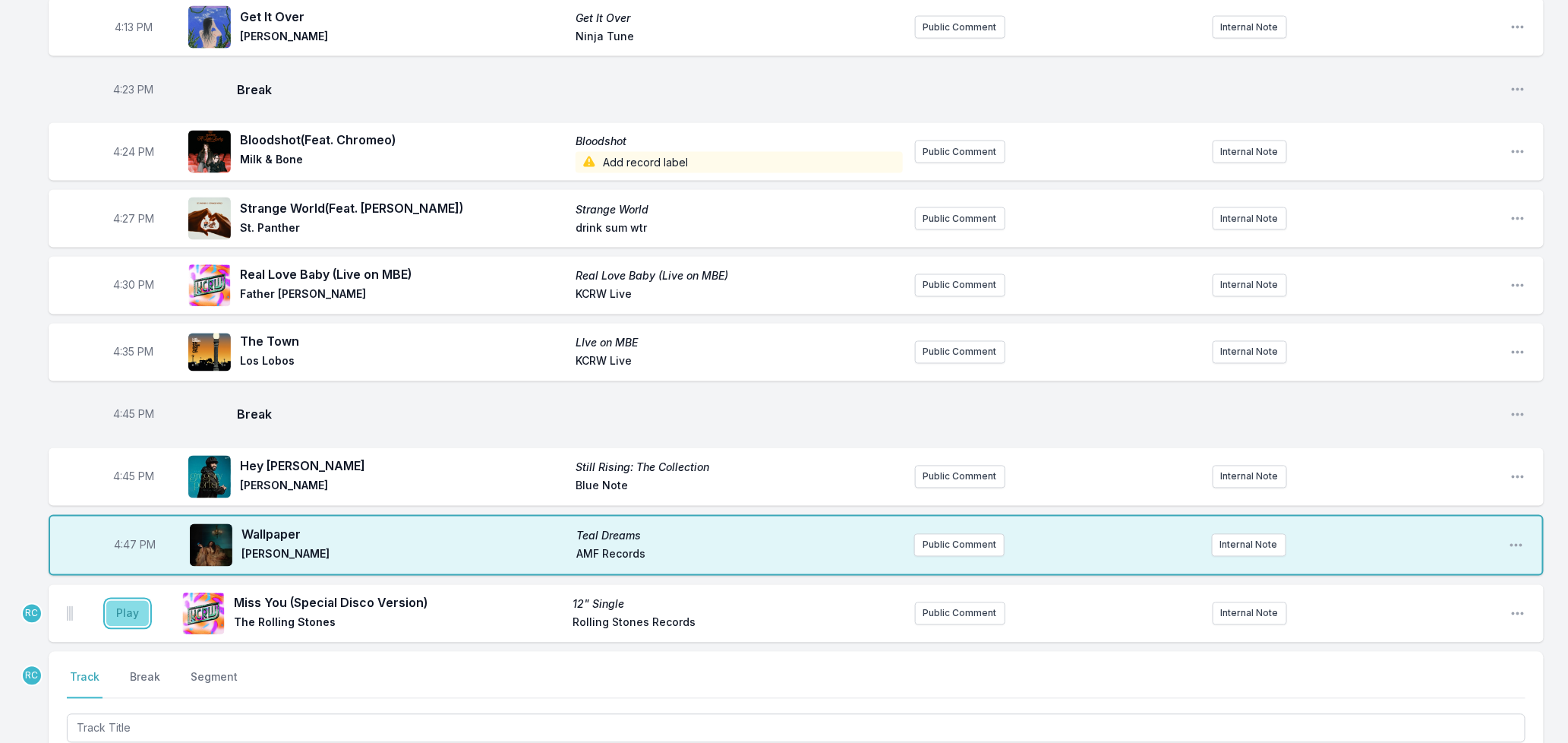
click at [131, 617] on button "Play" at bounding box center [127, 614] width 42 height 26
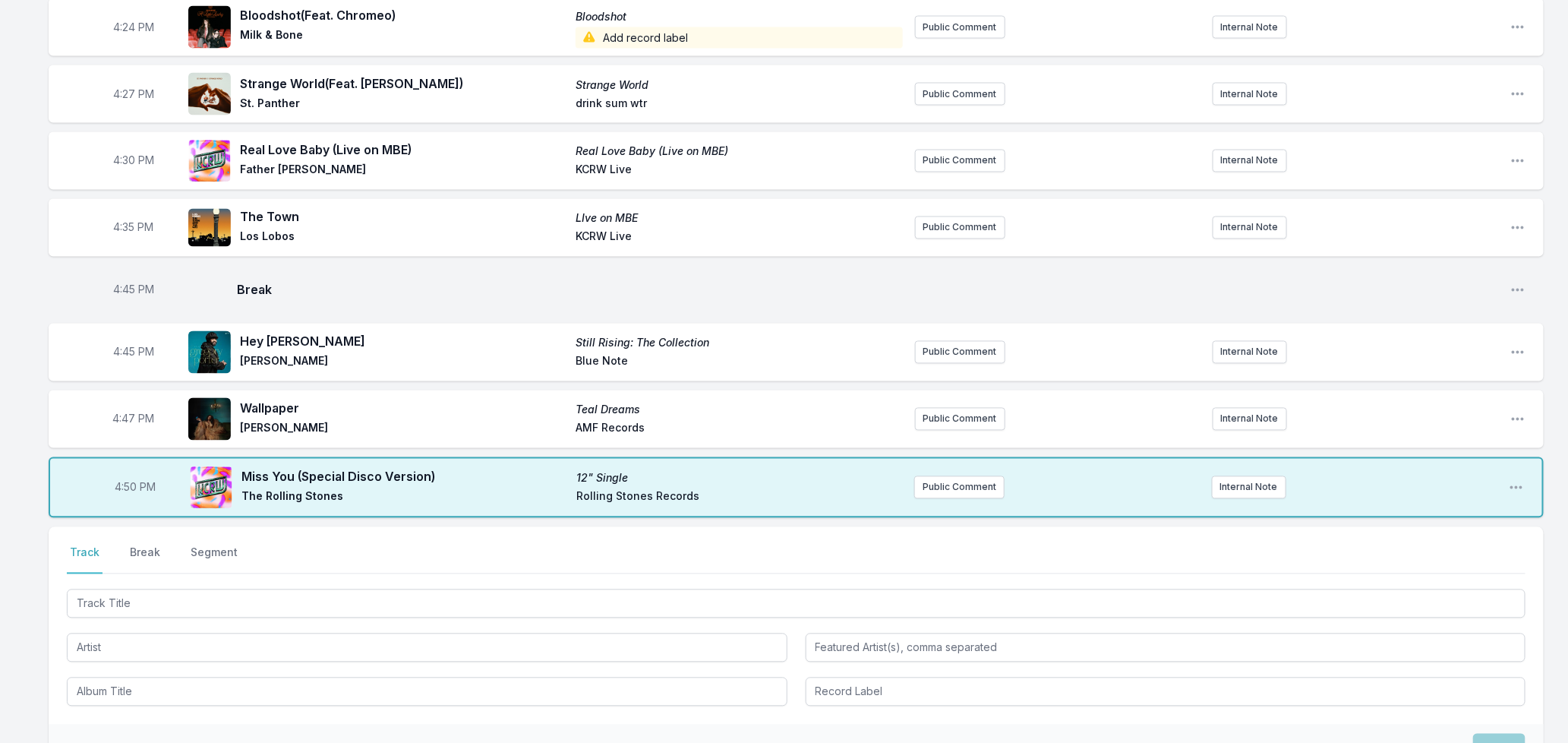
scroll to position [1449, 0]
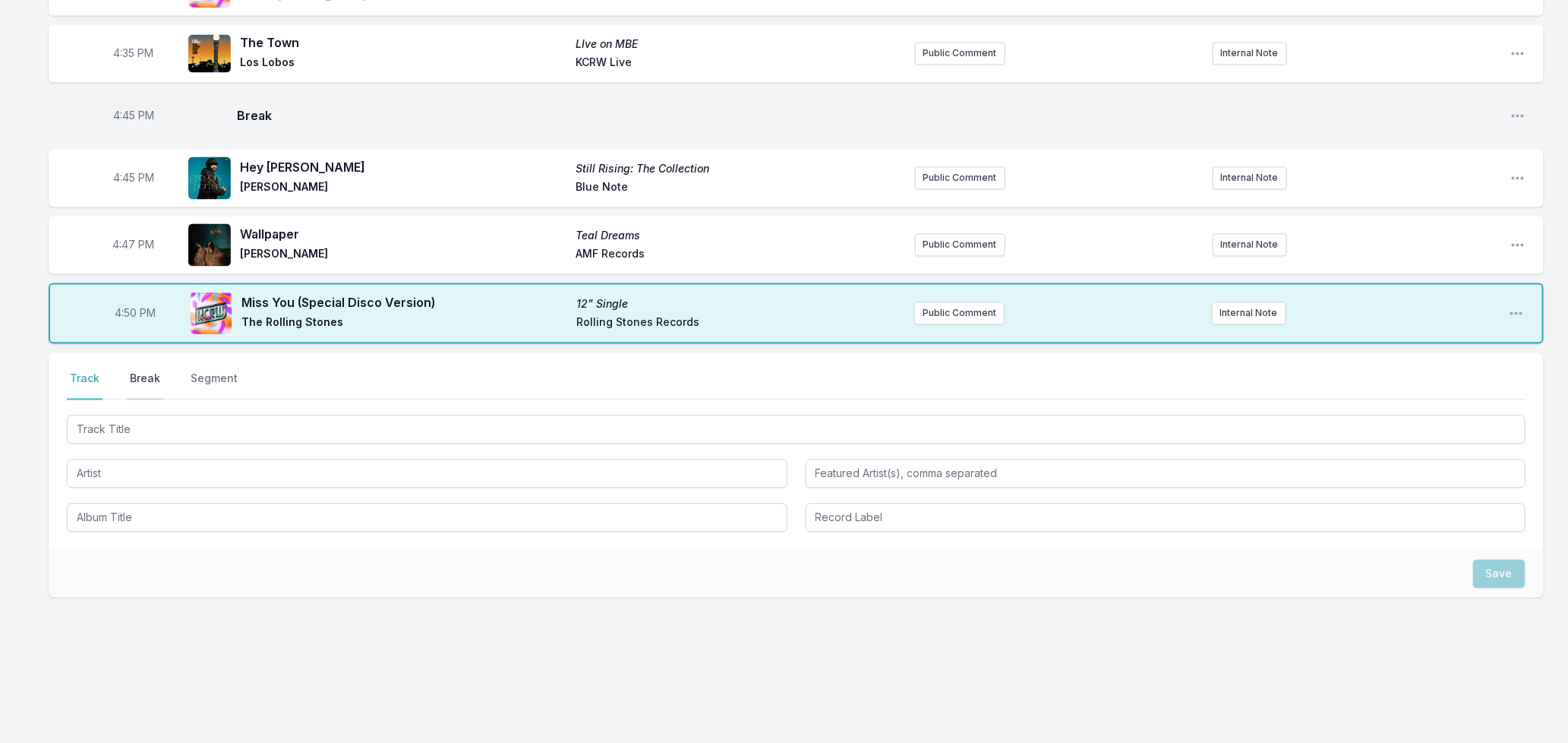
click at [137, 381] on button "Break" at bounding box center [145, 384] width 36 height 29
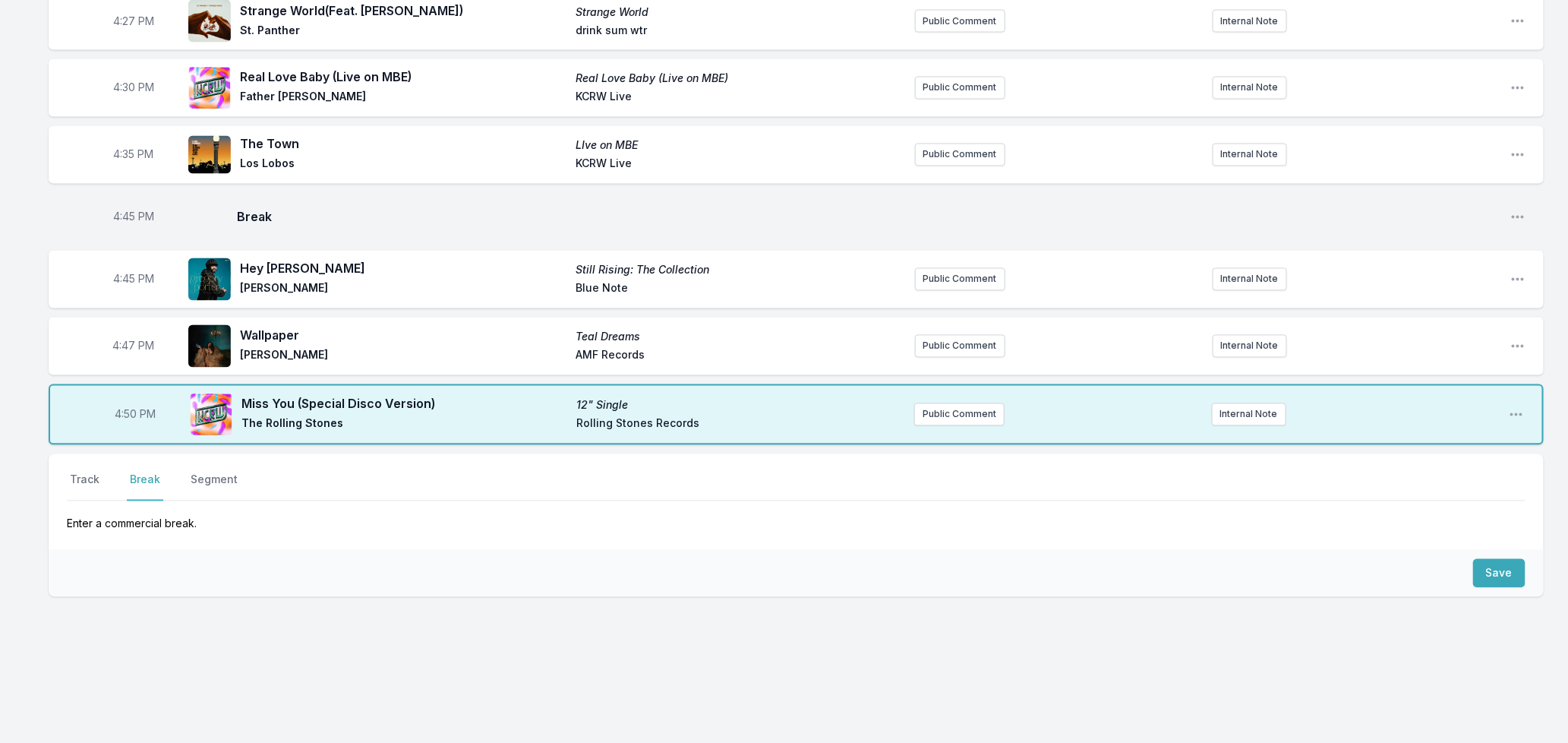
scroll to position [1346, 0]
click at [1487, 570] on button "Save" at bounding box center [1499, 573] width 52 height 29
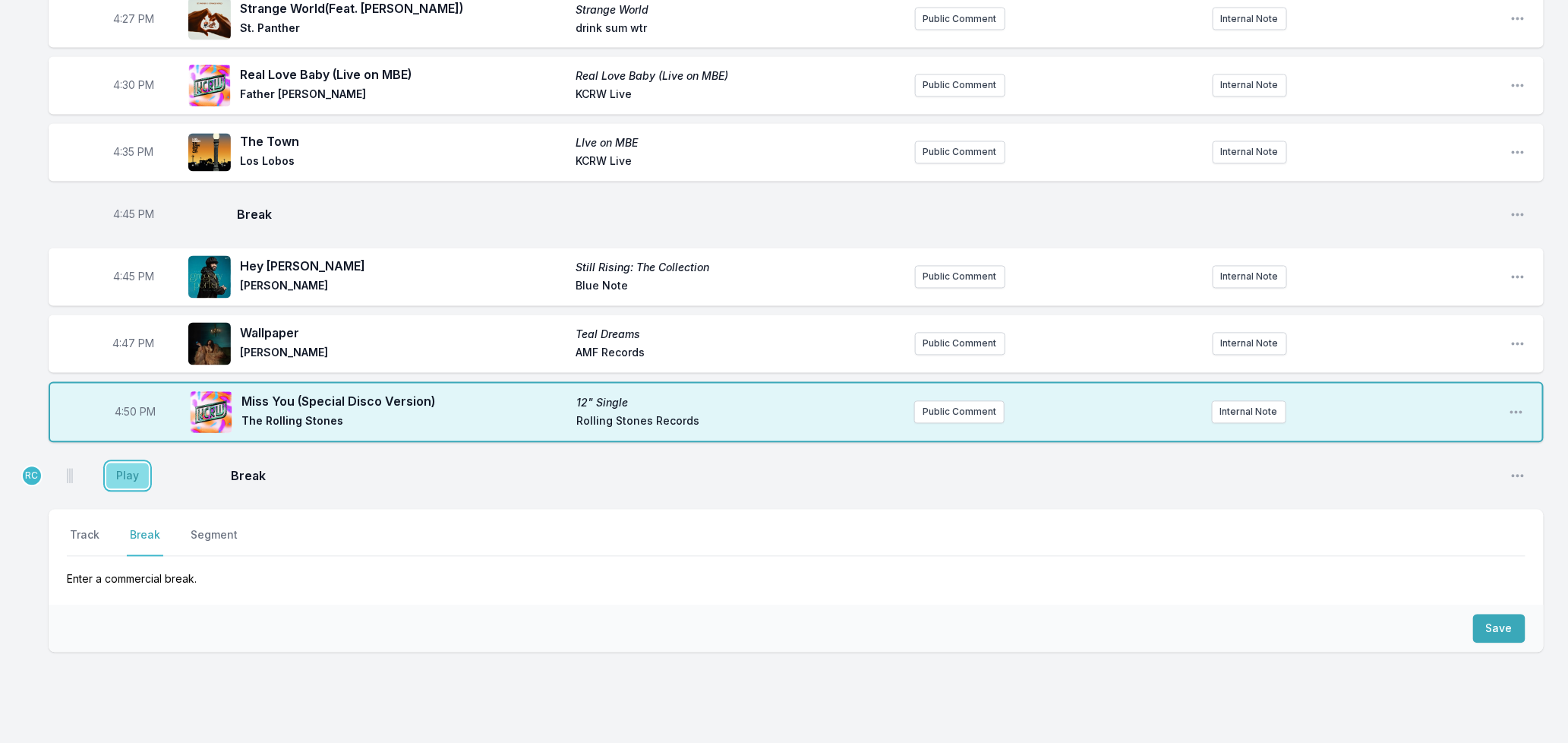
click at [133, 480] on button "Play" at bounding box center [127, 476] width 42 height 26
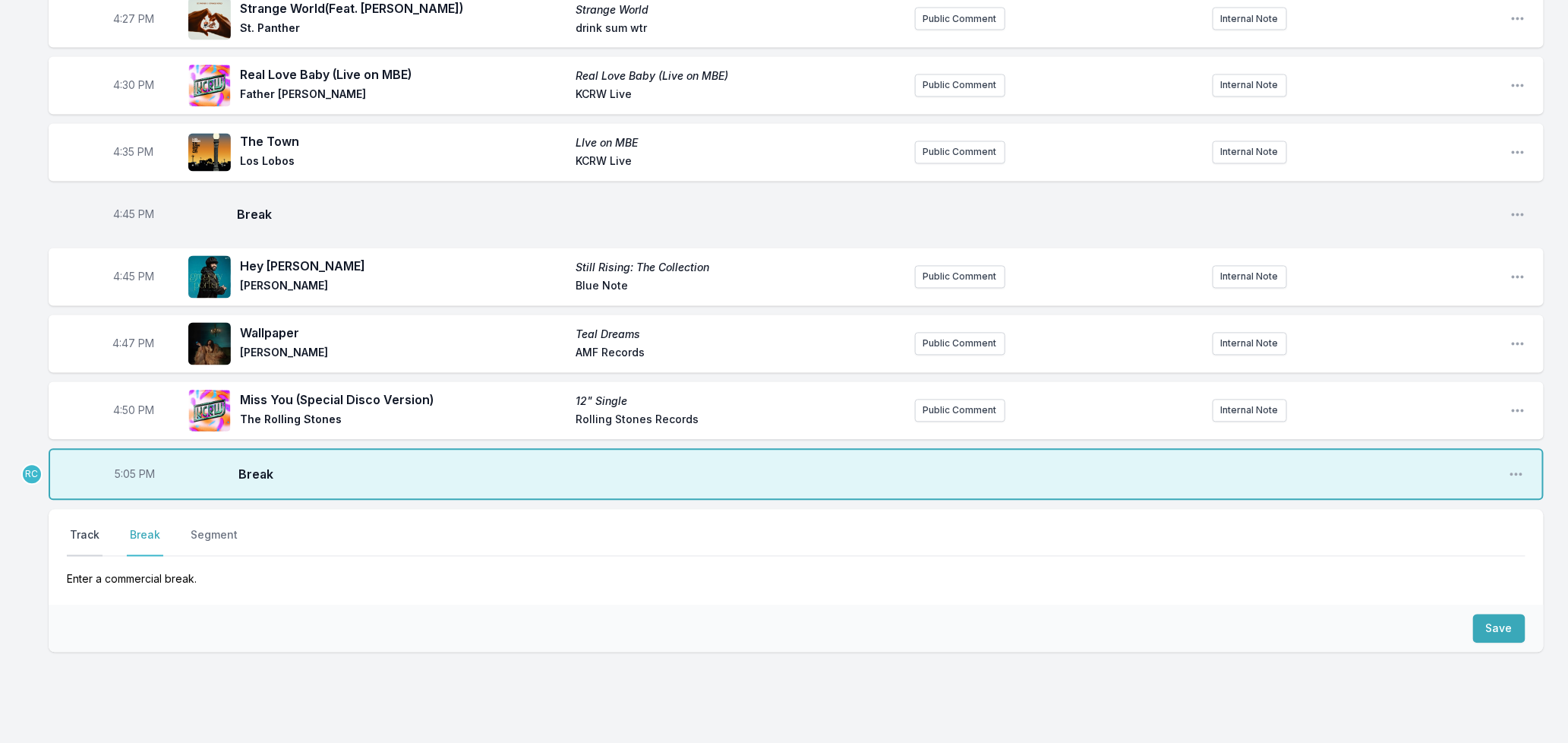
click at [82, 531] on button "Track" at bounding box center [85, 542] width 35 height 29
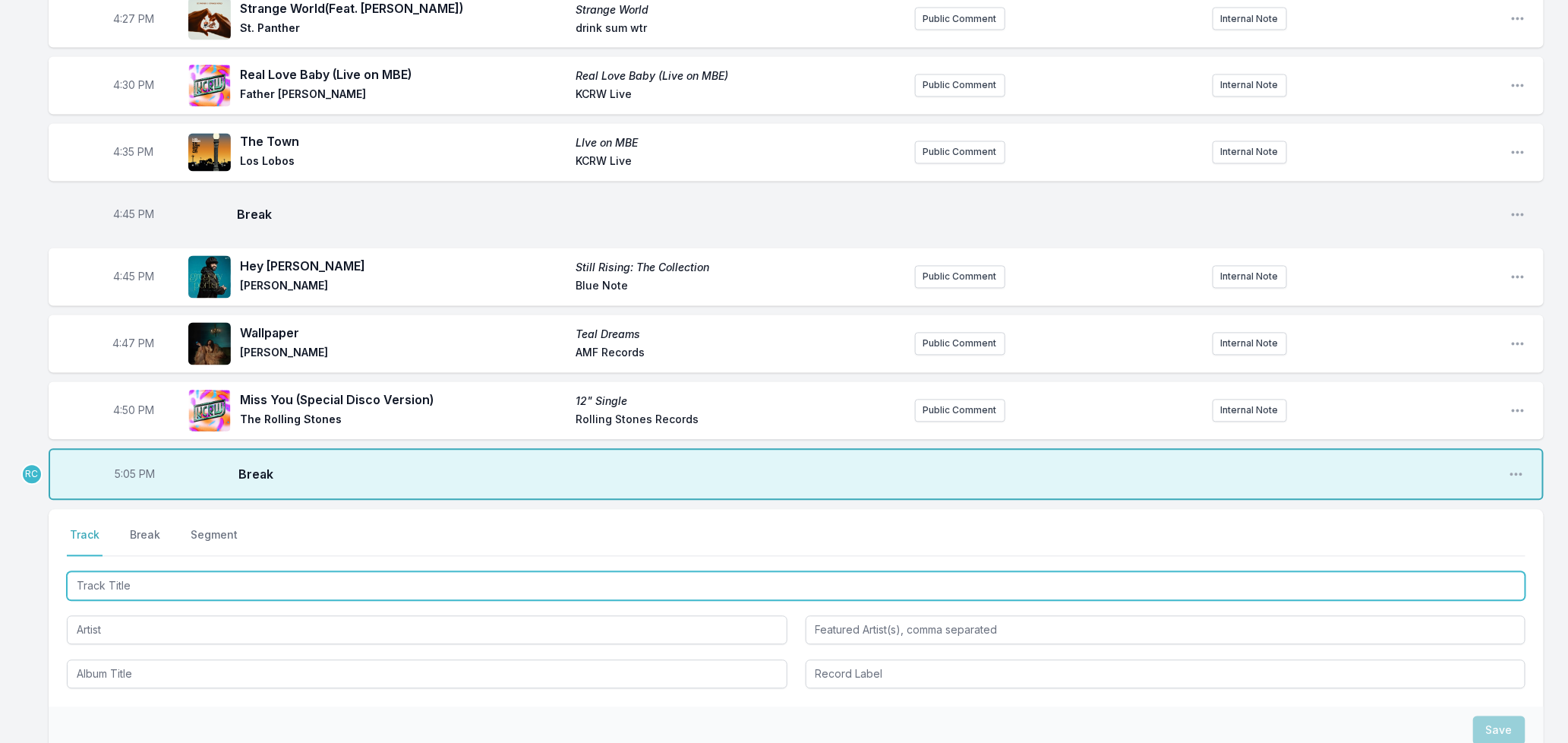
drag, startPoint x: 162, startPoint y: 586, endPoint x: 178, endPoint y: 582, distance: 16.5
click at [162, 583] on input "Track Title" at bounding box center [796, 585] width 1459 height 29
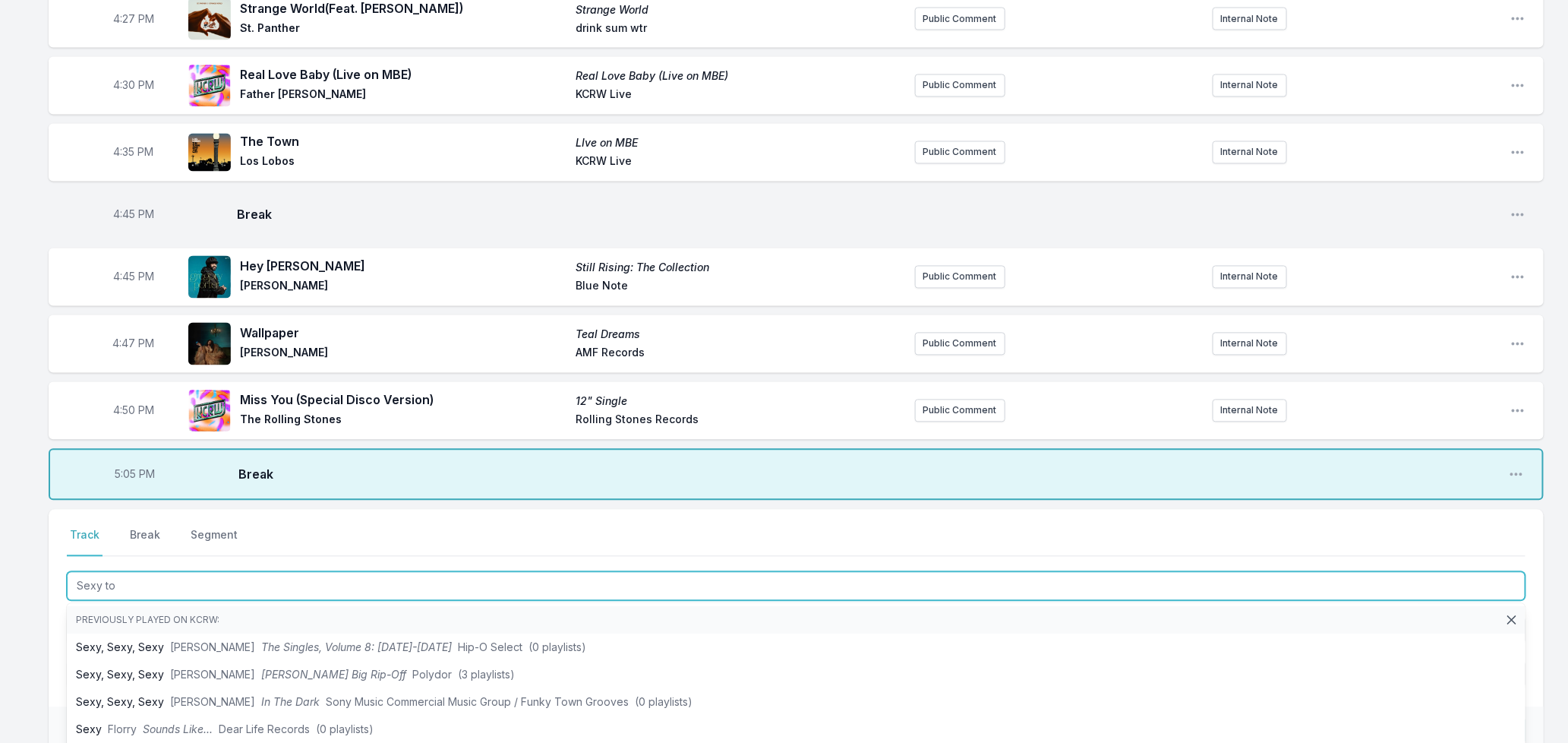
type input "Sexy to"
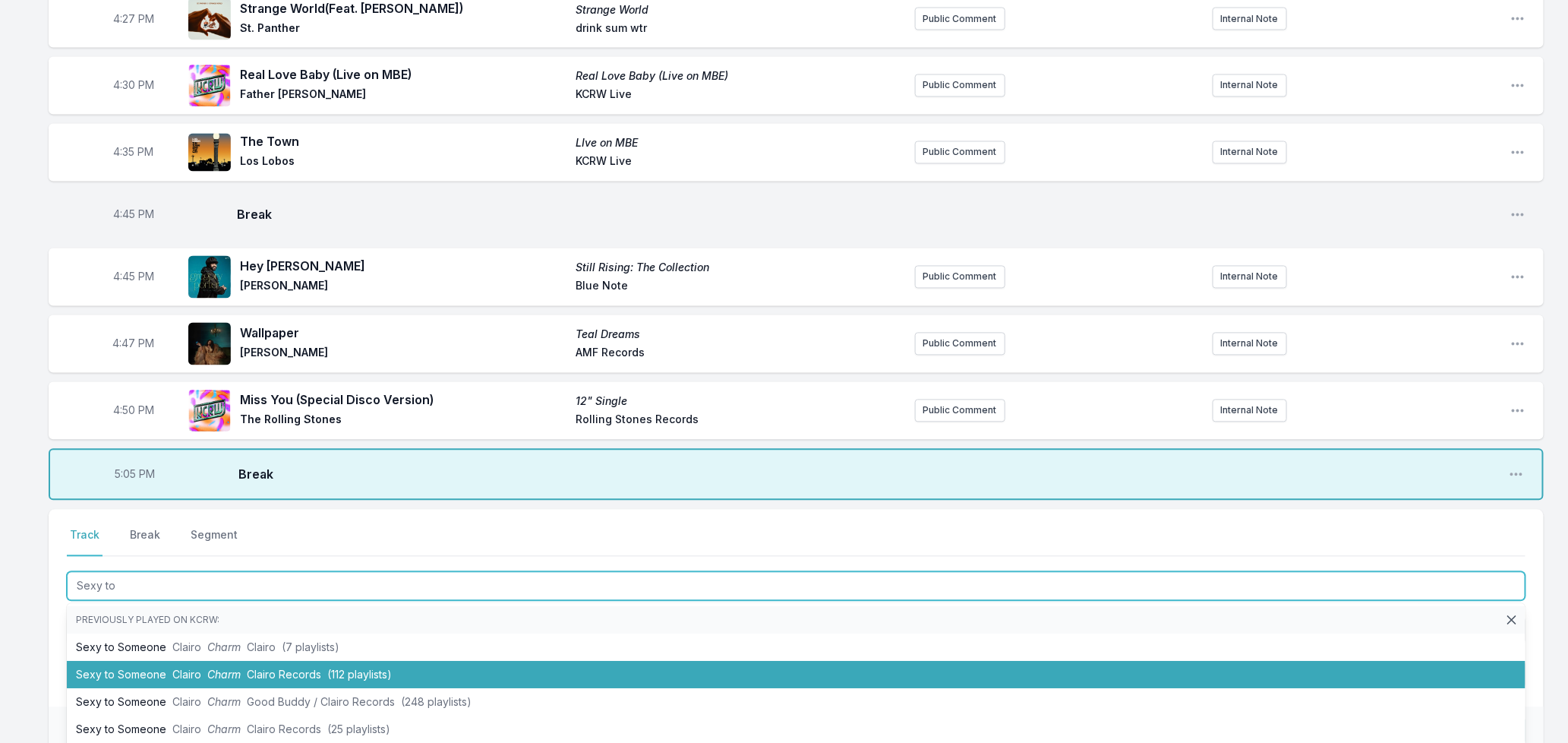
click at [262, 681] on span "Clairo Records" at bounding box center [284, 674] width 75 height 13
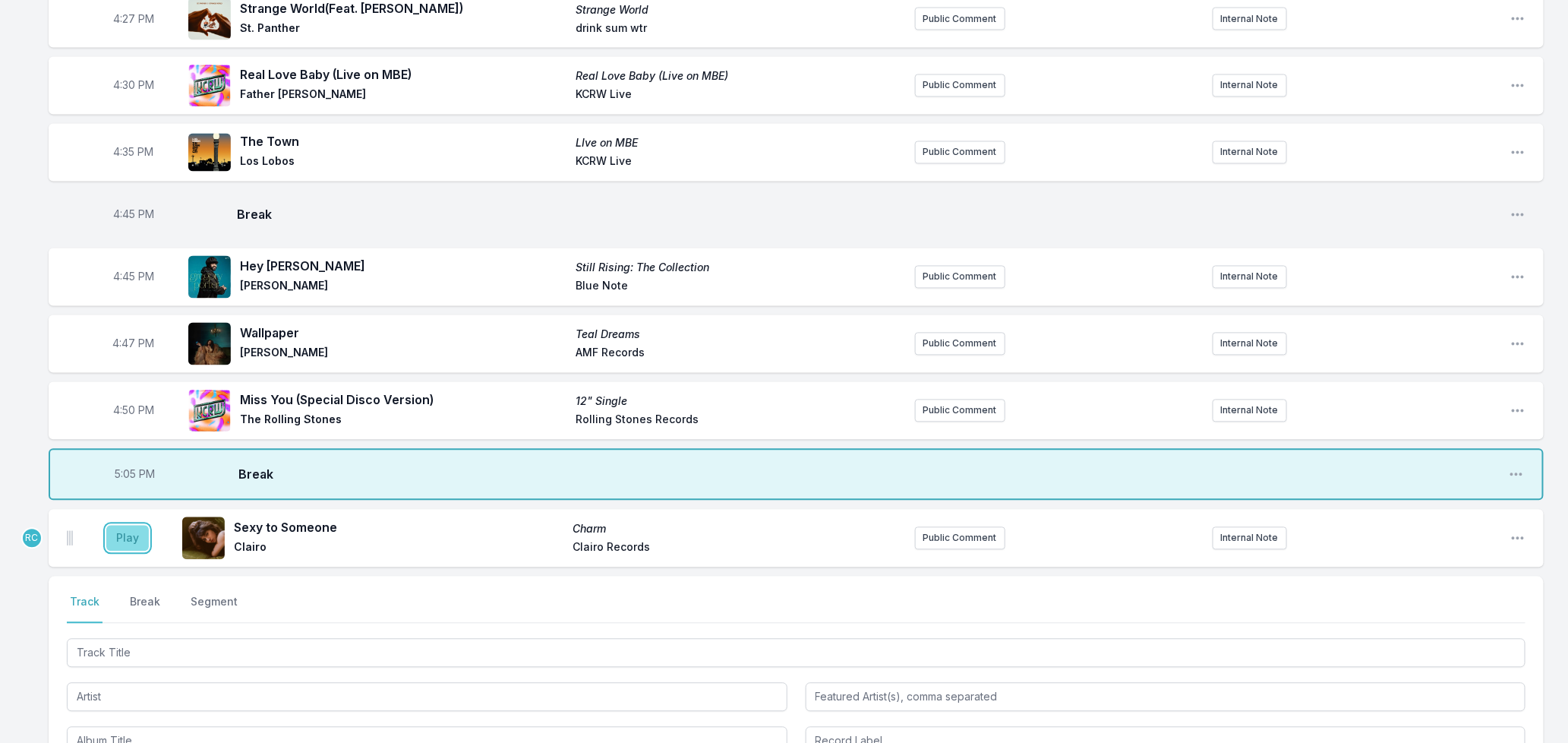
click at [132, 541] on button "Play" at bounding box center [127, 538] width 42 height 26
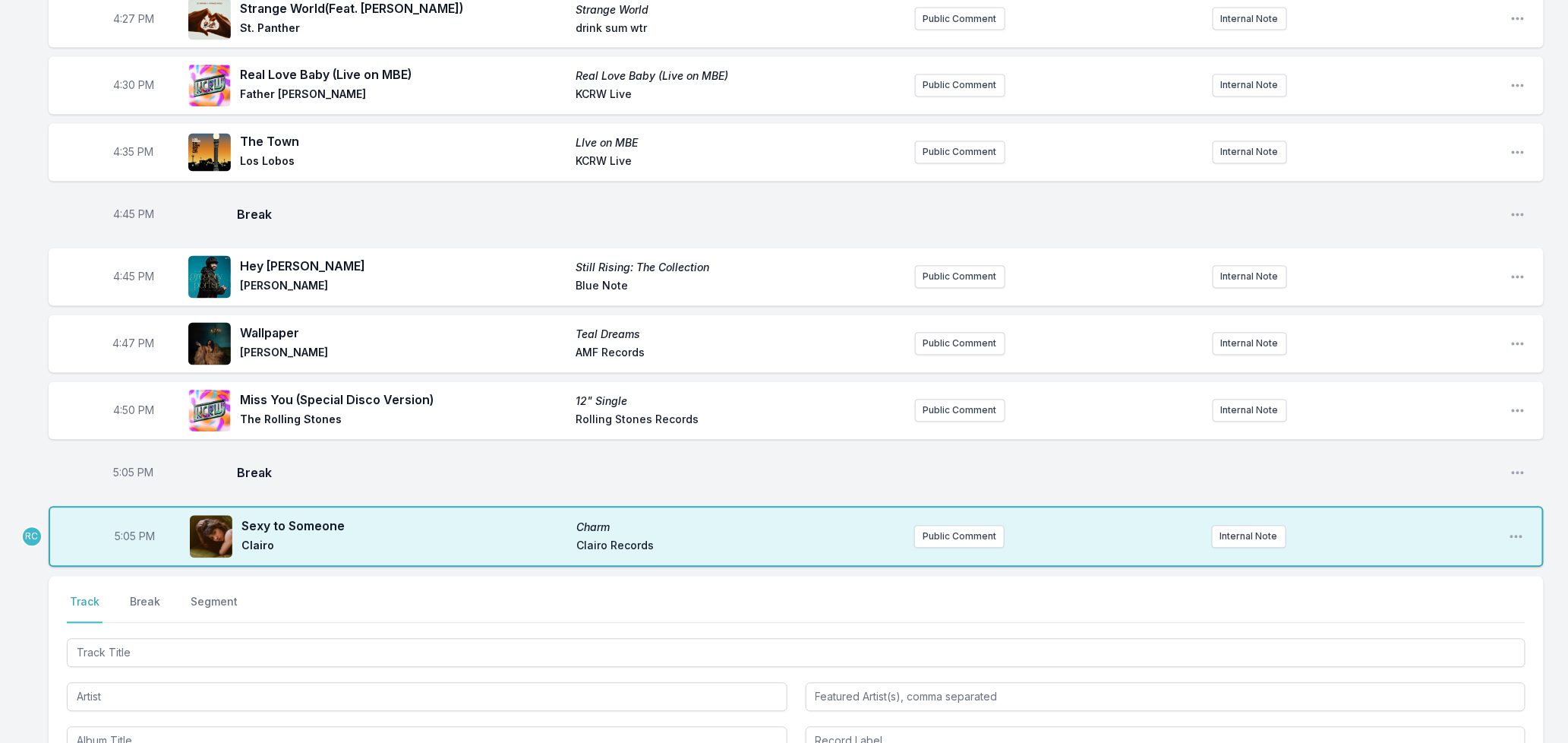
click at [88, 605] on button "Track" at bounding box center [85, 608] width 35 height 29
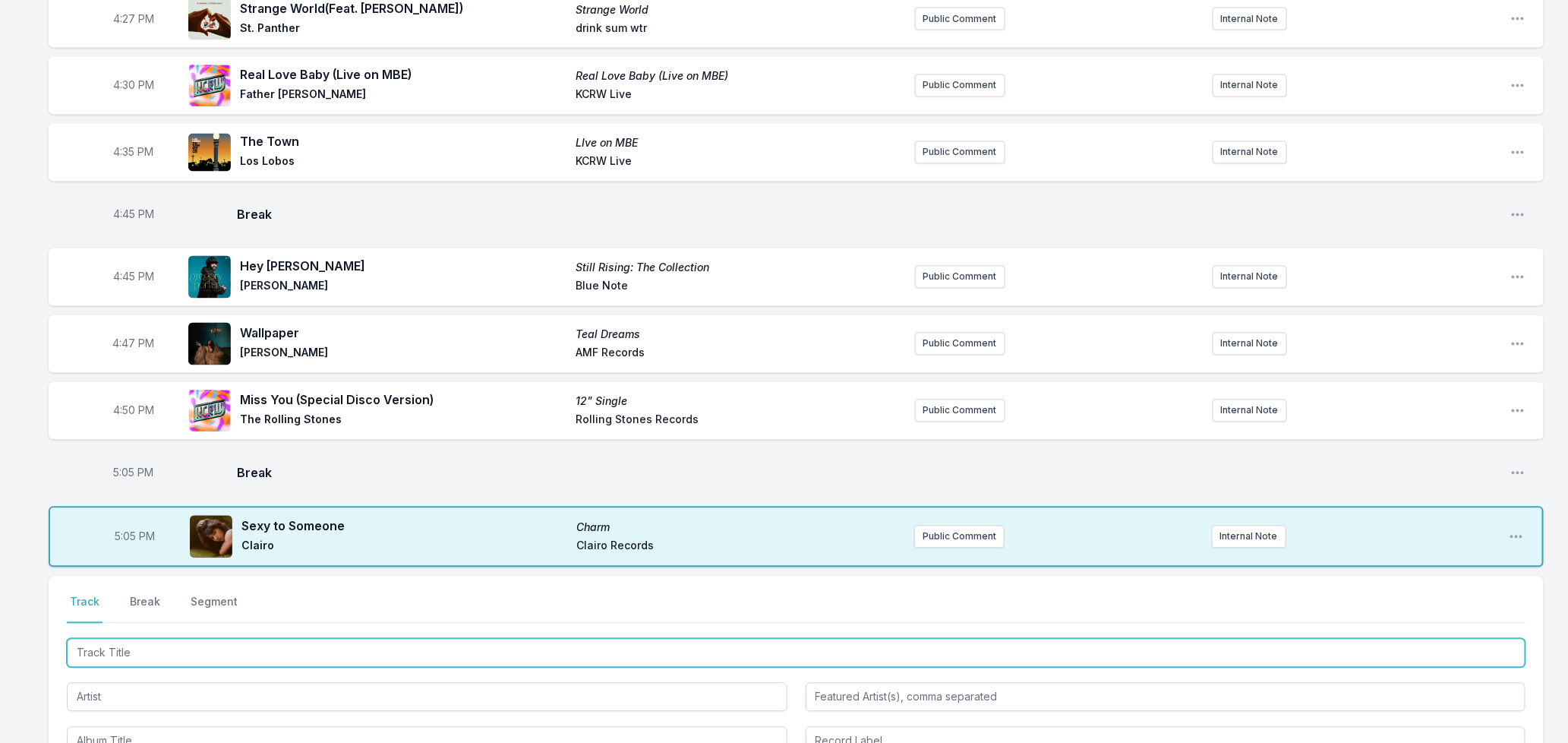
click at [218, 659] on input "Track Title" at bounding box center [796, 652] width 1459 height 29
click at [266, 657] on input "Track Title" at bounding box center [796, 652] width 1459 height 29
type input "Dracula"
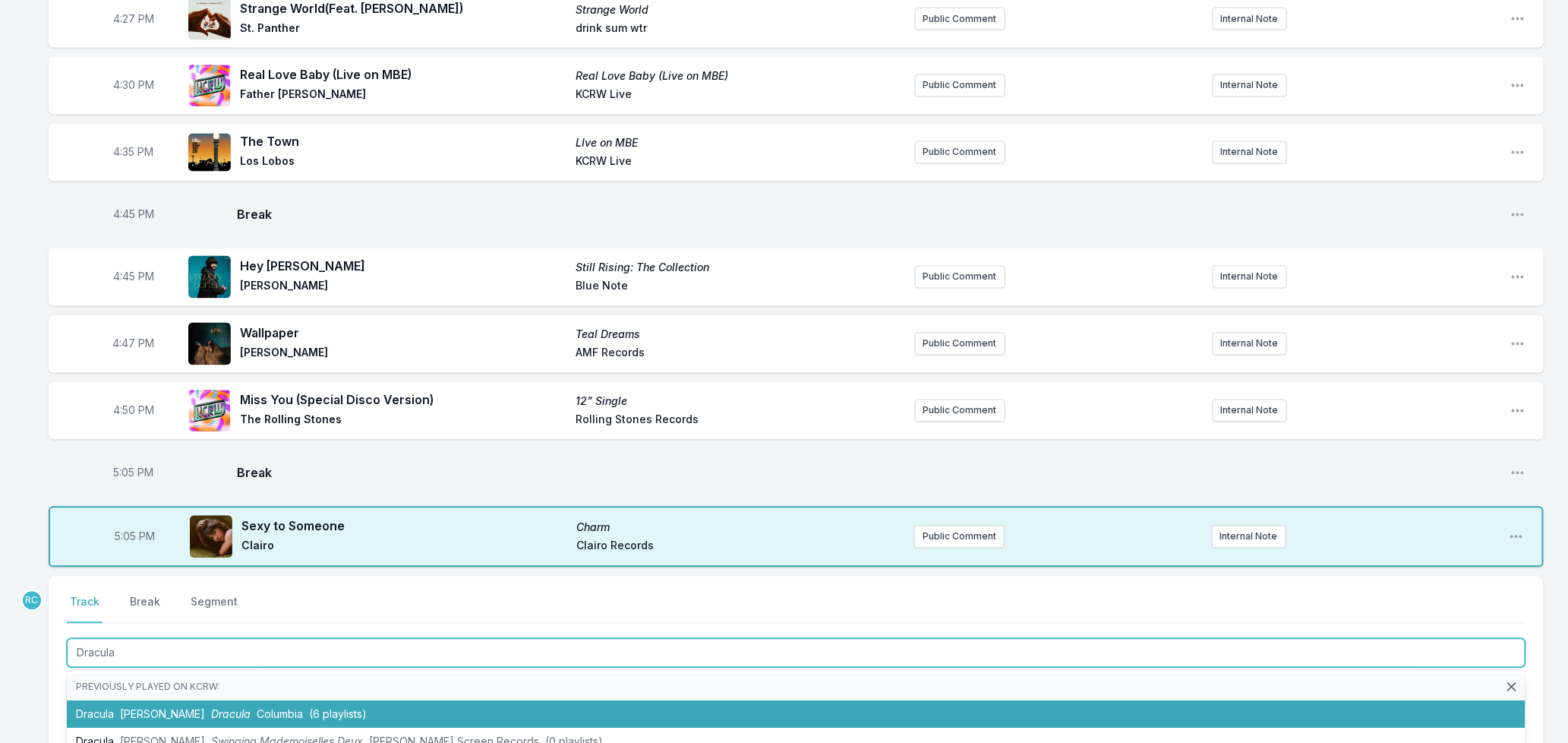
click at [187, 719] on li "Dracula [PERSON_NAME] Dracula Columbia (6 playlists)" at bounding box center [796, 714] width 1459 height 28
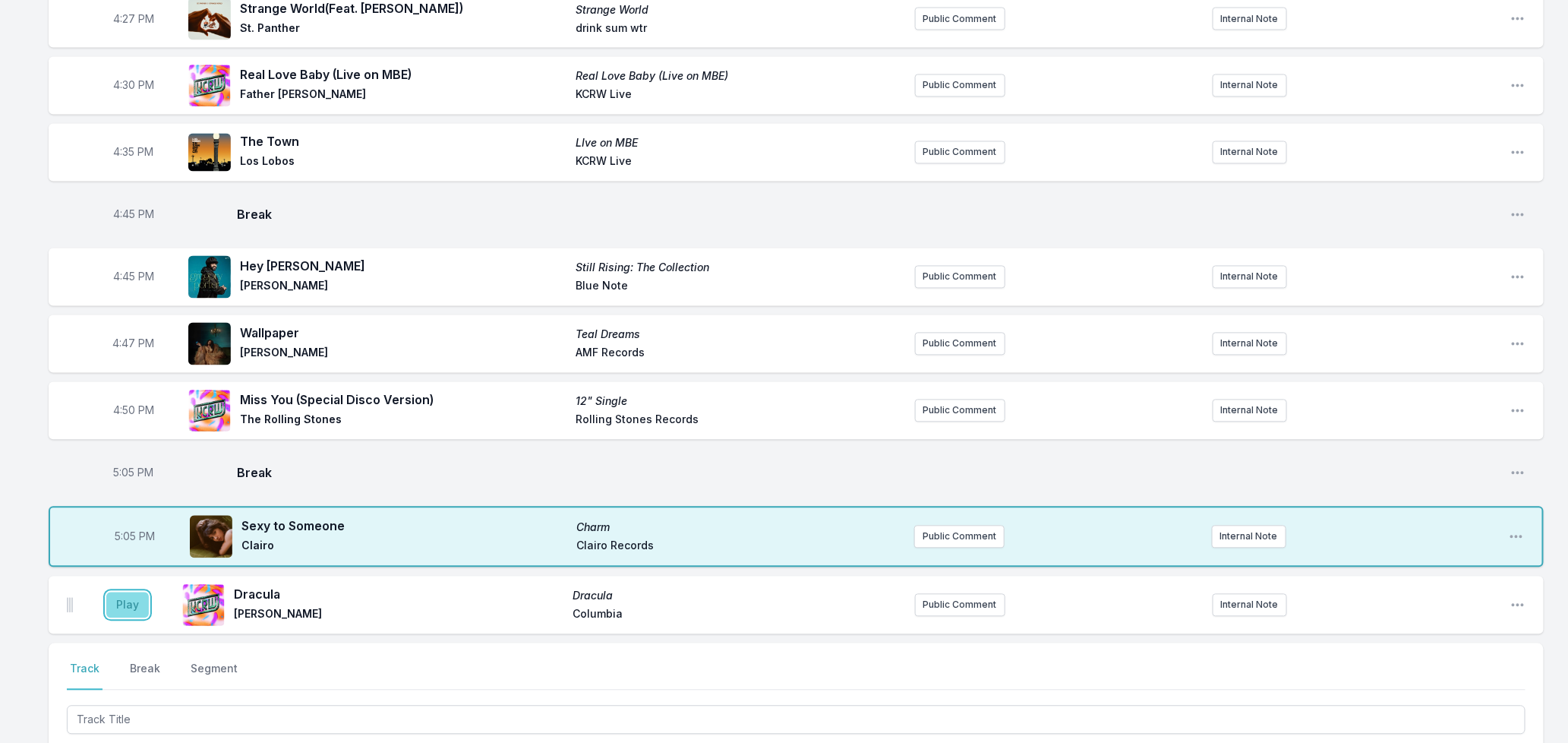
click at [127, 604] on button "Play" at bounding box center [127, 605] width 42 height 26
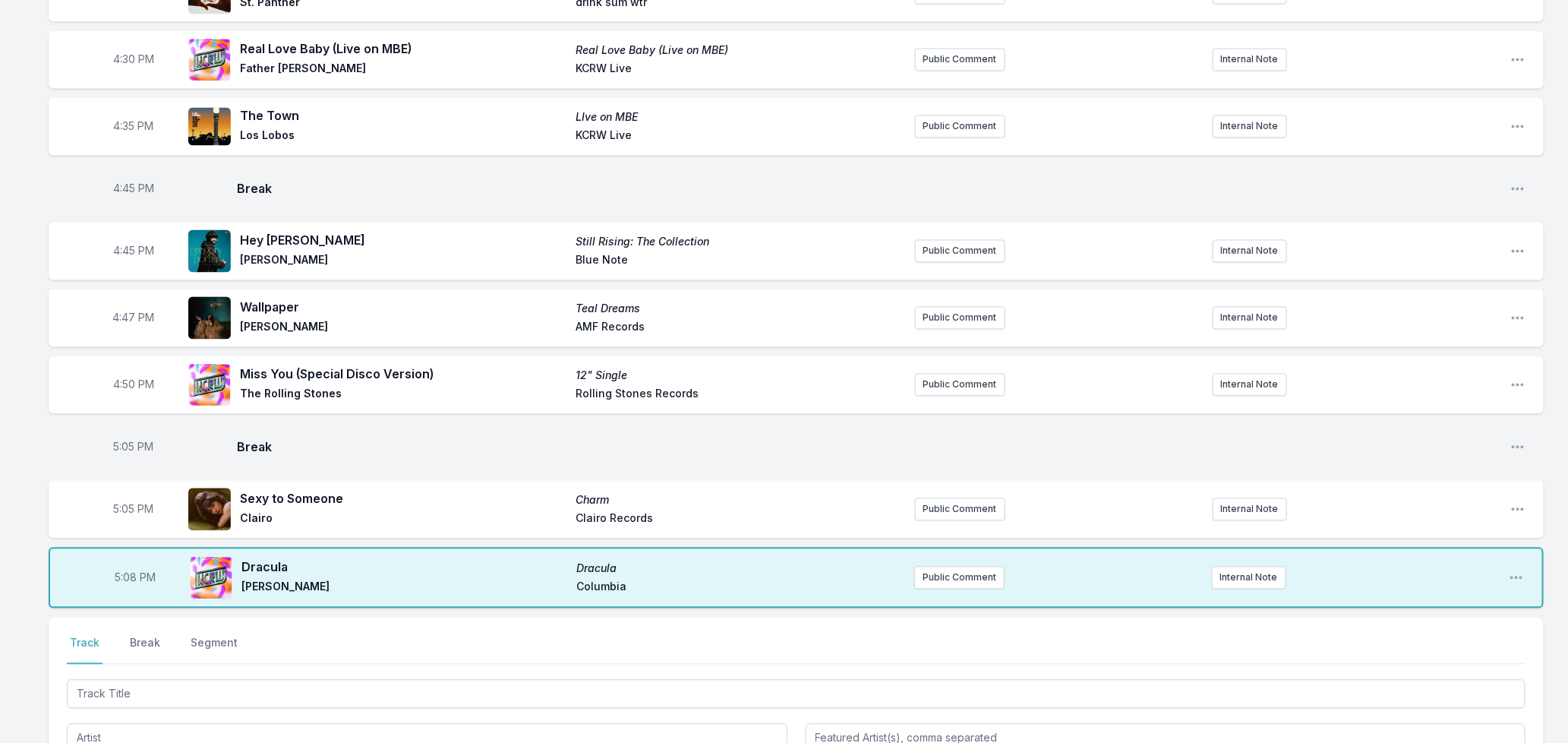
scroll to position [1641, 0]
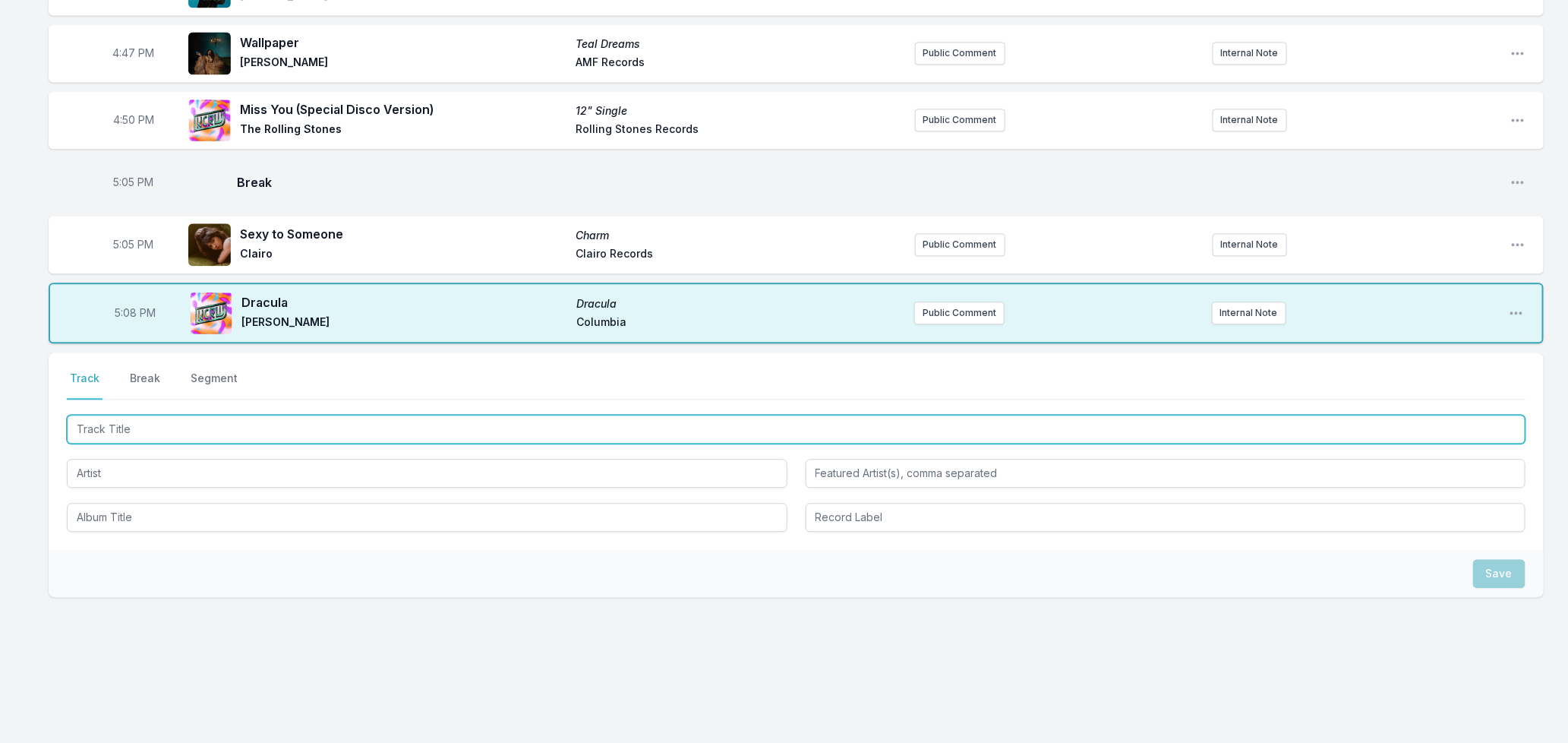
click at [206, 428] on input "Track Title" at bounding box center [796, 429] width 1459 height 29
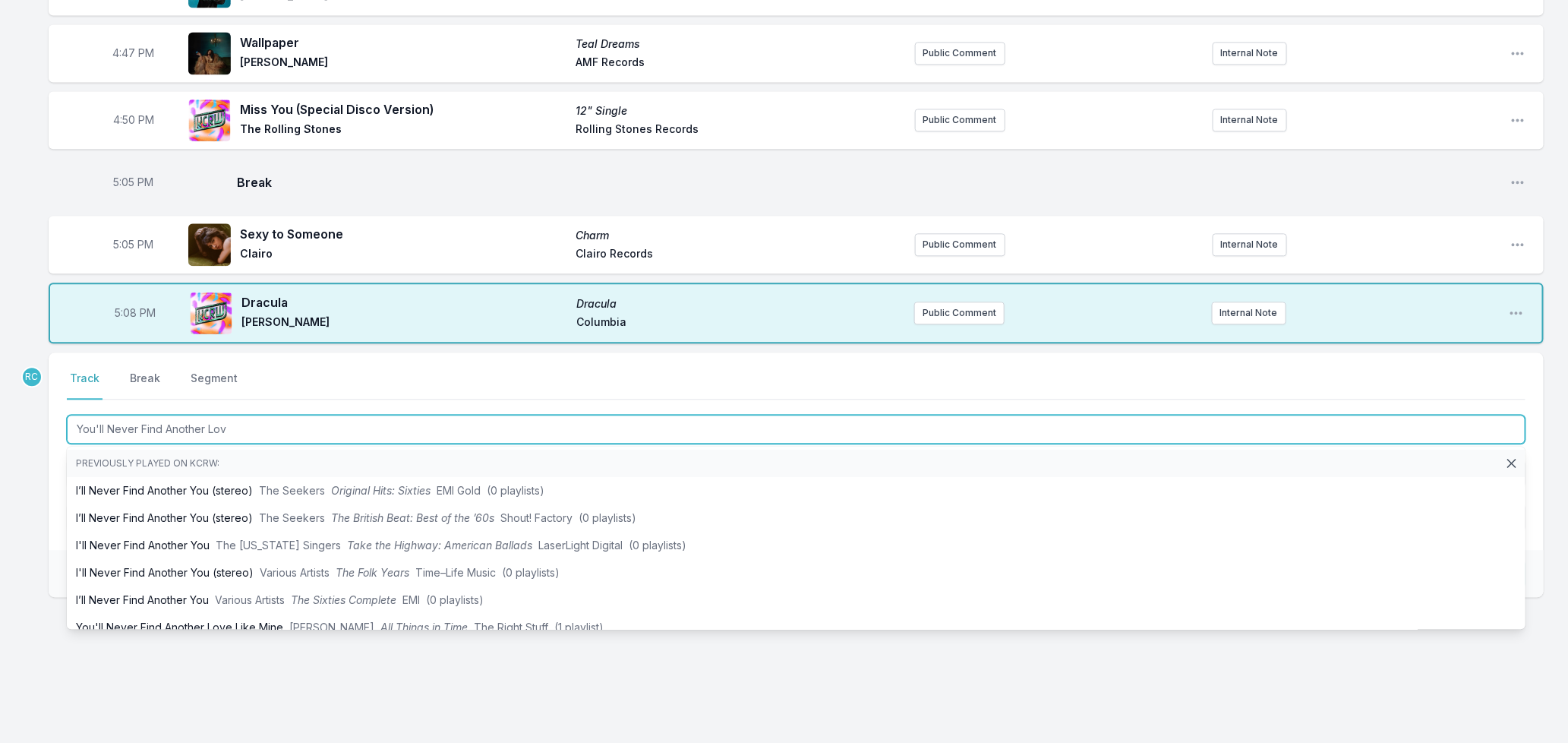
type input "You'll Never Find Another Love"
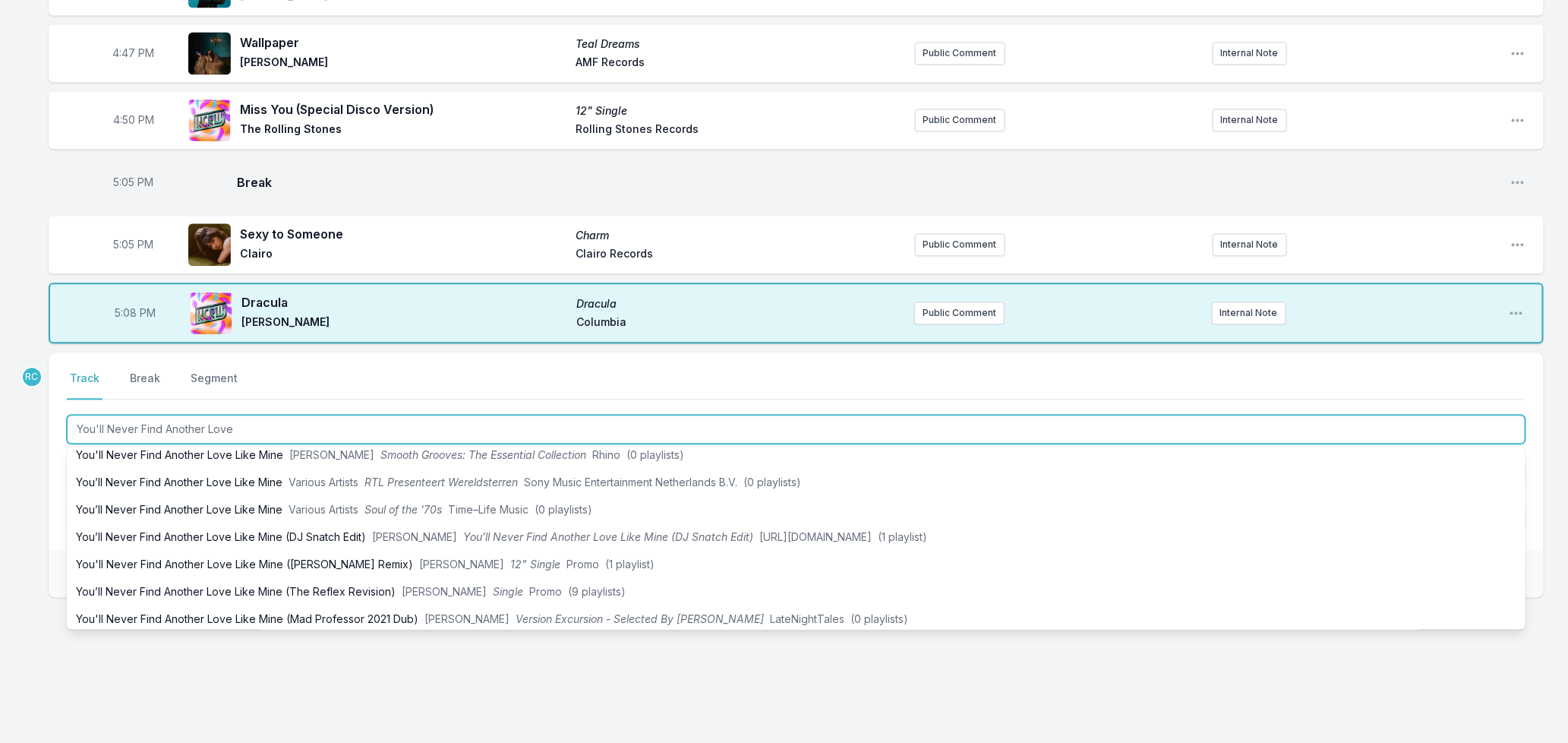
scroll to position [178, 0]
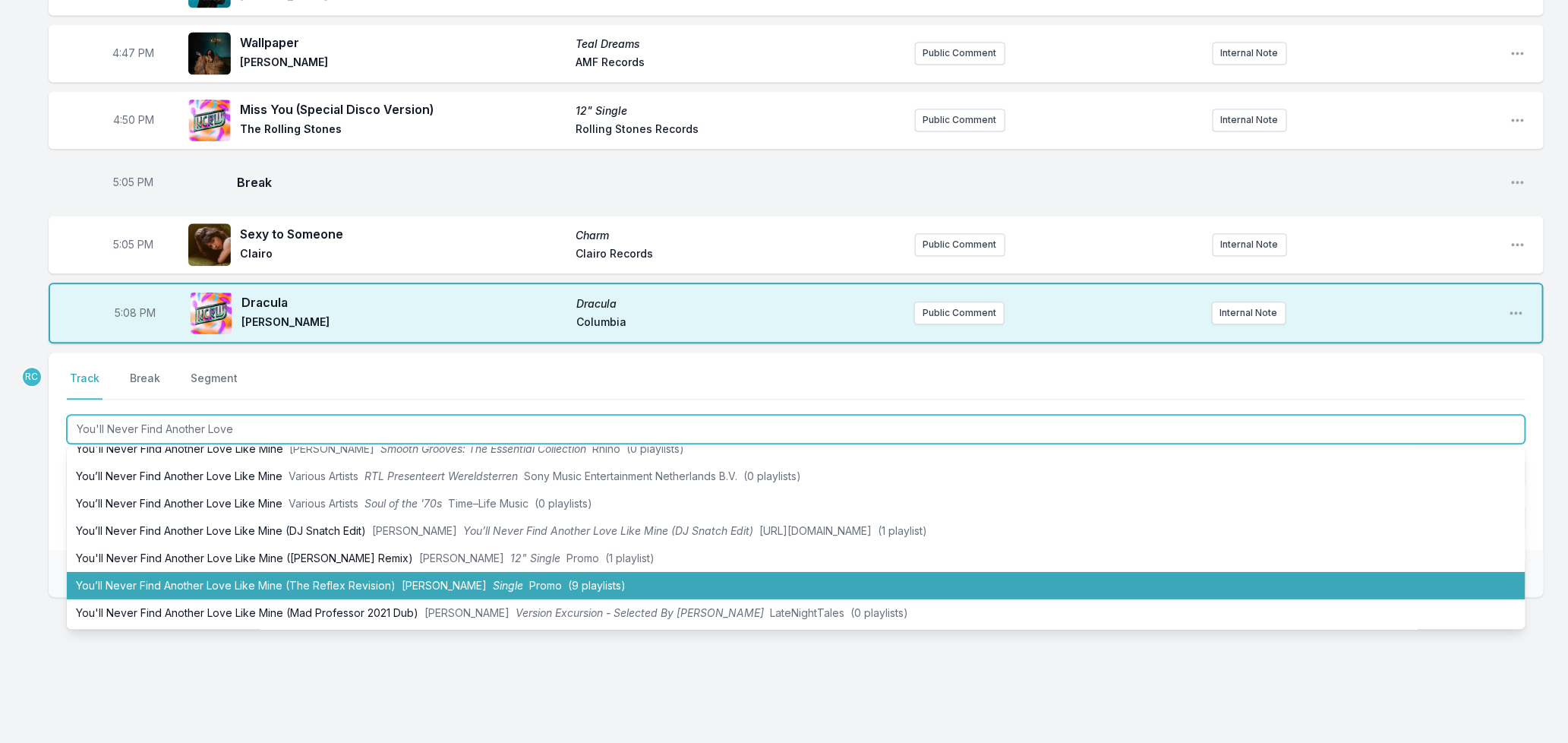
click at [428, 577] on li "You’ll Never Find Another Love Like Mine (The Reflex Revision) [PERSON_NAME] Si…" at bounding box center [796, 585] width 1459 height 28
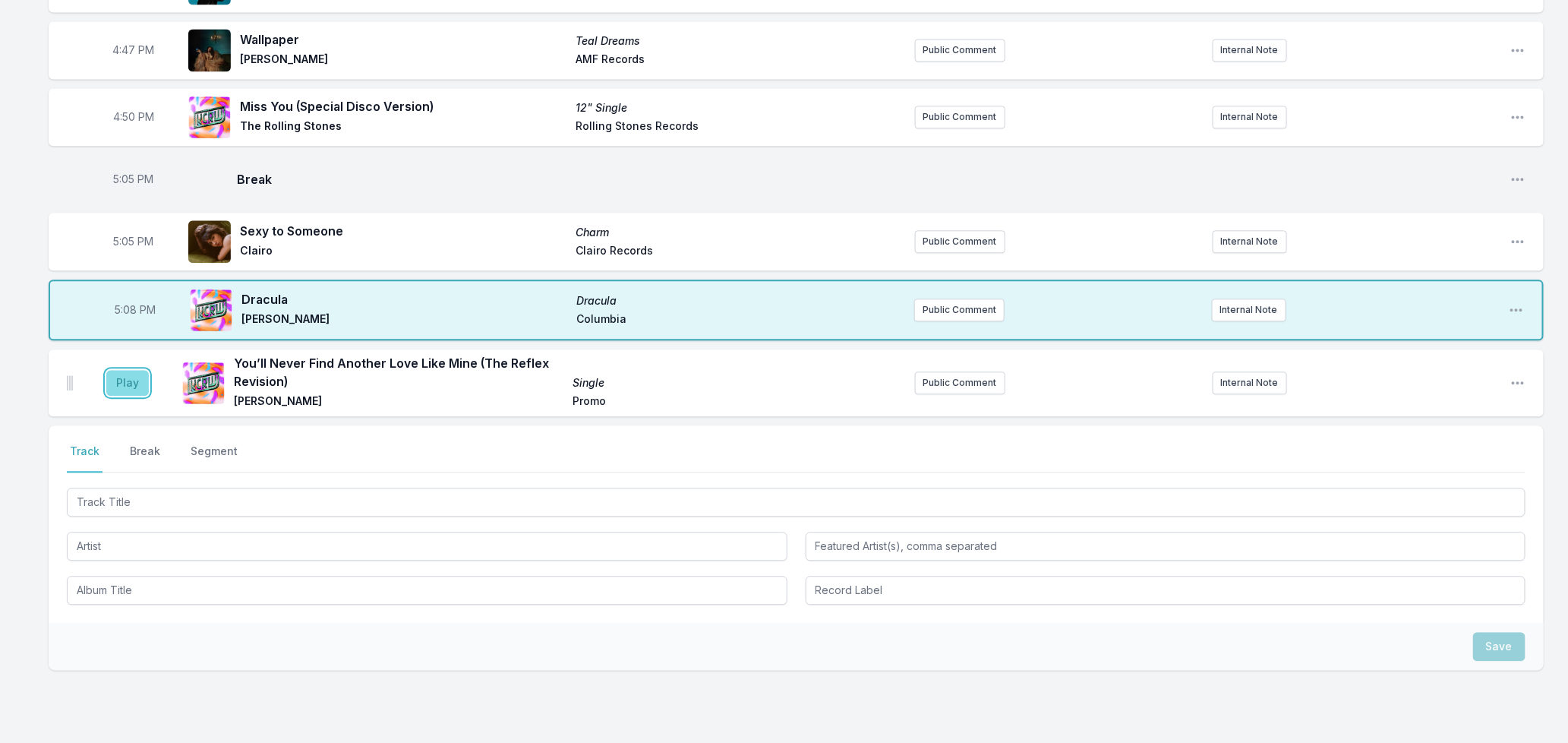
click at [134, 393] on button "Play" at bounding box center [127, 382] width 42 height 26
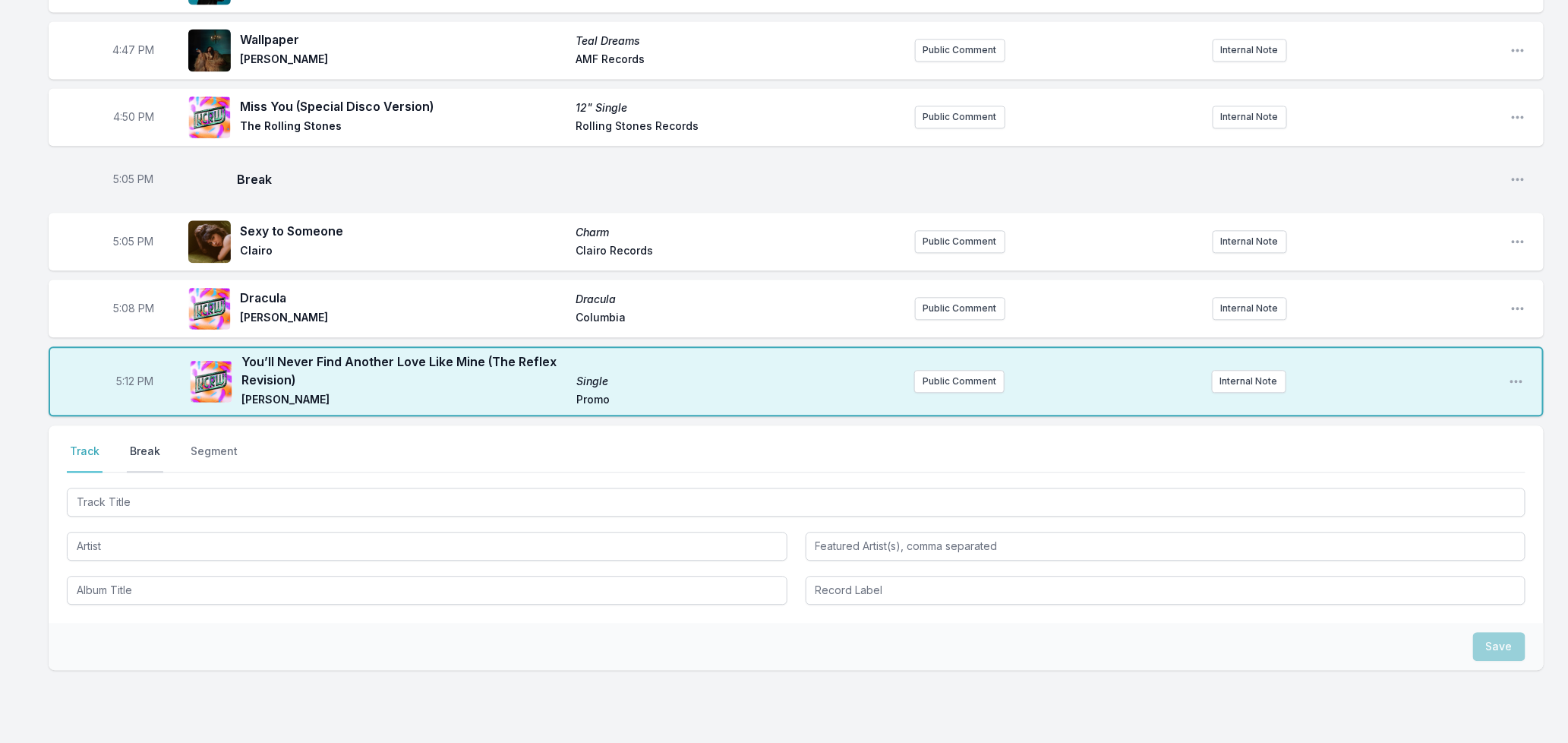
click at [134, 454] on button "Break" at bounding box center [145, 457] width 36 height 29
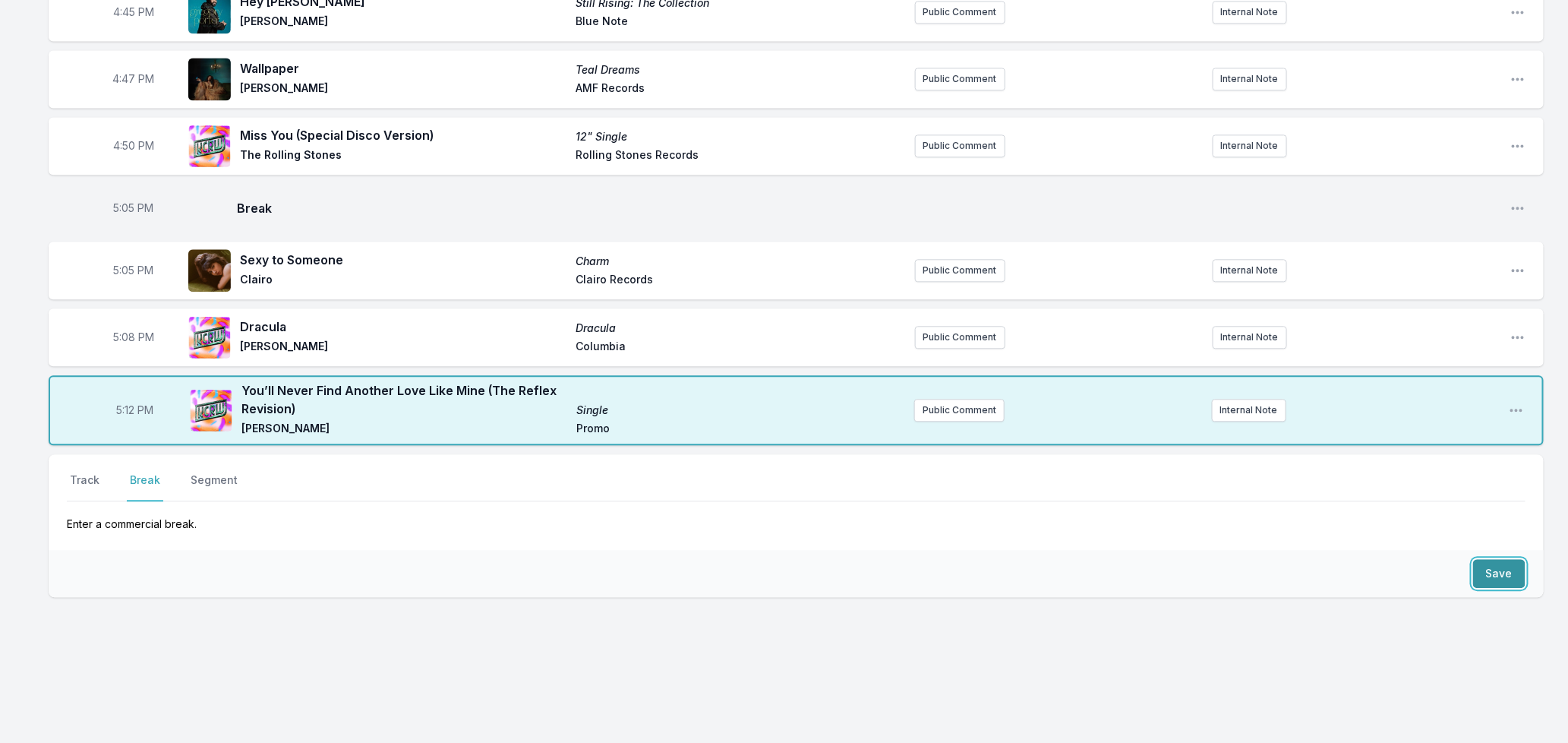
click at [1481, 572] on button "Save" at bounding box center [1499, 573] width 52 height 29
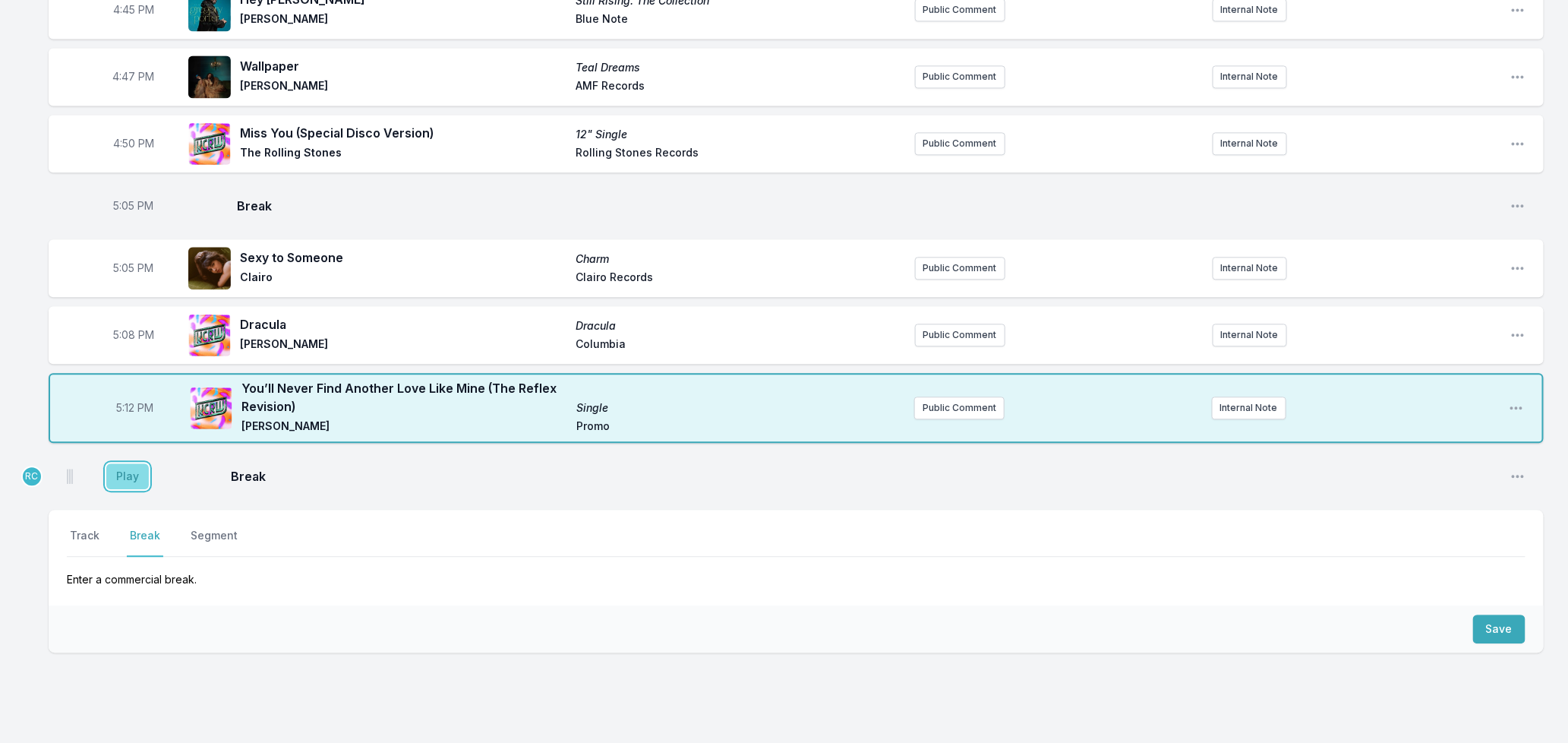
click at [111, 473] on button "Play" at bounding box center [127, 476] width 42 height 26
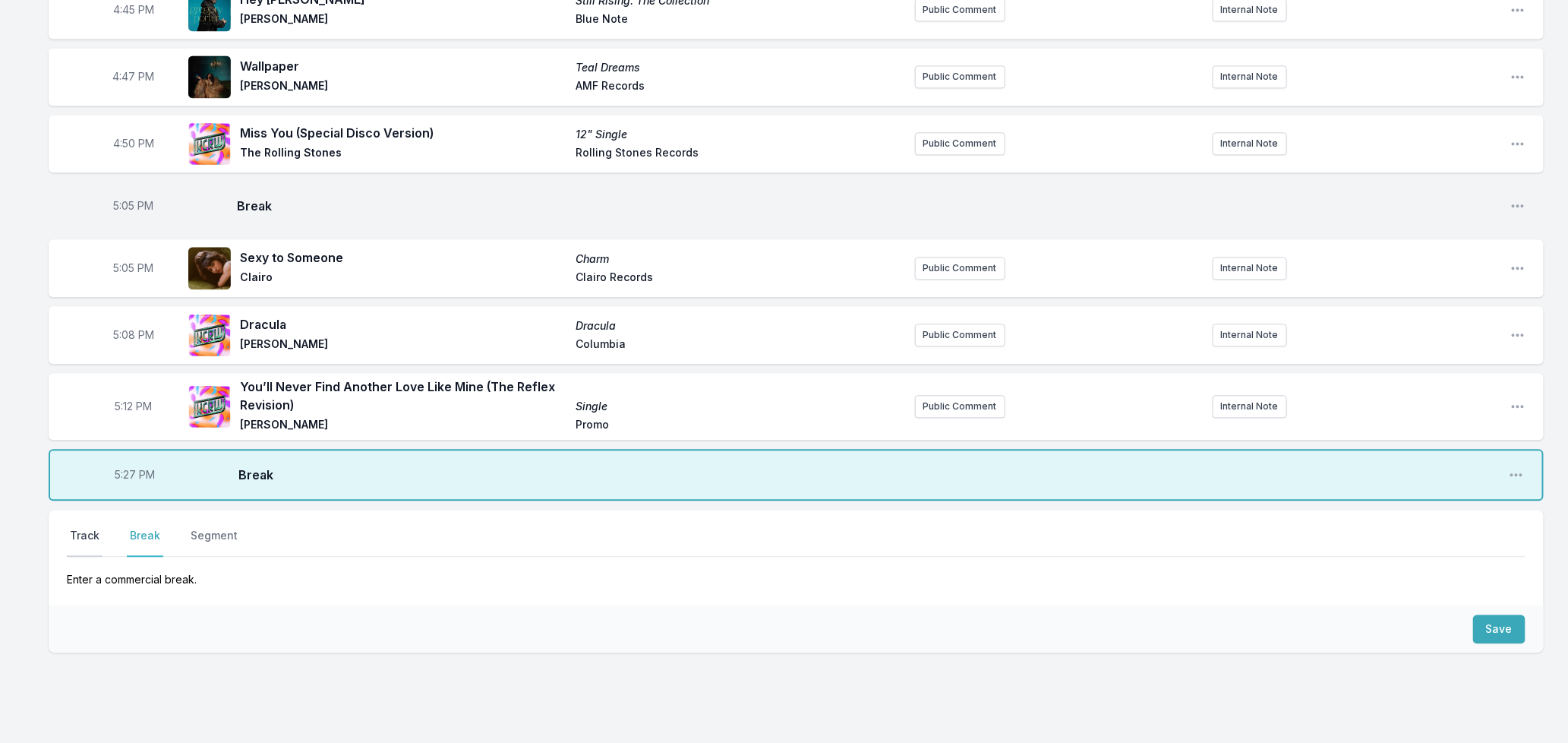
click at [94, 531] on button "Track" at bounding box center [85, 542] width 35 height 29
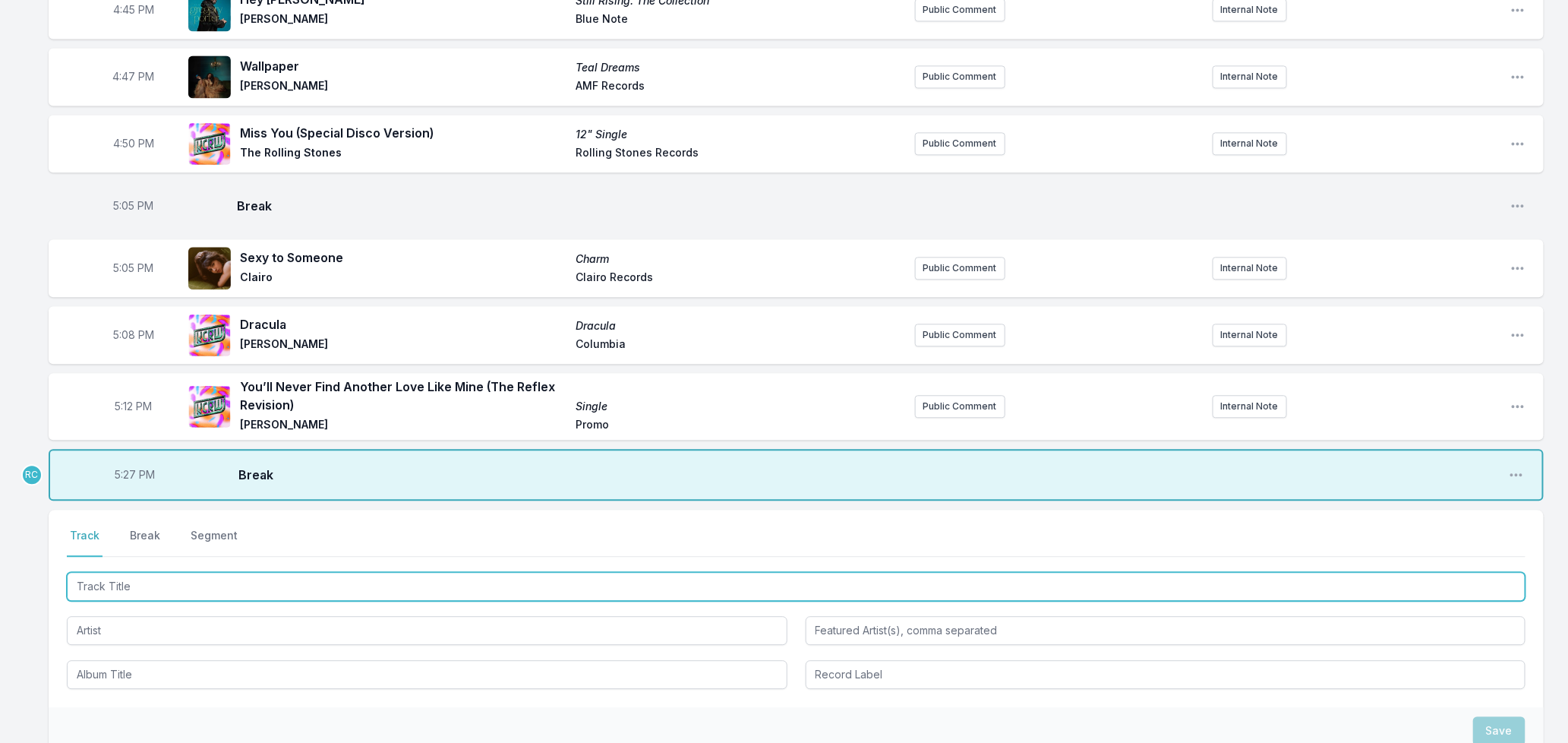
click at [170, 585] on input "Track Title" at bounding box center [796, 585] width 1459 height 29
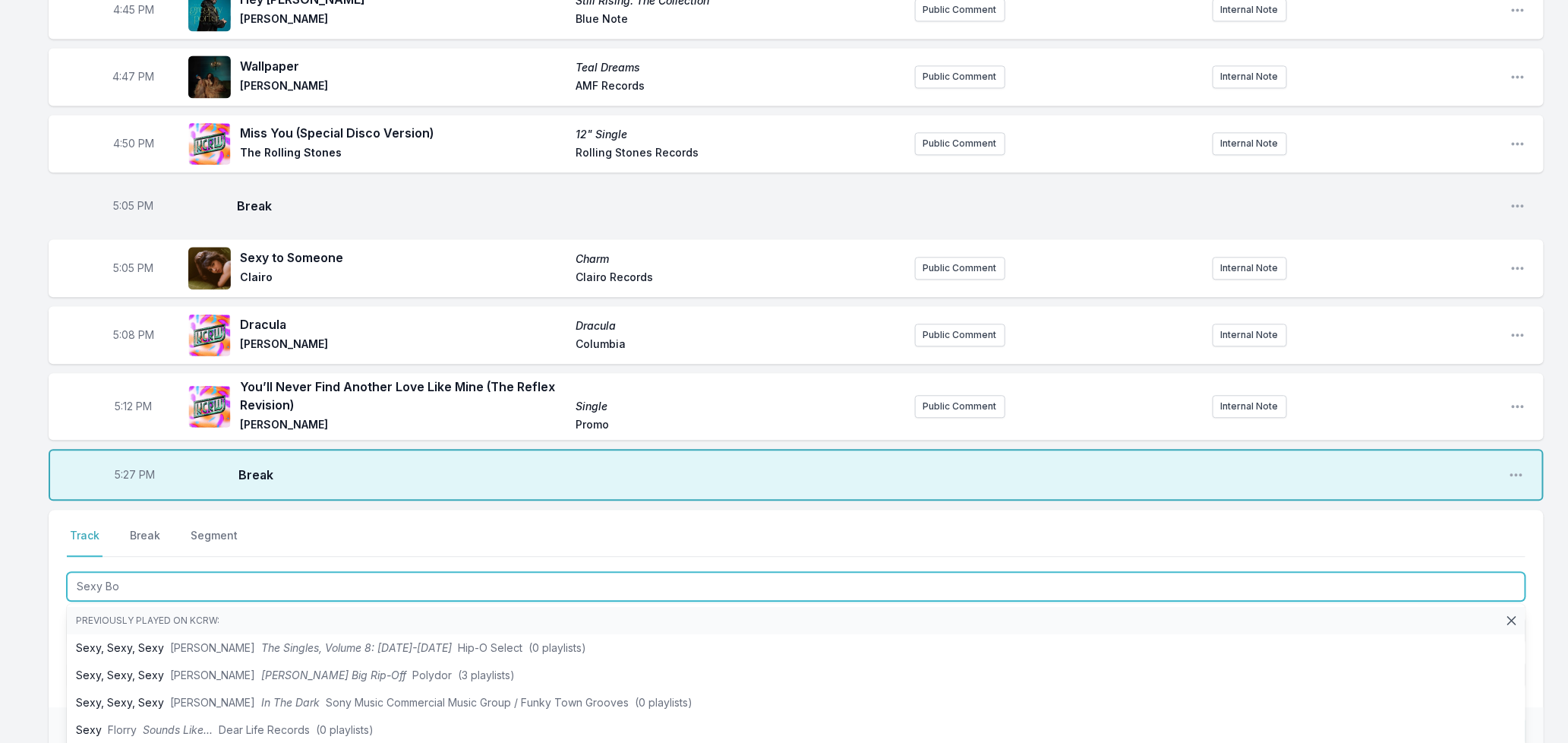
type input "Sexy Boy"
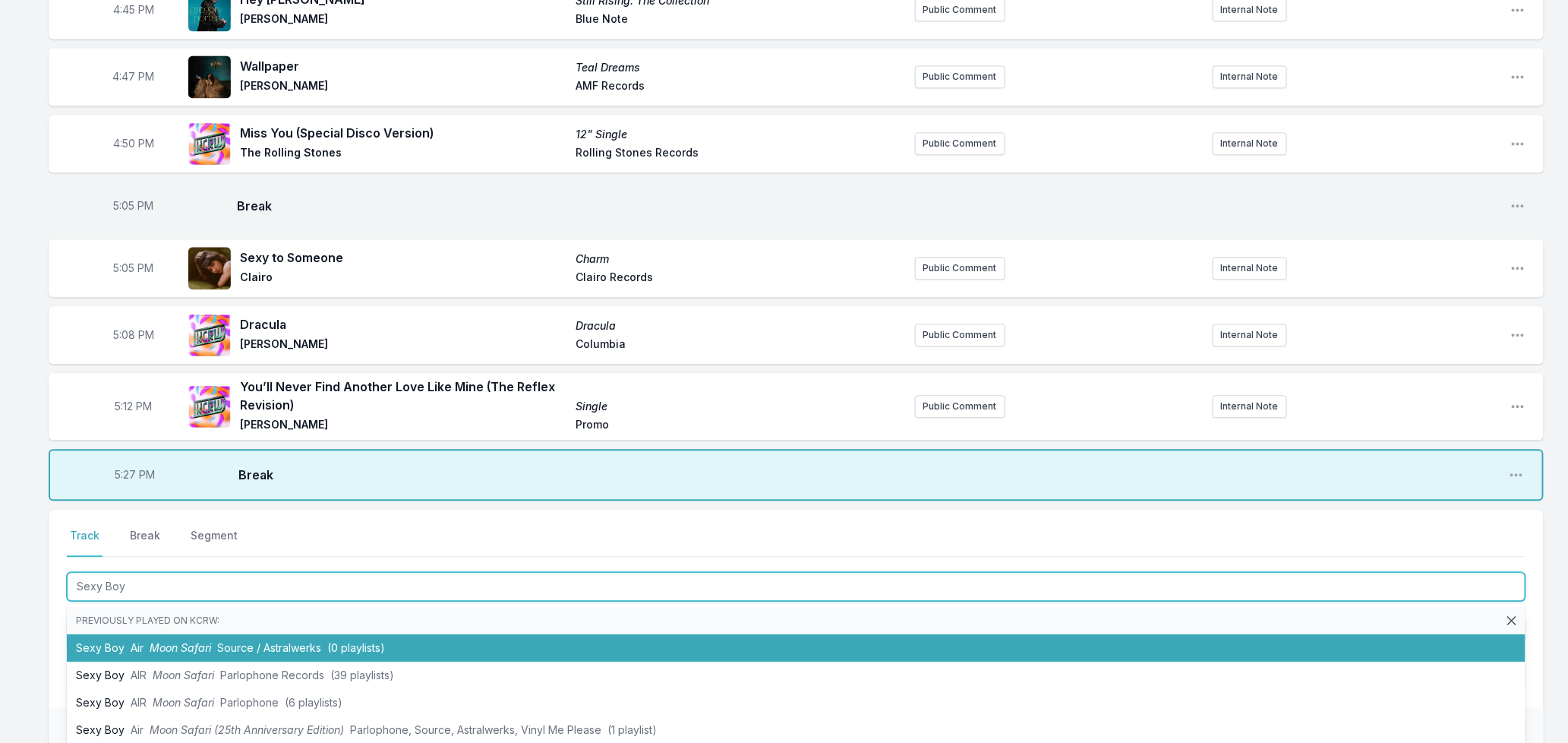
click at [207, 647] on span "Moon Safari" at bounding box center [180, 646] width 61 height 13
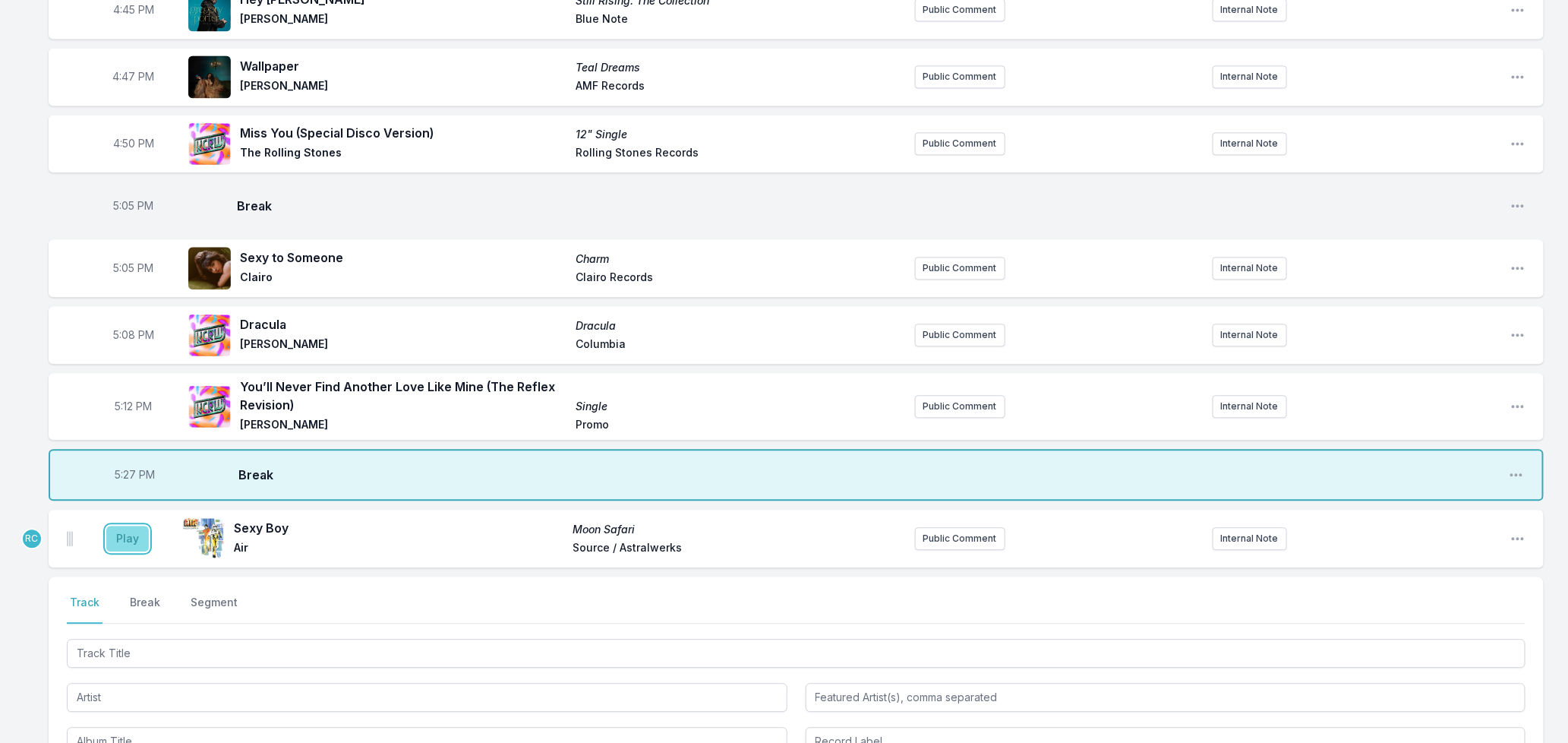
click at [127, 541] on button "Play" at bounding box center [127, 538] width 42 height 26
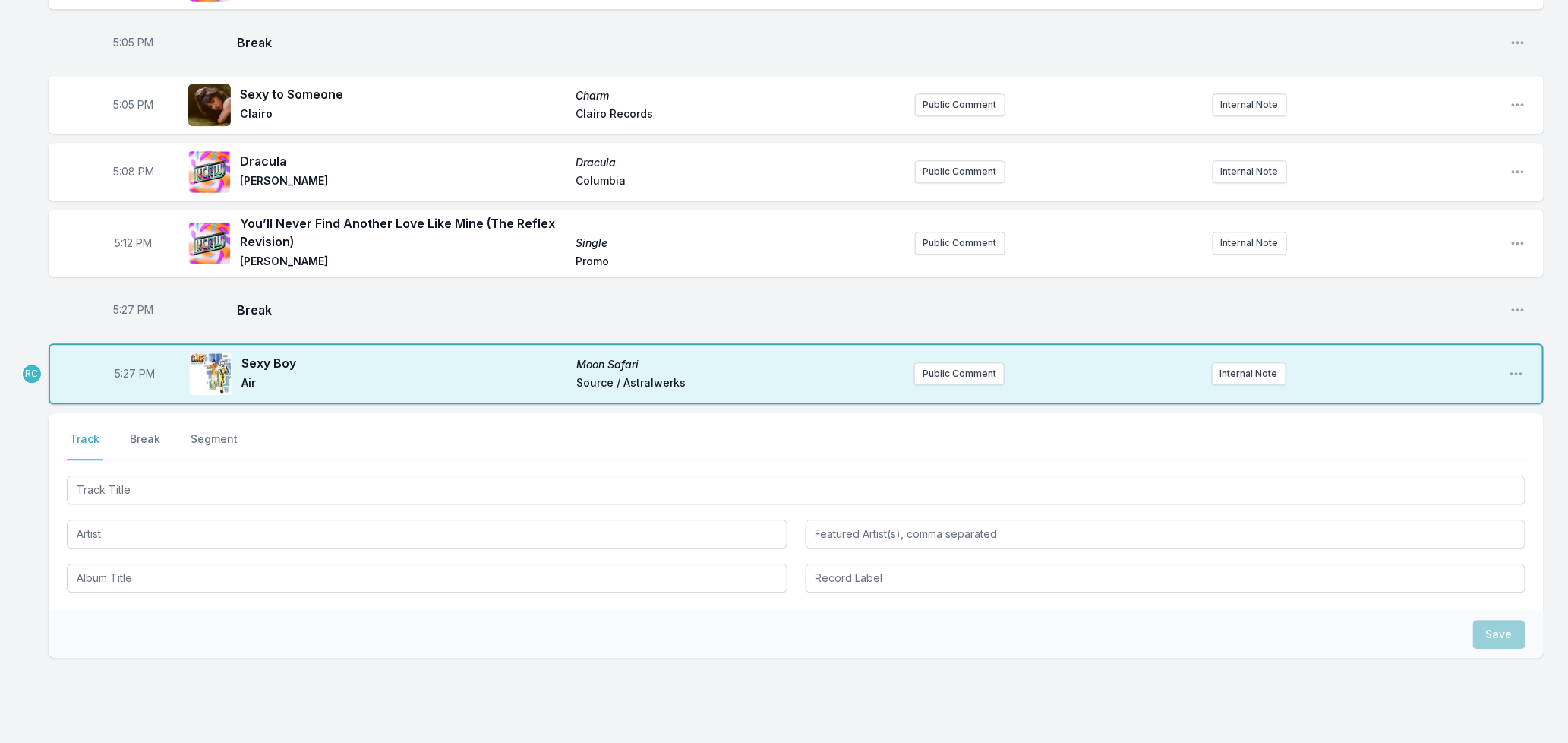
scroll to position [1783, 0]
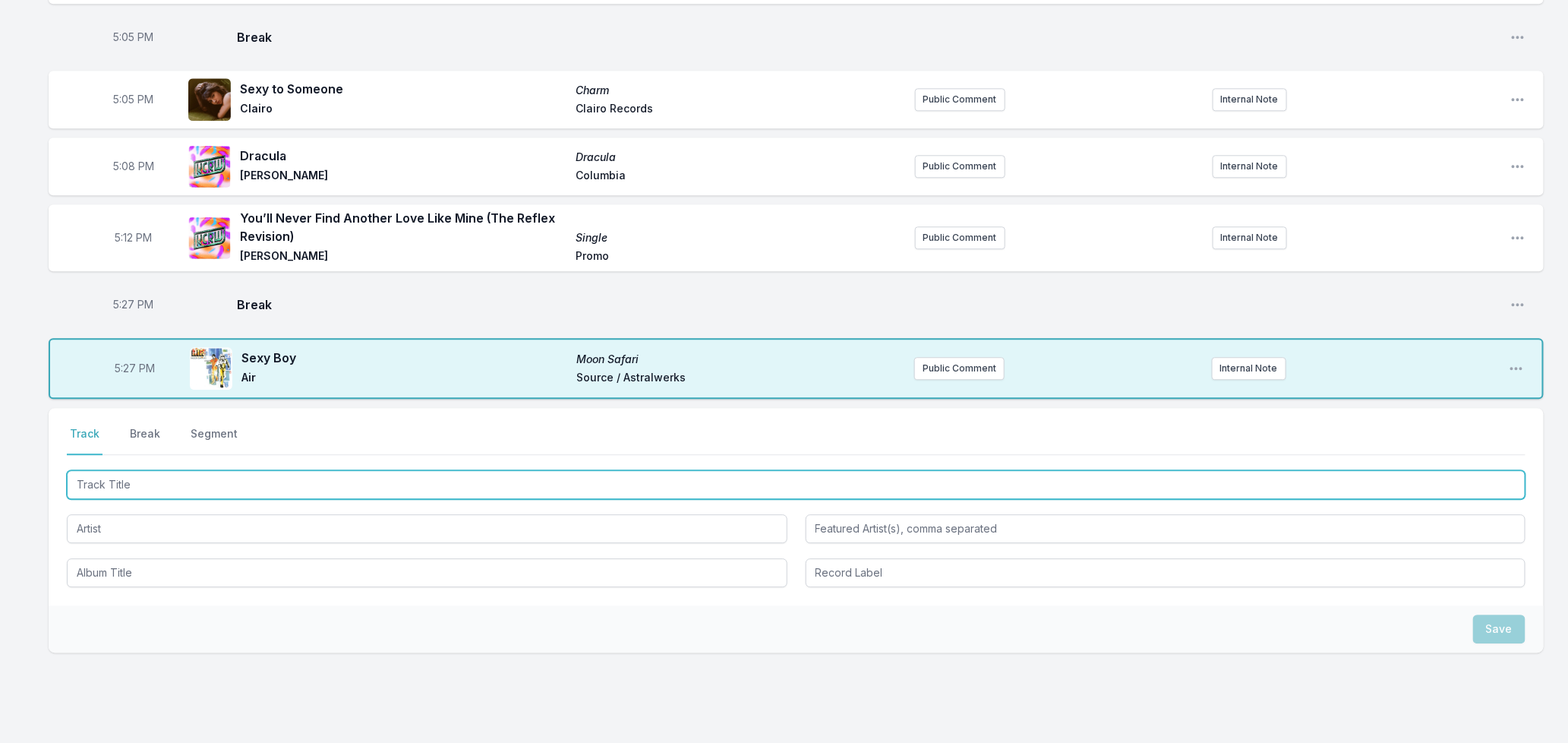
click at [382, 492] on input "Track Title" at bounding box center [796, 484] width 1459 height 29
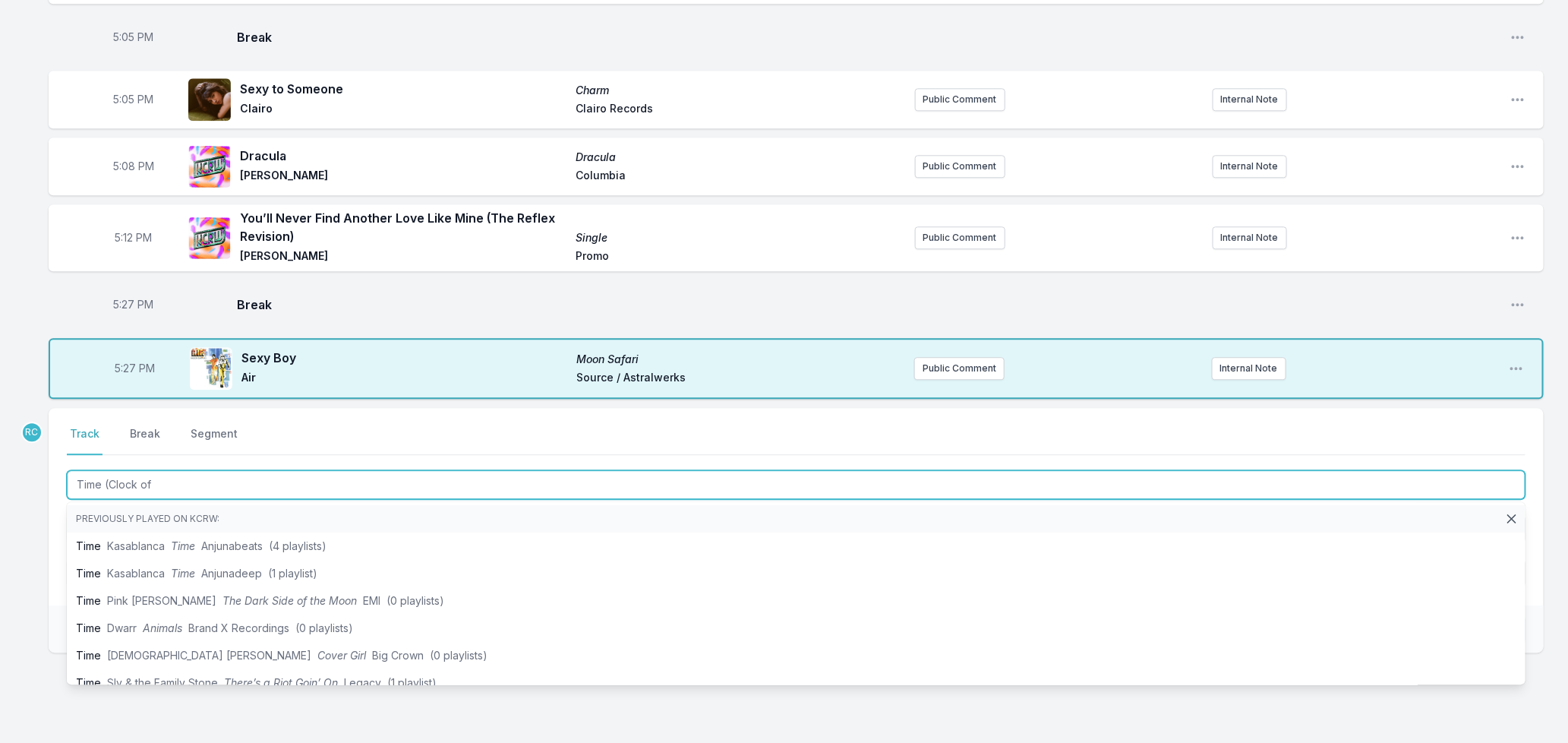
type input "Time (Clock of"
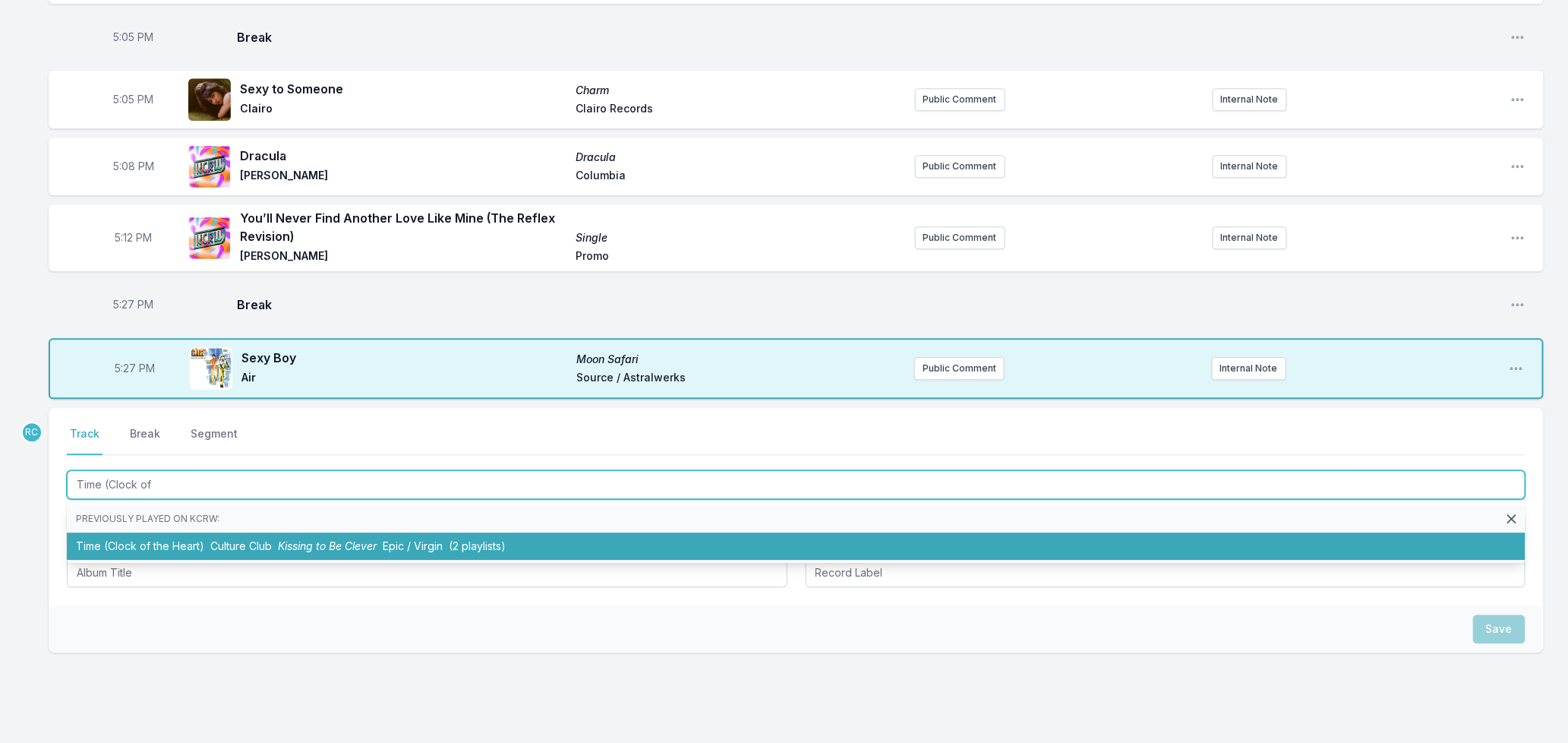
click at [204, 552] on li "Time (Clock of the Heart) Culture Club Kissing to Be Clever Epic / Virgin (2 pl…" at bounding box center [796, 546] width 1459 height 28
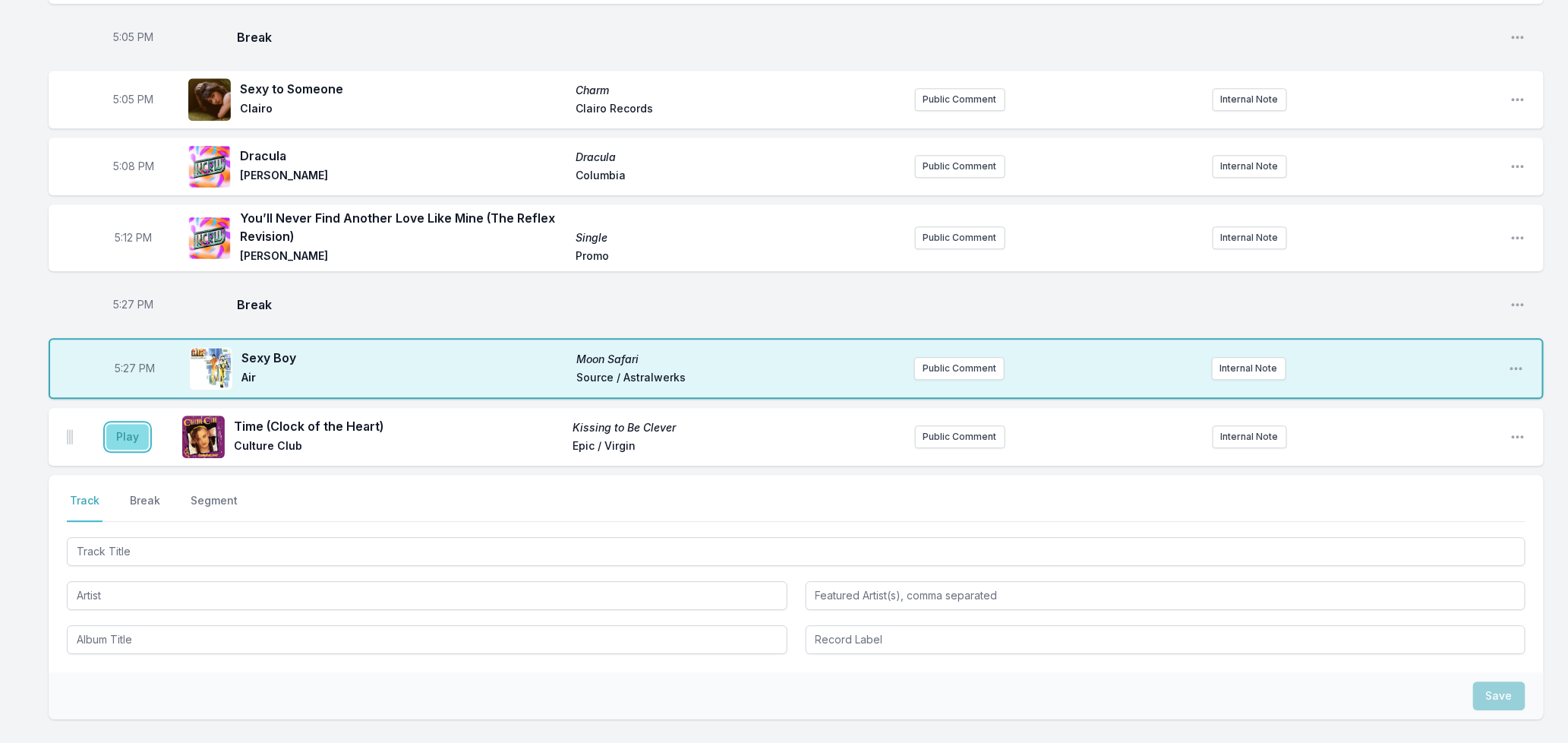
click at [116, 437] on button "Play" at bounding box center [127, 437] width 42 height 26
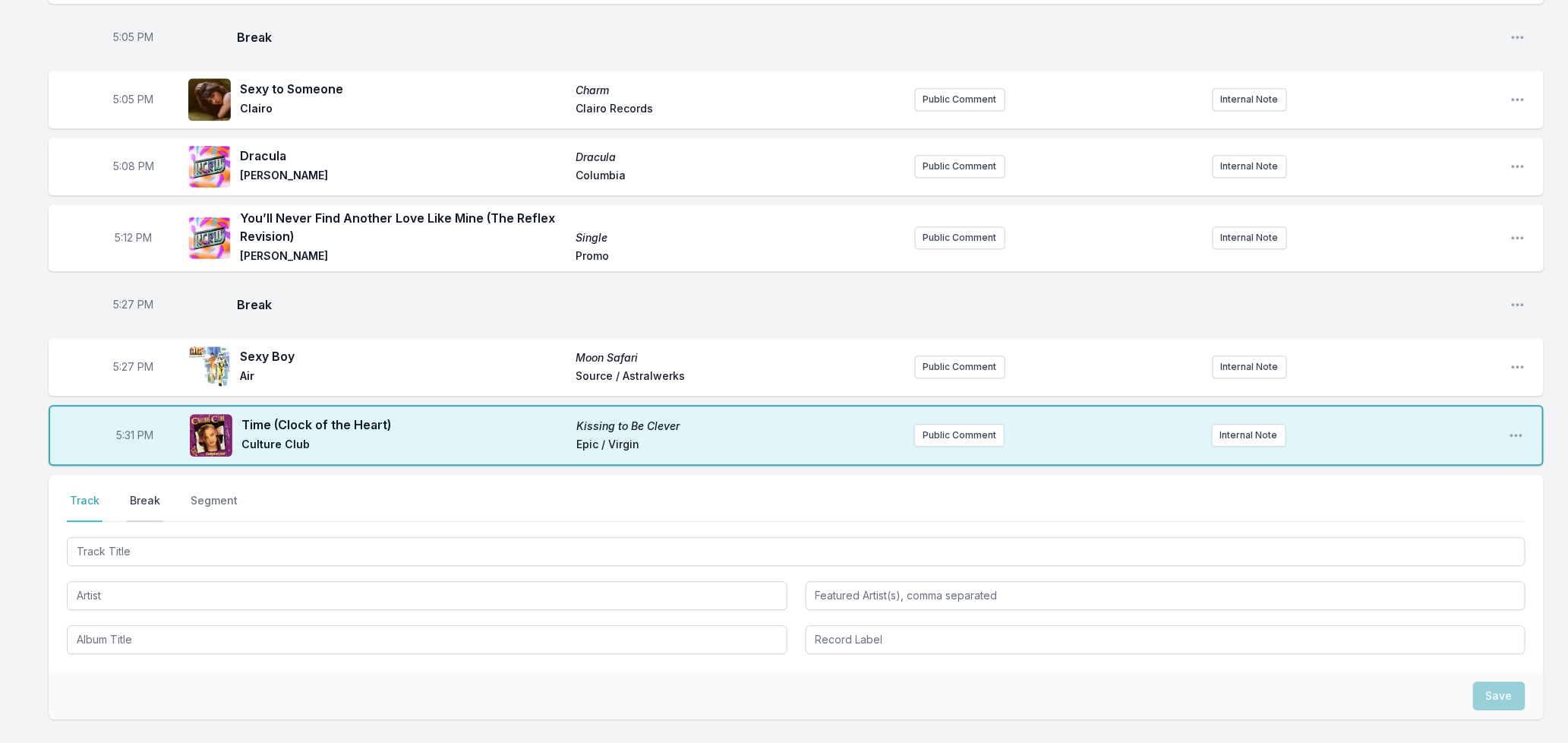
click at [145, 505] on button "Break" at bounding box center [145, 507] width 36 height 29
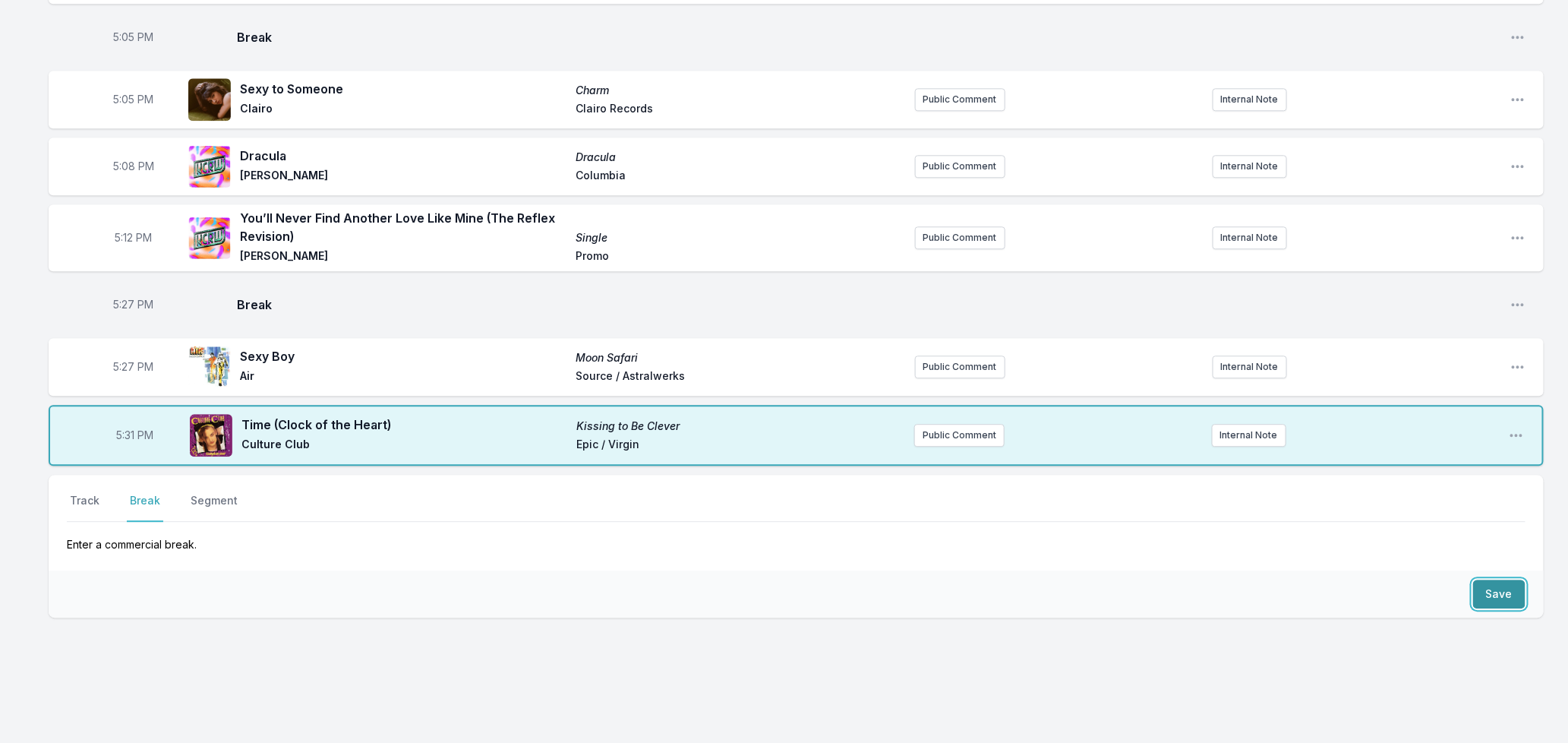
click at [1491, 596] on button "Save" at bounding box center [1499, 593] width 52 height 29
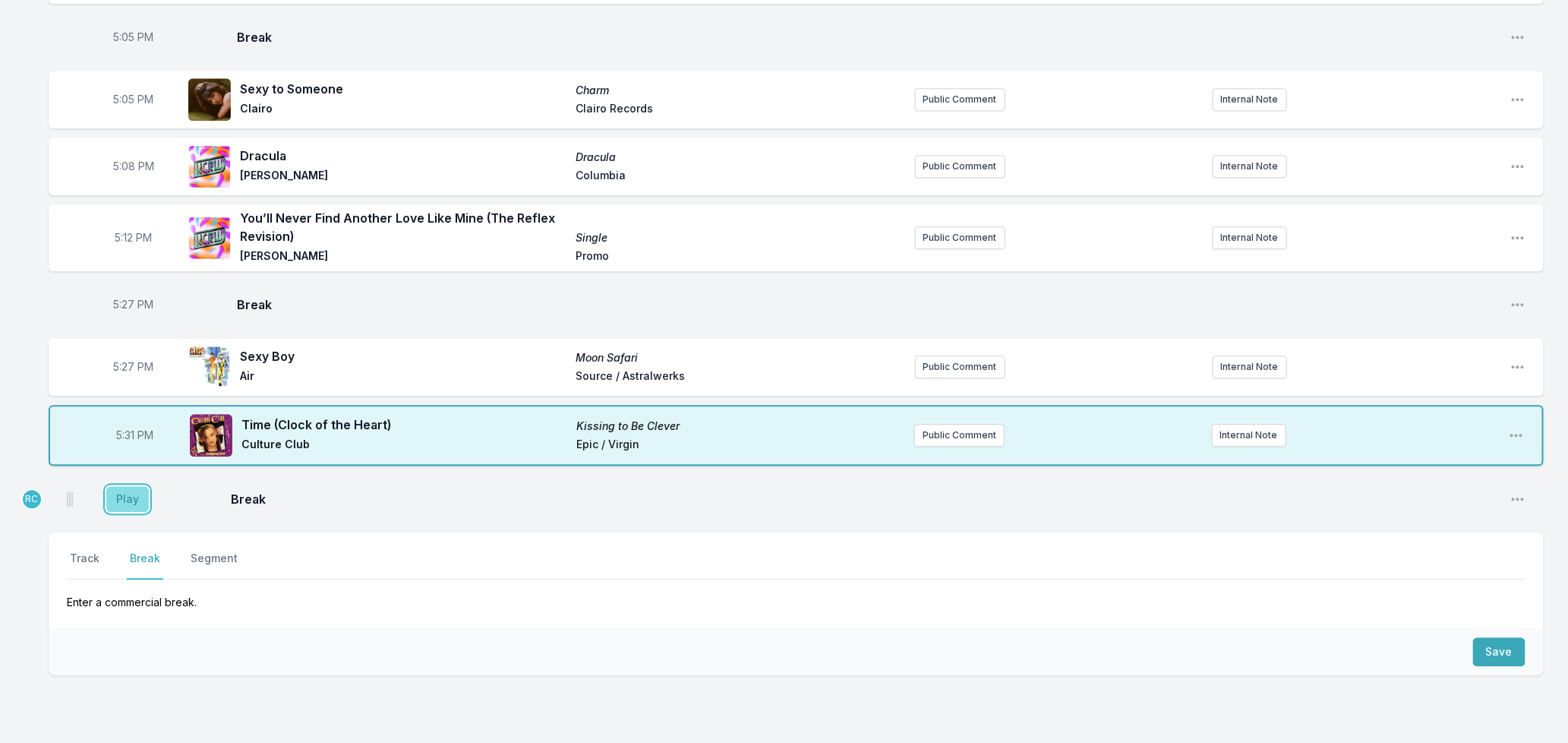
click at [117, 505] on button "Play" at bounding box center [127, 499] width 42 height 26
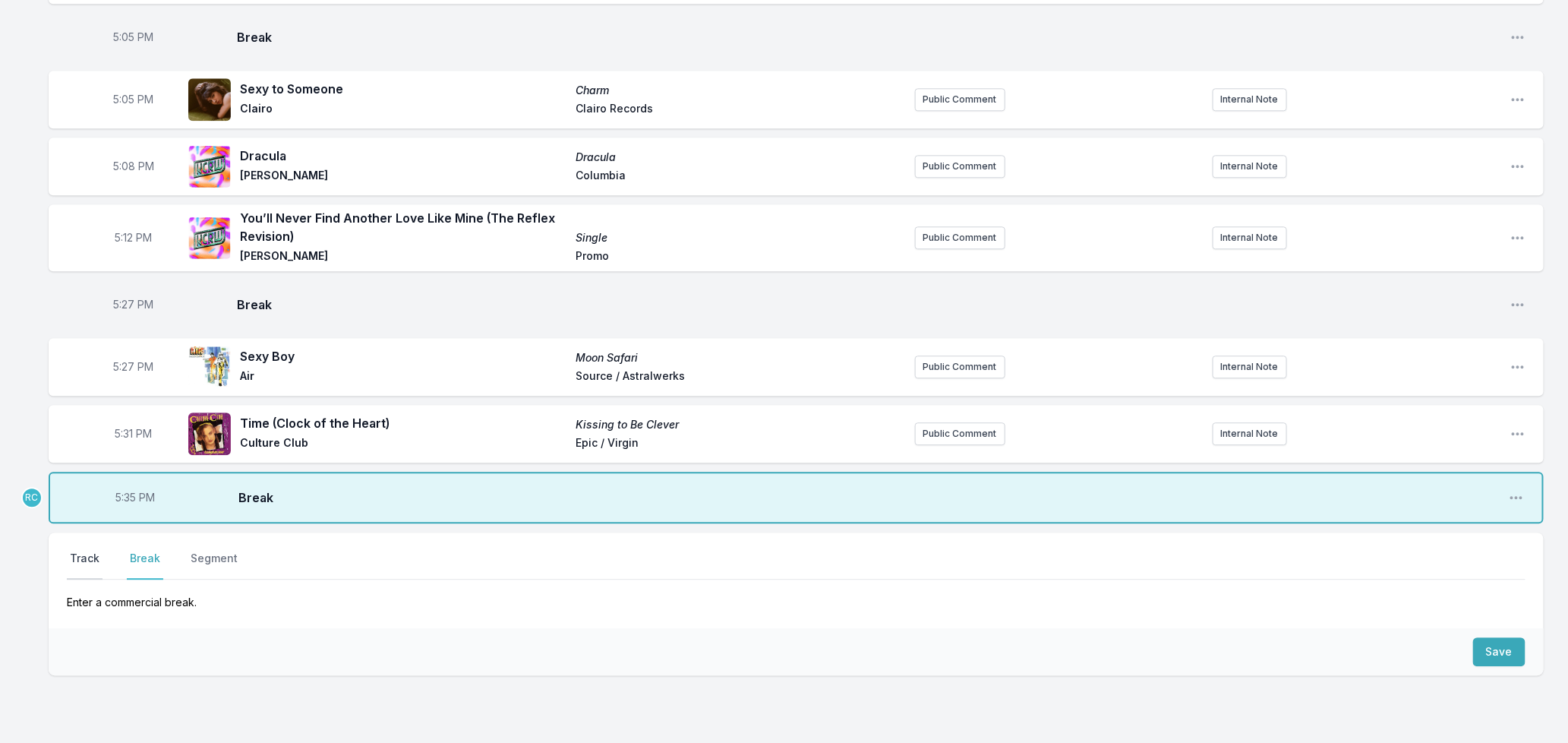
click at [81, 562] on button "Track" at bounding box center [85, 565] width 35 height 29
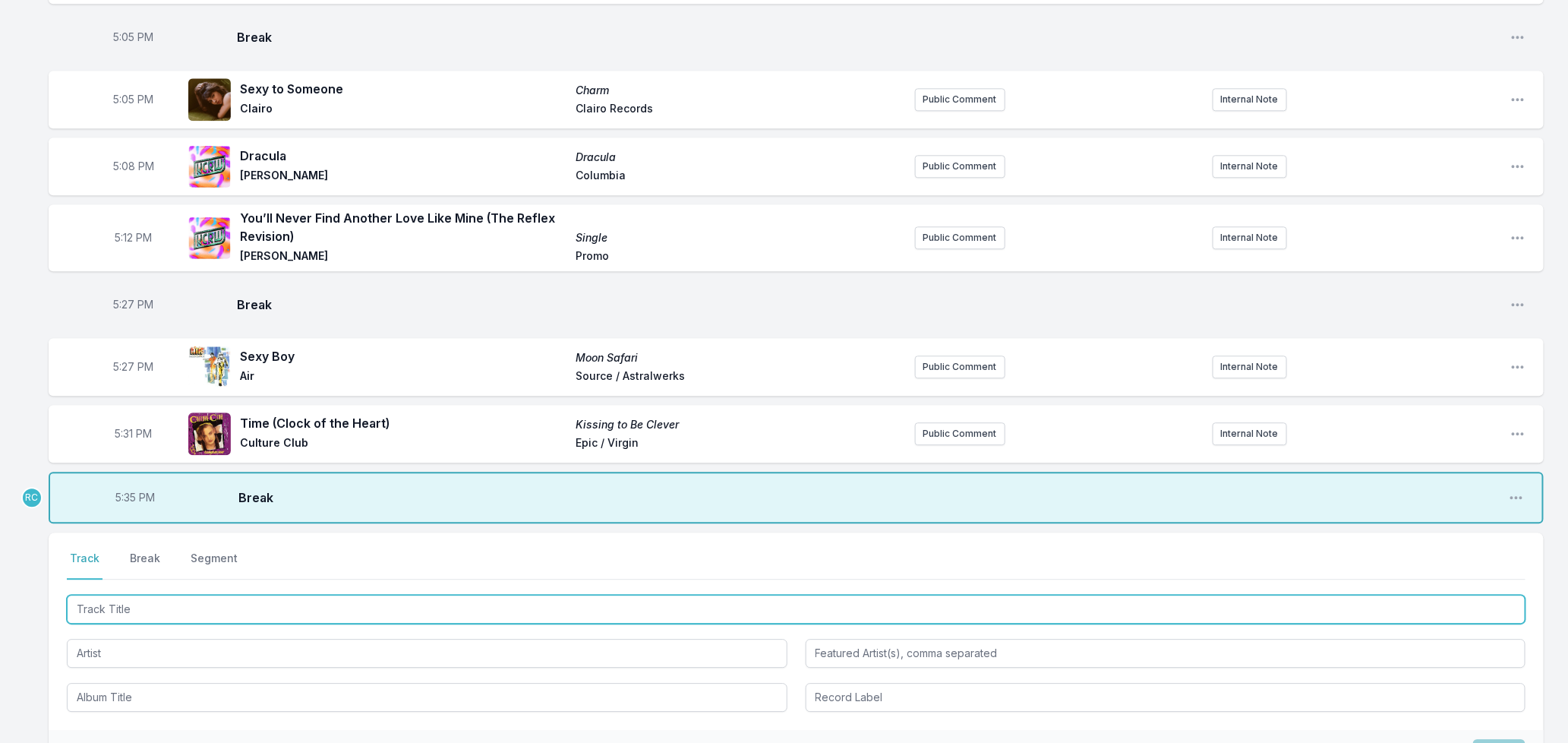
click at [106, 612] on input "Track Title" at bounding box center [796, 608] width 1459 height 29
click at [179, 618] on input "Track Title" at bounding box center [796, 608] width 1459 height 29
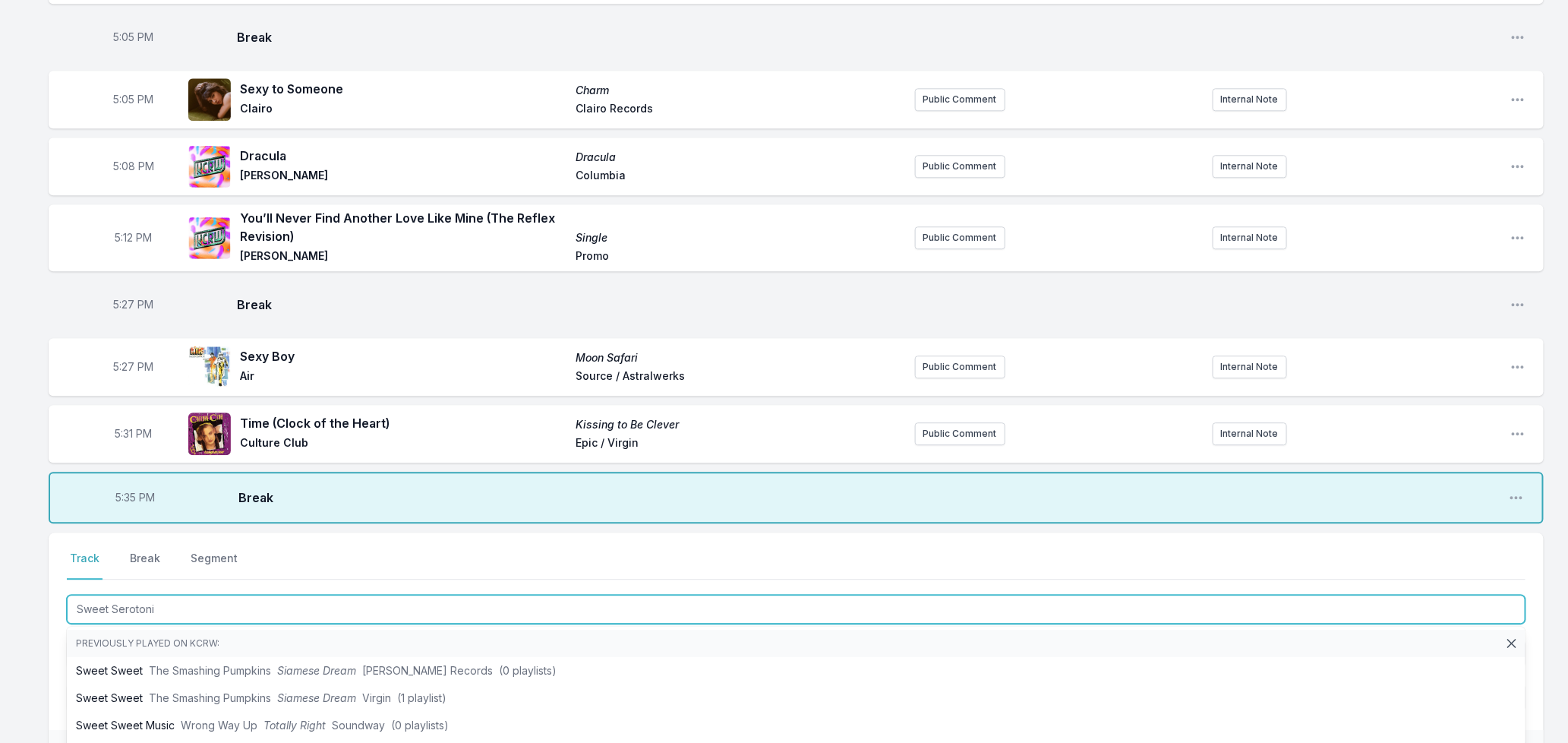
type input "Sweet [MEDICAL_DATA]"
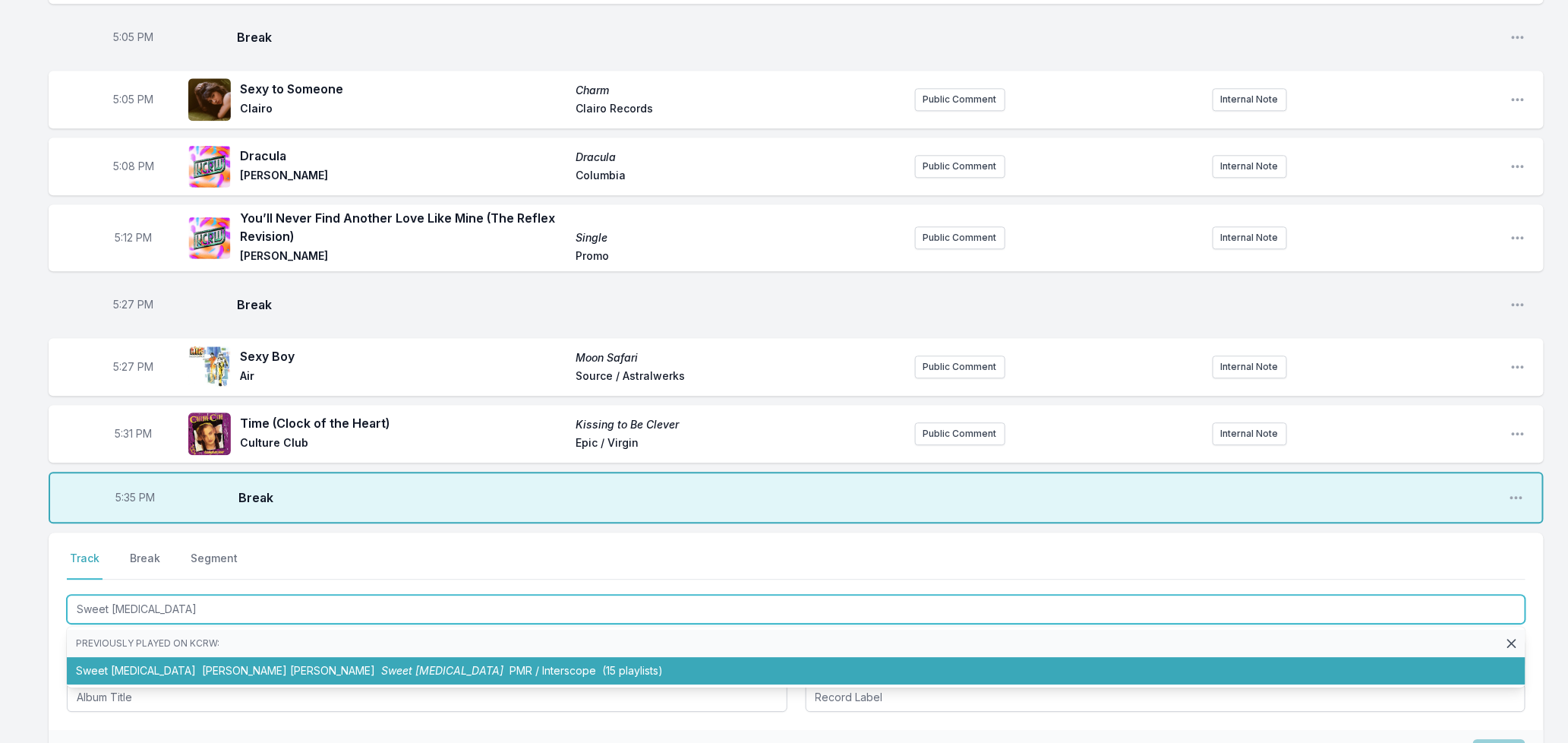
click at [214, 674] on span "[PERSON_NAME] [PERSON_NAME]" at bounding box center [289, 670] width 173 height 13
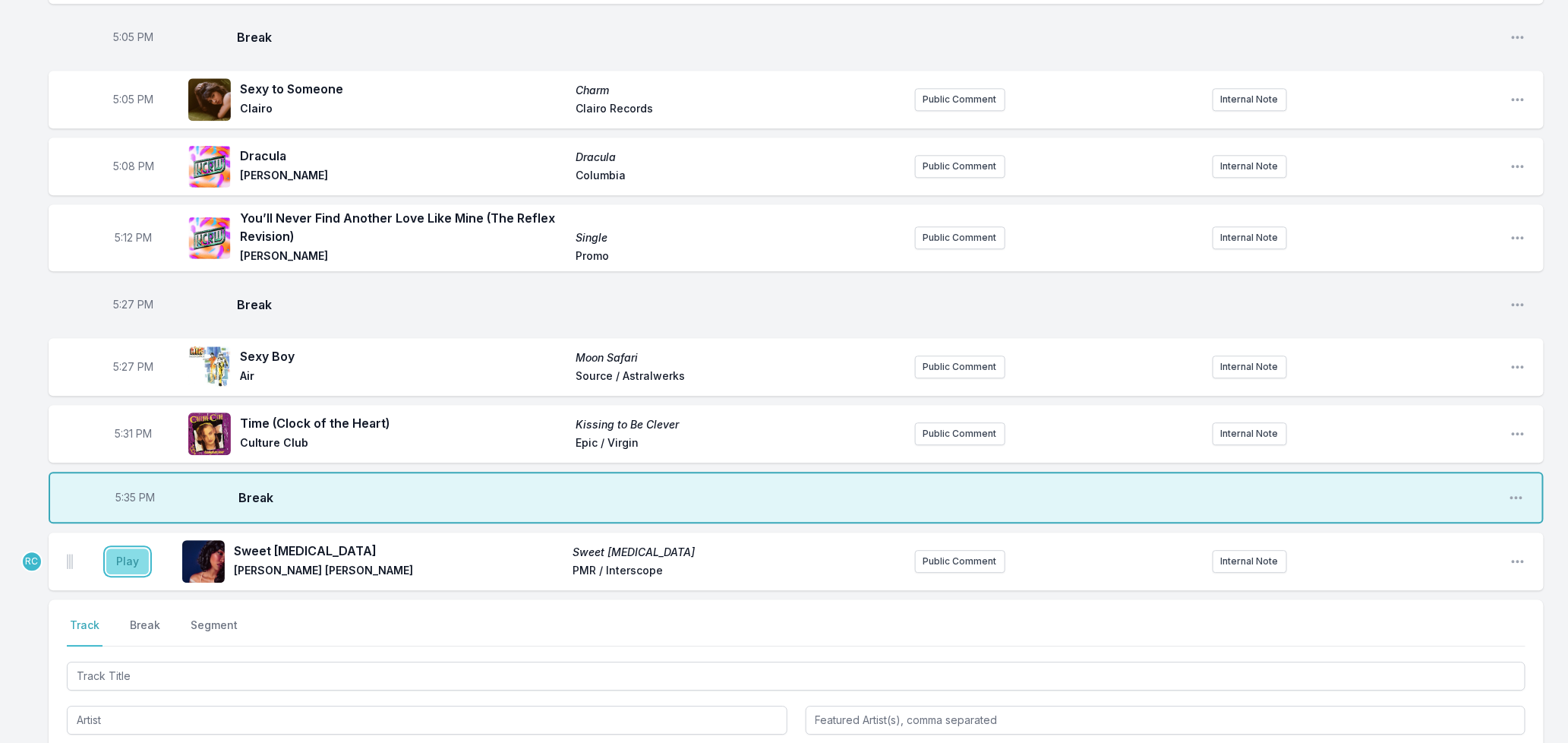
click at [121, 568] on button "Play" at bounding box center [127, 561] width 42 height 26
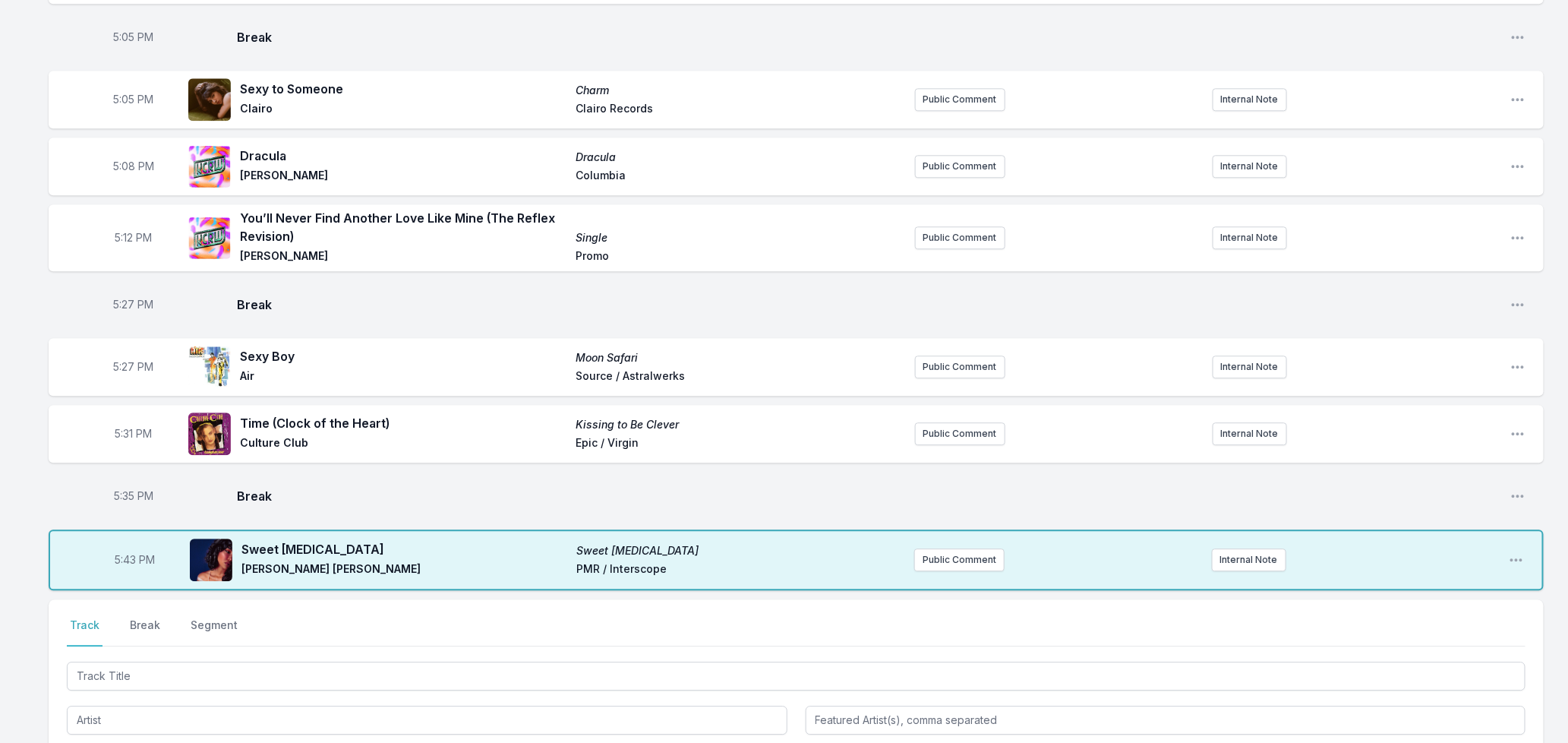
click at [127, 499] on span "5:35 PM" at bounding box center [134, 496] width 39 height 15
click at [127, 499] on input "17:35" at bounding box center [133, 496] width 85 height 29
type input "17:40"
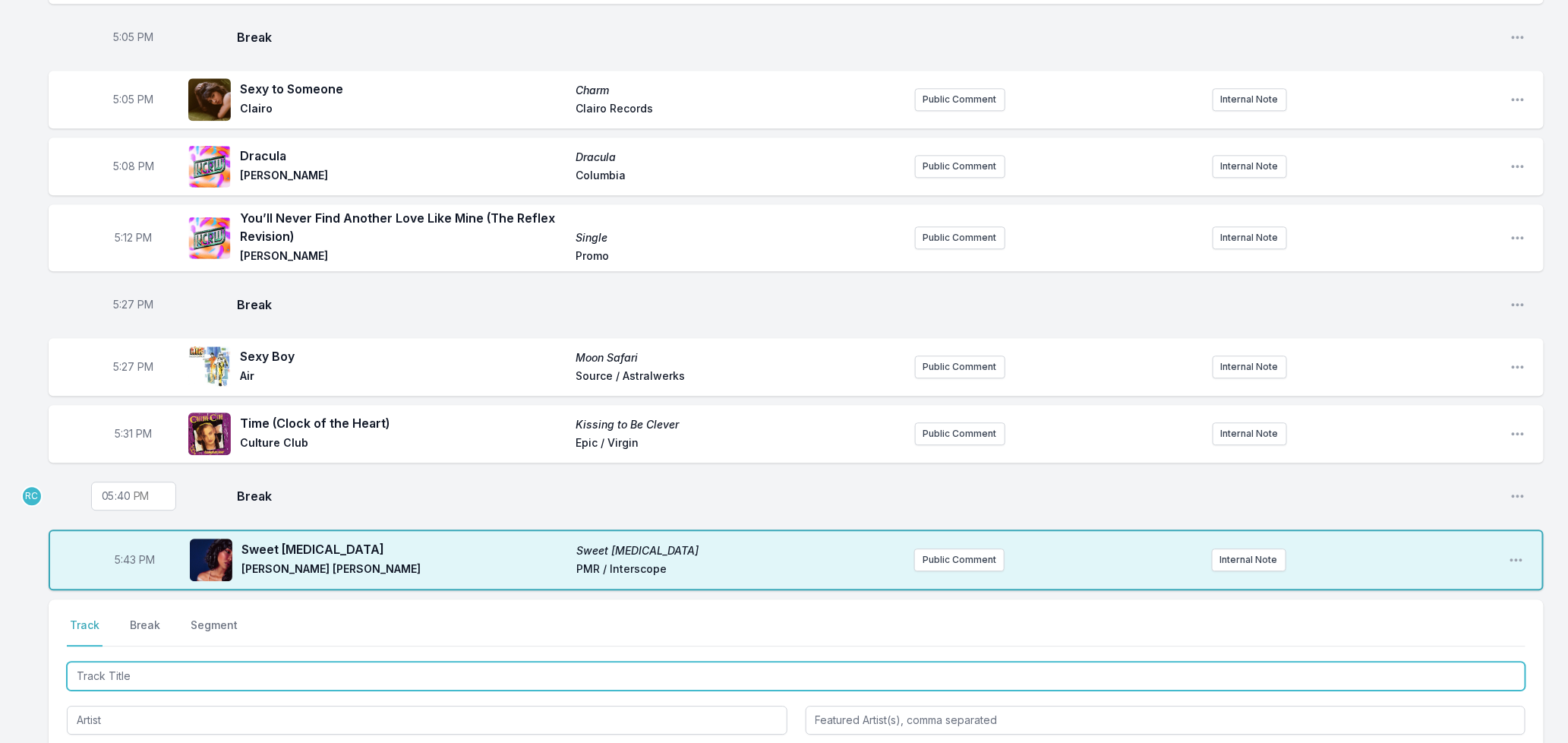
click at [126, 668] on input "Track Title" at bounding box center [796, 675] width 1459 height 29
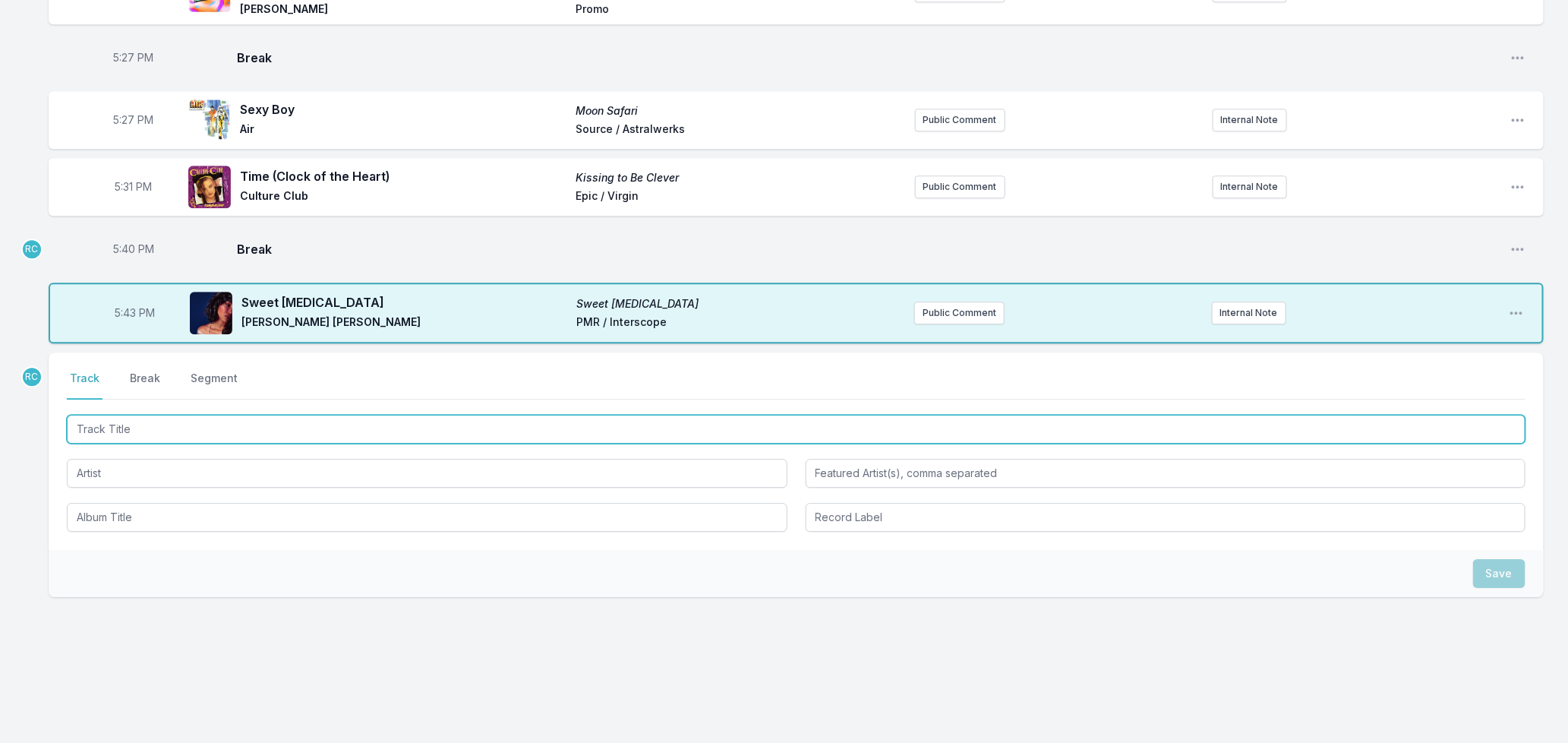
click at [190, 436] on input "Track Title" at bounding box center [796, 429] width 1459 height 29
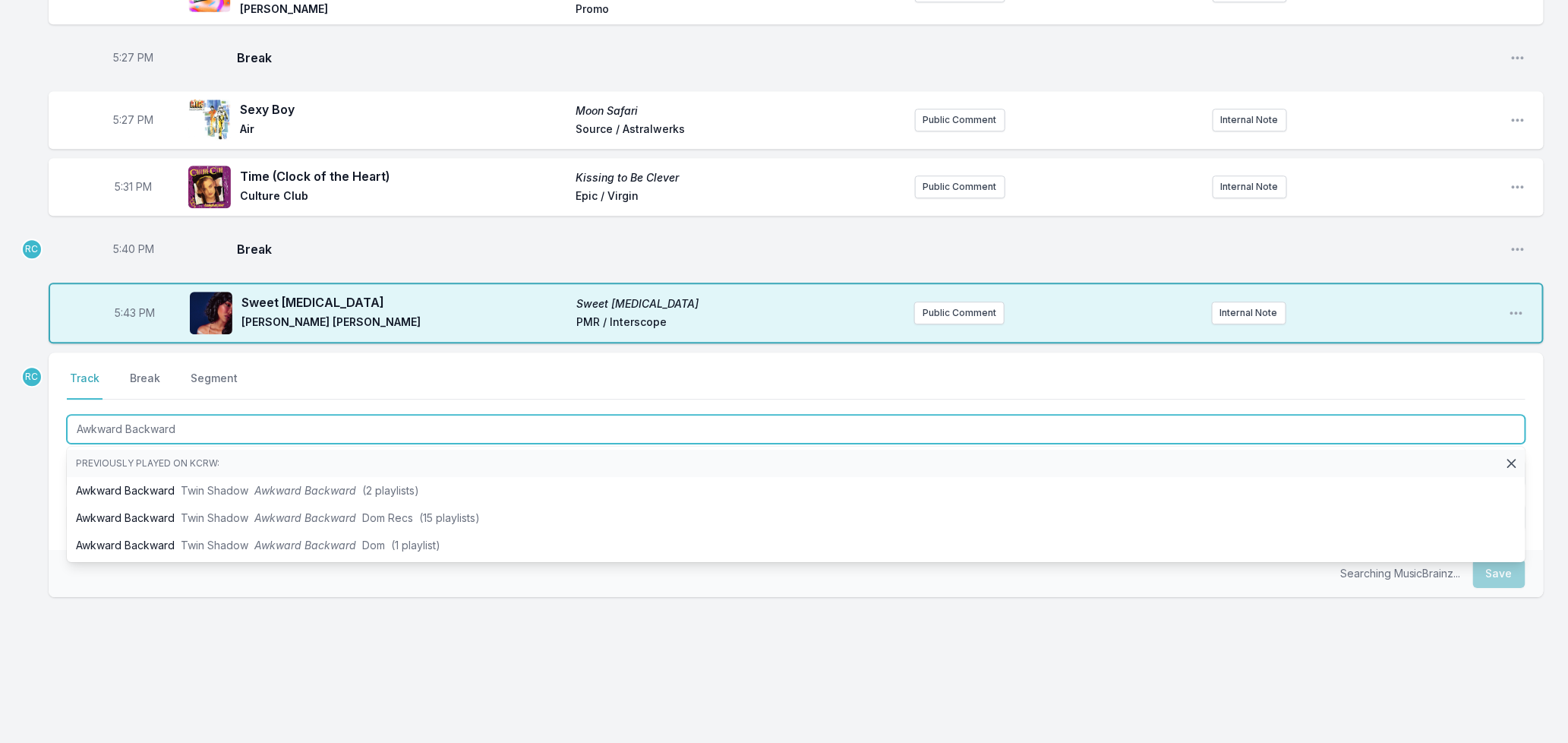
type input "Awkward Backward"
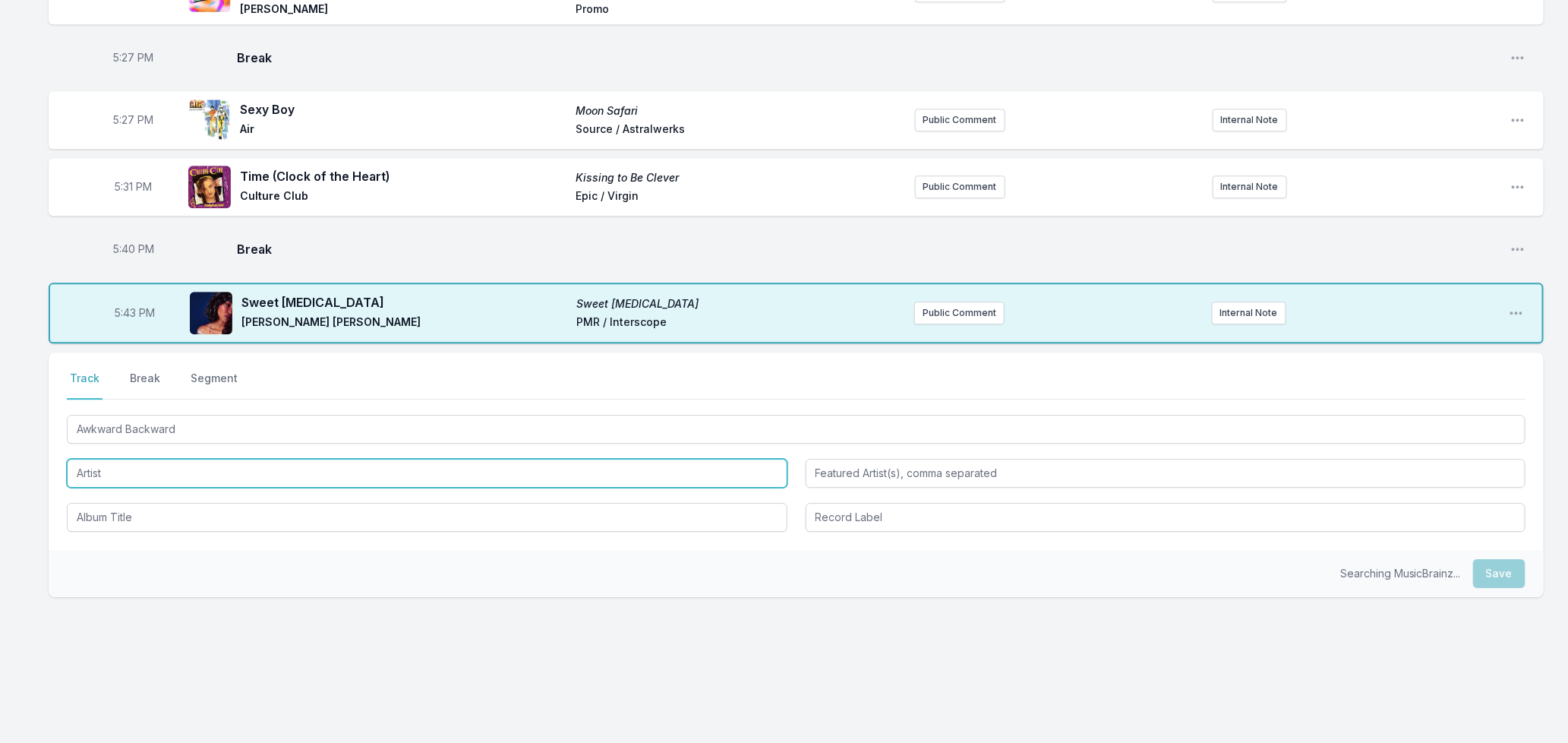
click at [104, 475] on input "Artist" at bounding box center [427, 472] width 720 height 29
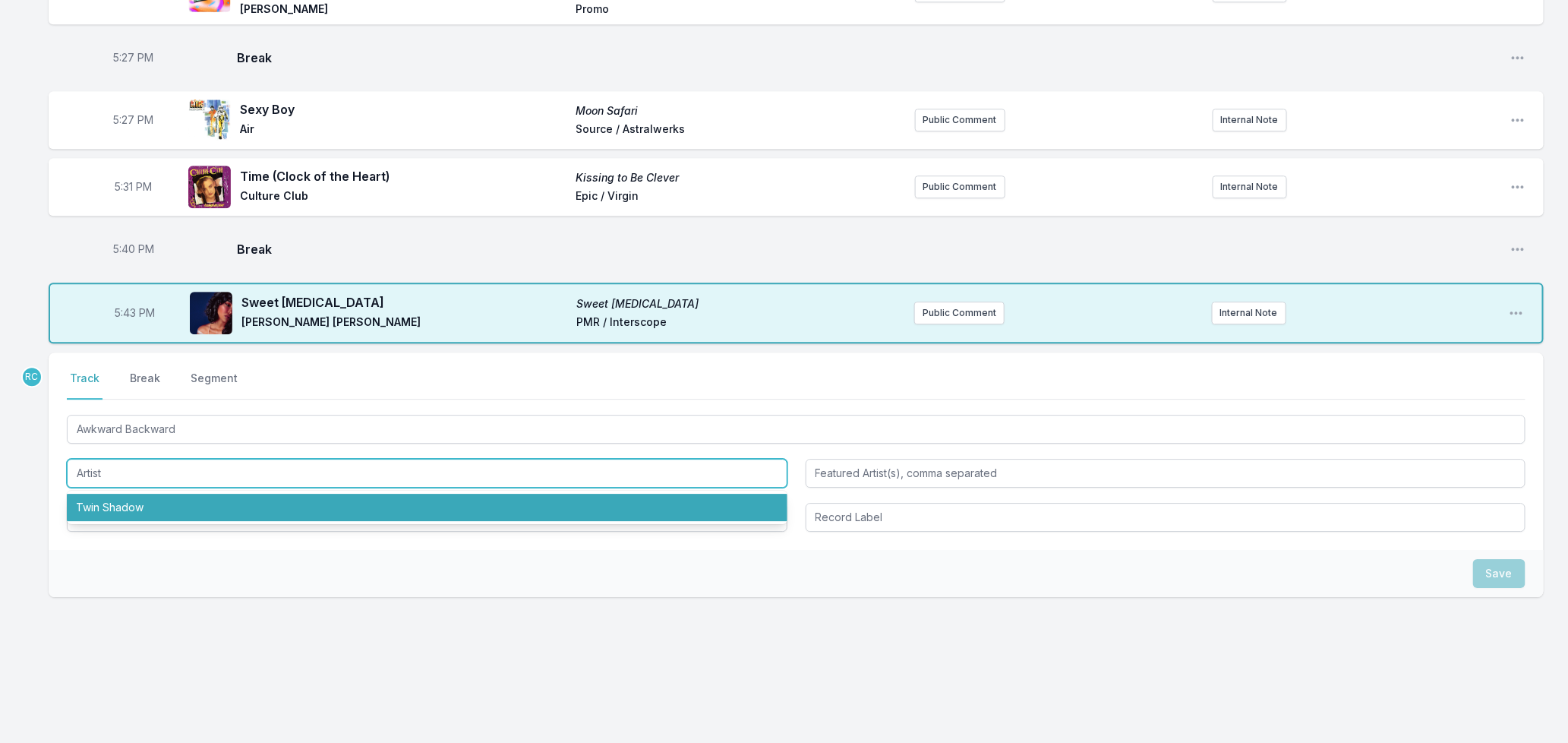
click at [111, 508] on li "Twin Shadow" at bounding box center [427, 507] width 720 height 28
type input "Twin Shadow"
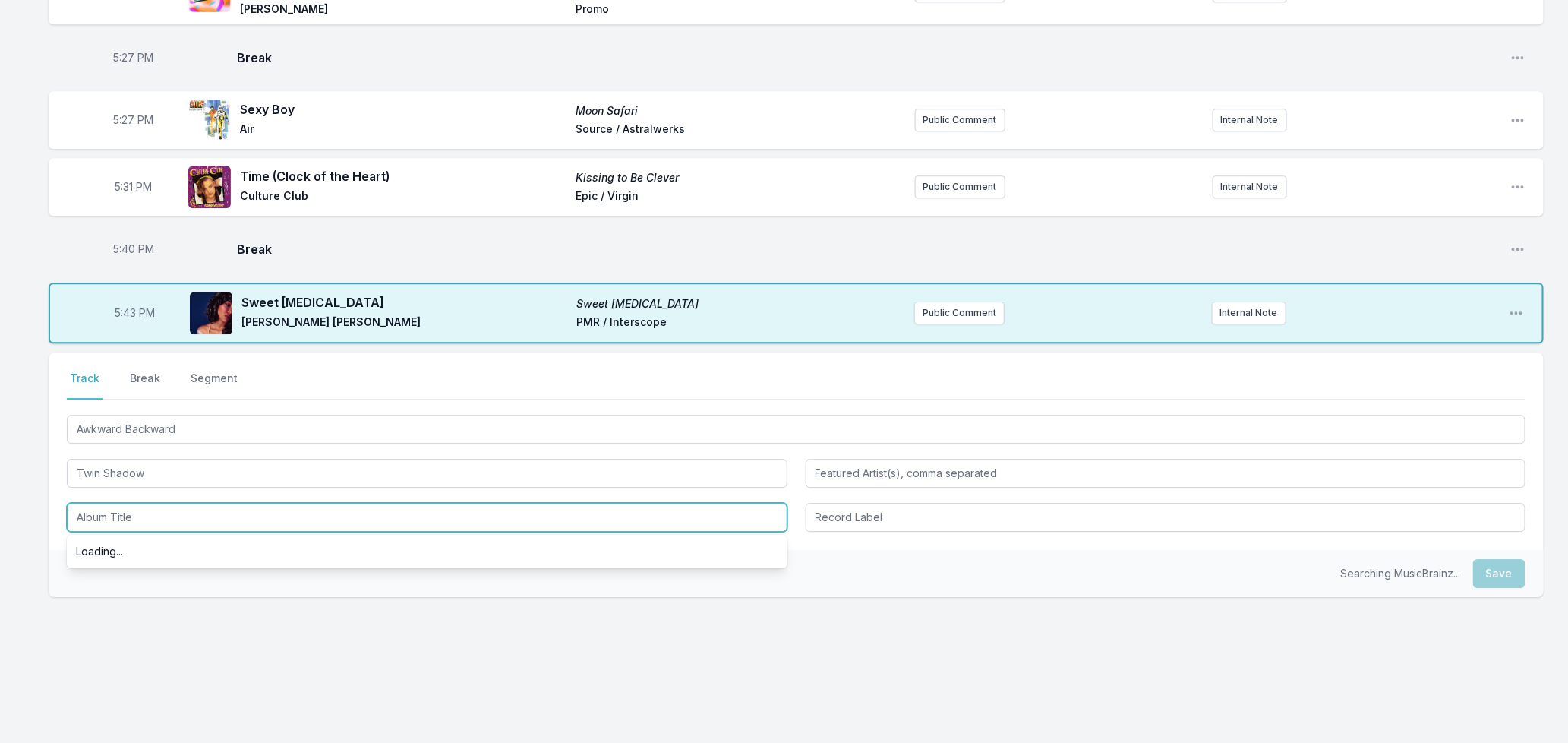
click at [114, 519] on input "Album Title" at bounding box center [427, 516] width 720 height 29
type input "CADET"
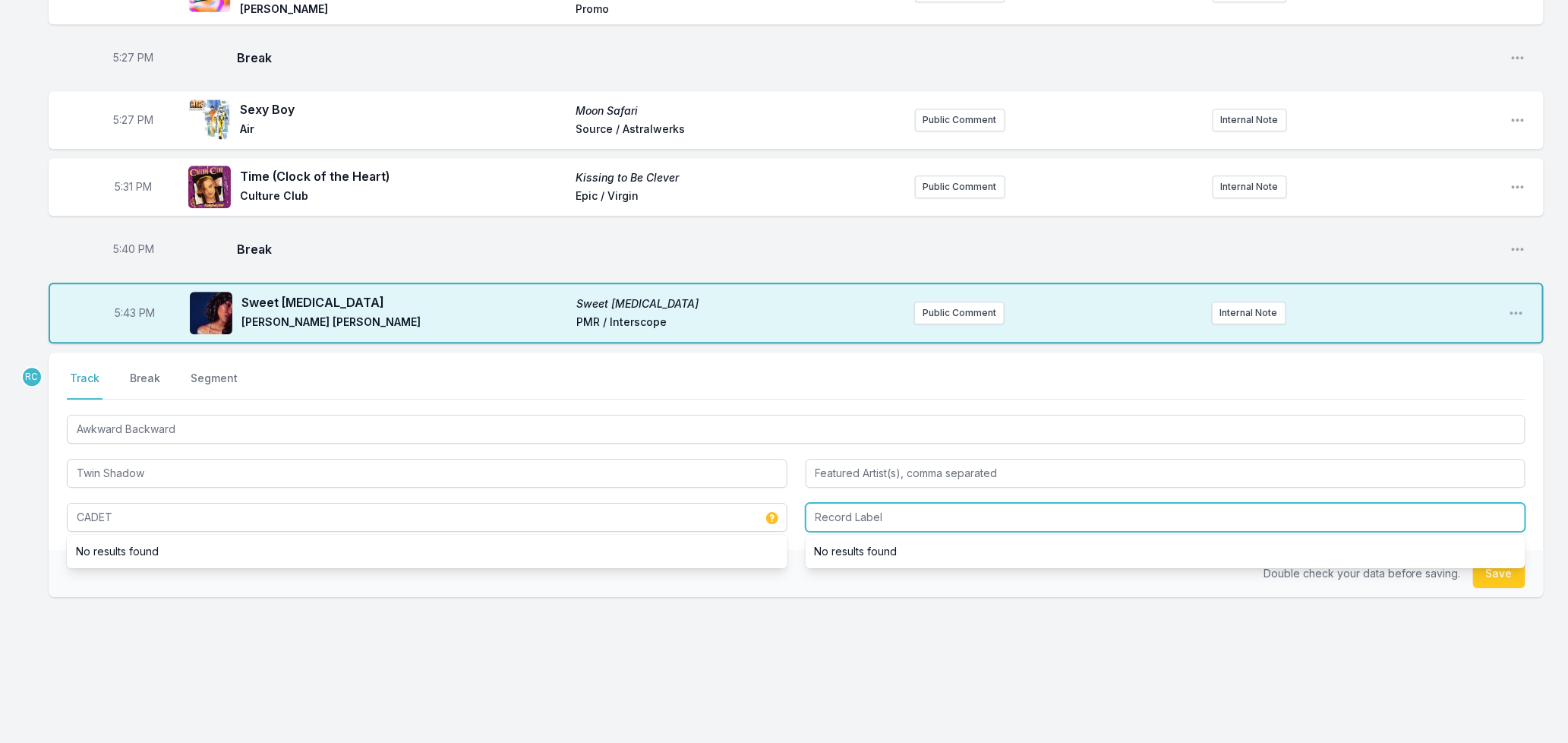
click at [826, 522] on input "Record Label" at bounding box center [1166, 516] width 720 height 29
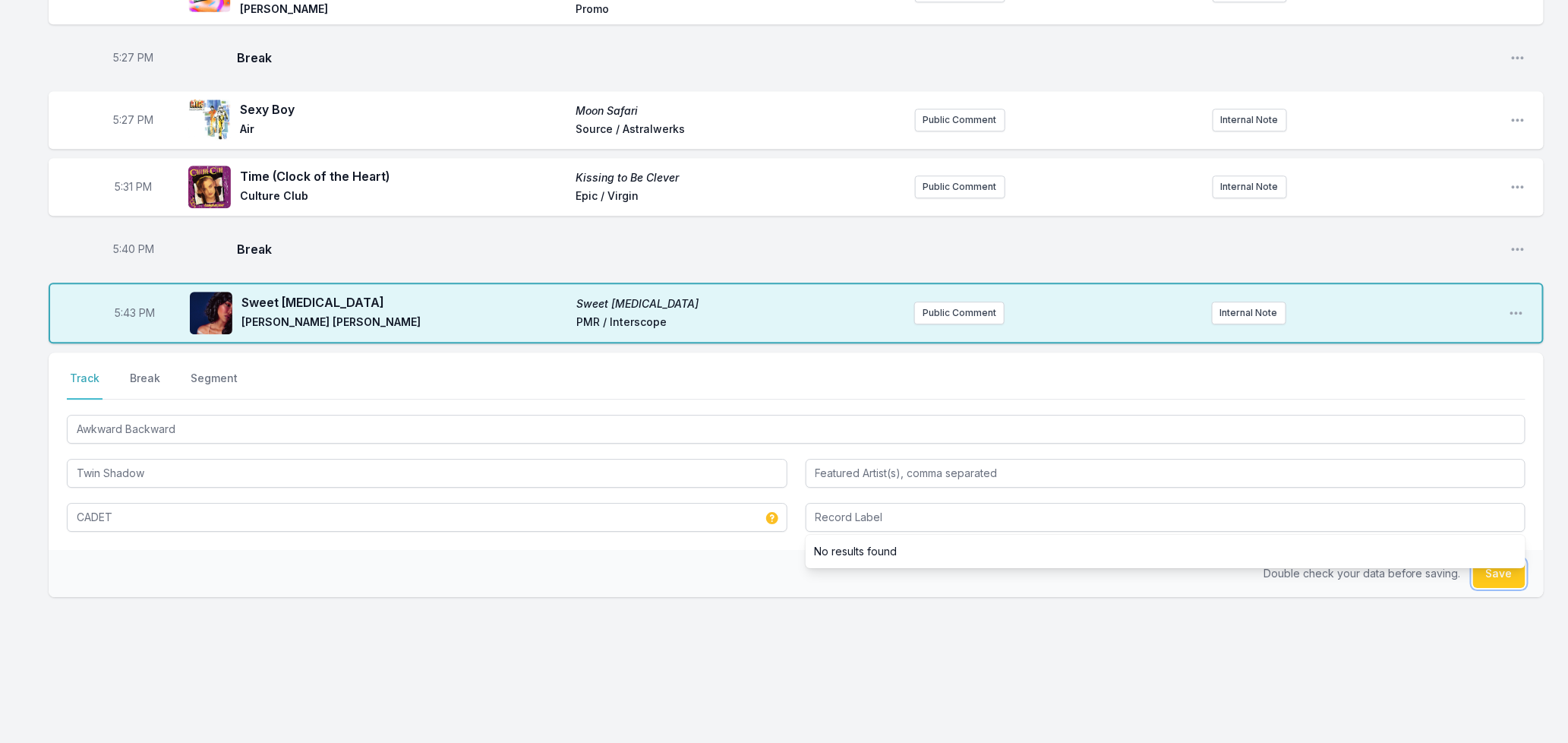
click at [1493, 579] on button "Save" at bounding box center [1499, 573] width 52 height 29
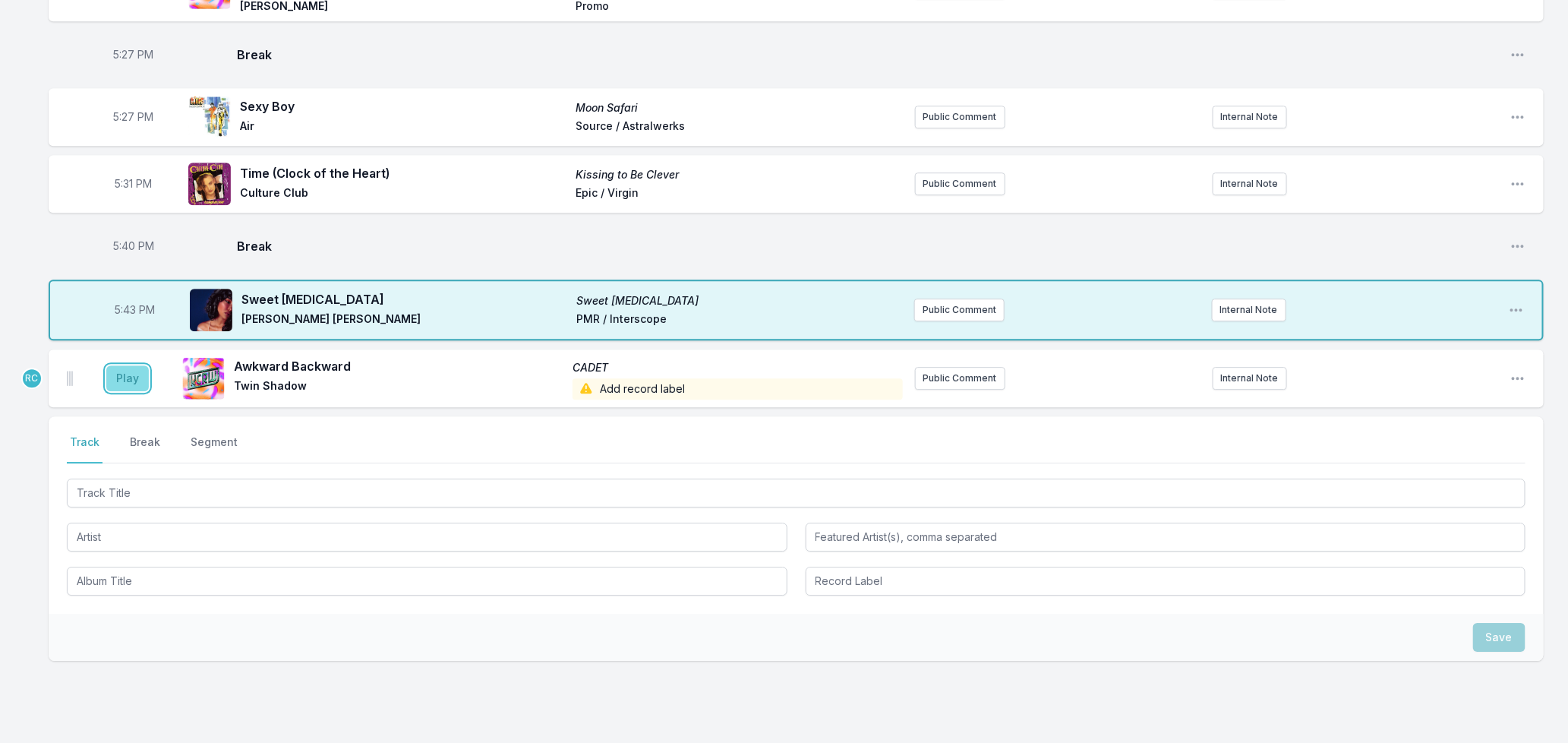
click at [133, 391] on button "Play" at bounding box center [127, 378] width 42 height 26
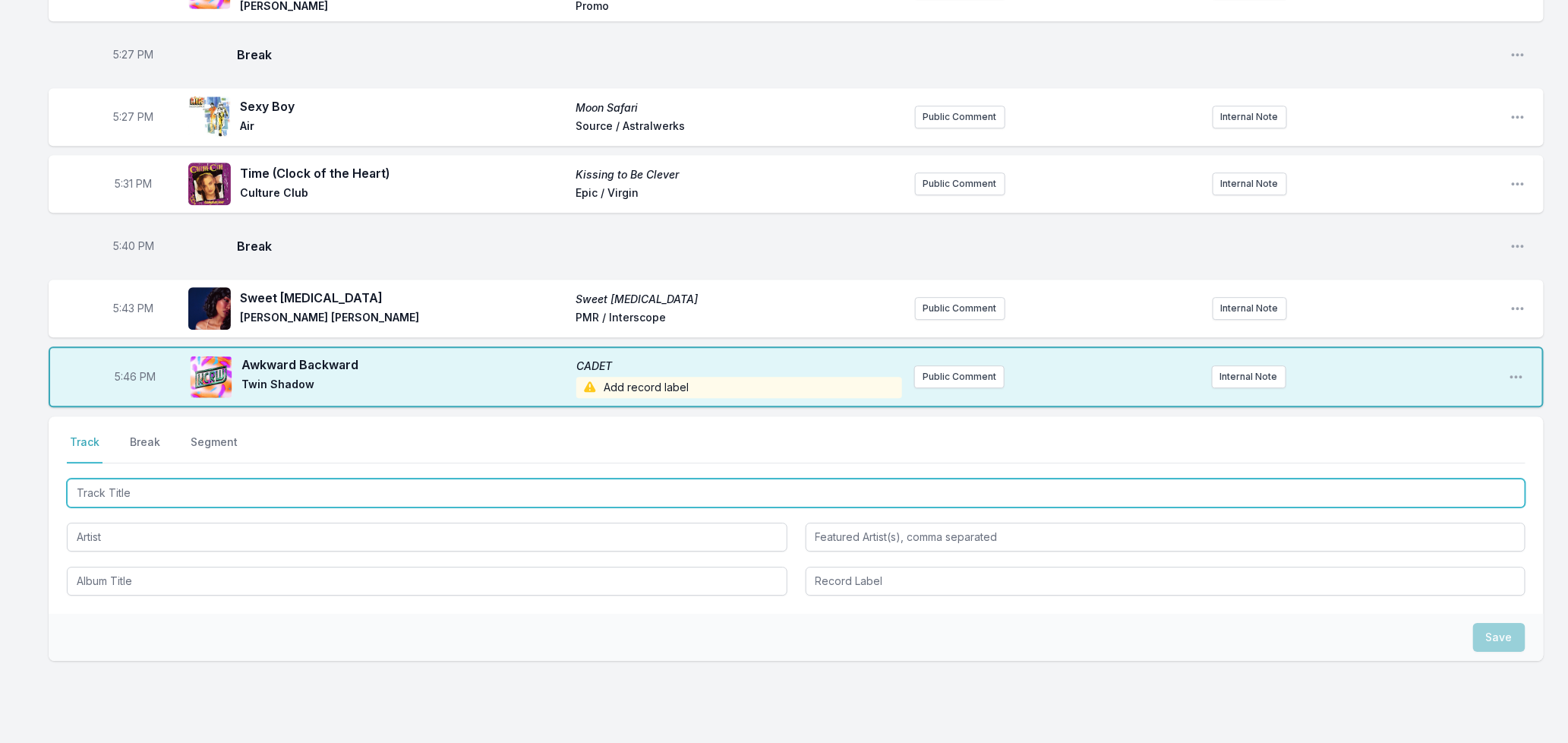
click at [196, 490] on input "Track Title" at bounding box center [796, 492] width 1459 height 29
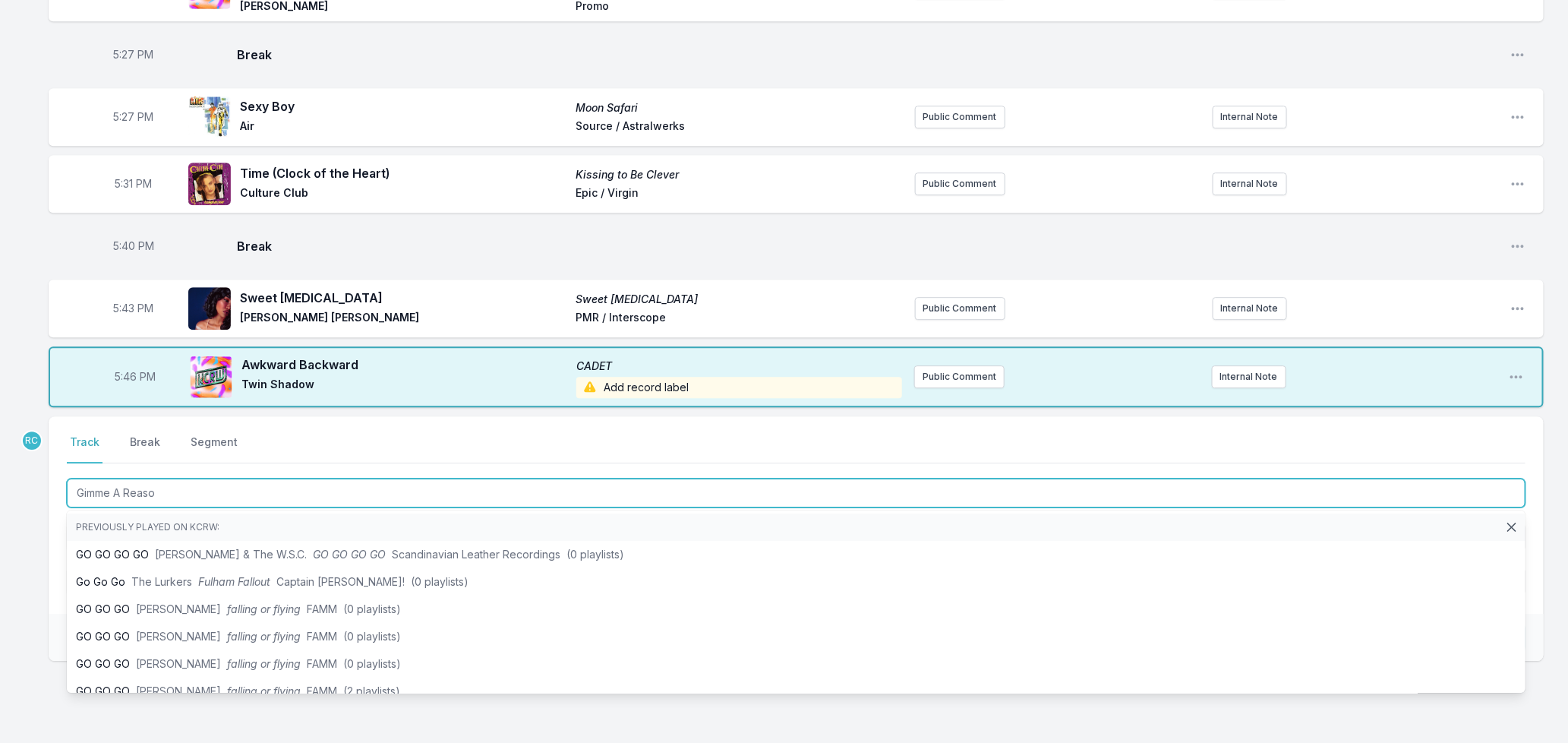
type input "Gimme A Reason"
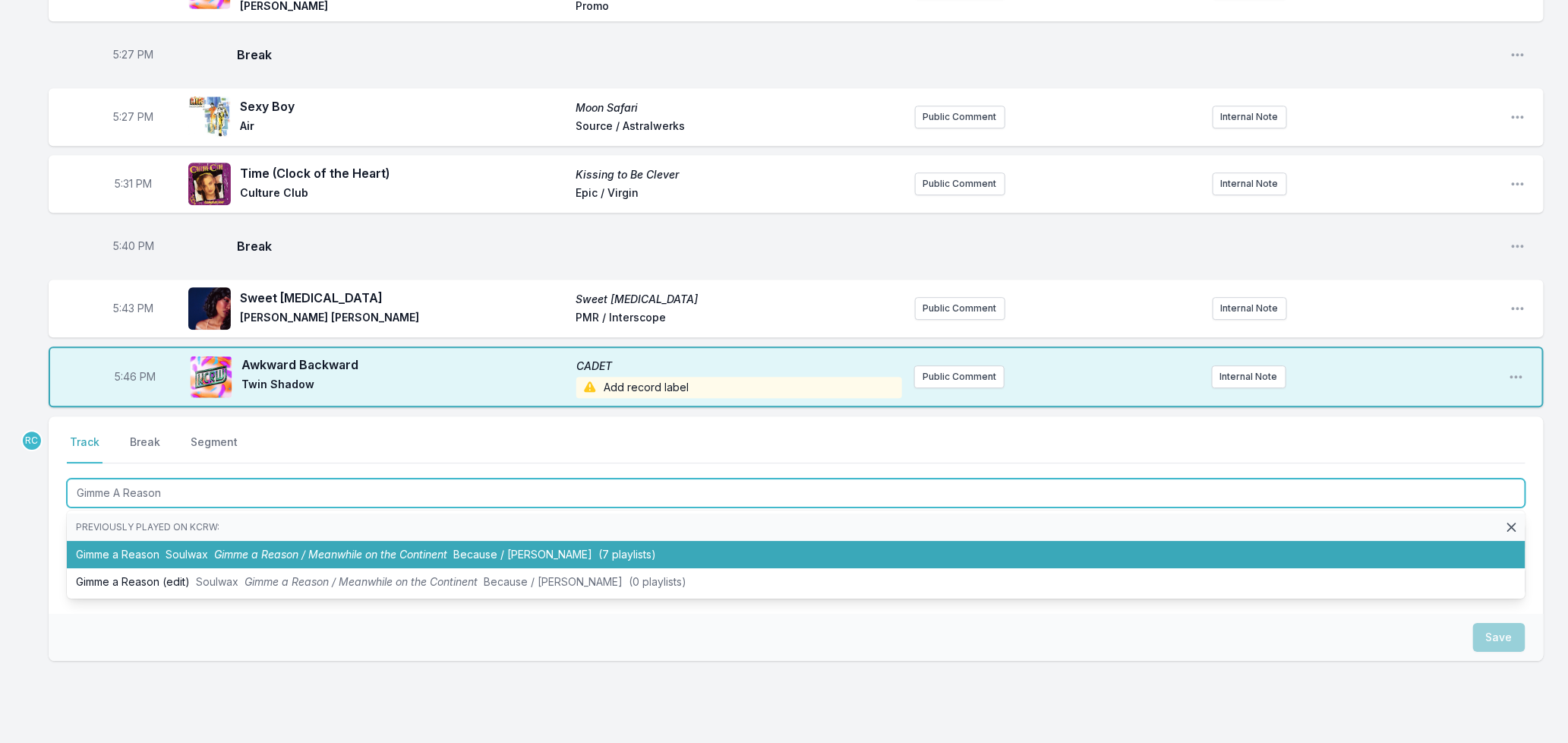
click at [211, 558] on li "Gimme a Reason Soulwax Gimme a Reason / Meanwhile on the Continent Because / De…" at bounding box center [796, 555] width 1459 height 28
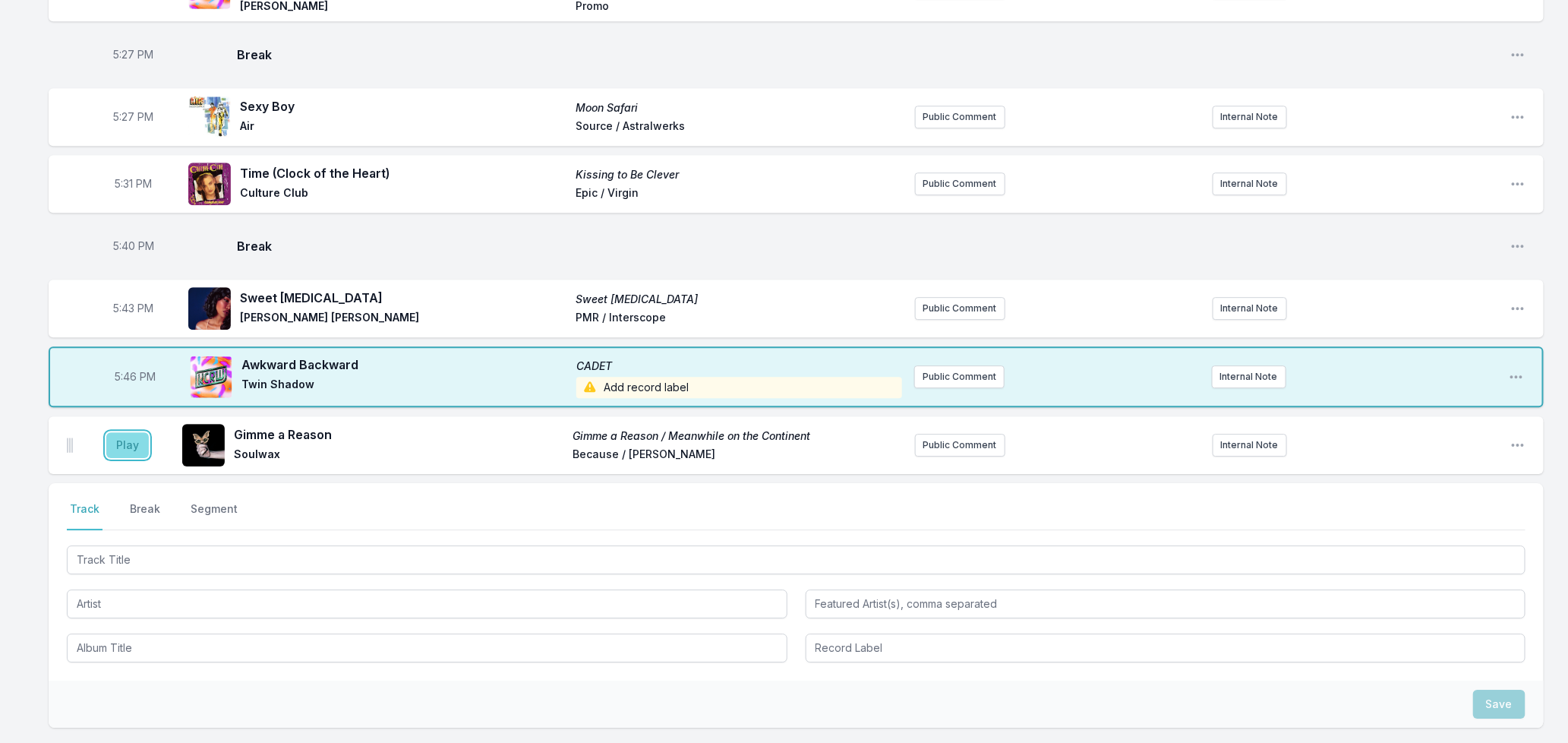
click at [130, 448] on button "Play" at bounding box center [127, 444] width 42 height 26
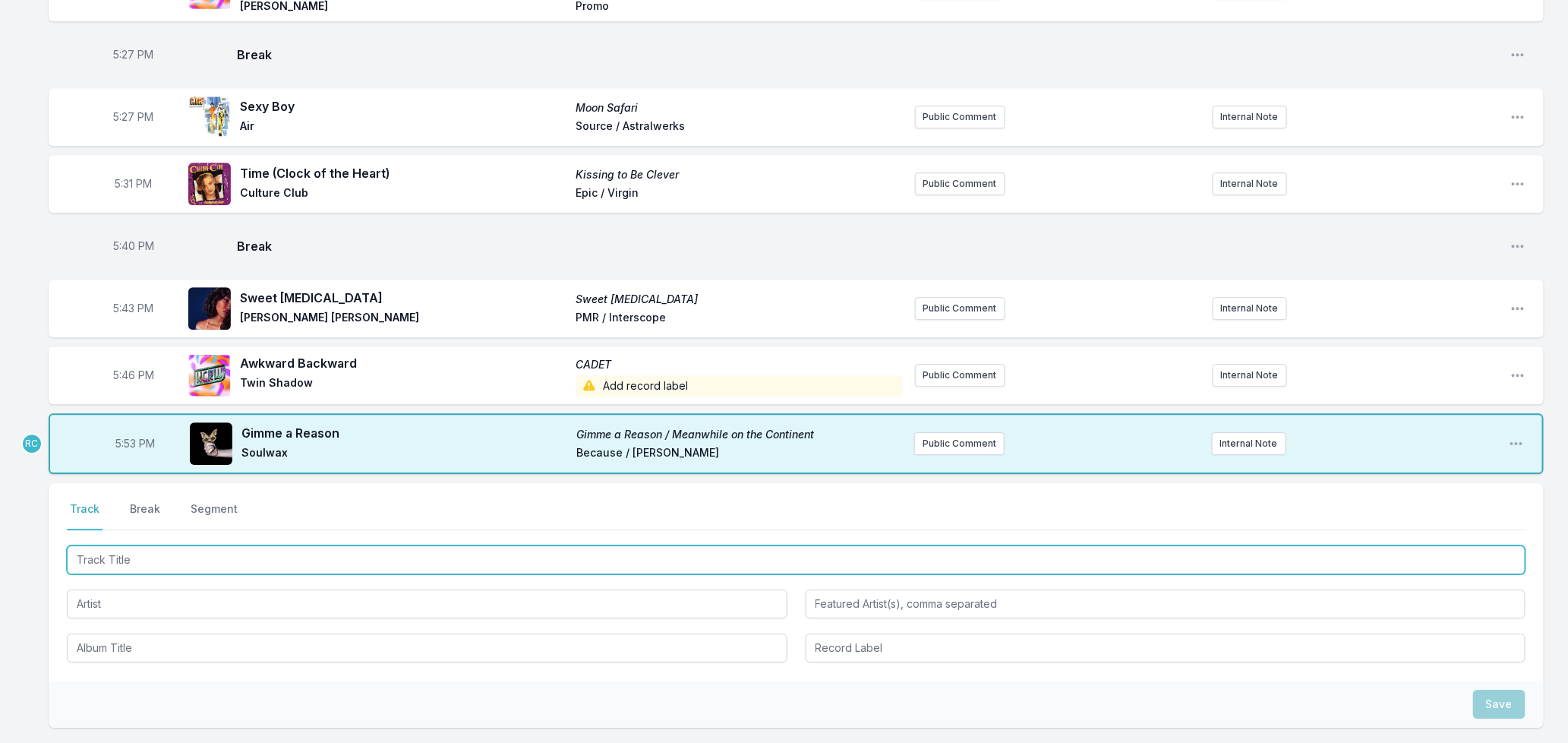
click at [126, 568] on input "Track Title" at bounding box center [796, 559] width 1459 height 29
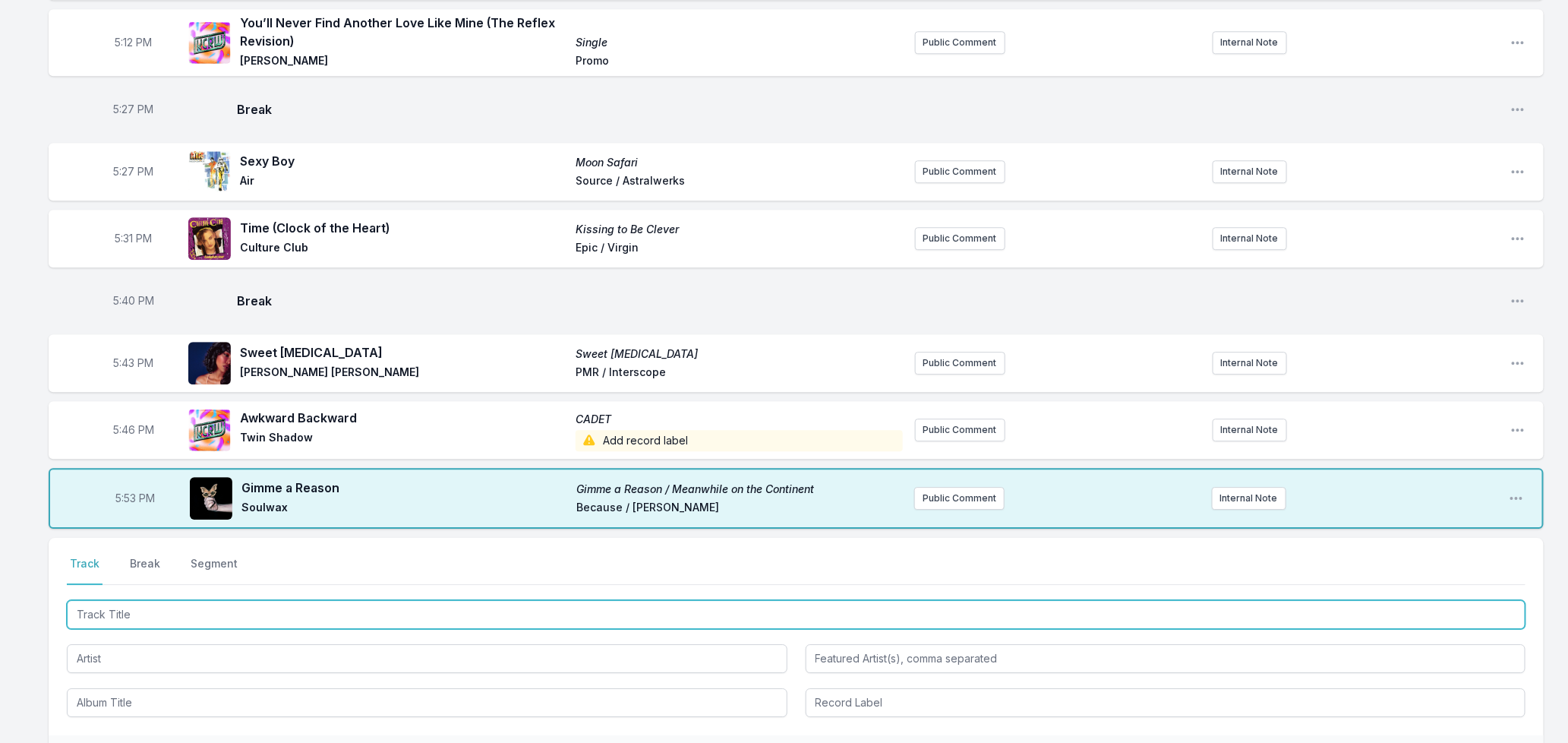
scroll to position [1948, 0]
